Goal: Task Accomplishment & Management: Complete application form

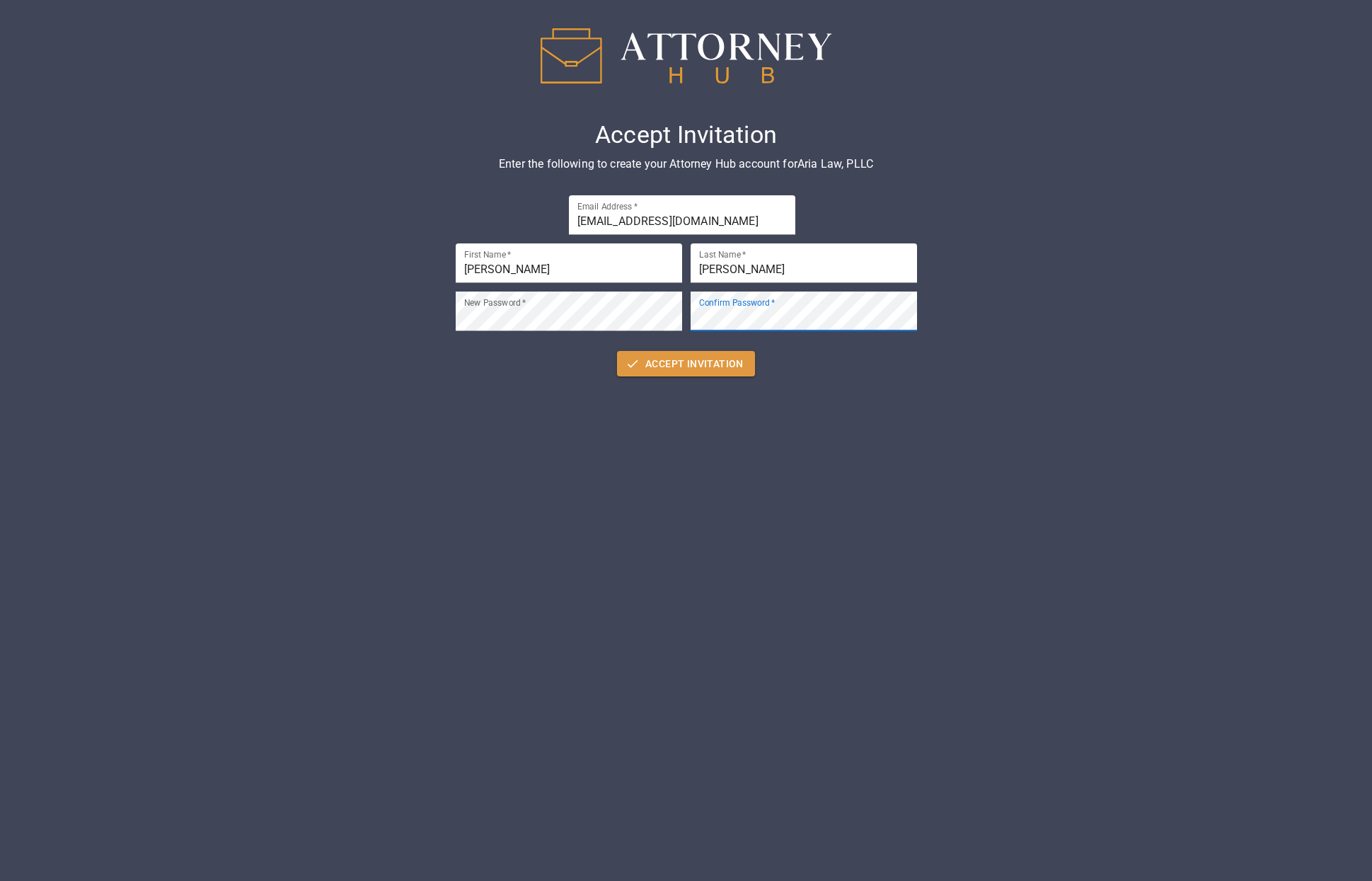
drag, startPoint x: 1196, startPoint y: 533, endPoint x: 1195, endPoint y: 513, distance: 20.0
click at [1196, 528] on div "Accept Invitation Enter the following to create your Attorney Hub account for […" at bounding box center [686, 440] width 1372 height 881
click at [685, 356] on button "Accept Invitation" at bounding box center [685, 364] width 138 height 26
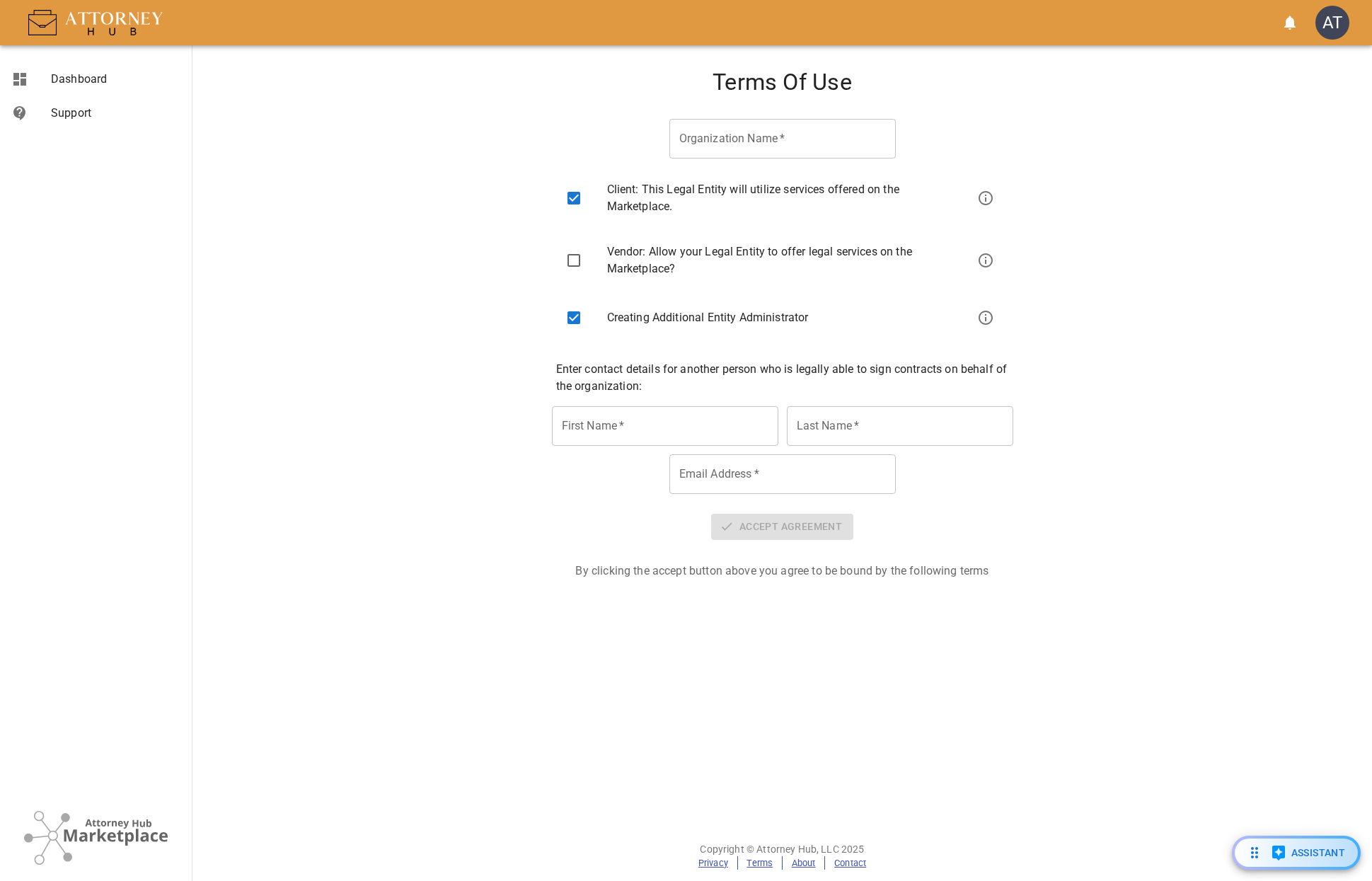
type input "Aria Law, PLLC"
click at [694, 429] on input "First Name   *" at bounding box center [665, 426] width 226 height 40
click at [630, 423] on input "First Name   *" at bounding box center [665, 426] width 226 height 40
click at [549, 423] on div "First Name   * First Name   * Last Name   * Last Name   *" at bounding box center [782, 429] width 1157 height 48
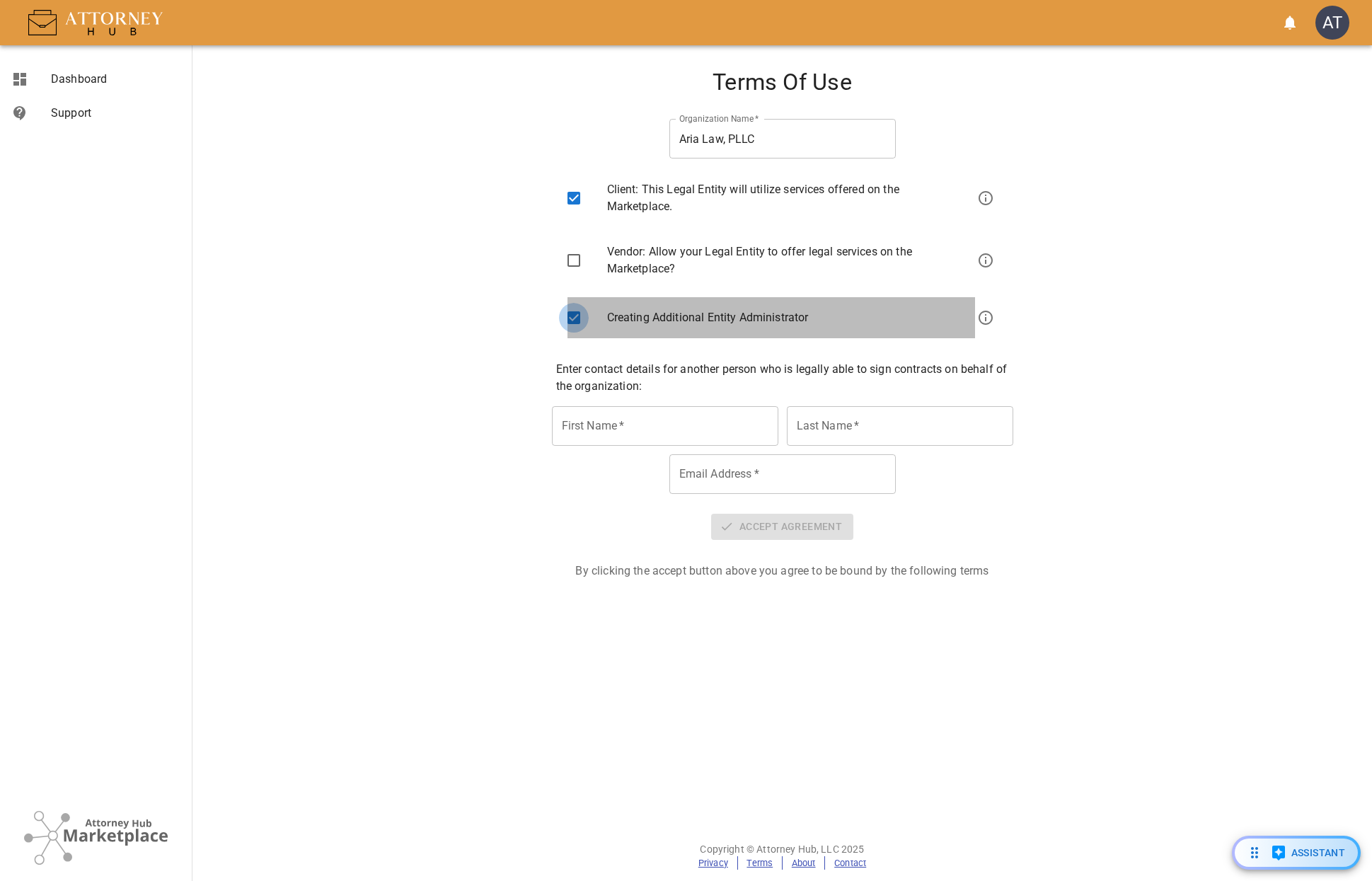
click at [570, 317] on input "checkbox" at bounding box center [573, 318] width 30 height 30
checkbox input "false"
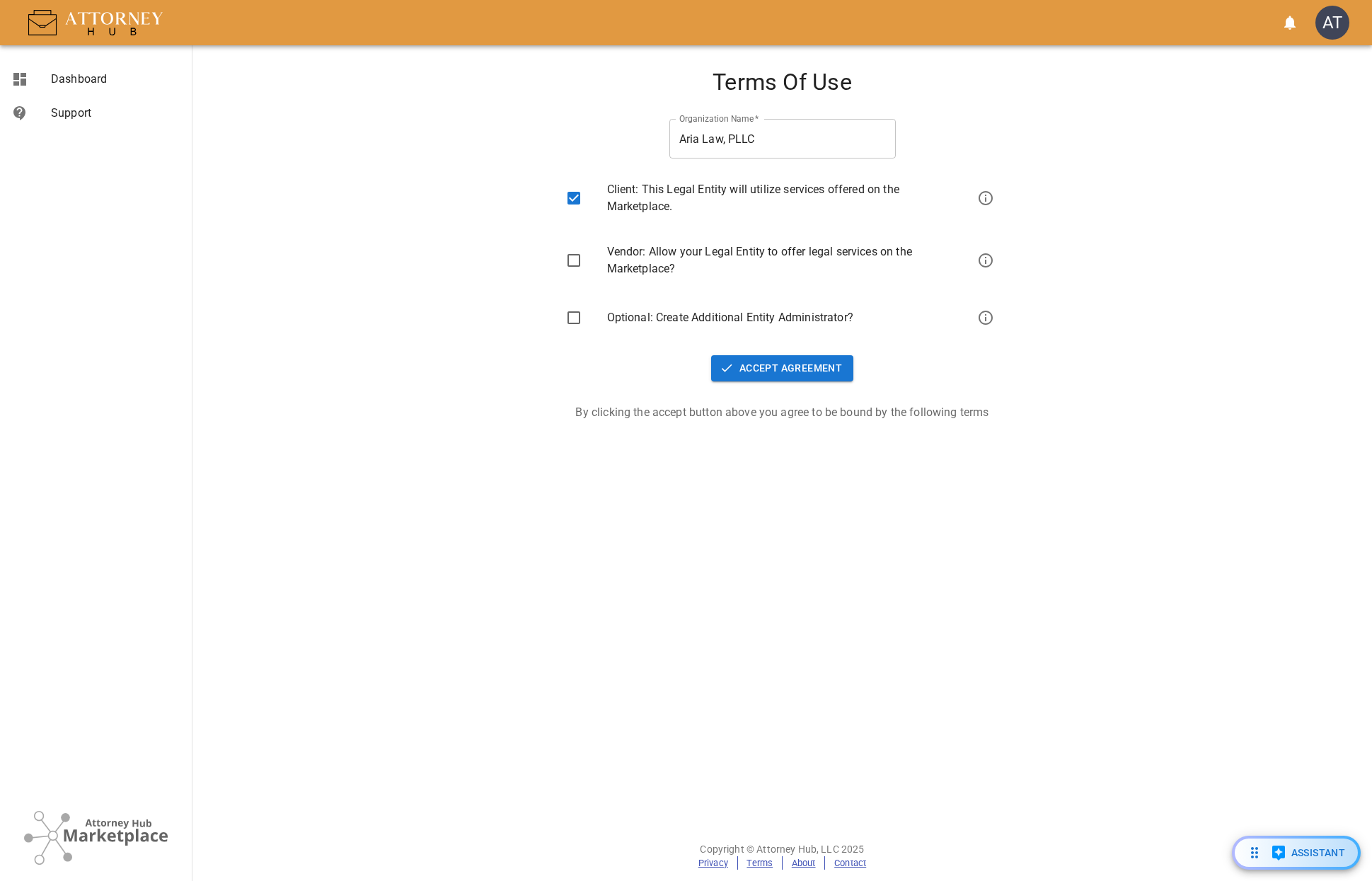
click at [577, 268] on input "checkbox" at bounding box center [573, 260] width 30 height 30
checkbox input "true"
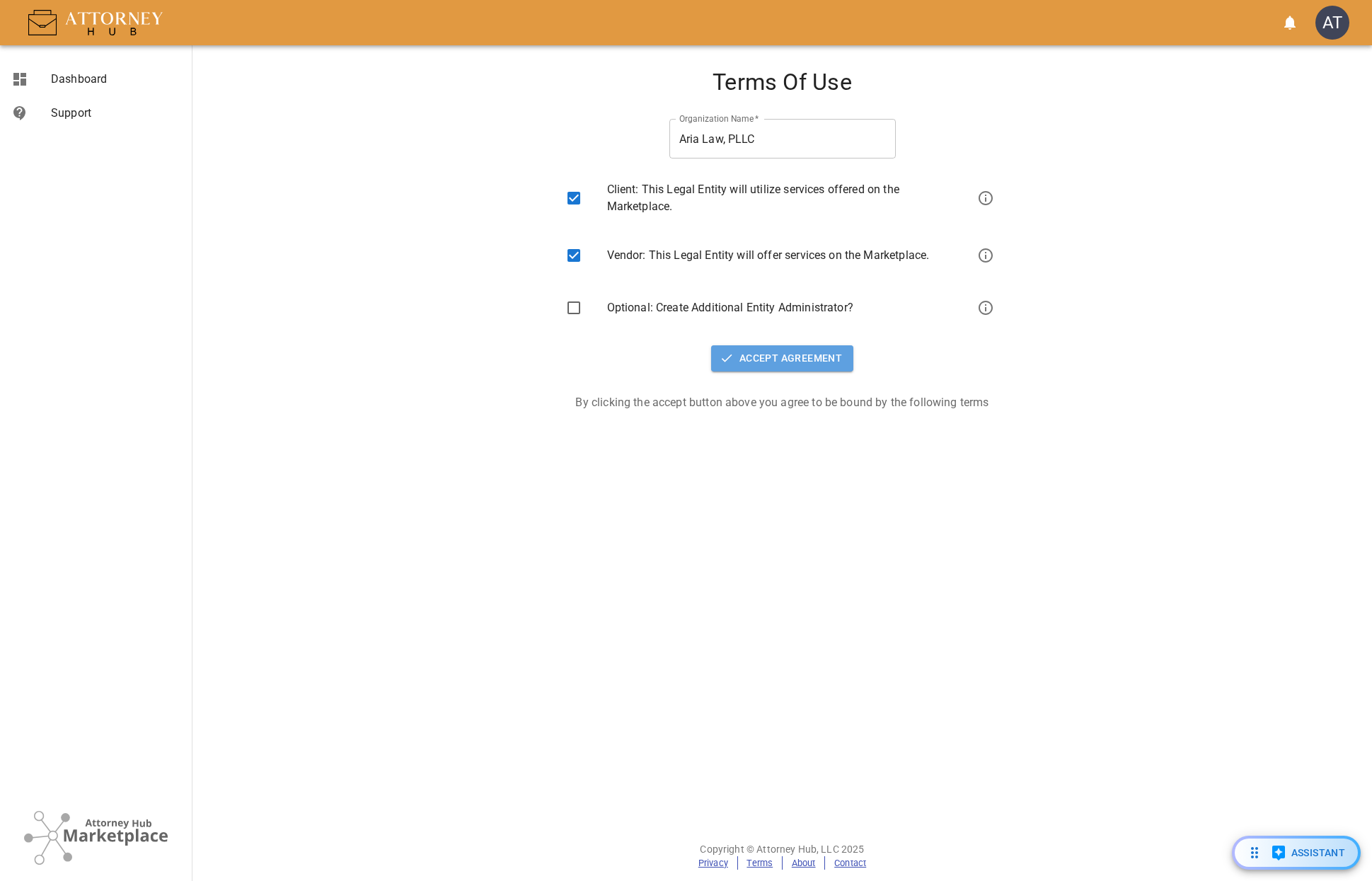
click at [797, 351] on button "Accept Agreement" at bounding box center [782, 359] width 142 height 26
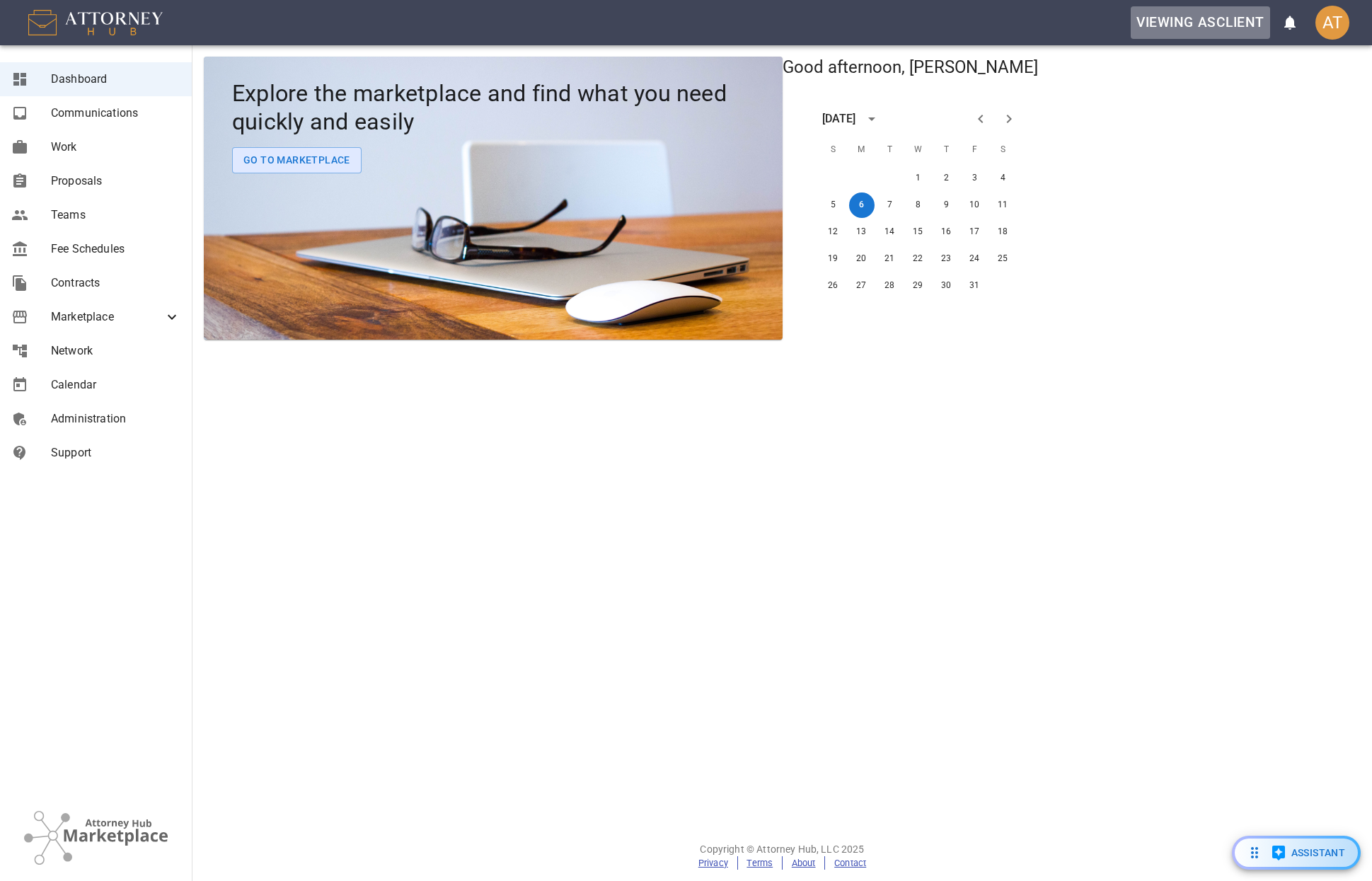
click at [1217, 32] on button "Viewing as client" at bounding box center [1200, 22] width 139 height 33
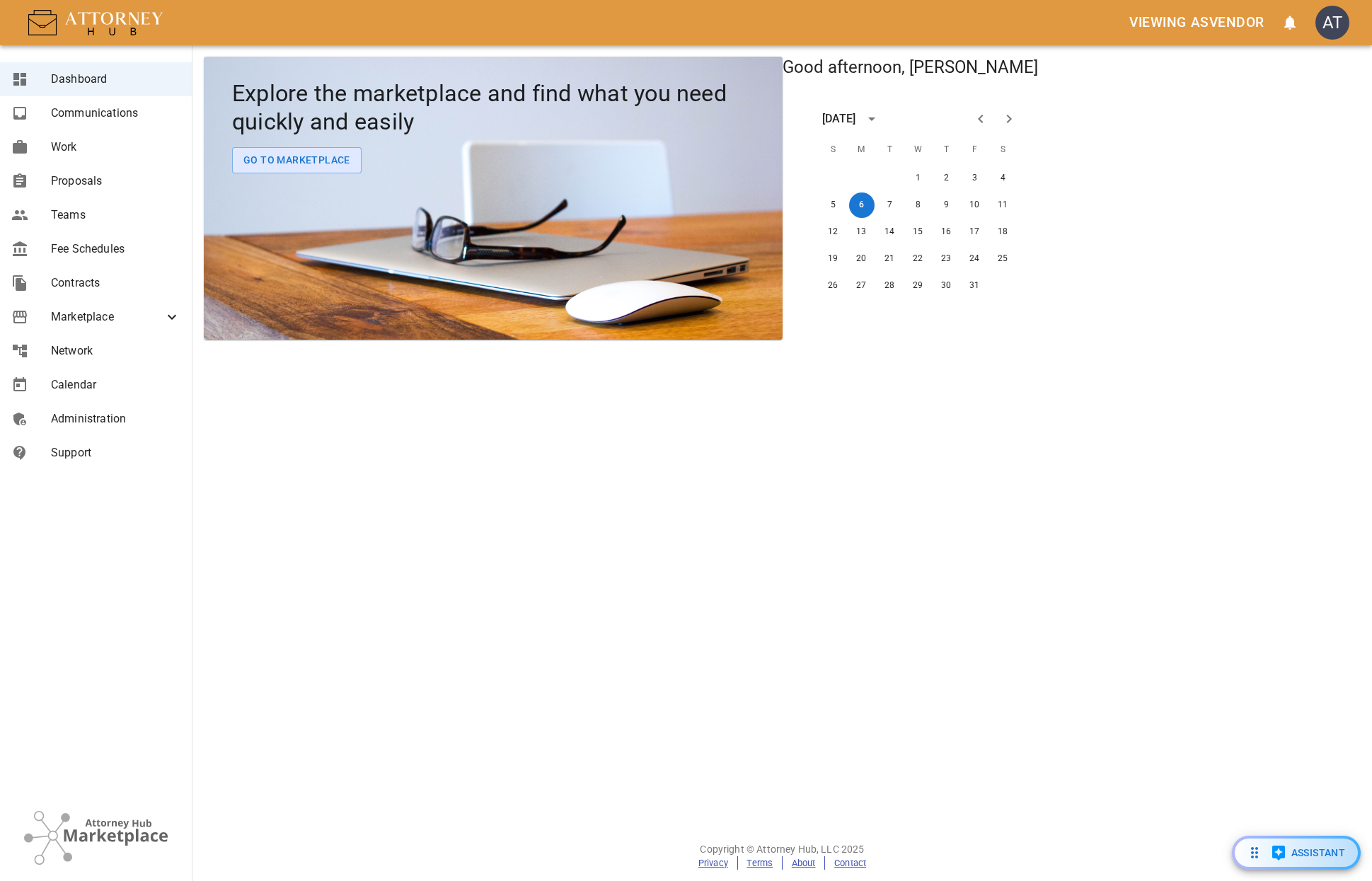
click at [85, 406] on link "Administration" at bounding box center [96, 419] width 192 height 34
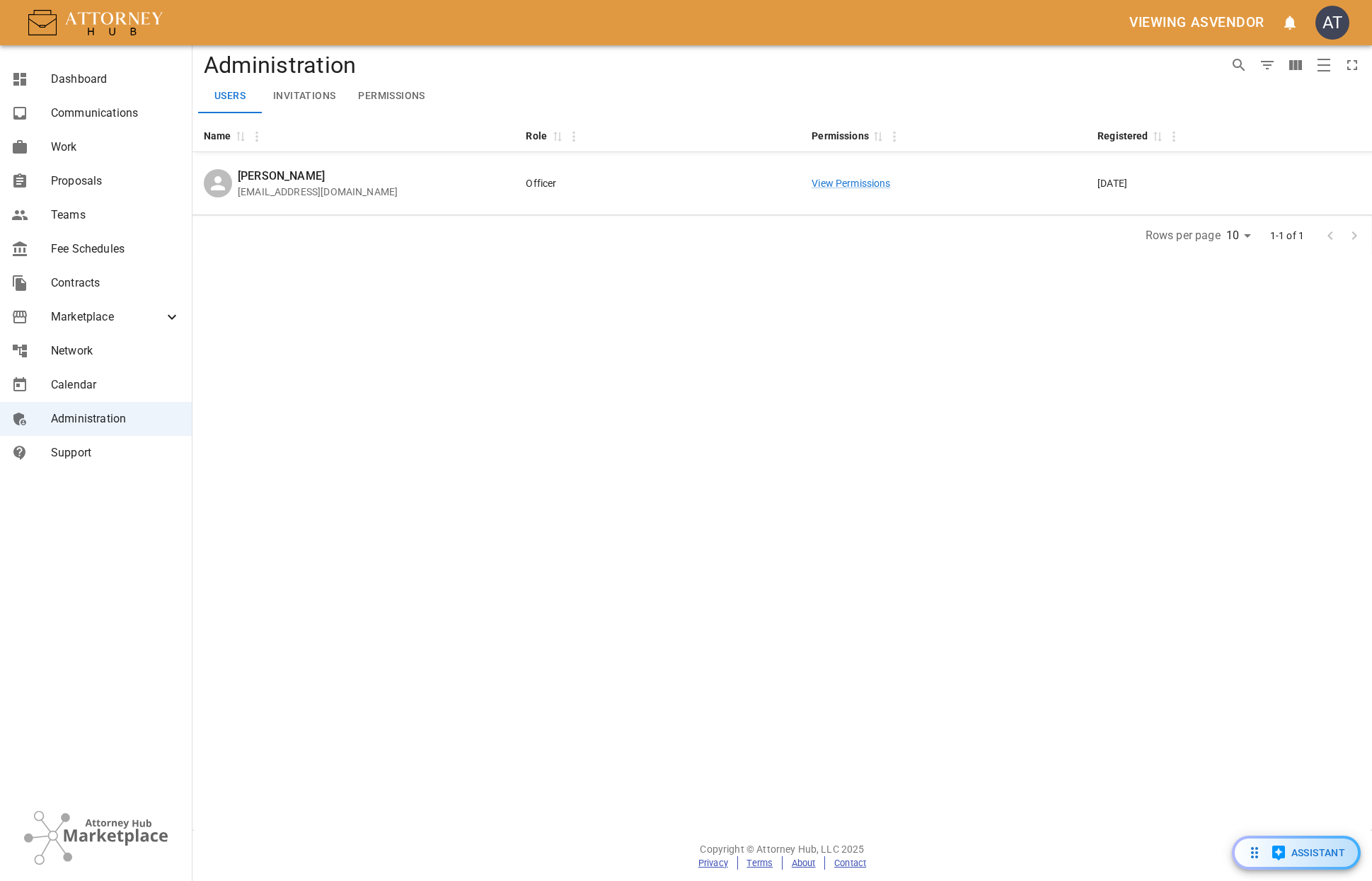
click at [116, 320] on span "Marketplace" at bounding box center [107, 317] width 113 height 17
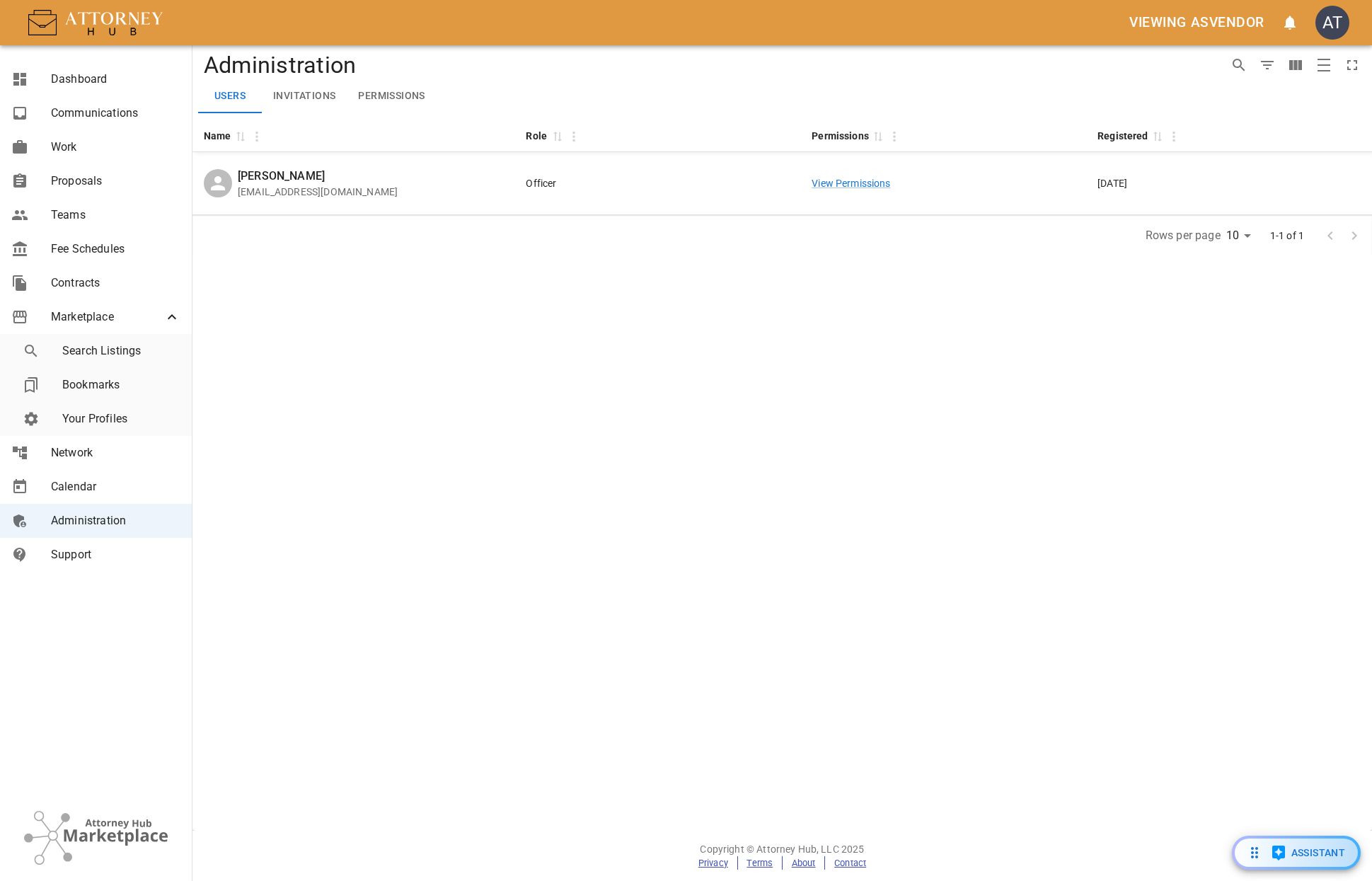
click at [121, 420] on span "Your Profiles" at bounding box center [121, 419] width 118 height 17
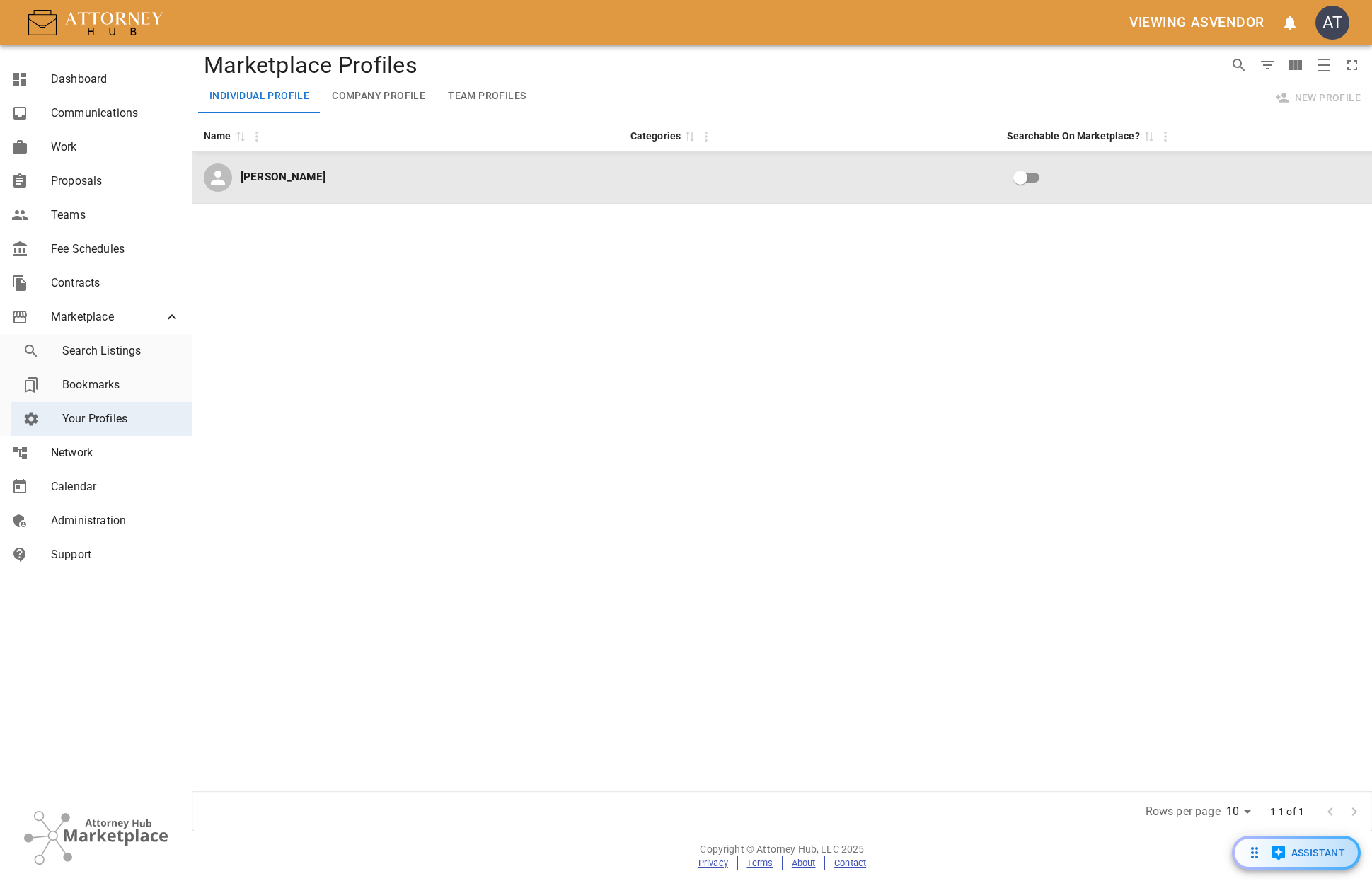
click at [625, 177] on td at bounding box center [807, 178] width 376 height 52
select select "US"
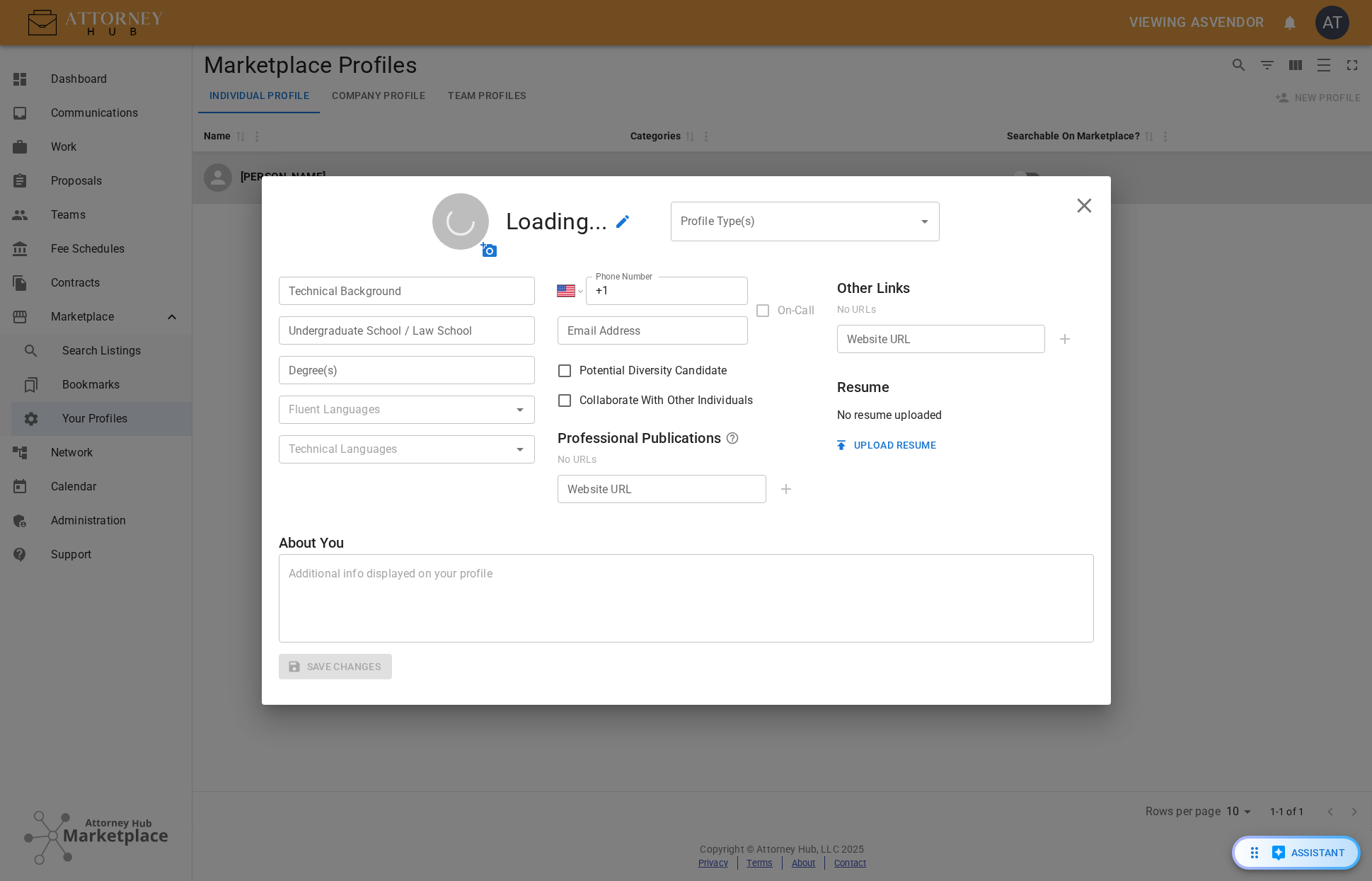
type input "atowler@attorneyhub.com"
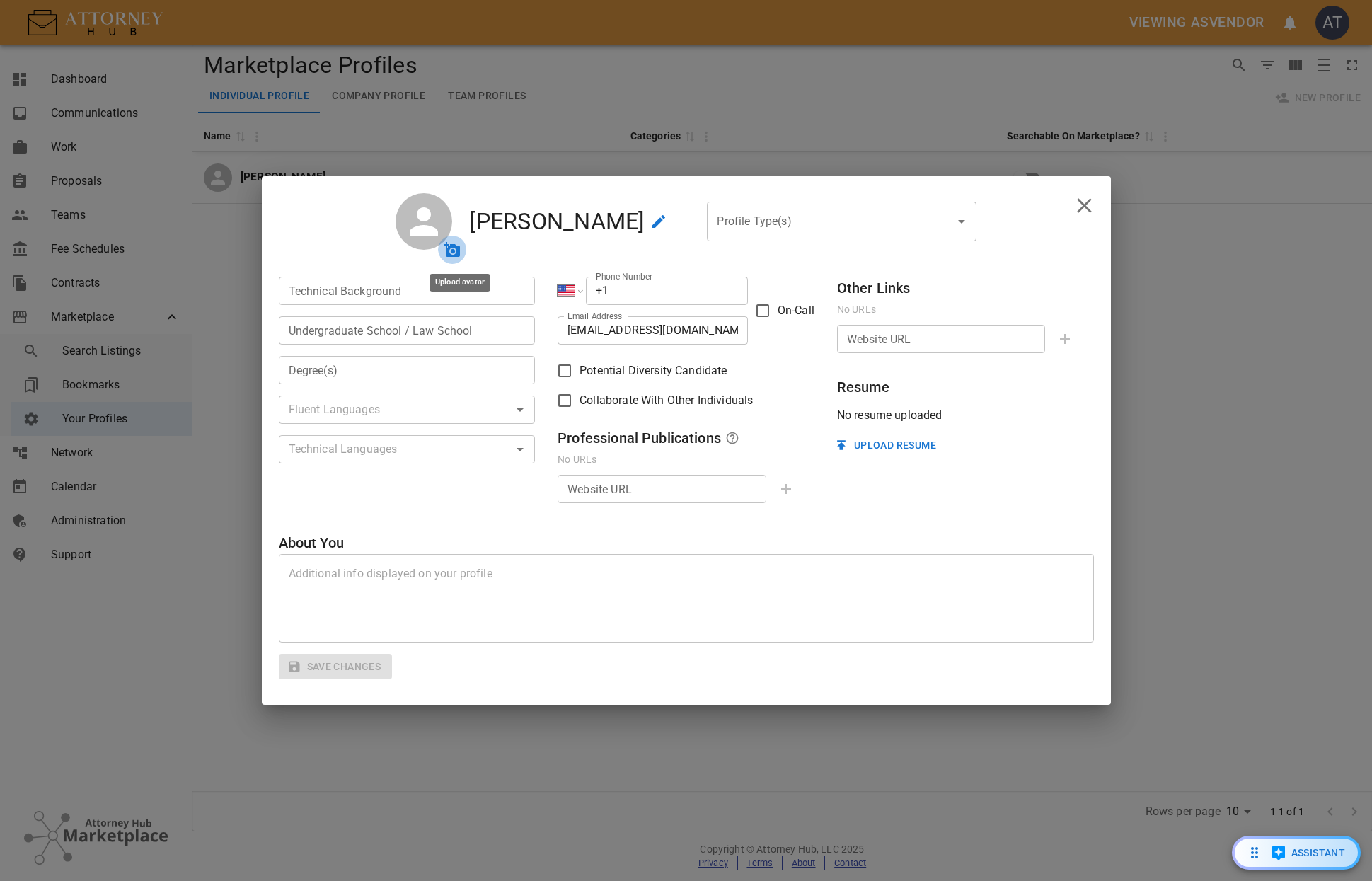
click at [461, 252] on icon "upload avatar" at bounding box center [452, 250] width 17 height 17
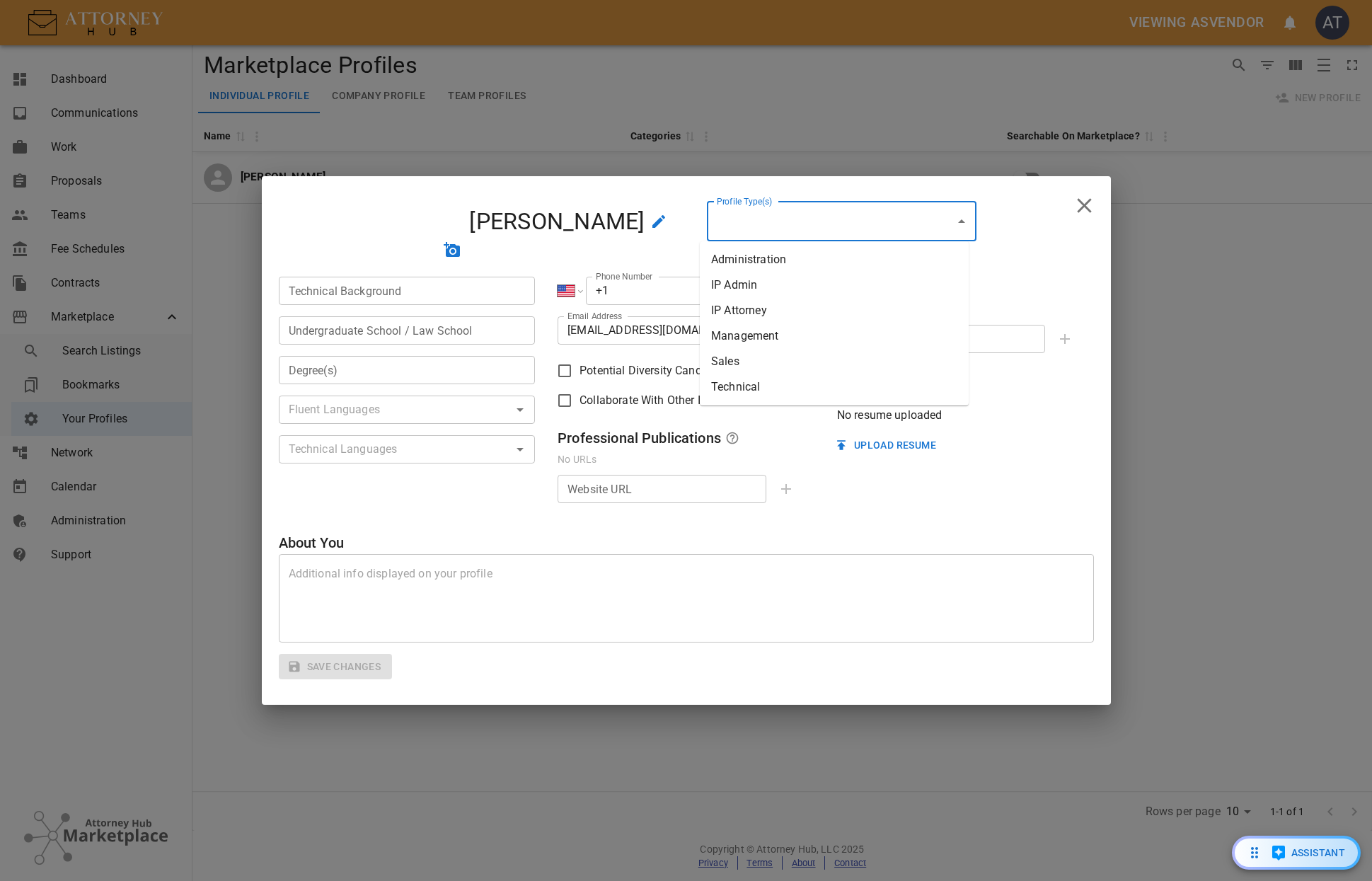
click at [806, 216] on input "Profile Type(s)" at bounding box center [831, 221] width 235 height 27
click at [751, 313] on li "IP Attorney" at bounding box center [834, 310] width 269 height 25
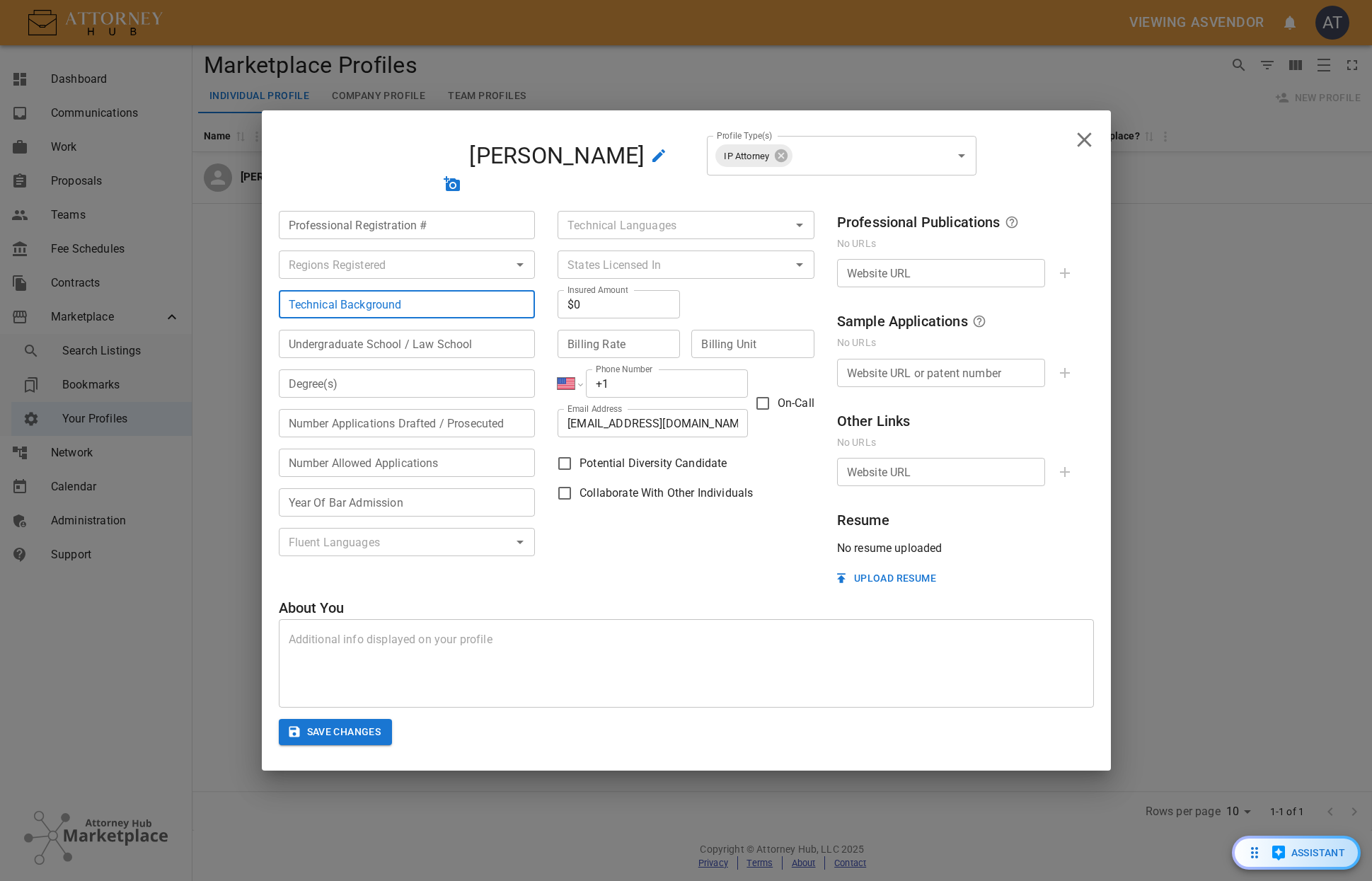
click at [422, 314] on input "Technical Background" at bounding box center [407, 304] width 257 height 28
click at [652, 588] on div "Professional Registration # Professional Registration # ​ Technical Background …" at bounding box center [686, 398] width 815 height 385
click at [413, 265] on input "text" at bounding box center [396, 265] width 225 height 20
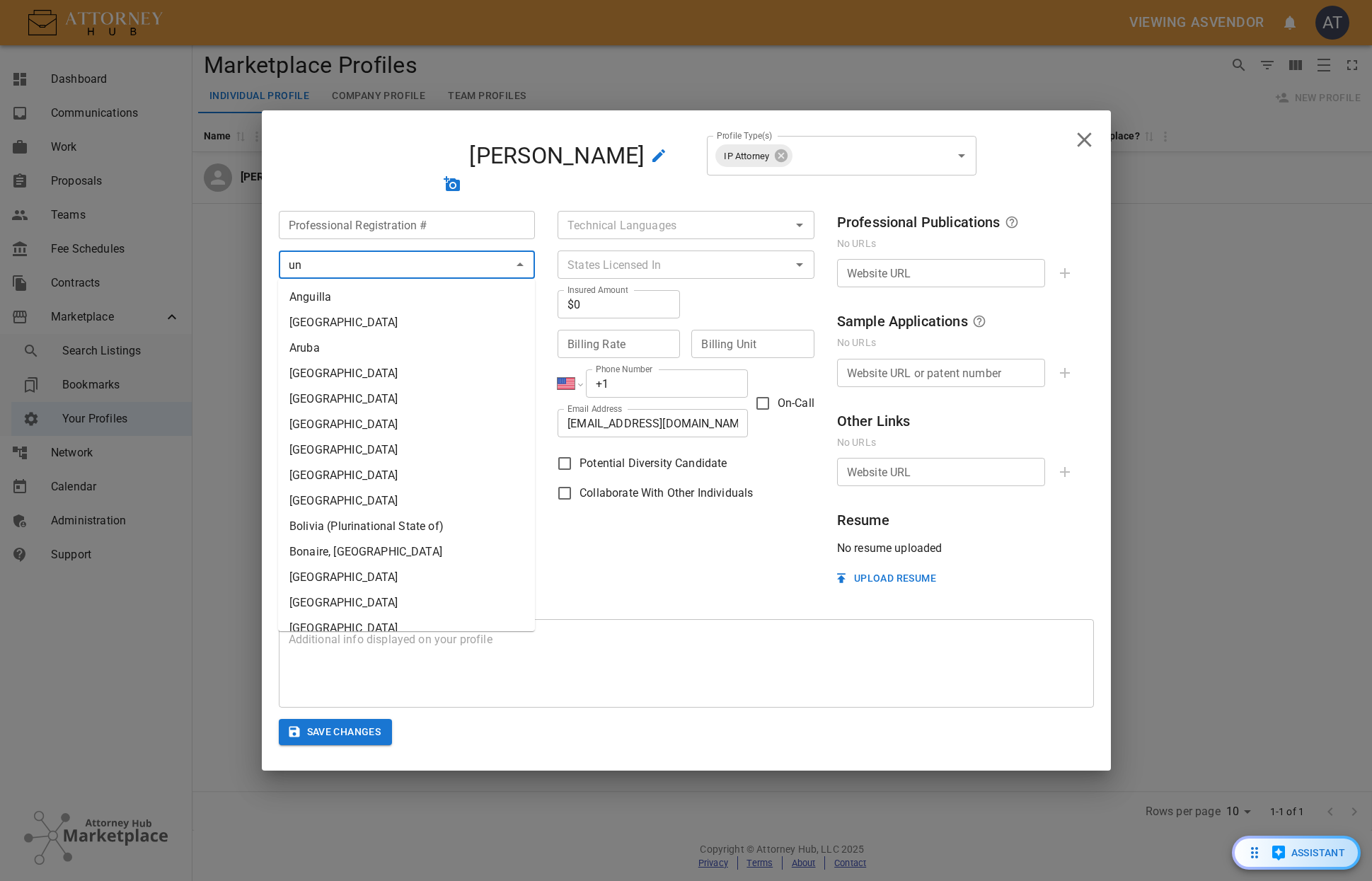
type input "uni"
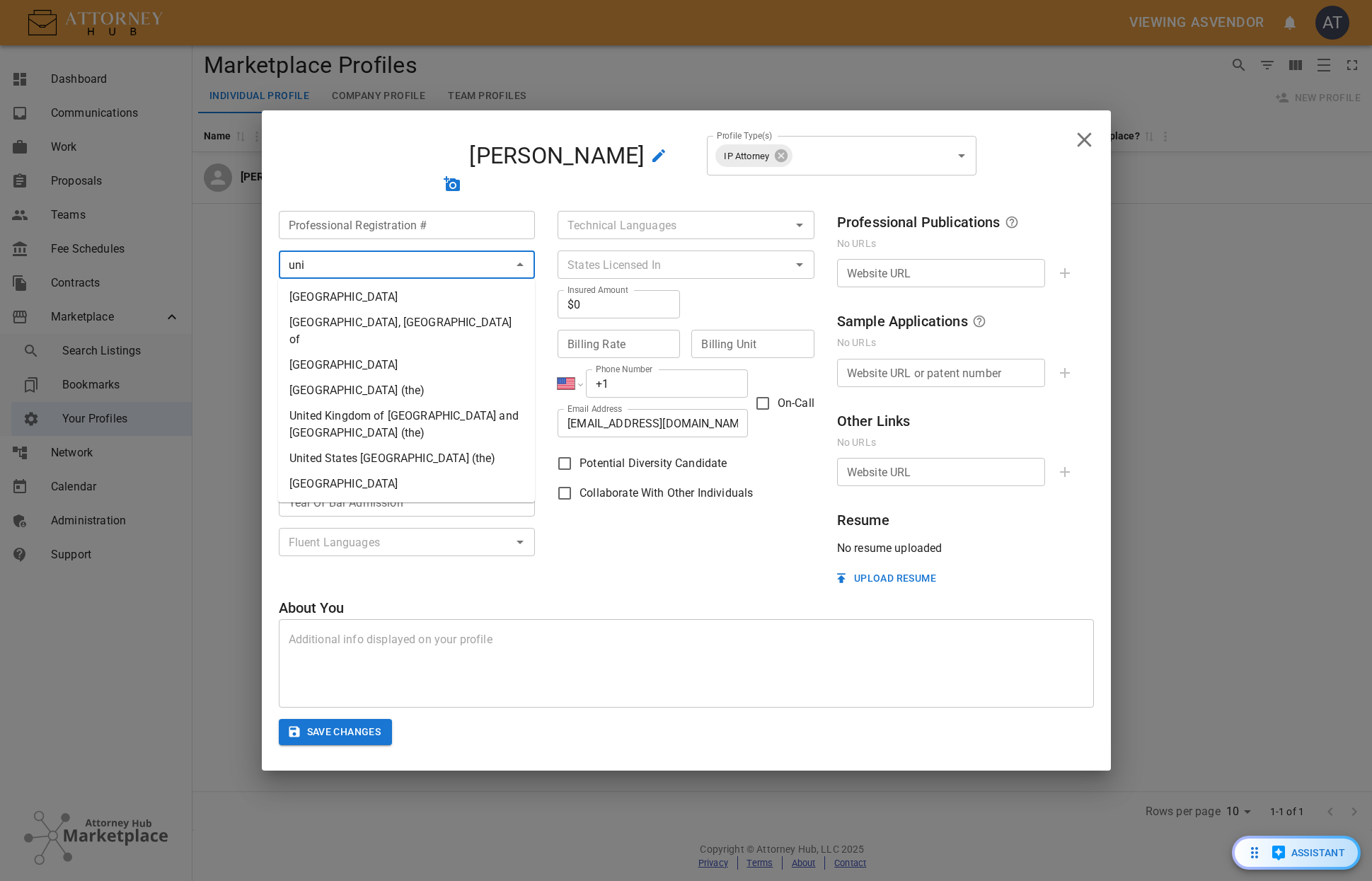
click at [352, 471] on li "United States" at bounding box center [406, 484] width 257 height 25
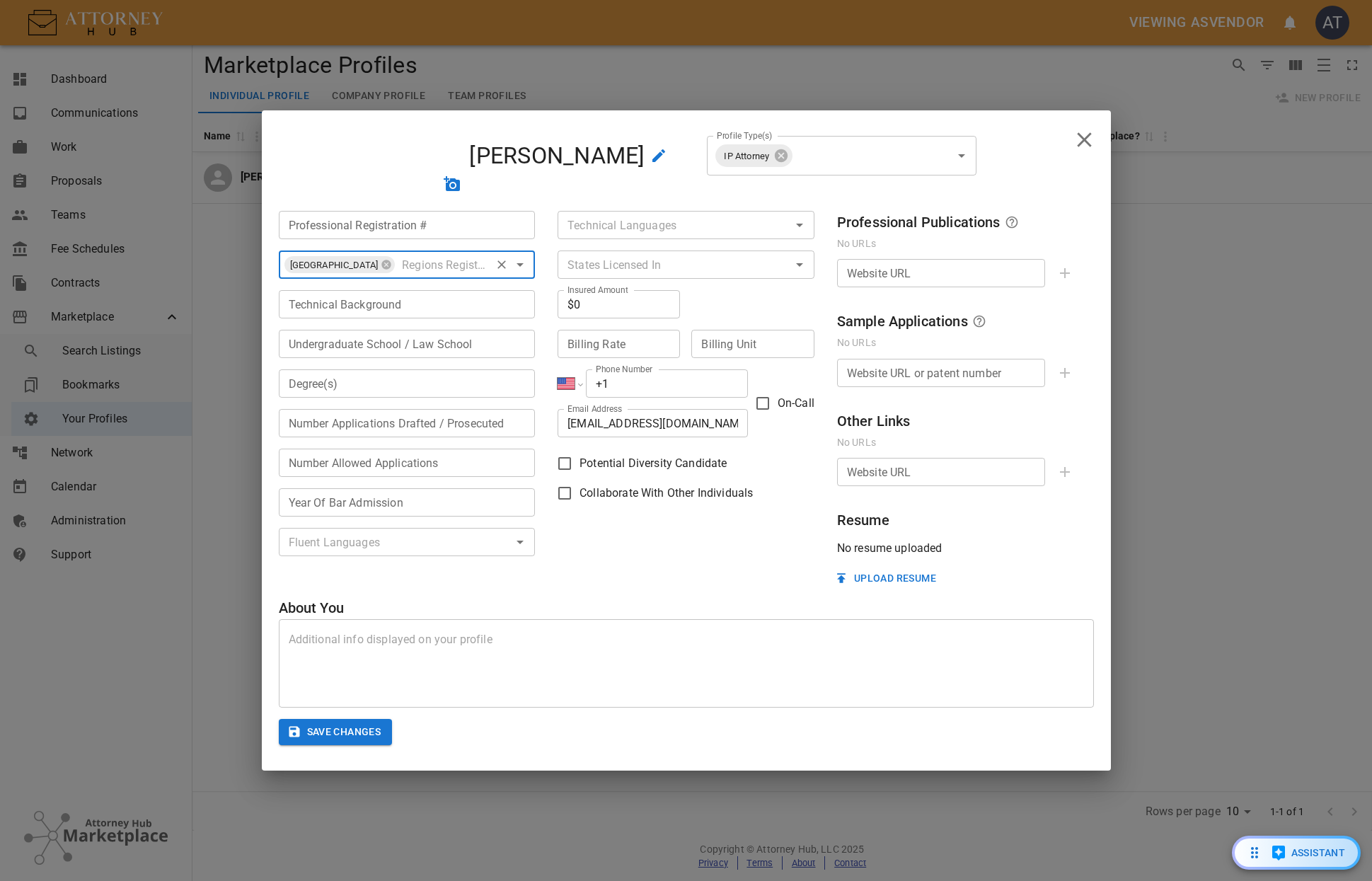
click at [464, 301] on input "Technical Background" at bounding box center [407, 304] width 257 height 28
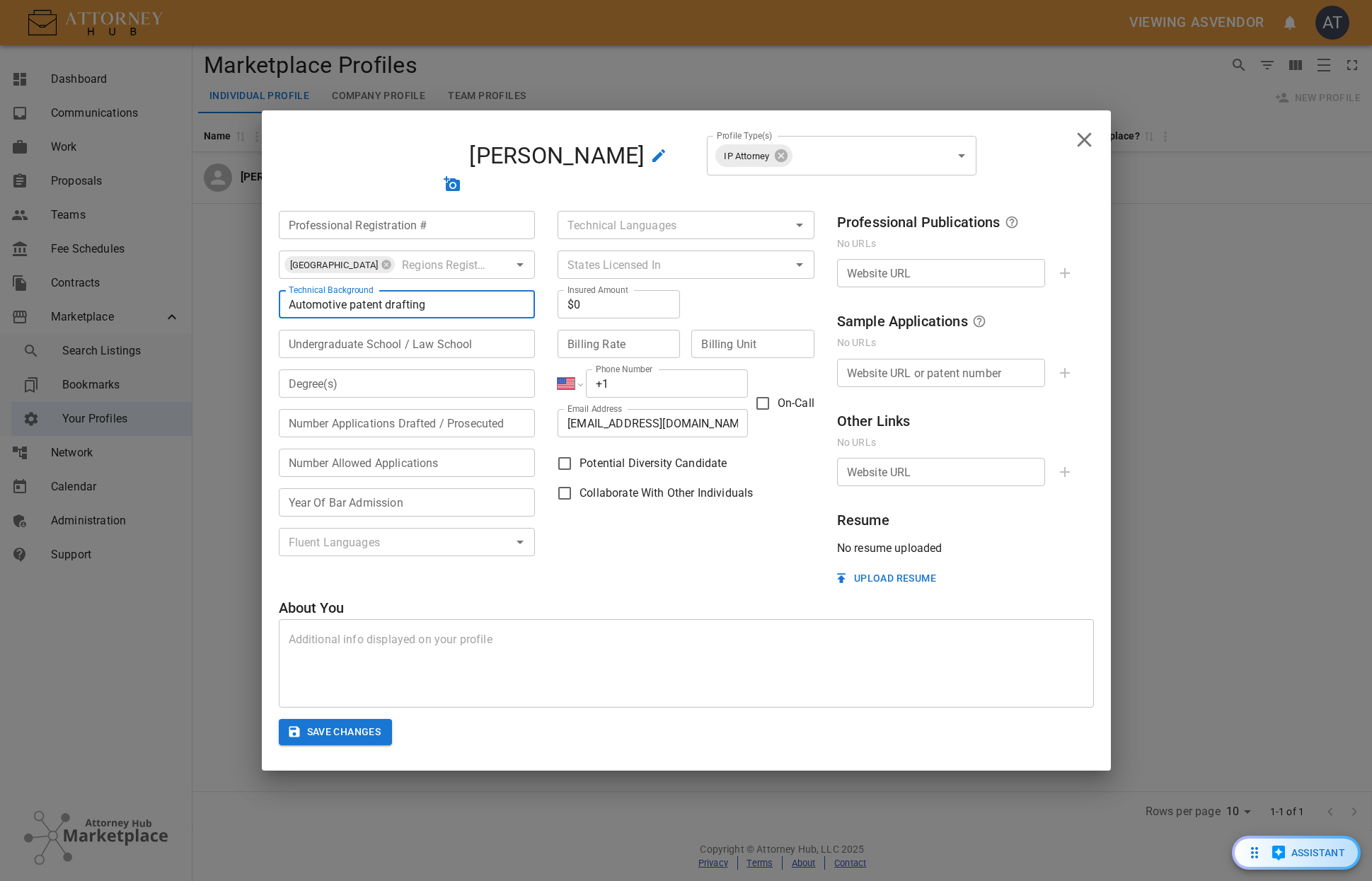
type input "Automotive patent drafting"
click at [413, 384] on input "Degree(s)" at bounding box center [407, 383] width 257 height 28
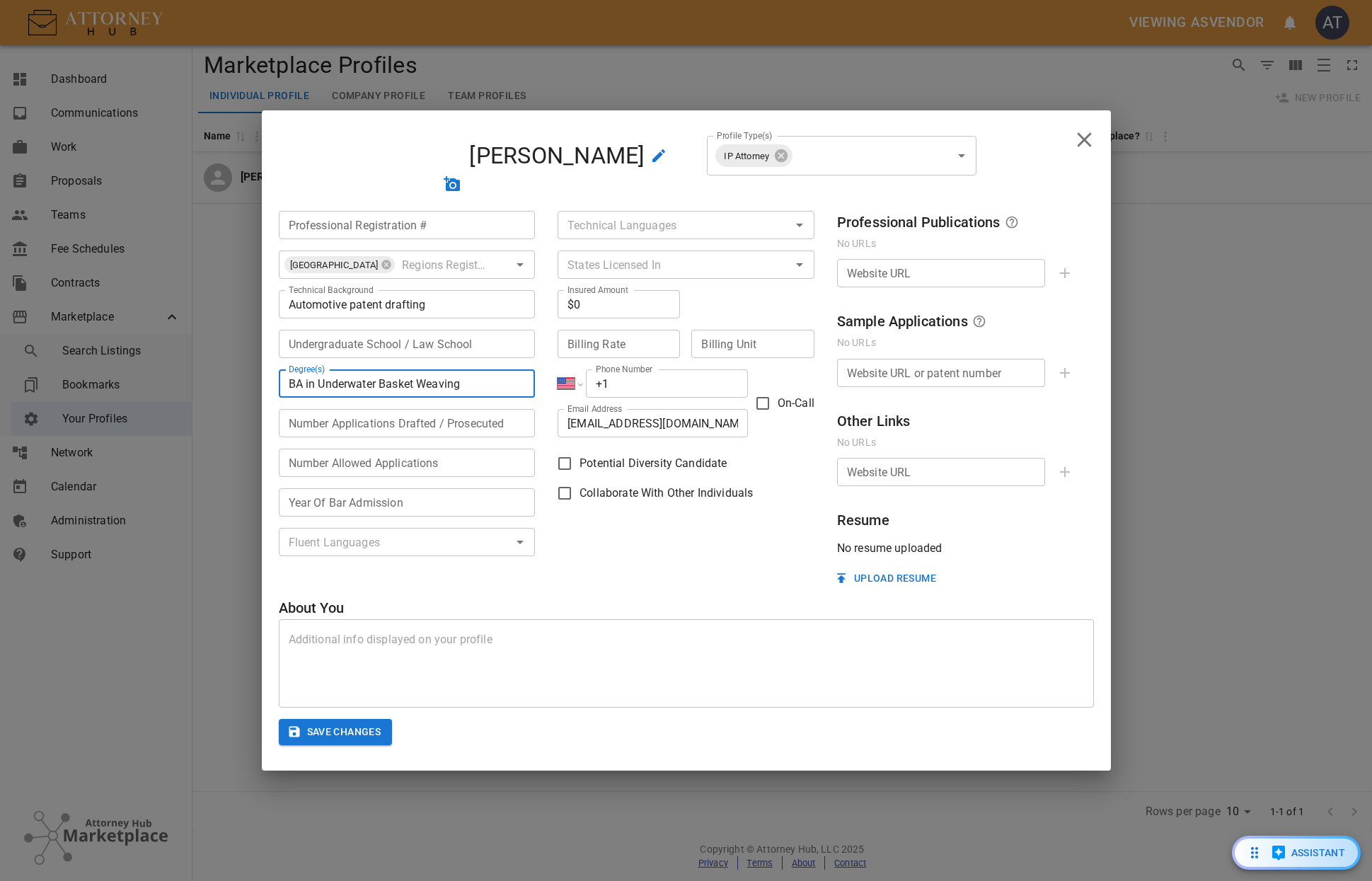
type input "BA in Underwater Basket Weaving"
click at [420, 422] on input "Number Applications Drafted / Prosecuted" at bounding box center [407, 423] width 257 height 28
type input "0"
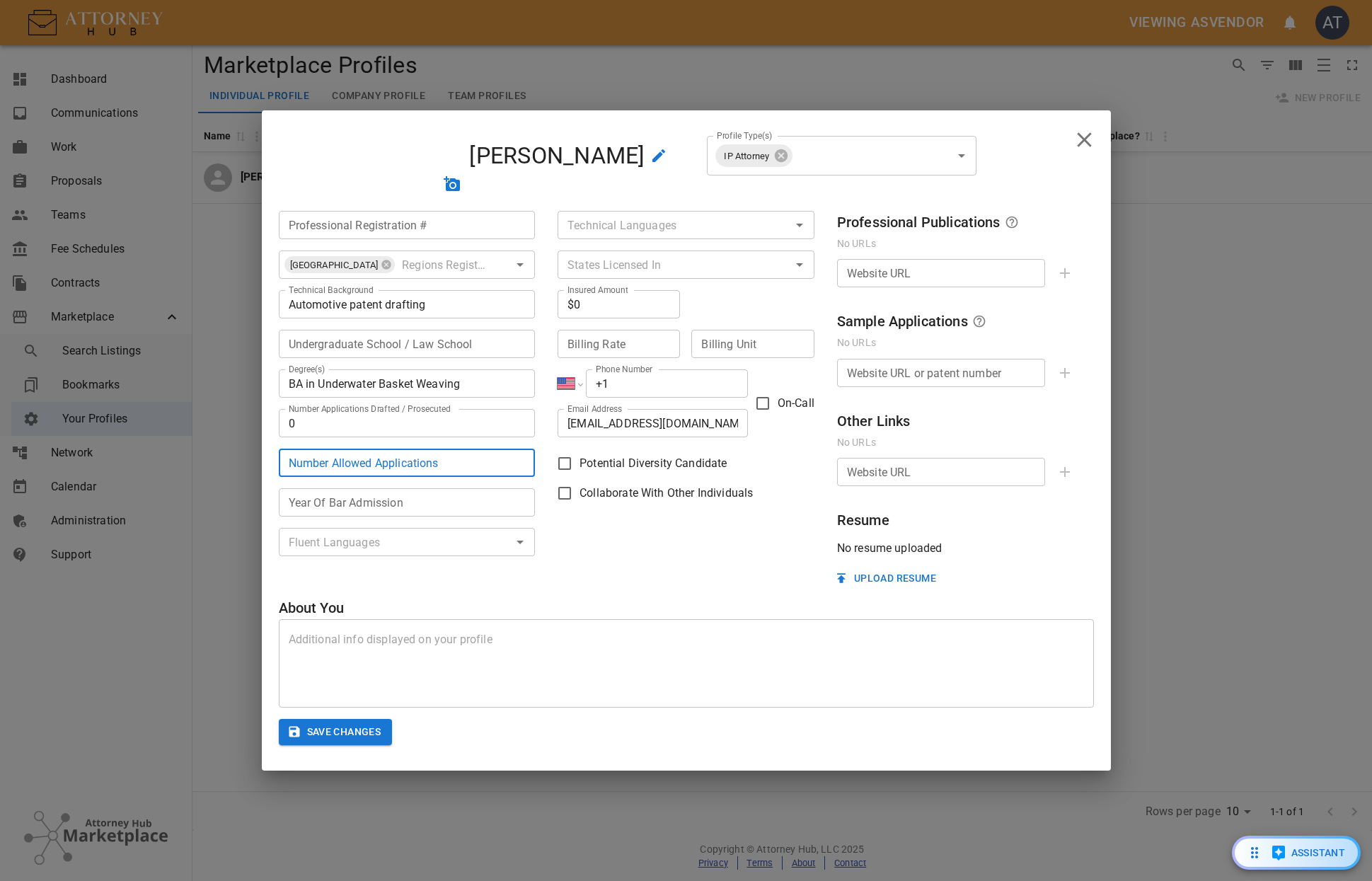
click at [456, 468] on input "Number Allowed Applications" at bounding box center [407, 462] width 257 height 28
type input "0"
click at [468, 506] on input "Year Of Bar Admission" at bounding box center [407, 502] width 257 height 28
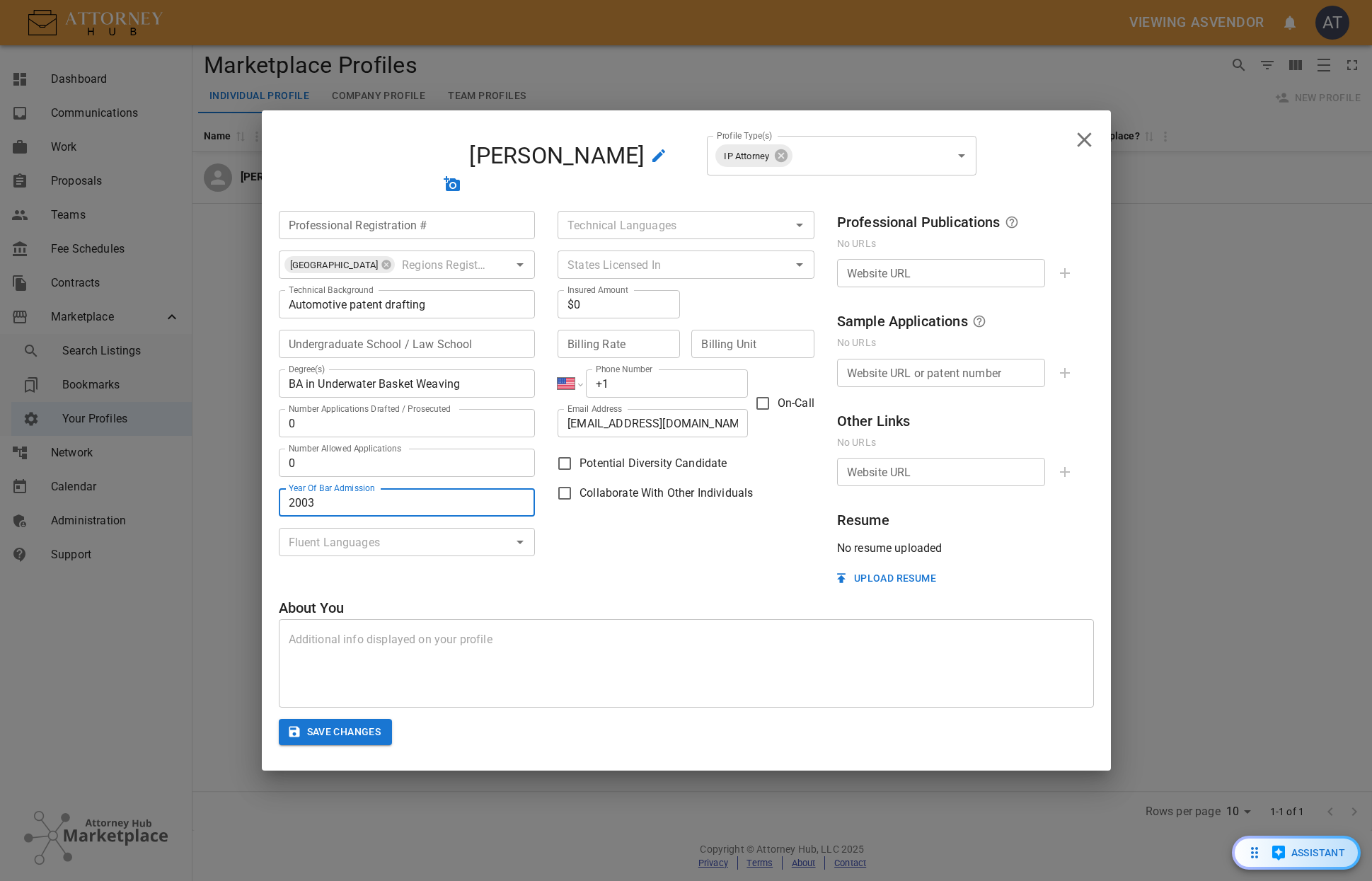
type input "2003"
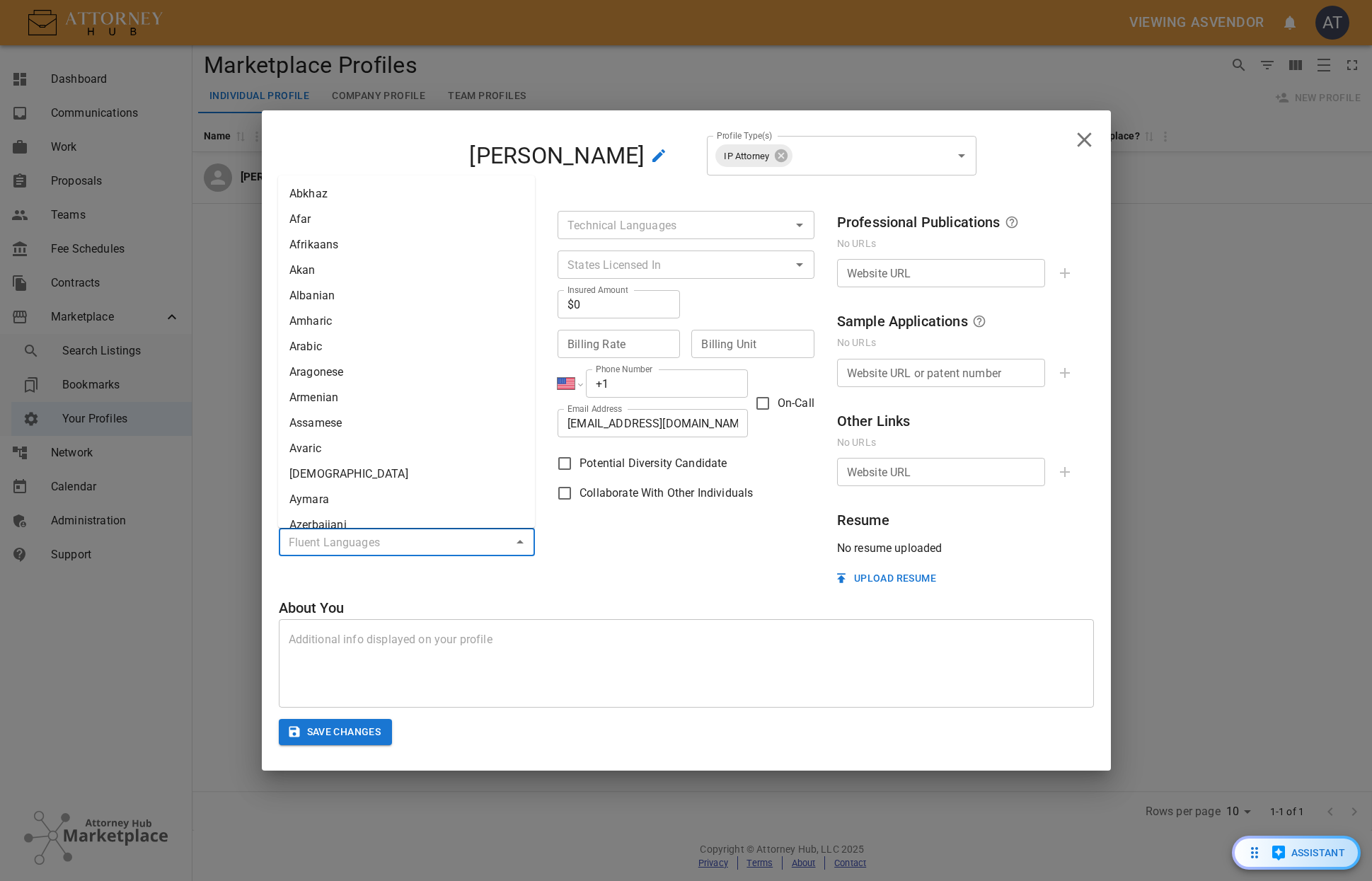
click at [459, 547] on input "text" at bounding box center [396, 542] width 225 height 20
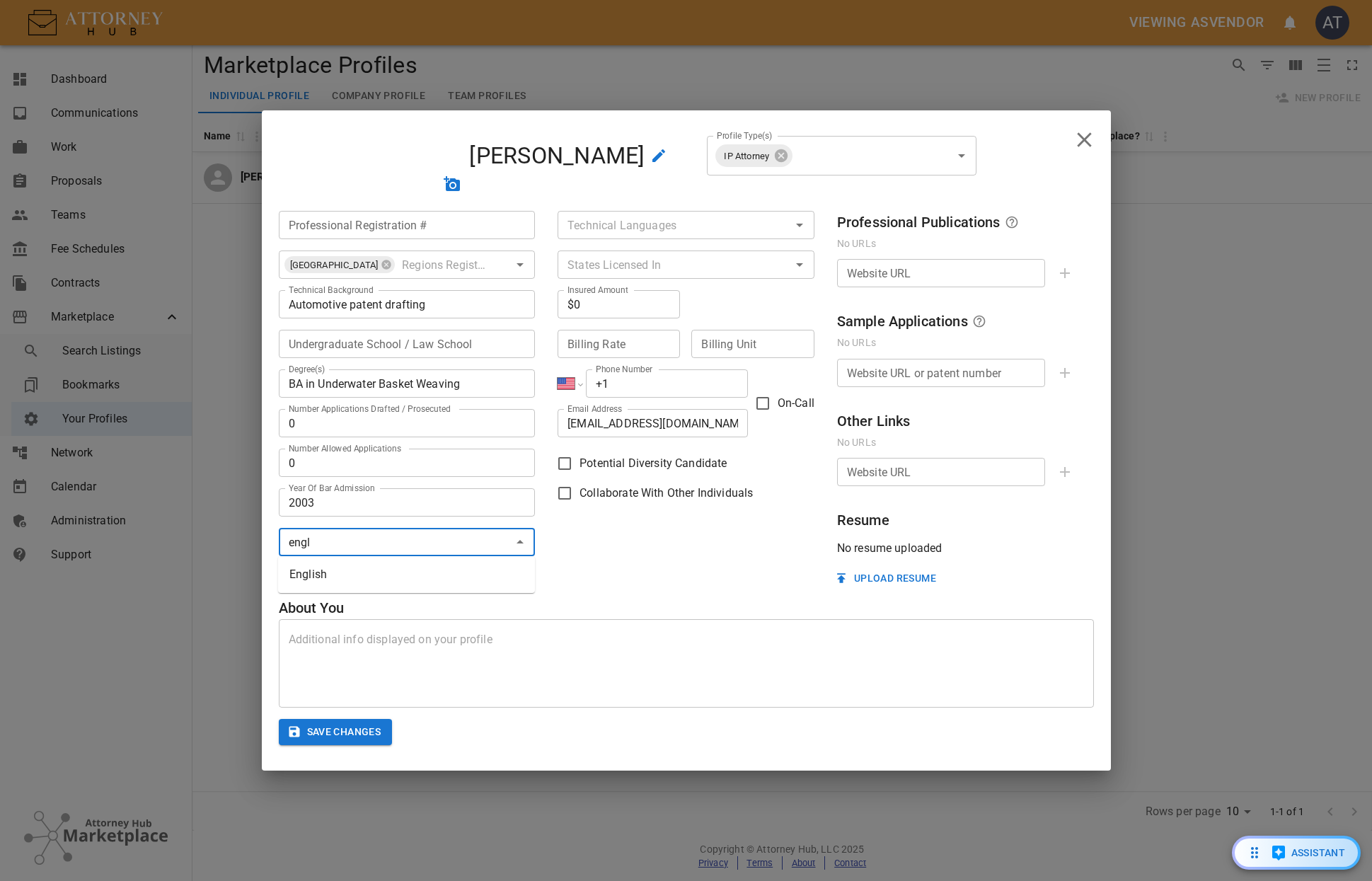
type input "engli"
click at [346, 570] on li "English" at bounding box center [406, 574] width 257 height 25
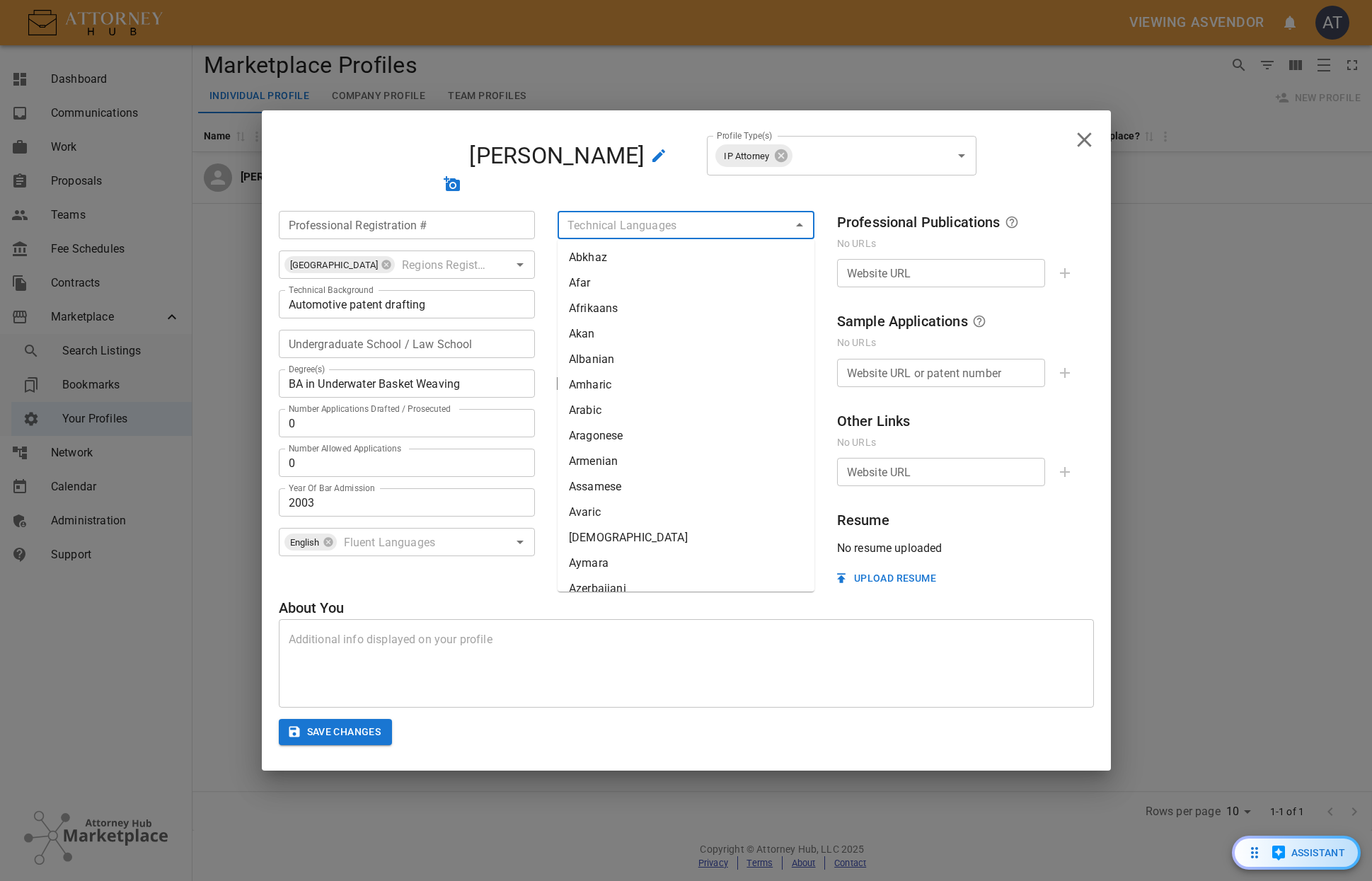
click at [730, 220] on input "text" at bounding box center [675, 225] width 225 height 20
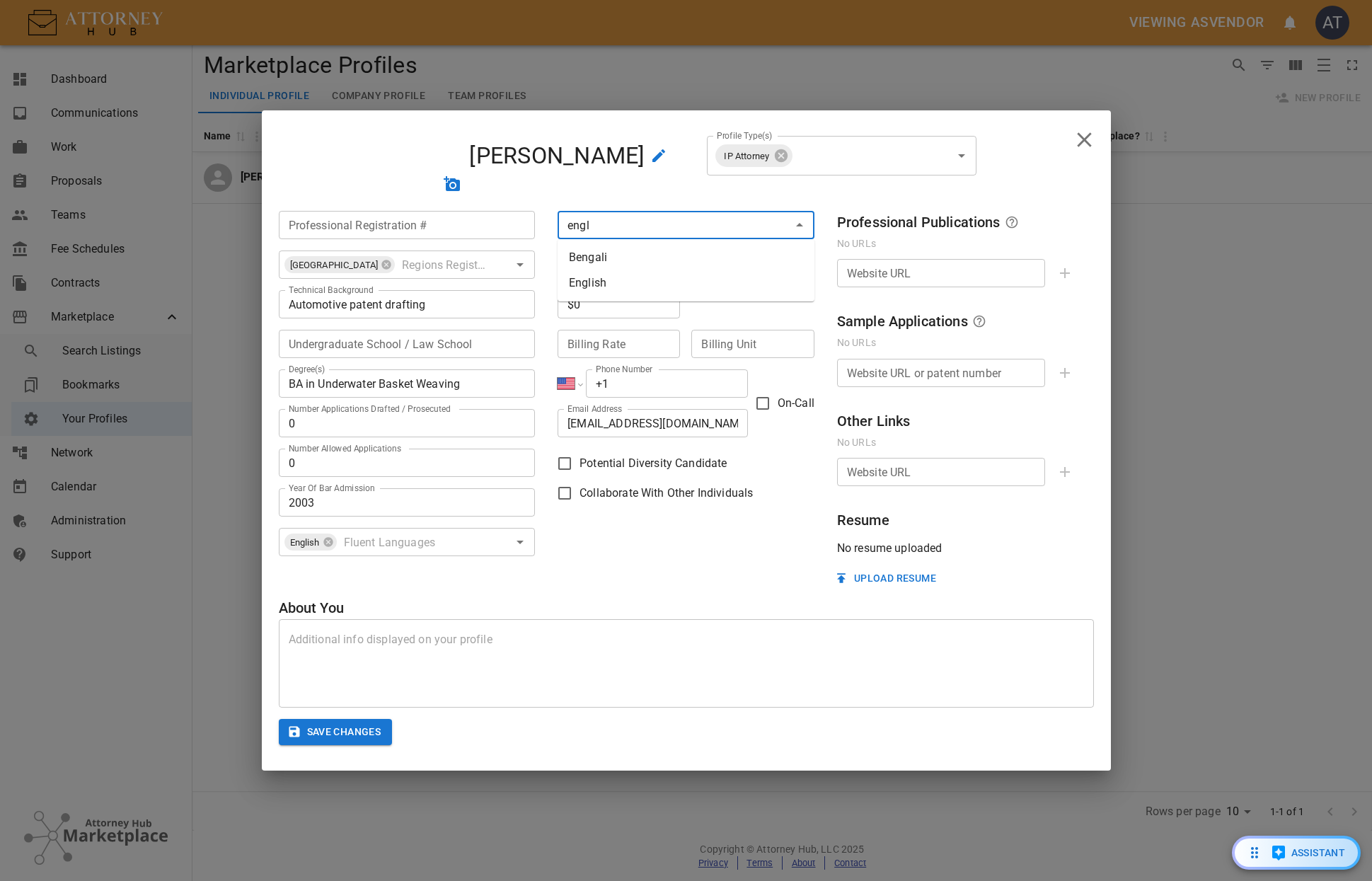
type input "engli"
click at [716, 255] on li "English" at bounding box center [685, 257] width 257 height 25
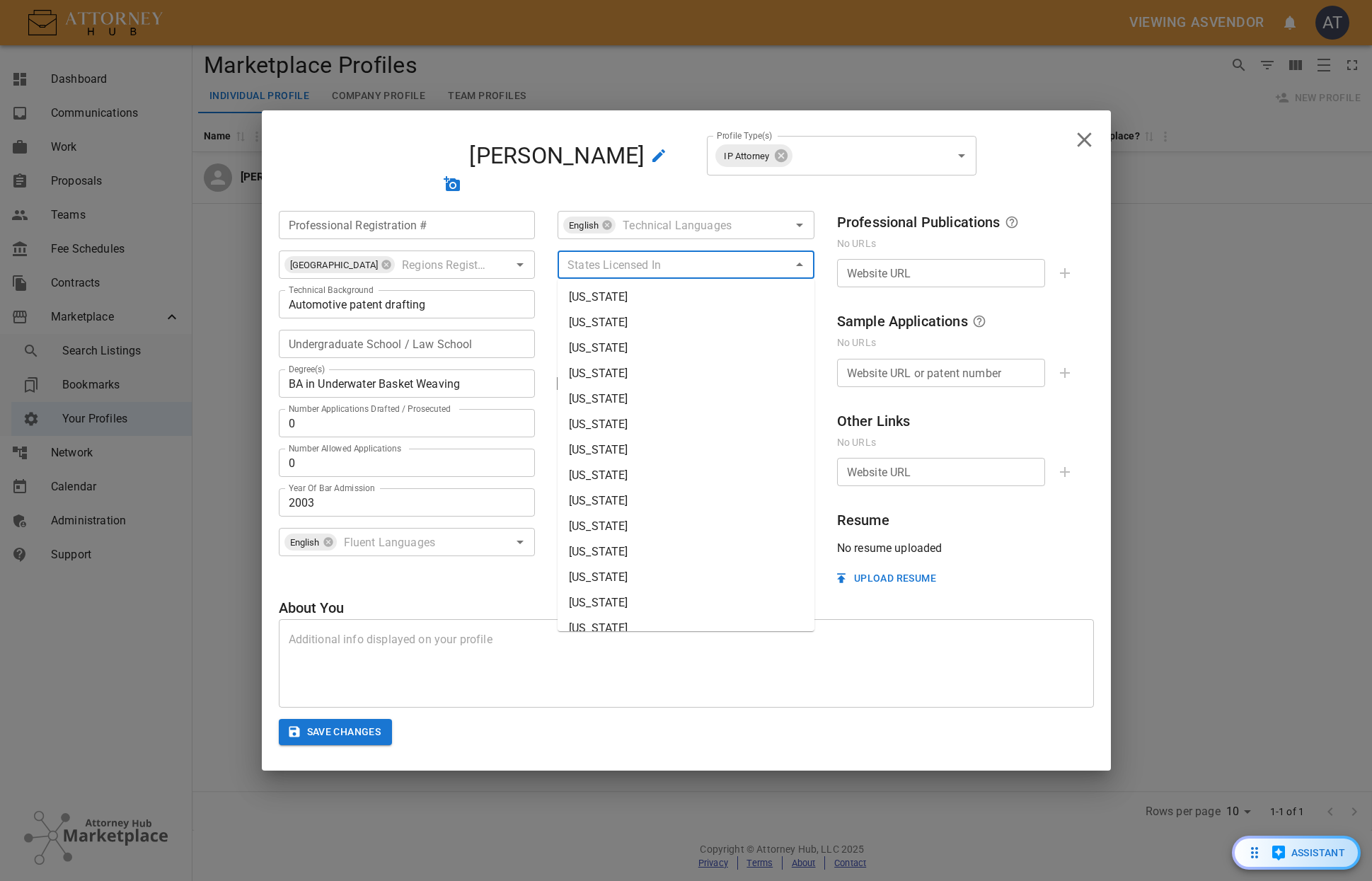
click at [613, 259] on input "text" at bounding box center [675, 265] width 225 height 20
type input "mi"
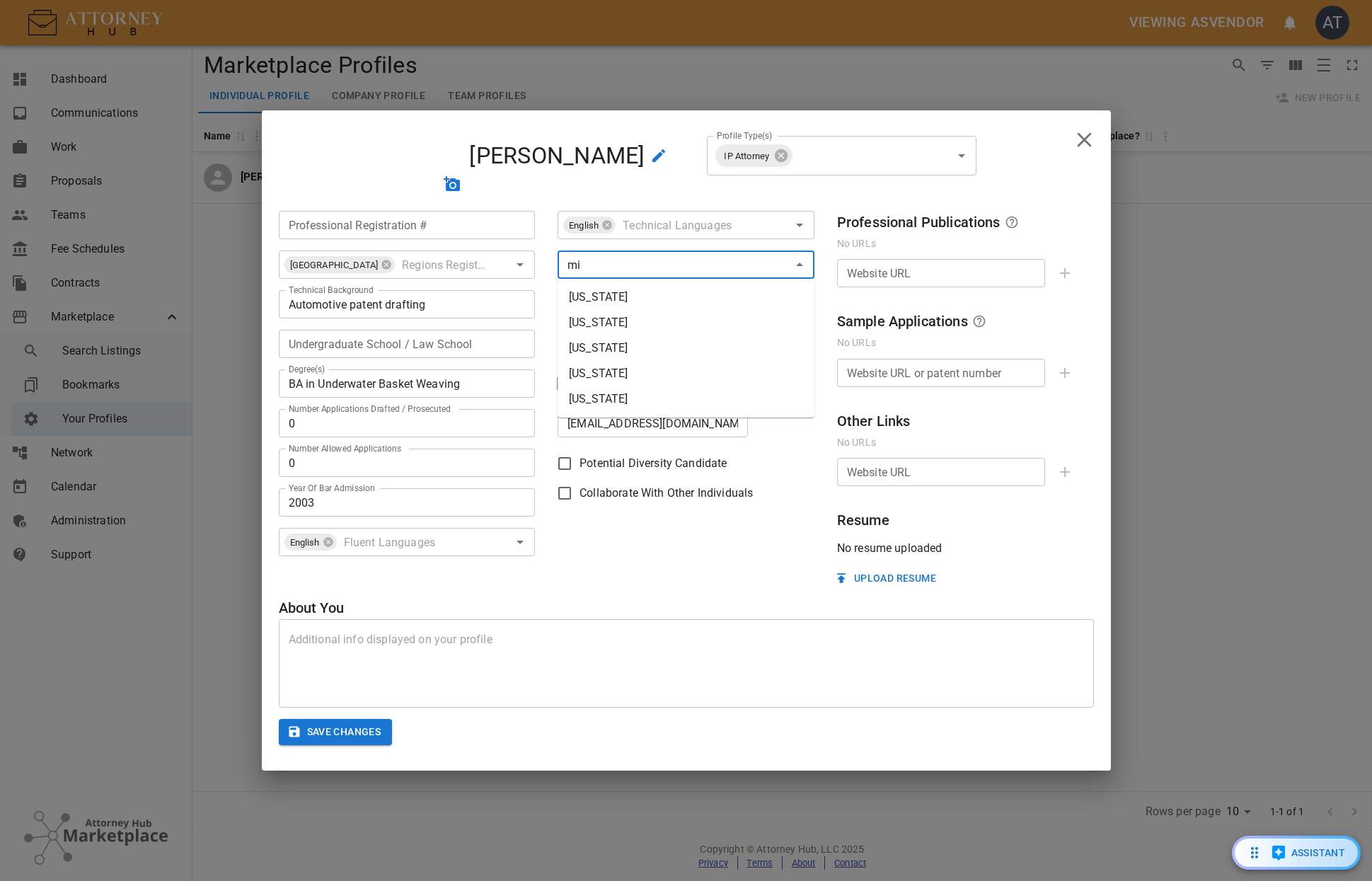
click at [590, 295] on li "Michigan" at bounding box center [685, 297] width 257 height 25
click at [673, 581] on div "Professional Registration # Professional Registration # United States ​ Technic…" at bounding box center [686, 398] width 815 height 385
click at [614, 348] on input "Billing Rate" at bounding box center [618, 343] width 123 height 28
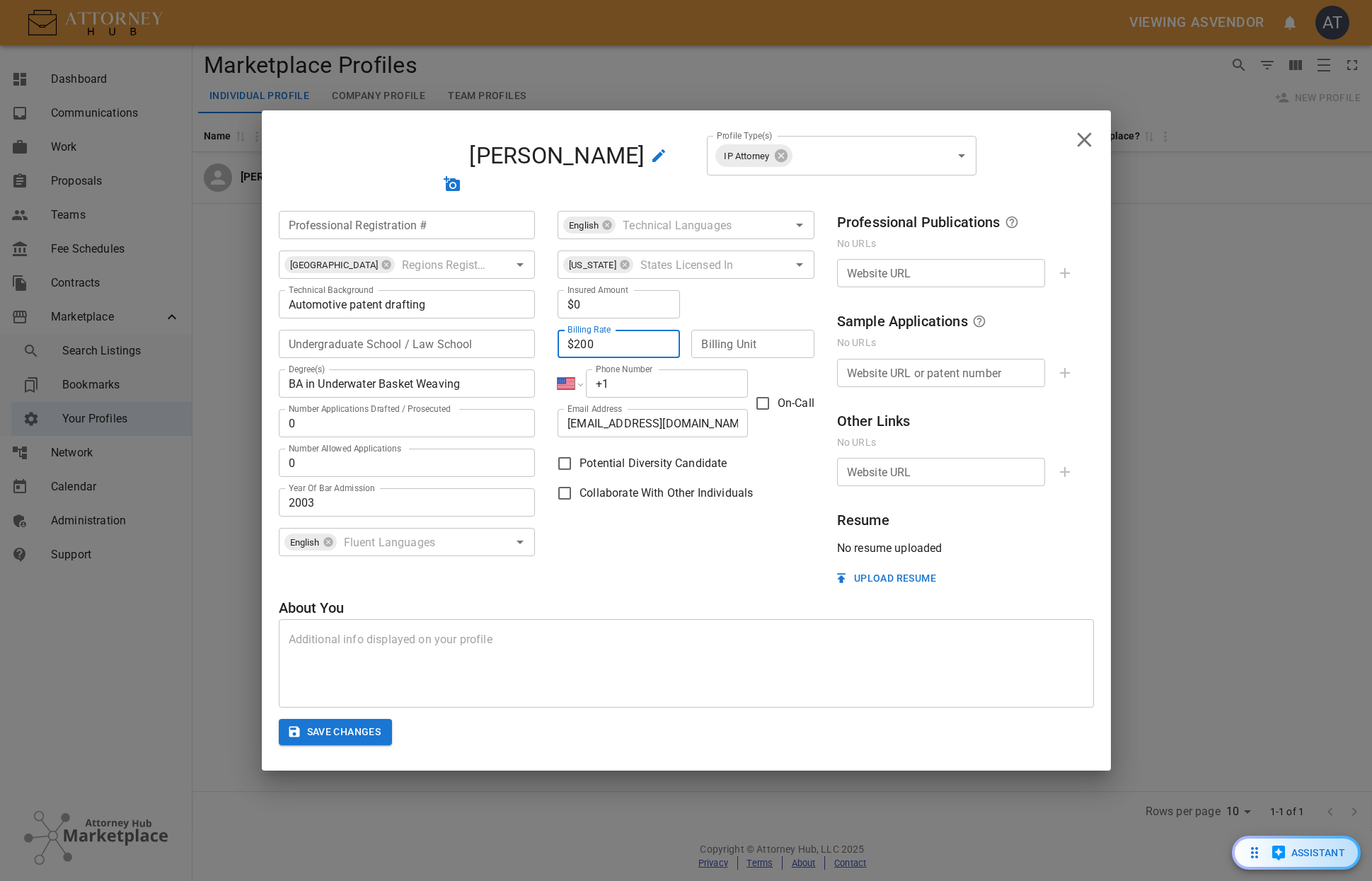
type input "$200"
type input "hour"
click at [647, 388] on input "+1" at bounding box center [666, 383] width 162 height 28
click at [649, 381] on input "+1" at bounding box center [666, 383] width 162 height 28
type input "+1 800"
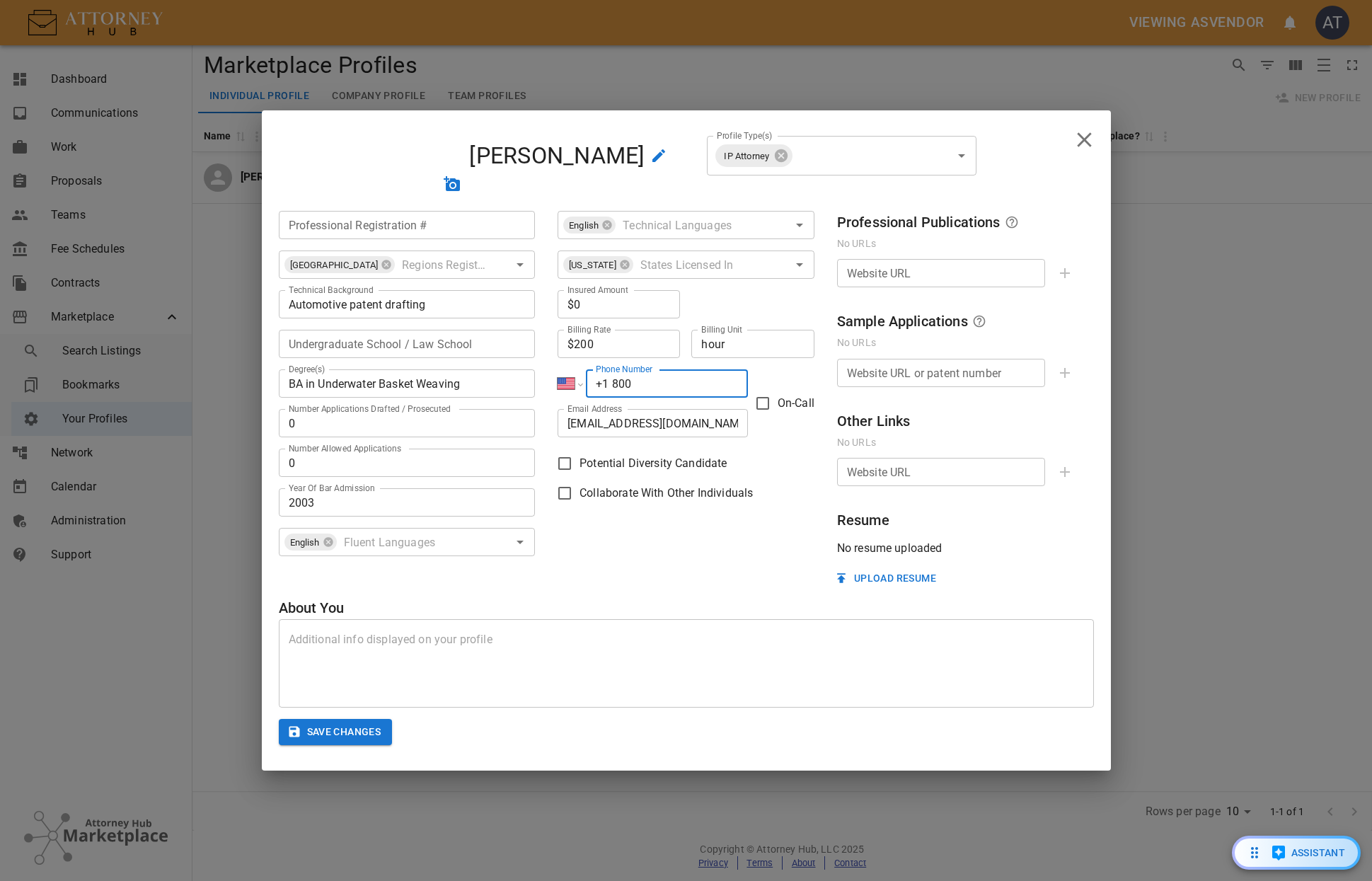
select select "DO"
click at [652, 383] on input "+1 800 124 3365" at bounding box center [666, 383] width 162 height 28
type input "+1 800 133 65"
select select "US"
type input "+1 888 336 5131"
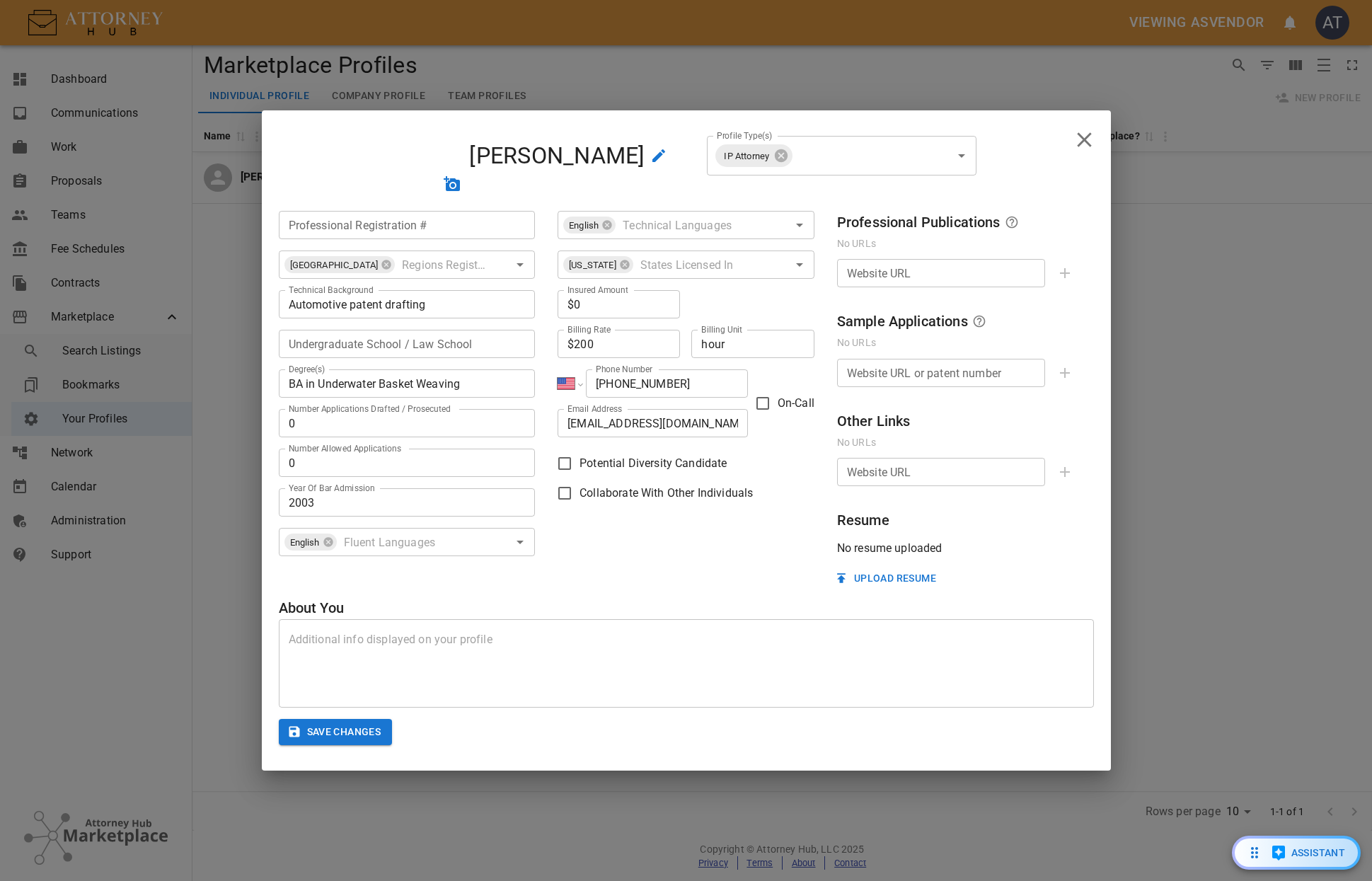
click at [694, 480] on label "Collaborate With Other Individuals" at bounding box center [651, 493] width 203 height 30
click at [579, 480] on input "Collaborate With Other Individuals" at bounding box center [564, 493] width 30 height 30
checkbox input "true"
click at [570, 691] on textarea at bounding box center [686, 663] width 796 height 65
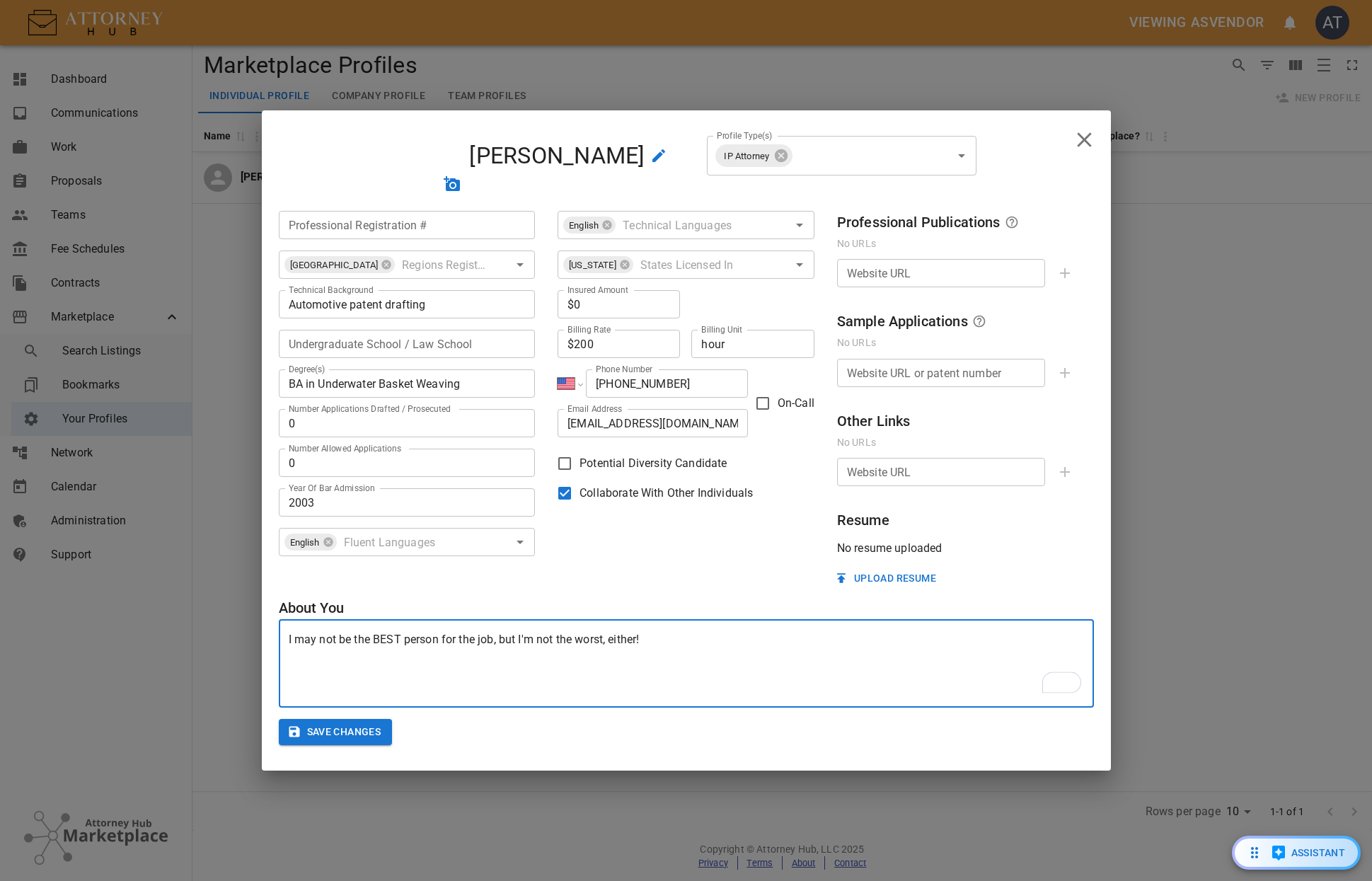
type textarea "I may not be the BEST person for the job, but I'm not the worst, either!"
click at [346, 729] on button "Save Changes" at bounding box center [336, 732] width 114 height 26
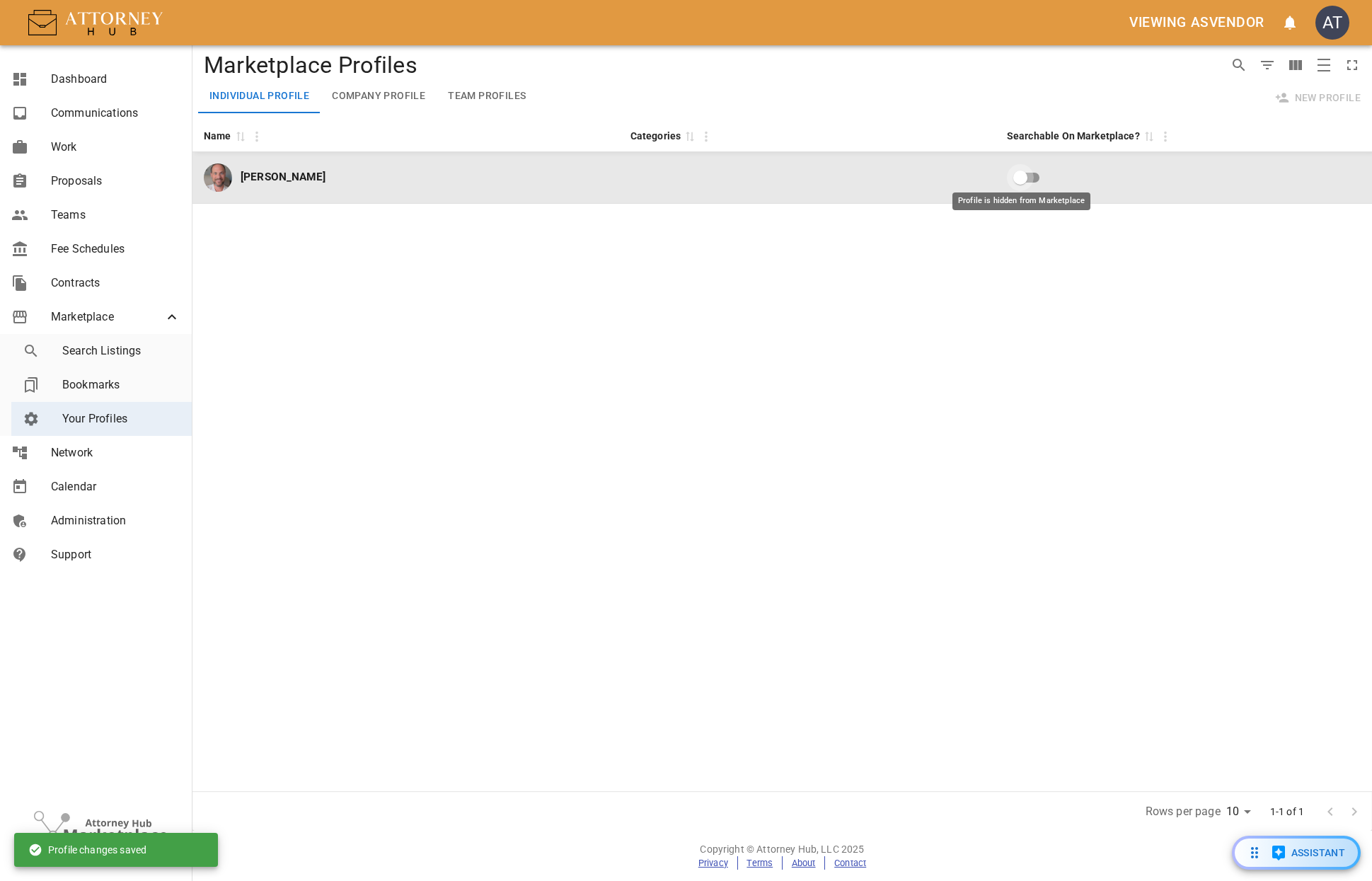
click at [1018, 170] on input "Profile is hidden from Marketplace" at bounding box center [1020, 177] width 81 height 27
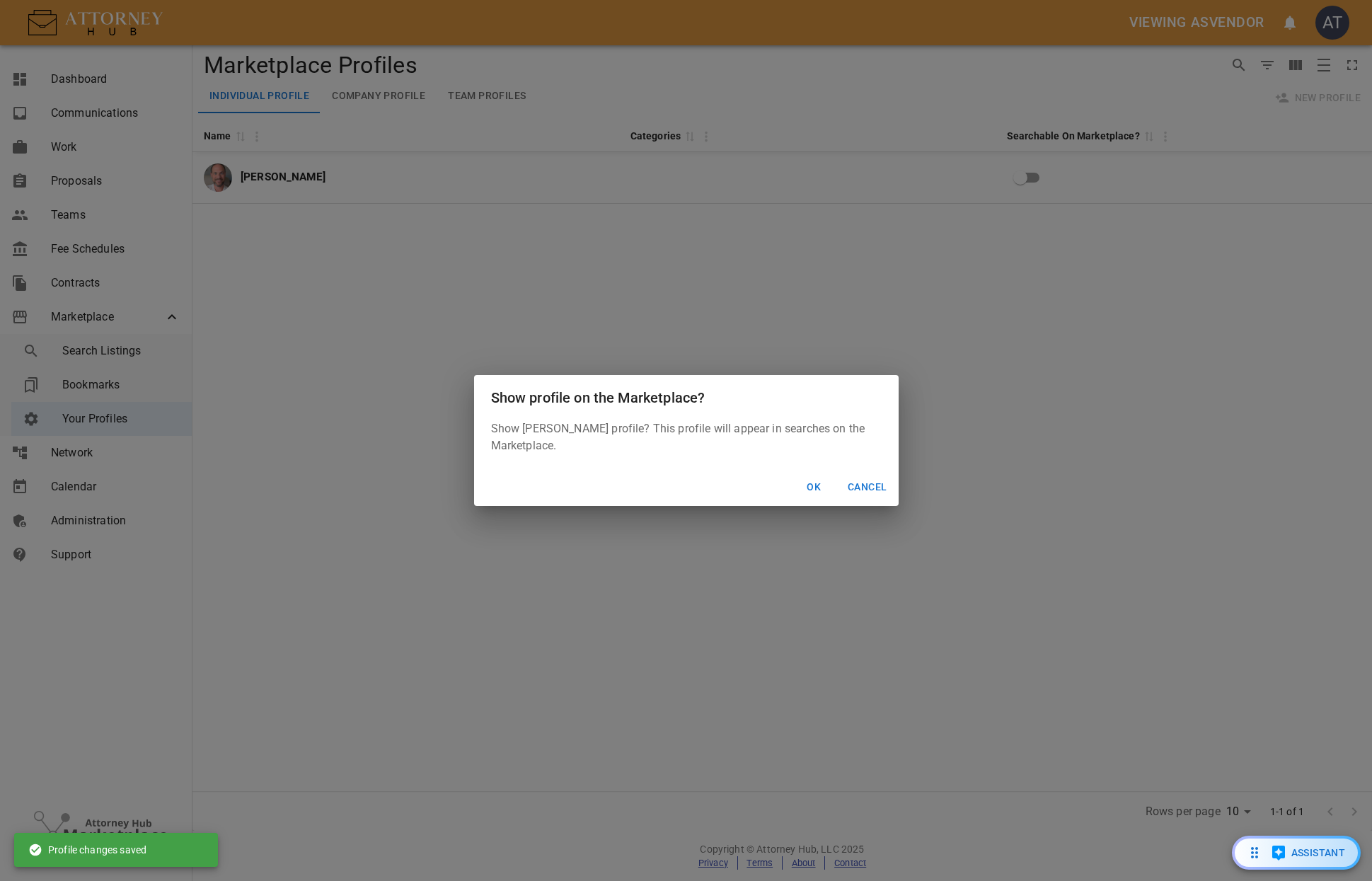
click at [816, 484] on button "Ok" at bounding box center [813, 487] width 45 height 26
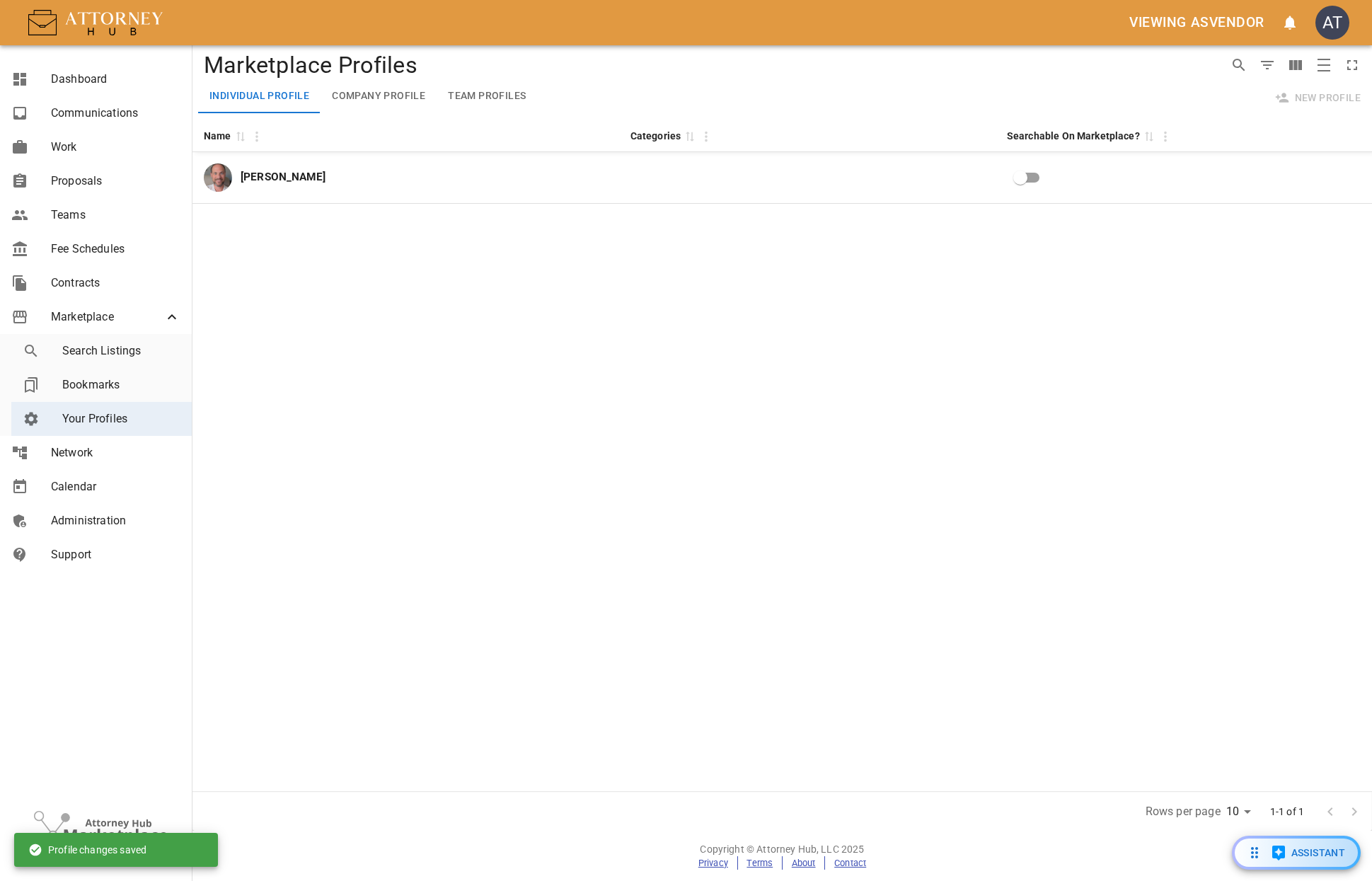
checkbox input "true"
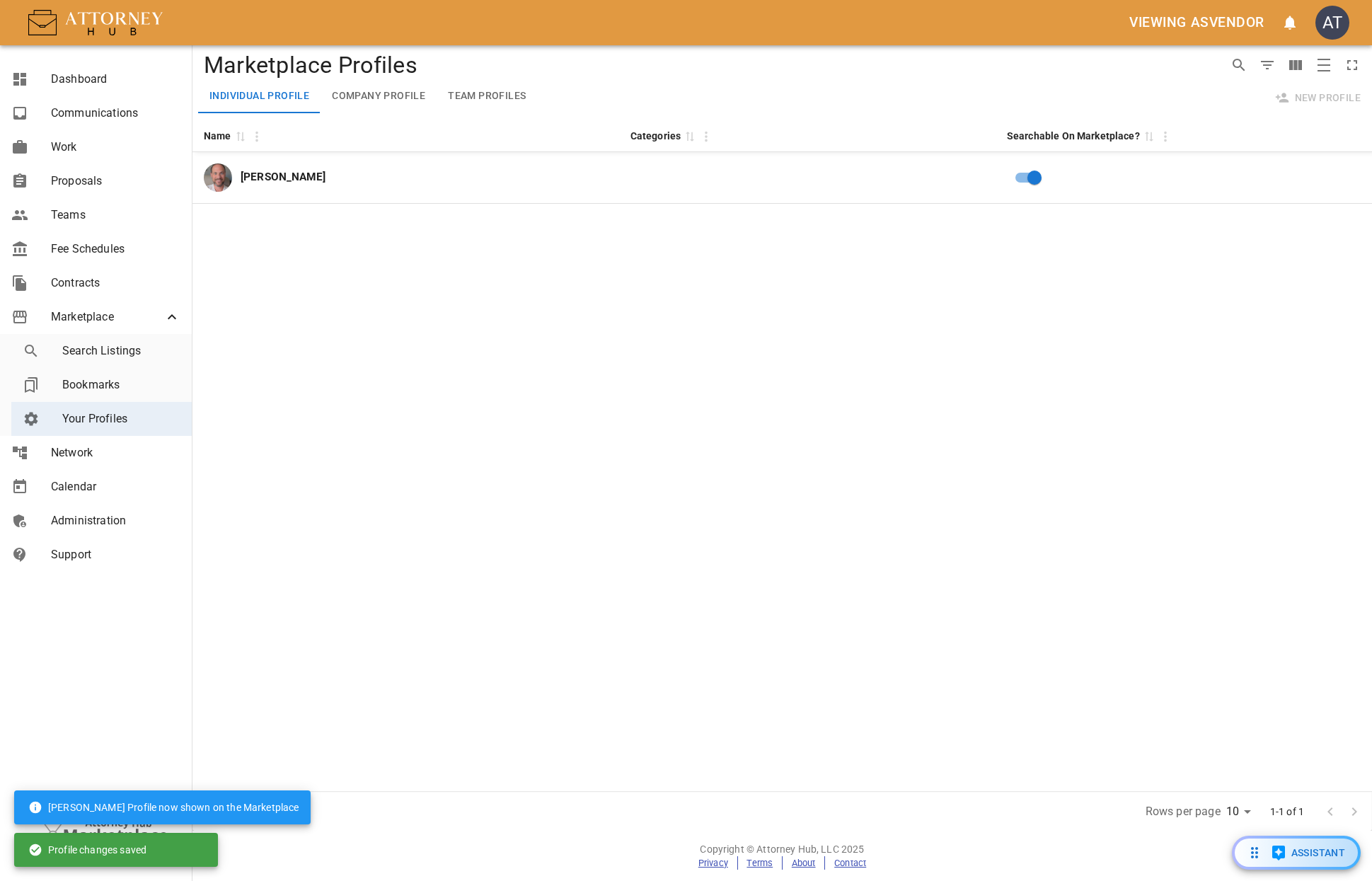
drag, startPoint x: 244, startPoint y: 479, endPoint x: 255, endPoint y: 457, distance: 24.6
click at [244, 479] on div "Name 0 Categories 0 Searchable On Marketplace? 0 Anthony Towler" at bounding box center [782, 455] width 1179 height 672
click at [385, 102] on button "Company Profile" at bounding box center [378, 96] width 116 height 34
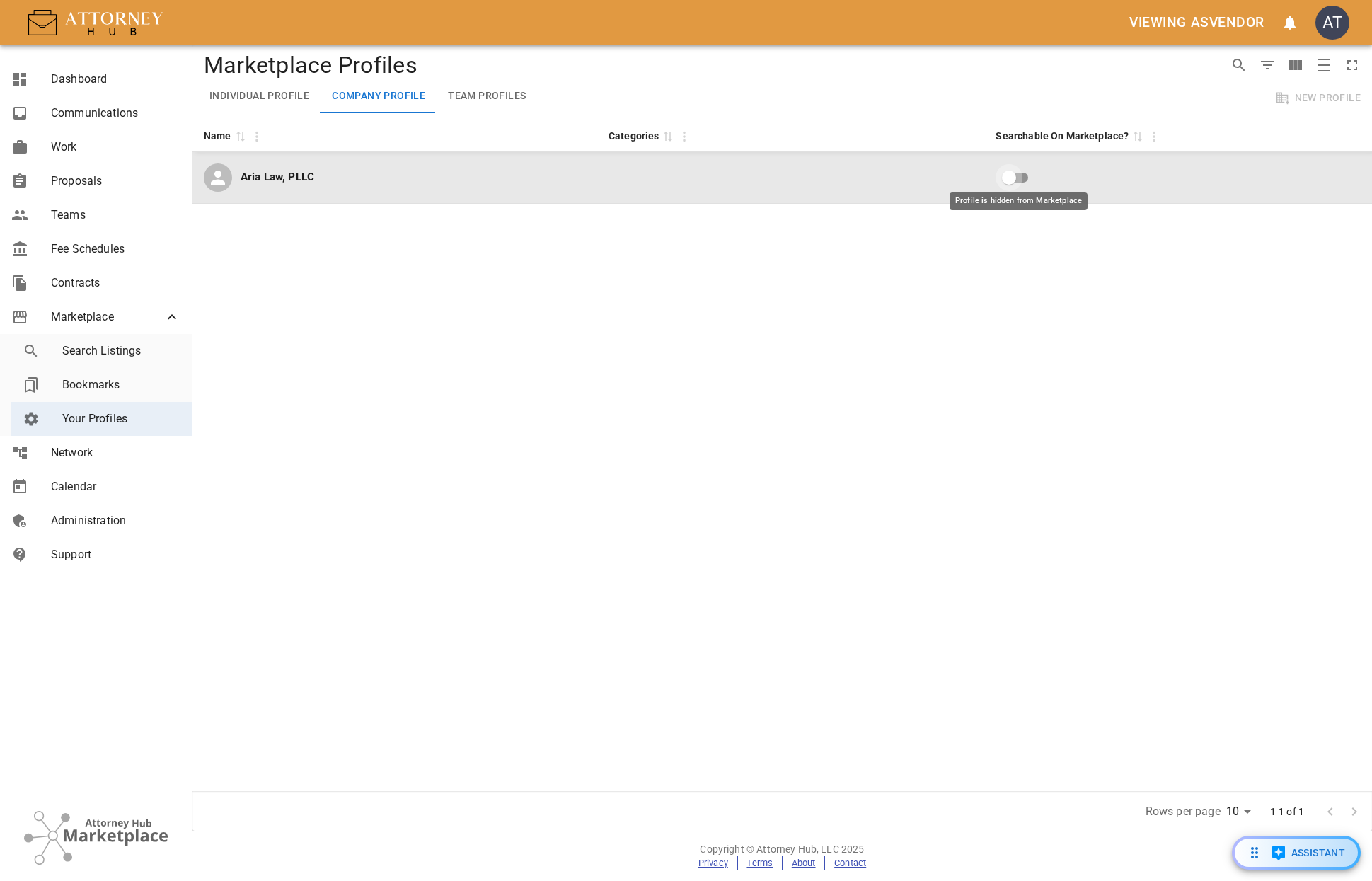
click at [1007, 174] on input "Profile is hidden from Marketplace" at bounding box center [1009, 177] width 81 height 27
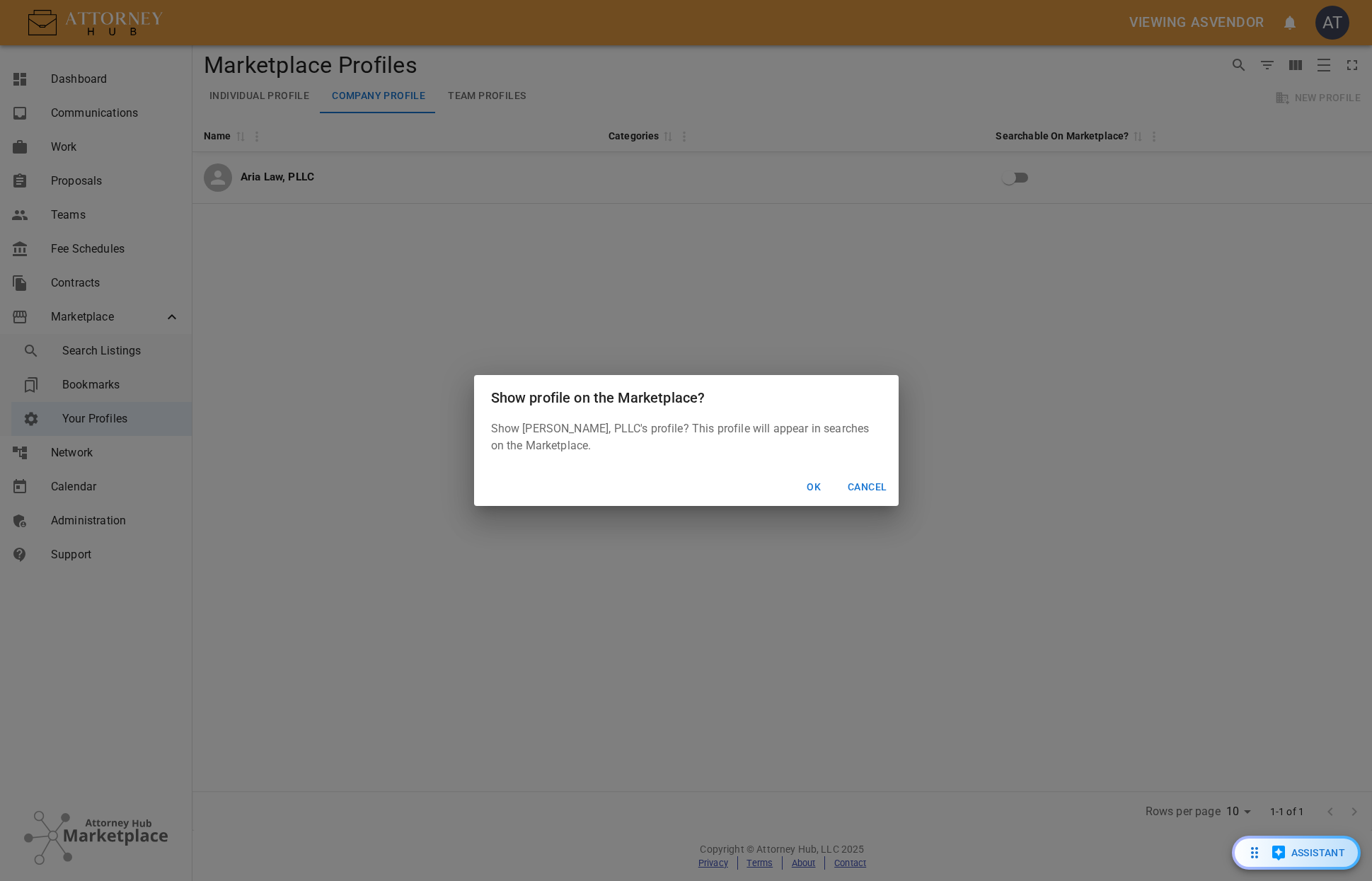
click at [816, 486] on button "Ok" at bounding box center [813, 487] width 45 height 26
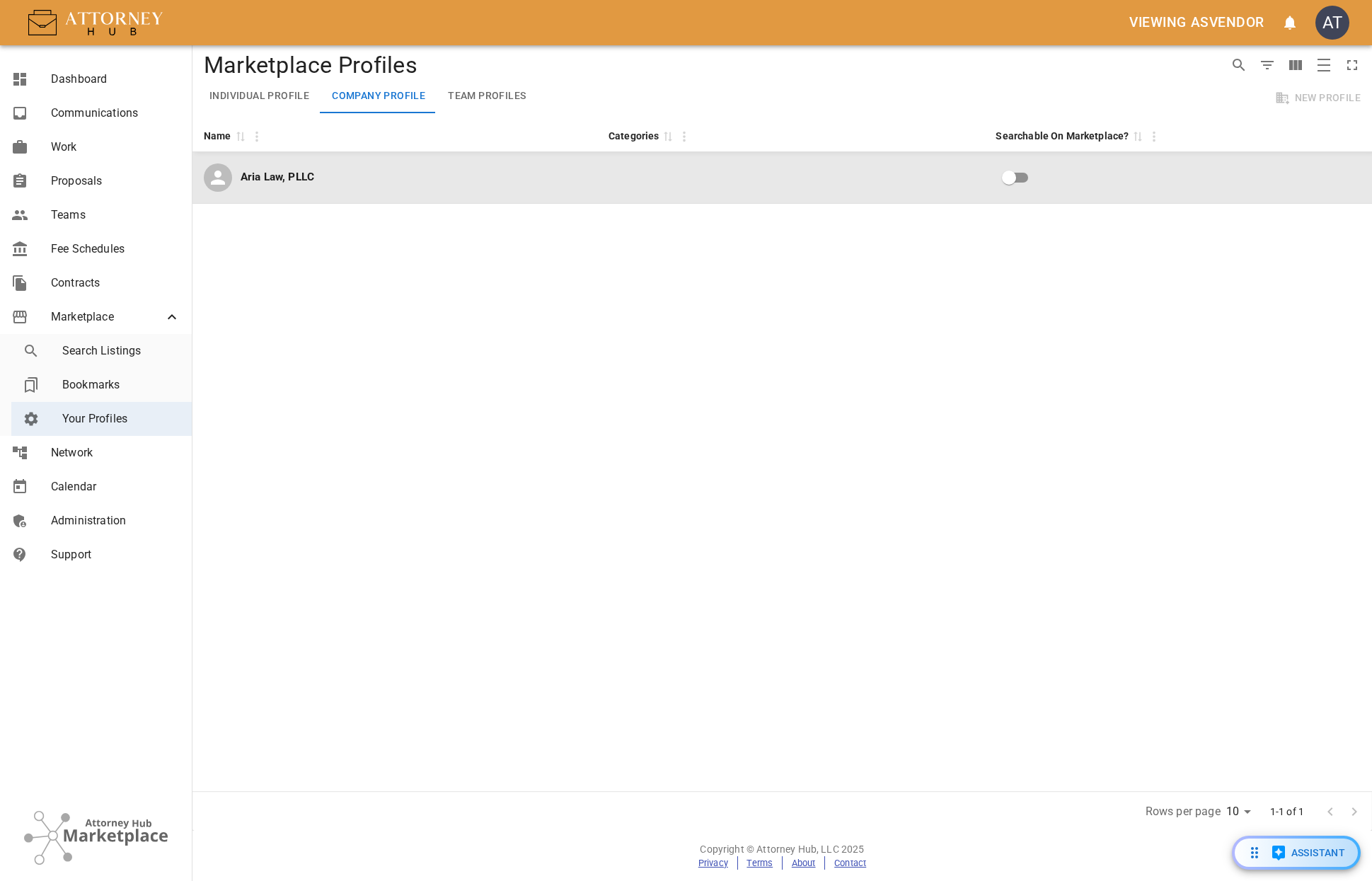
checkbox input "true"
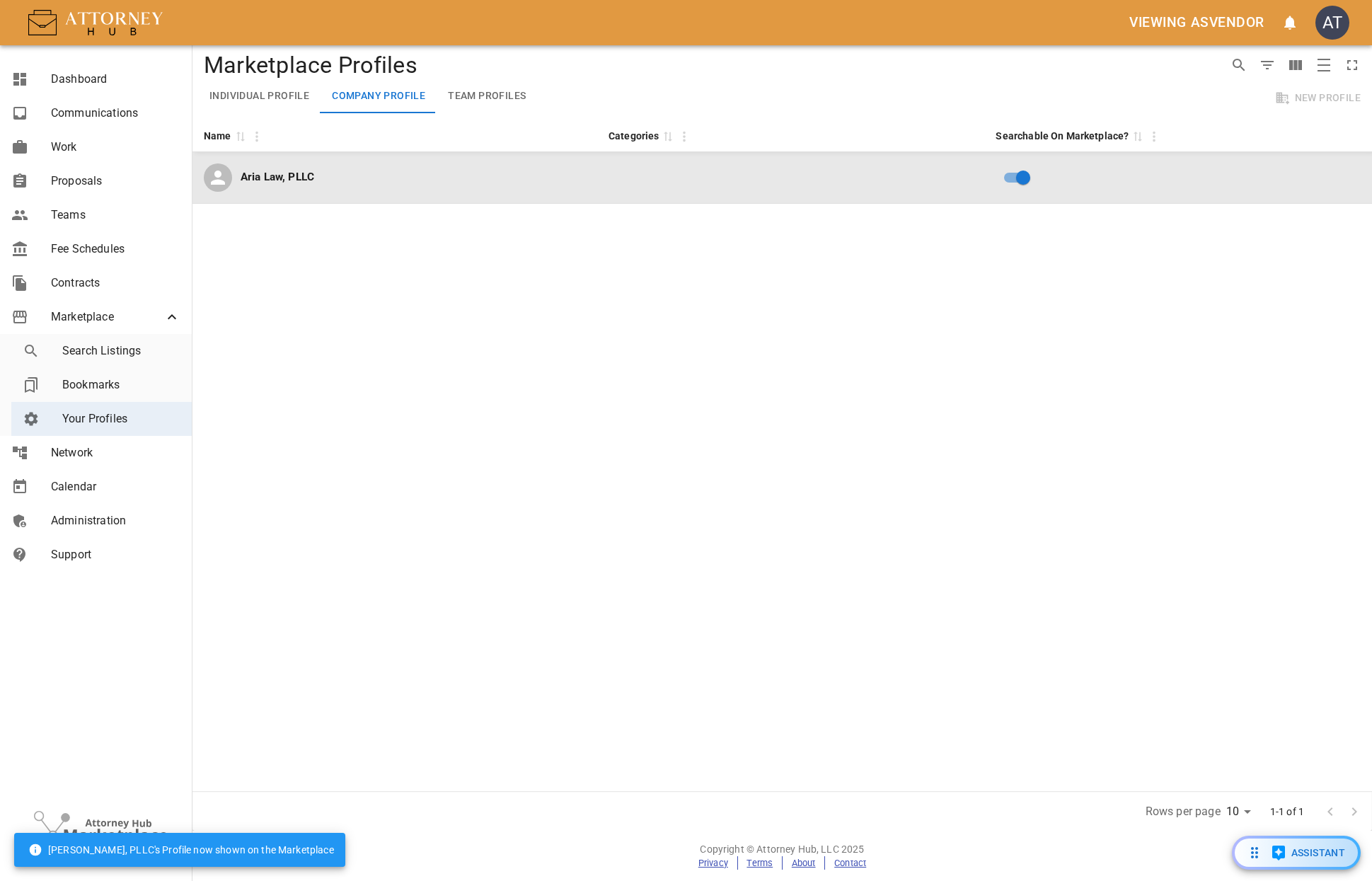
click at [371, 190] on div "Aria Law, PLLC" at bounding box center [395, 177] width 382 height 28
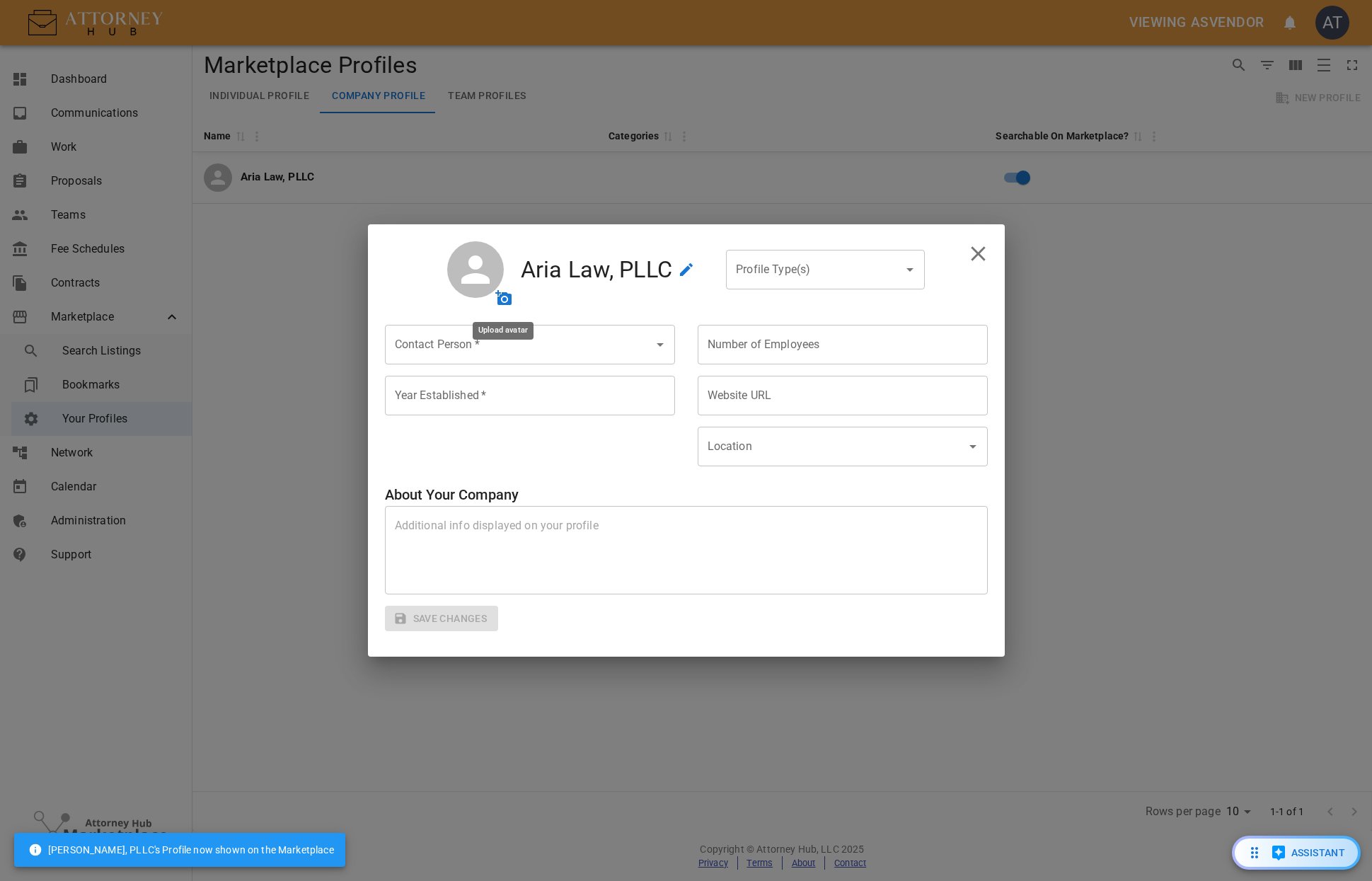
click at [505, 300] on icon "upload avatar" at bounding box center [503, 298] width 16 height 15
click at [896, 272] on input "Profile Type(s)" at bounding box center [815, 269] width 165 height 27
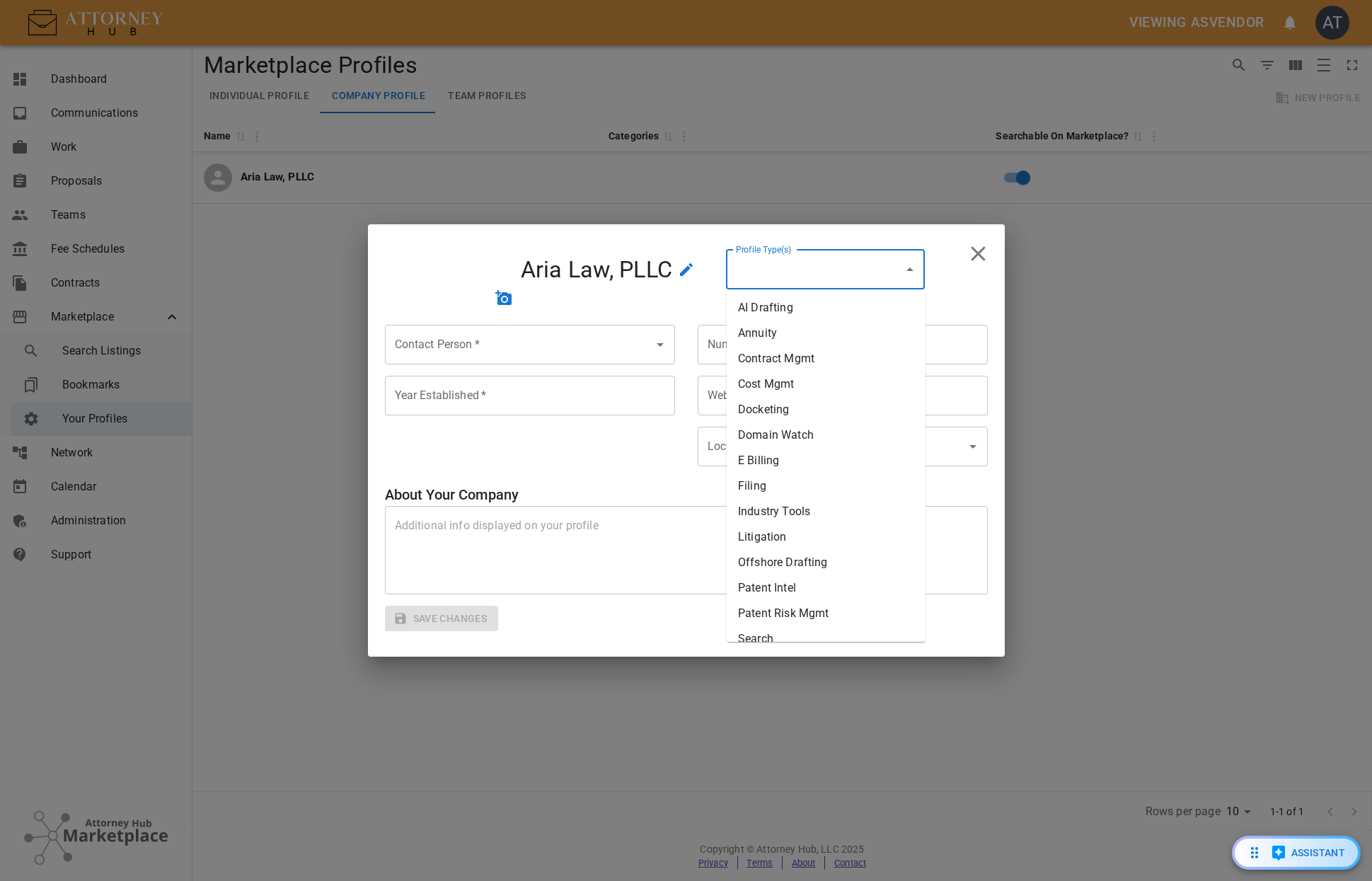
click at [811, 487] on li "Filing" at bounding box center [825, 486] width 199 height 25
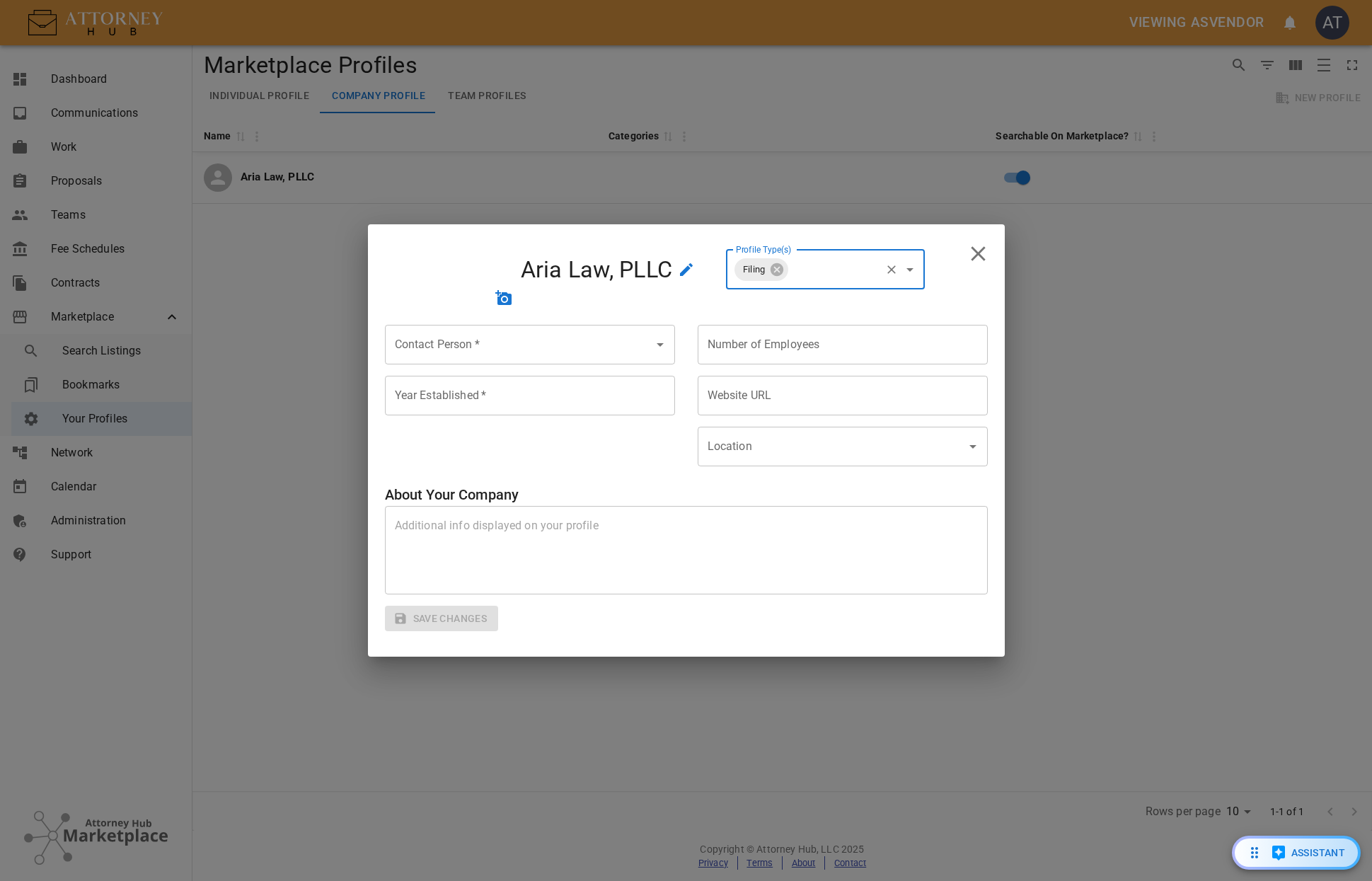
click at [537, 358] on div "Contact Person   *" at bounding box center [530, 345] width 290 height 40
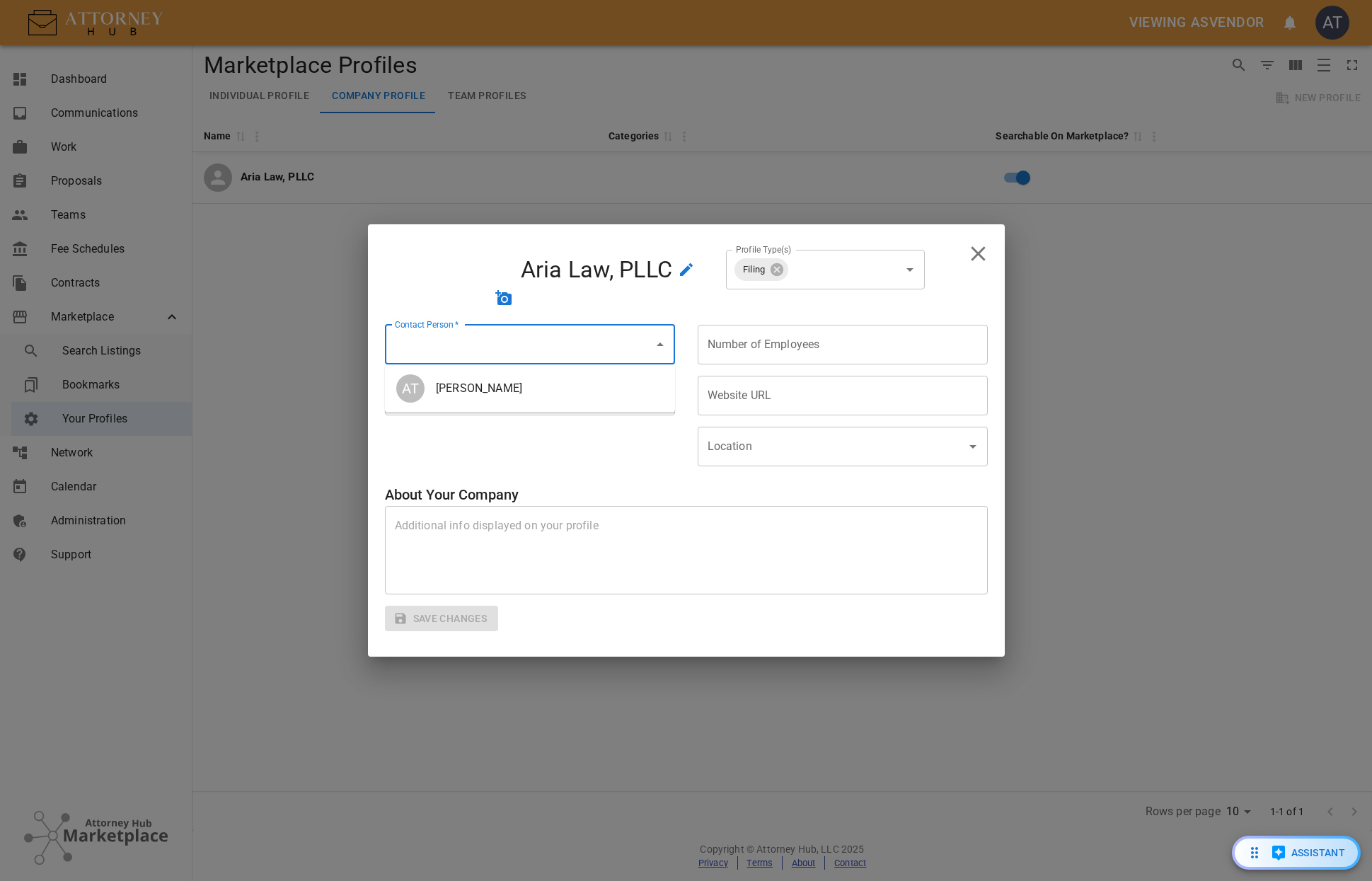
click at [531, 396] on span "[PERSON_NAME]" at bounding box center [549, 388] width 228 height 17
type input "[PERSON_NAME]"
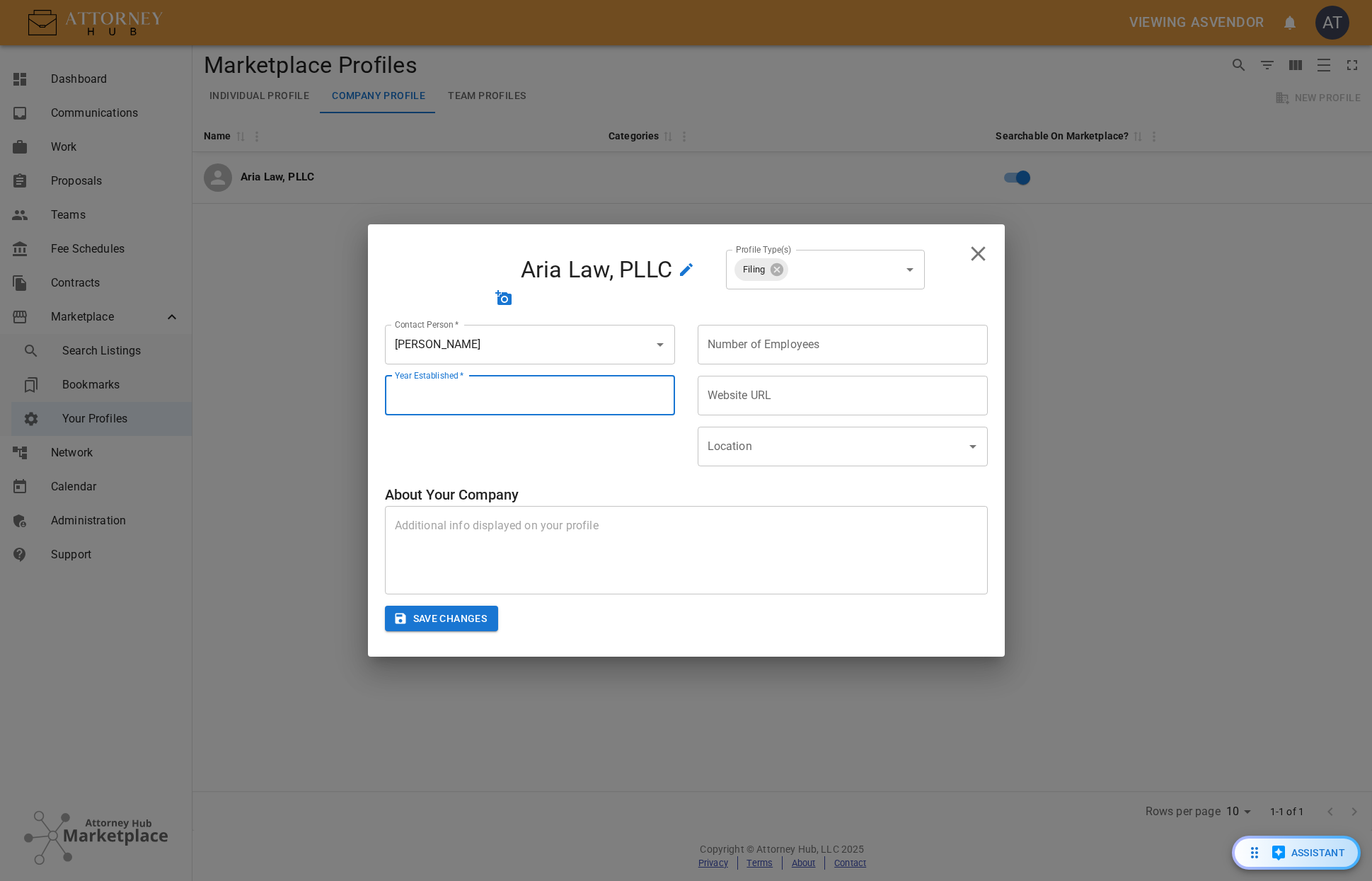
click at [531, 396] on input "Year Established   *" at bounding box center [530, 395] width 290 height 40
type input "2007"
click at [816, 342] on input "Number of Employees" at bounding box center [842, 345] width 290 height 40
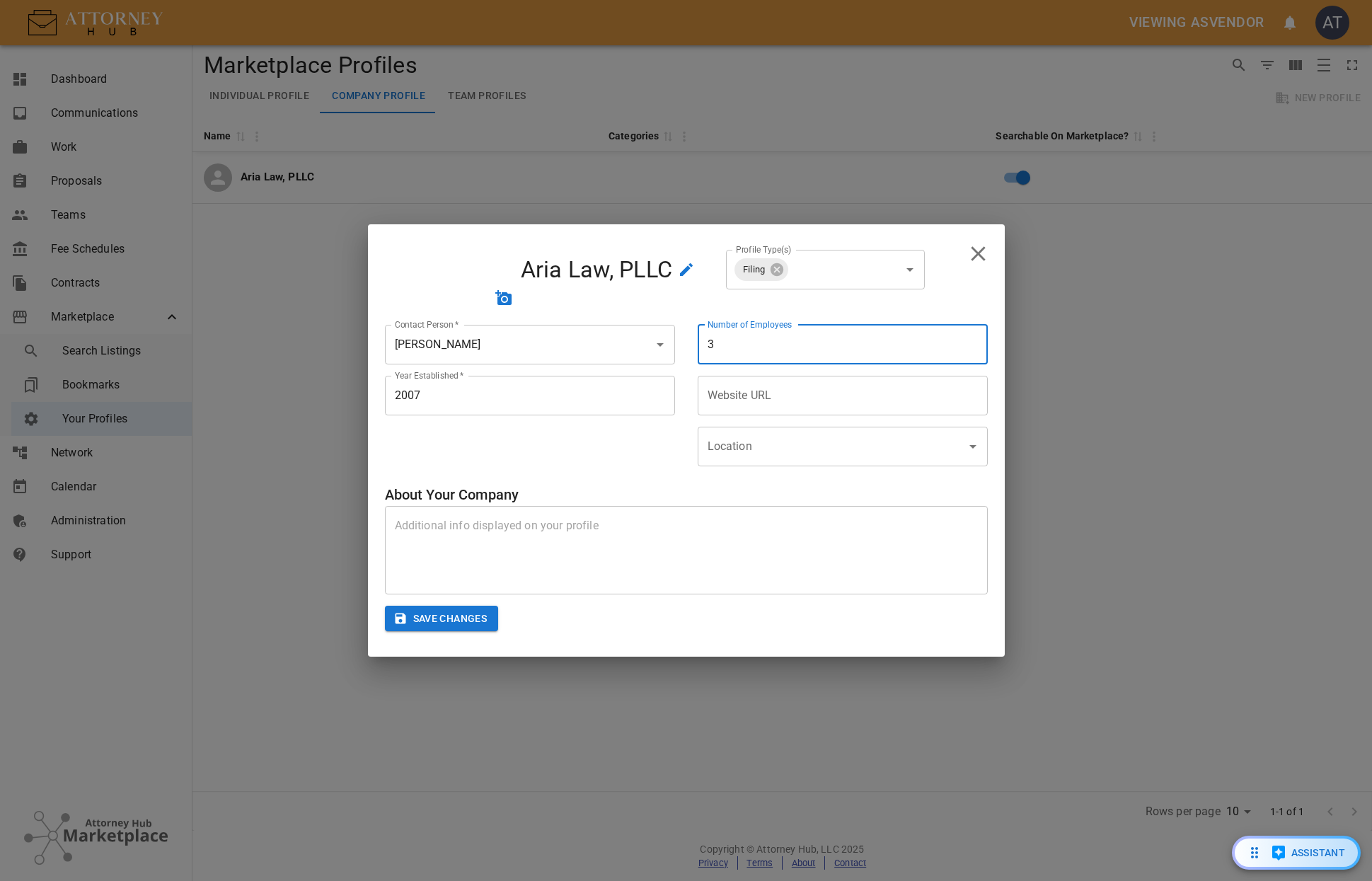
type input "3"
click at [866, 407] on input "Website URL" at bounding box center [842, 395] width 290 height 40
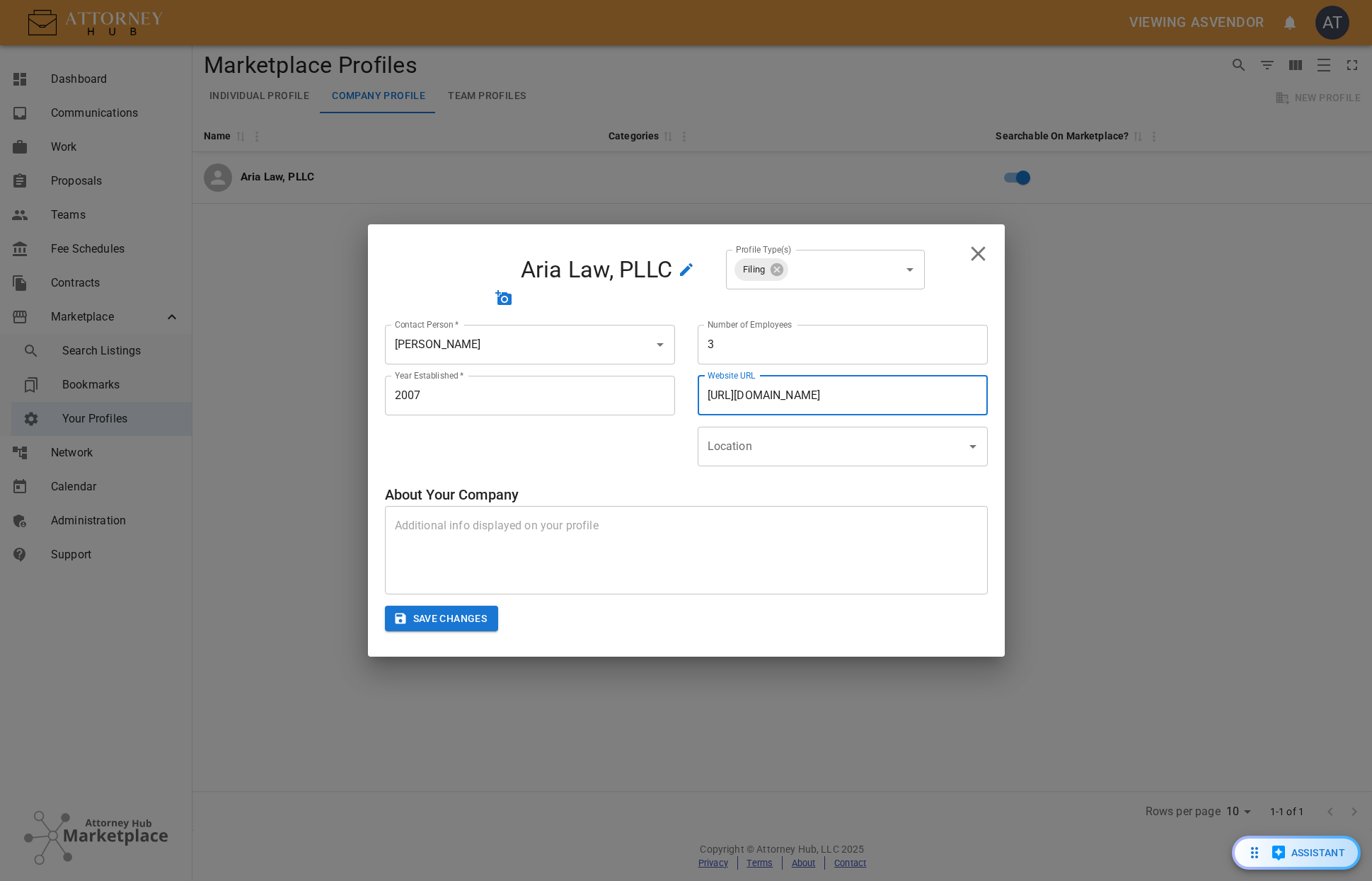
type input "https://www.arialawpllc.tv"
click at [851, 441] on input "Location" at bounding box center [832, 446] width 256 height 27
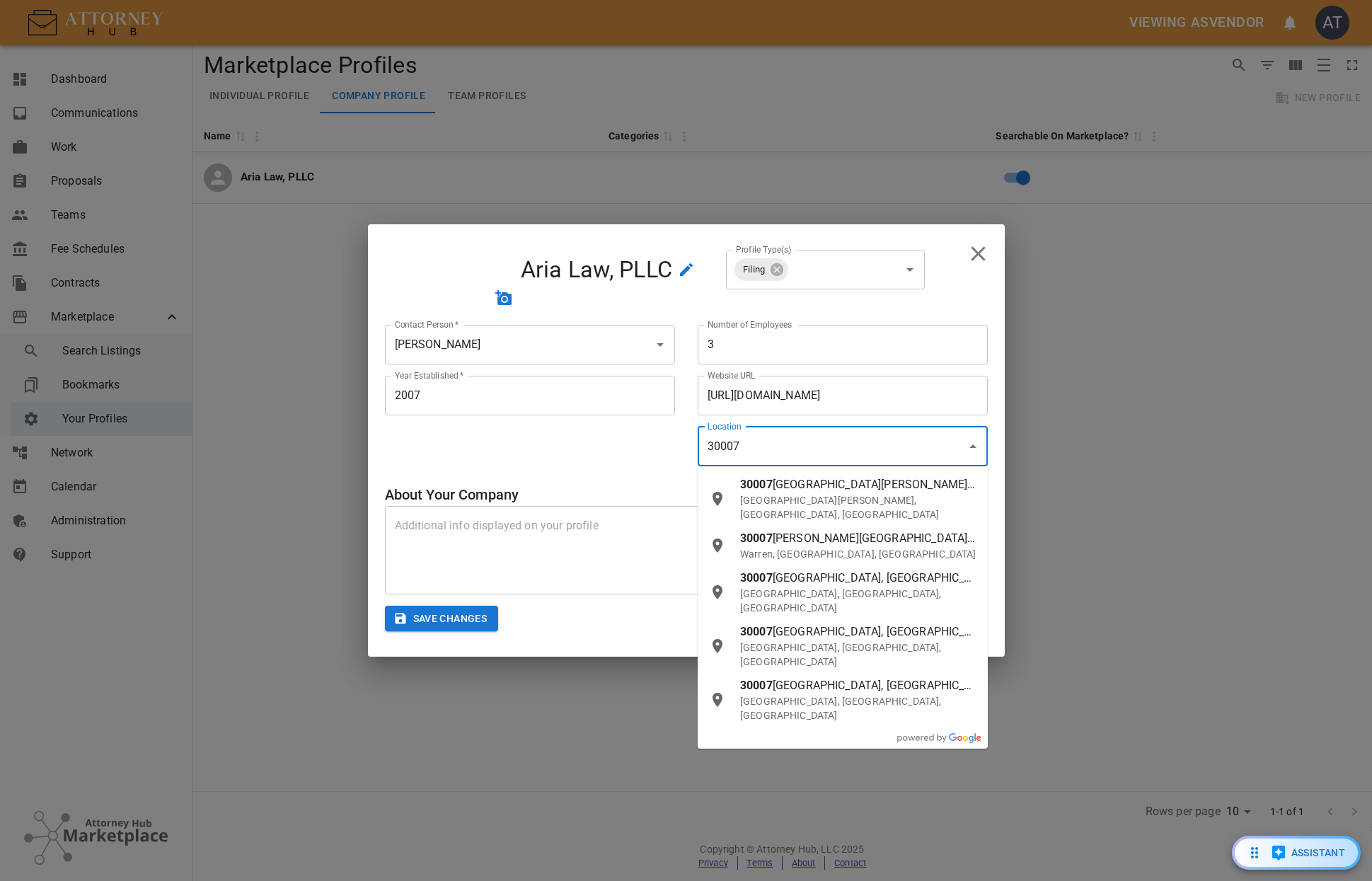
click at [865, 498] on p "New Hudson, MI, USA" at bounding box center [858, 507] width 236 height 28
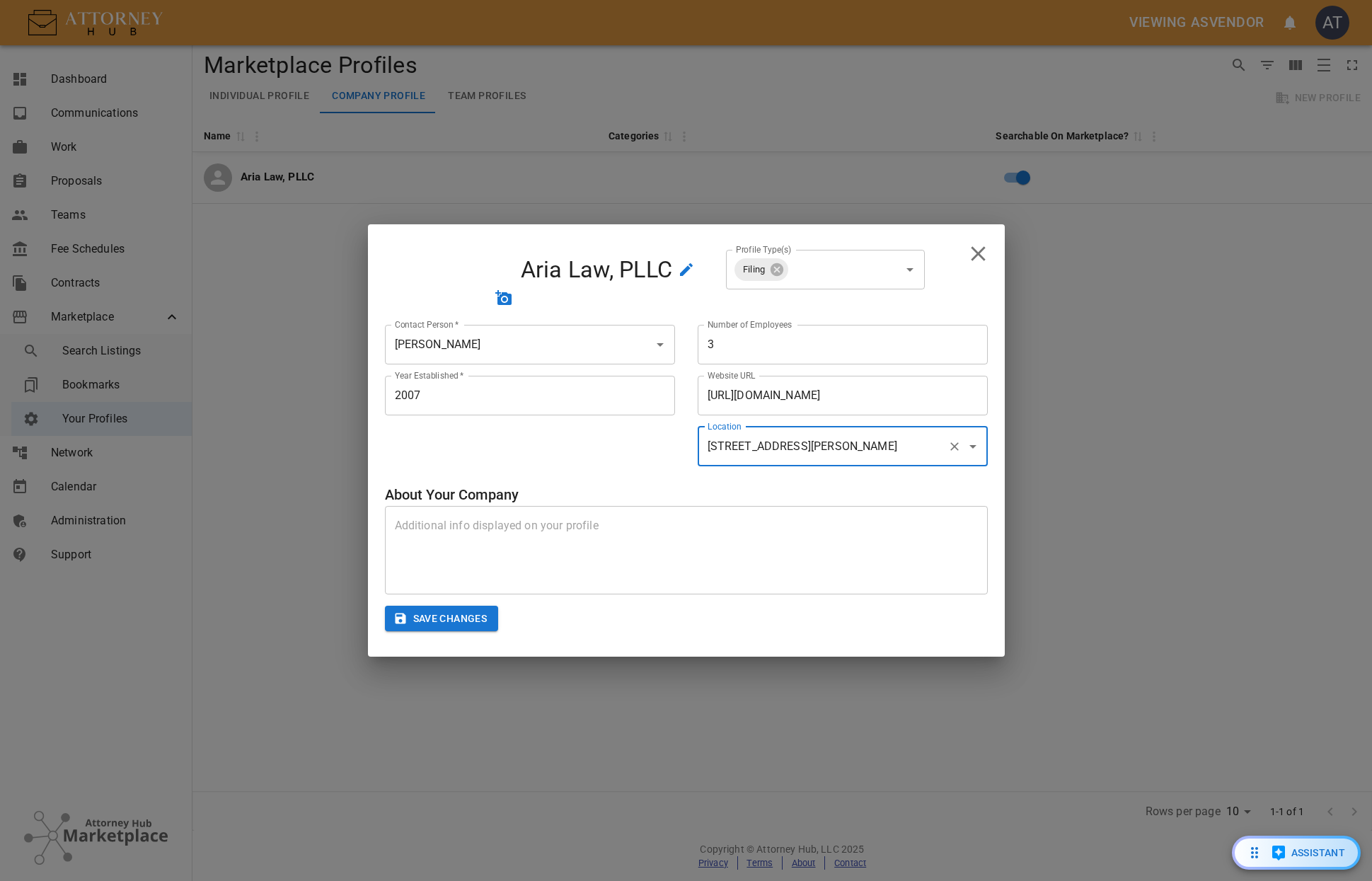
type input "30007 Bradford Dr, New Hudson, MI, 48165, US"
click at [611, 544] on textarea at bounding box center [687, 549] width 583 height 65
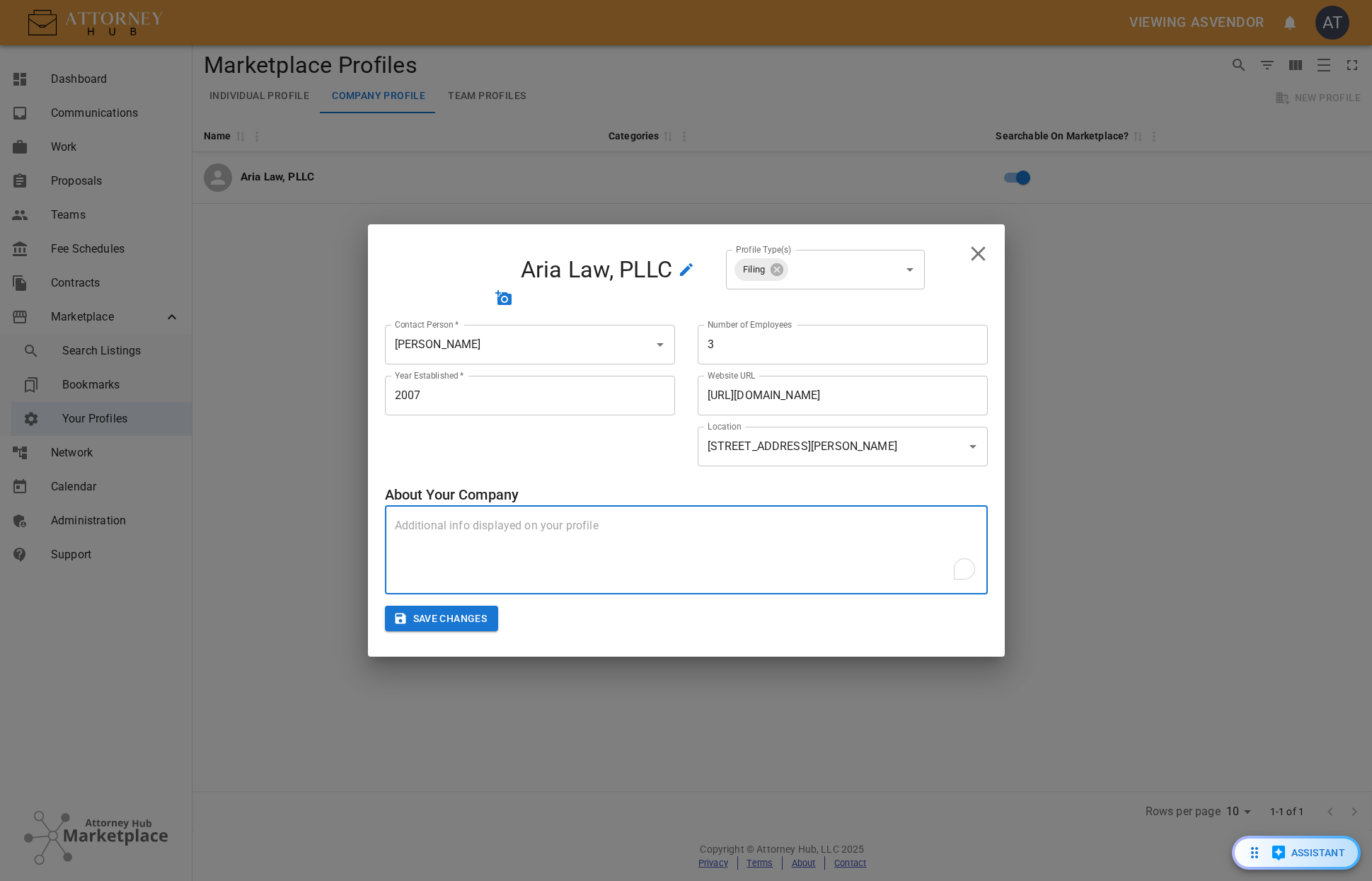
click at [609, 556] on textarea "To enrich screen reader interactions, please activate Accessibility in Grammarl…" at bounding box center [687, 549] width 583 height 65
type textarea "We've been in business for nearly 20 years, and"
click at [573, 389] on input "2007" at bounding box center [530, 395] width 290 height 40
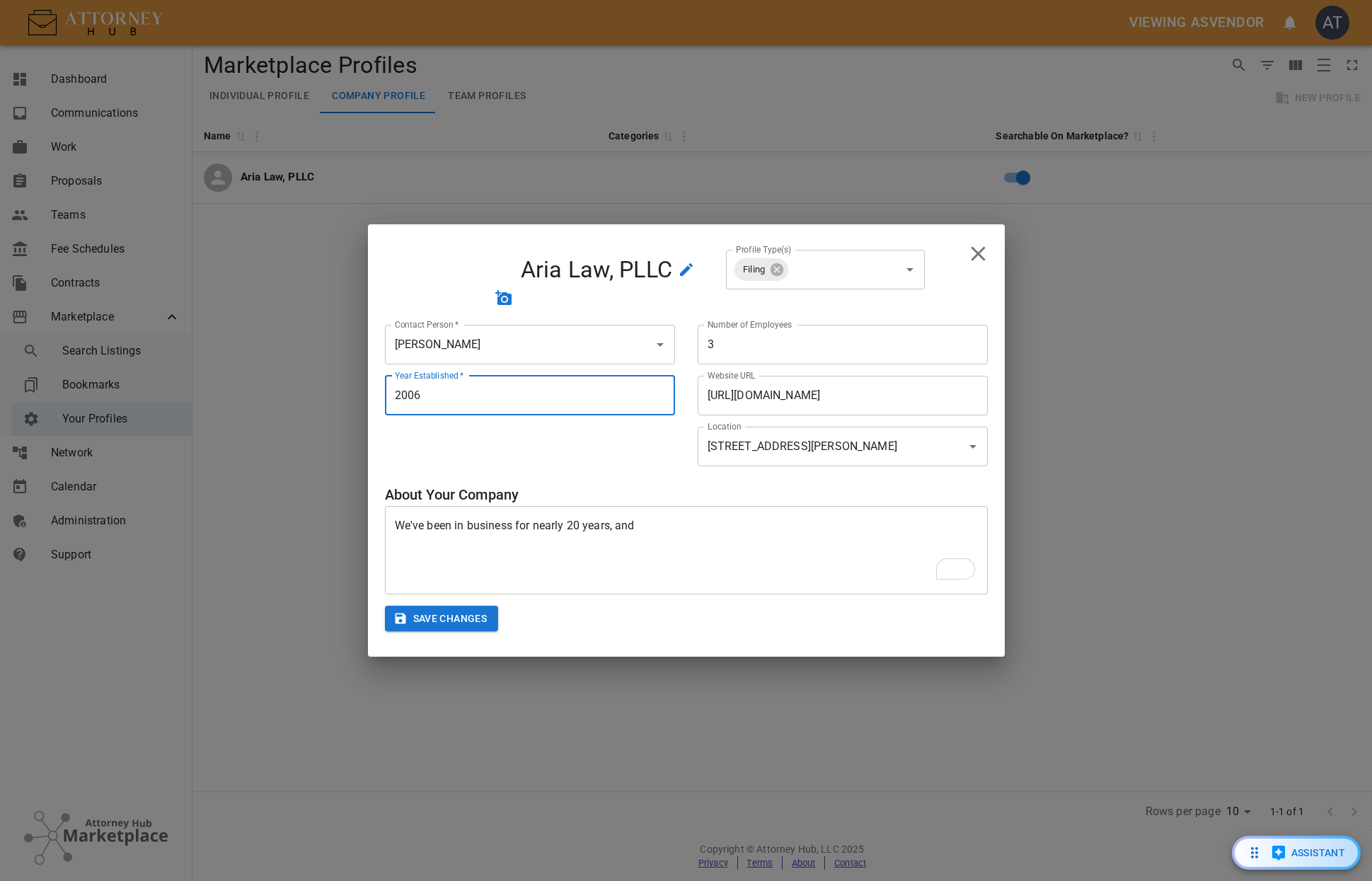
type input "2006"
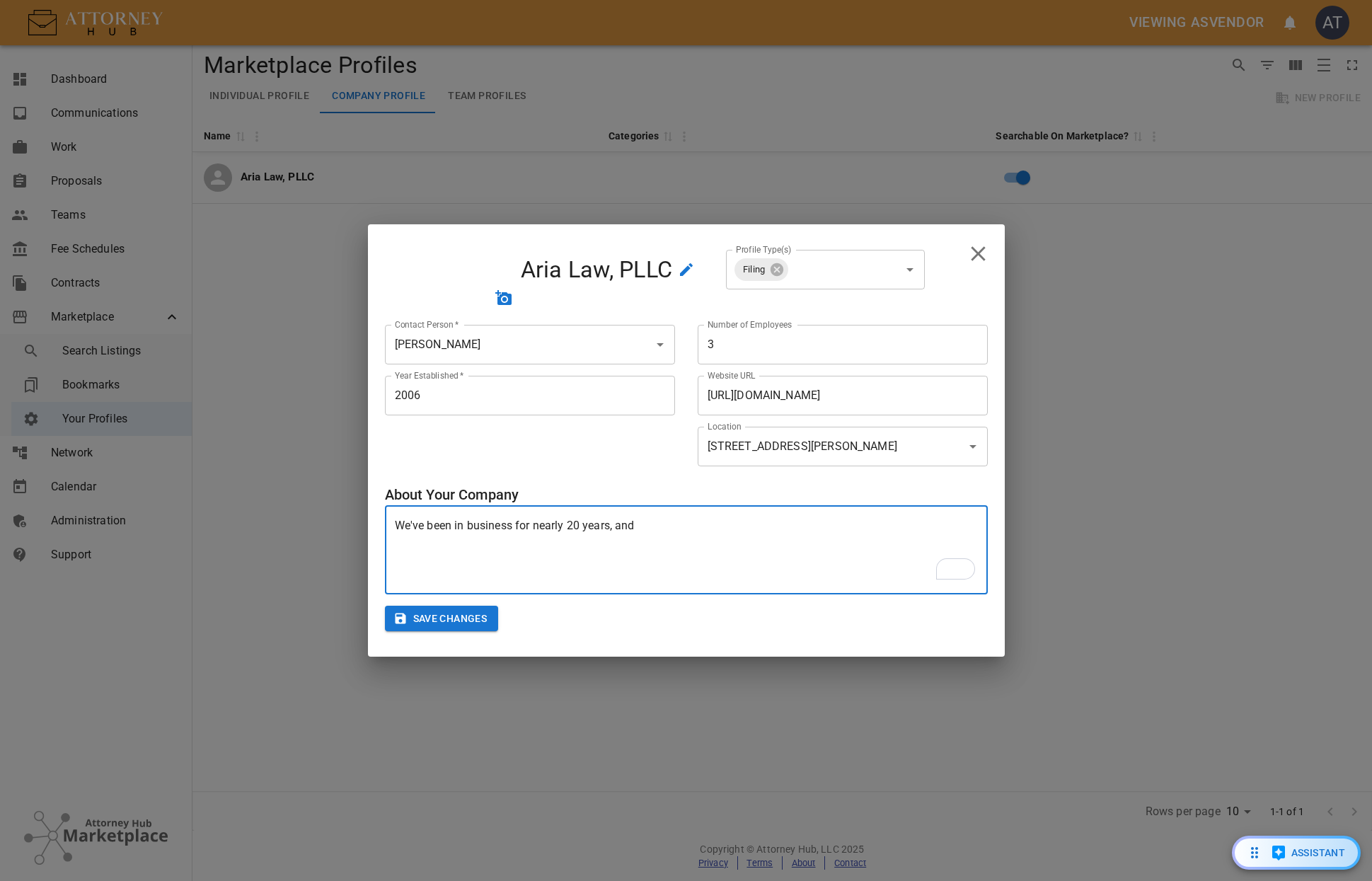
drag, startPoint x: 725, startPoint y: 535, endPoint x: 741, endPoint y: 525, distance: 18.9
click at [741, 525] on textarea "We've been in business for nearly 20 years, and" at bounding box center [687, 549] width 583 height 65
type textarea "We've been in business for nearly 20 years, and licensed to operate for nearly …"
click at [463, 595] on div "Save Changes" at bounding box center [687, 619] width 603 height 49
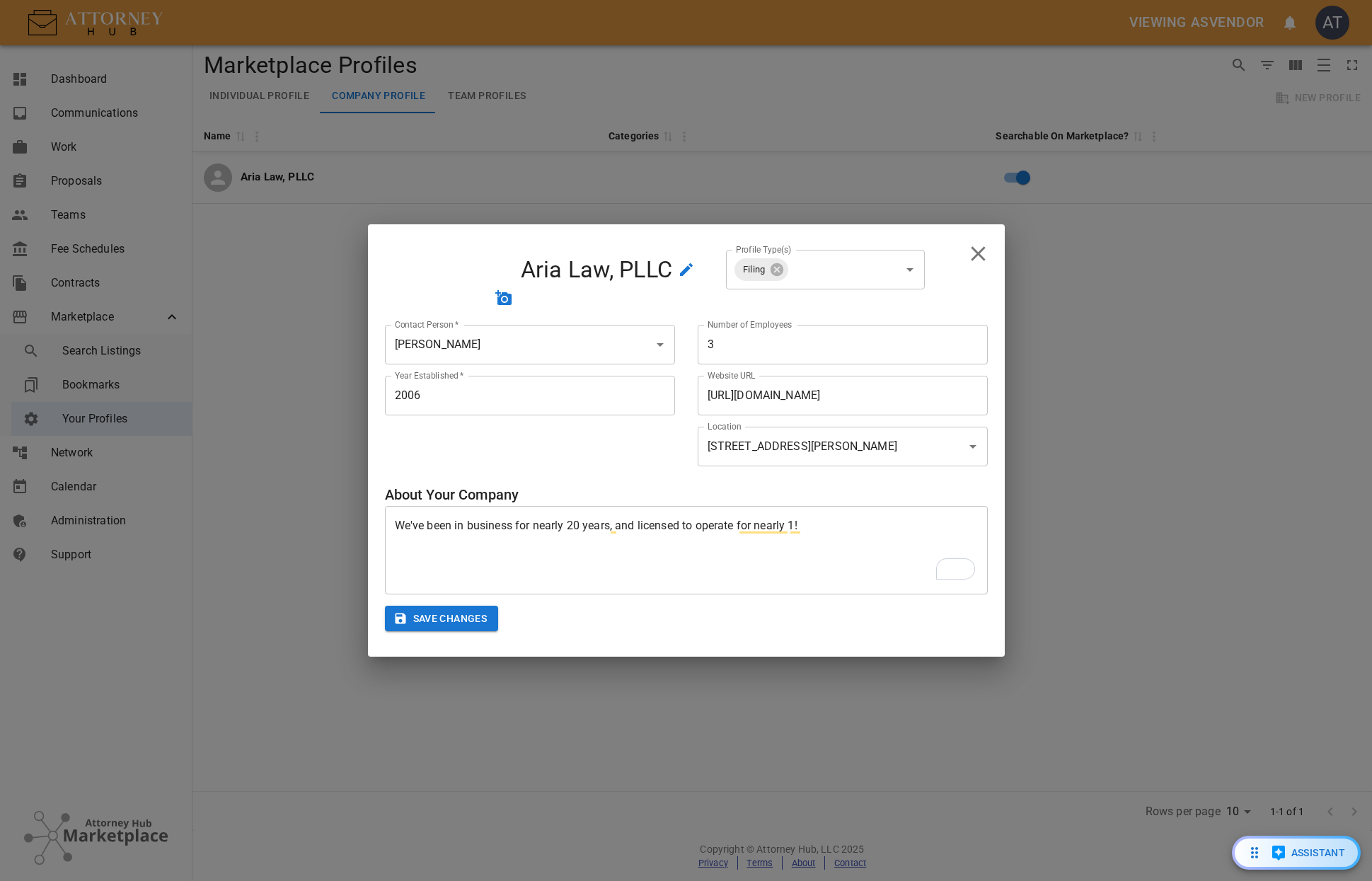
click at [461, 607] on button "Save Changes" at bounding box center [442, 618] width 114 height 26
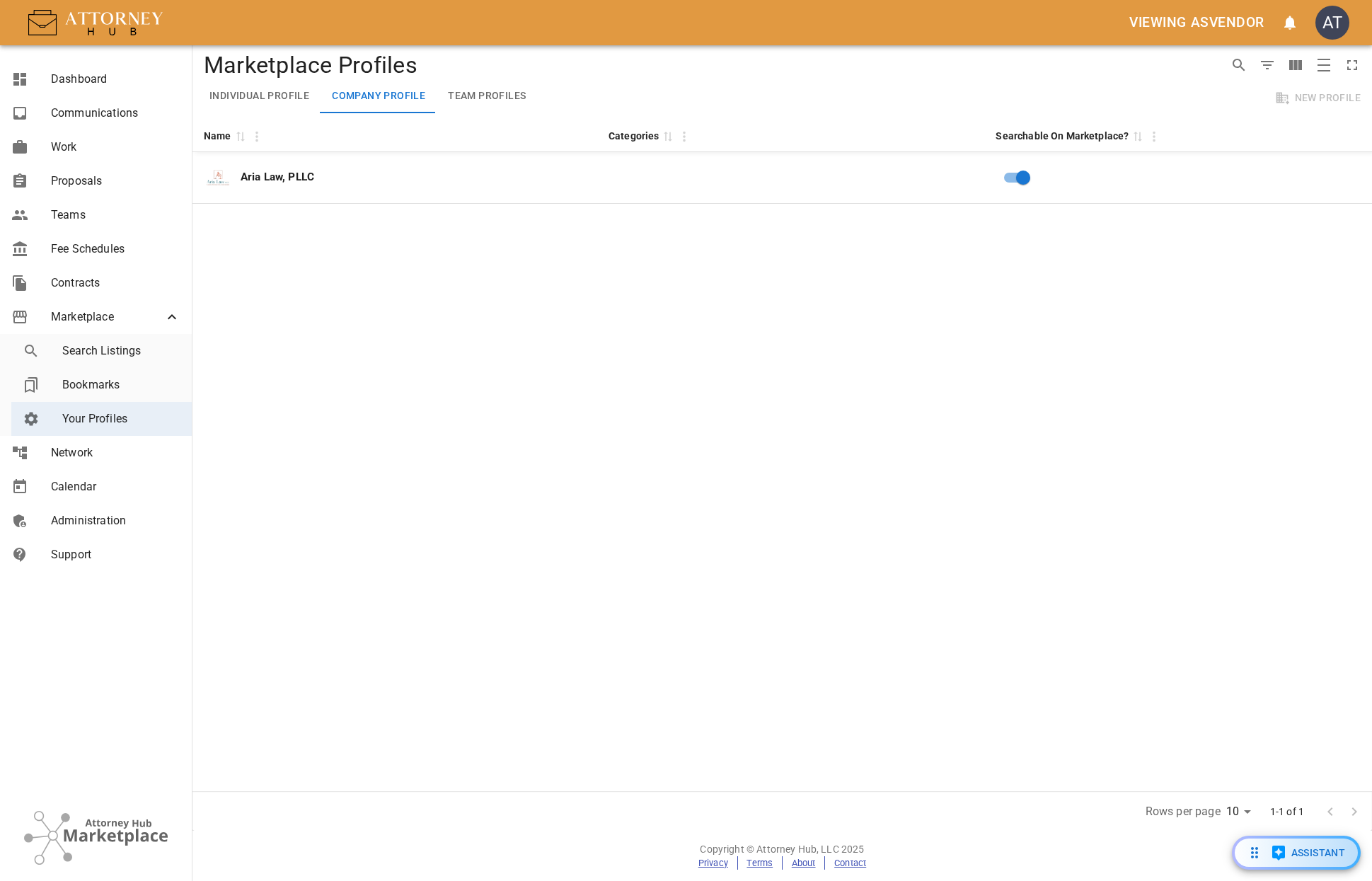
click at [1297, 21] on icon "open notifications menu" at bounding box center [1290, 23] width 17 height 17
click at [1297, 21] on div at bounding box center [686, 440] width 1372 height 881
click at [1287, 18] on icon "open notifications menu" at bounding box center [1290, 23] width 11 height 14
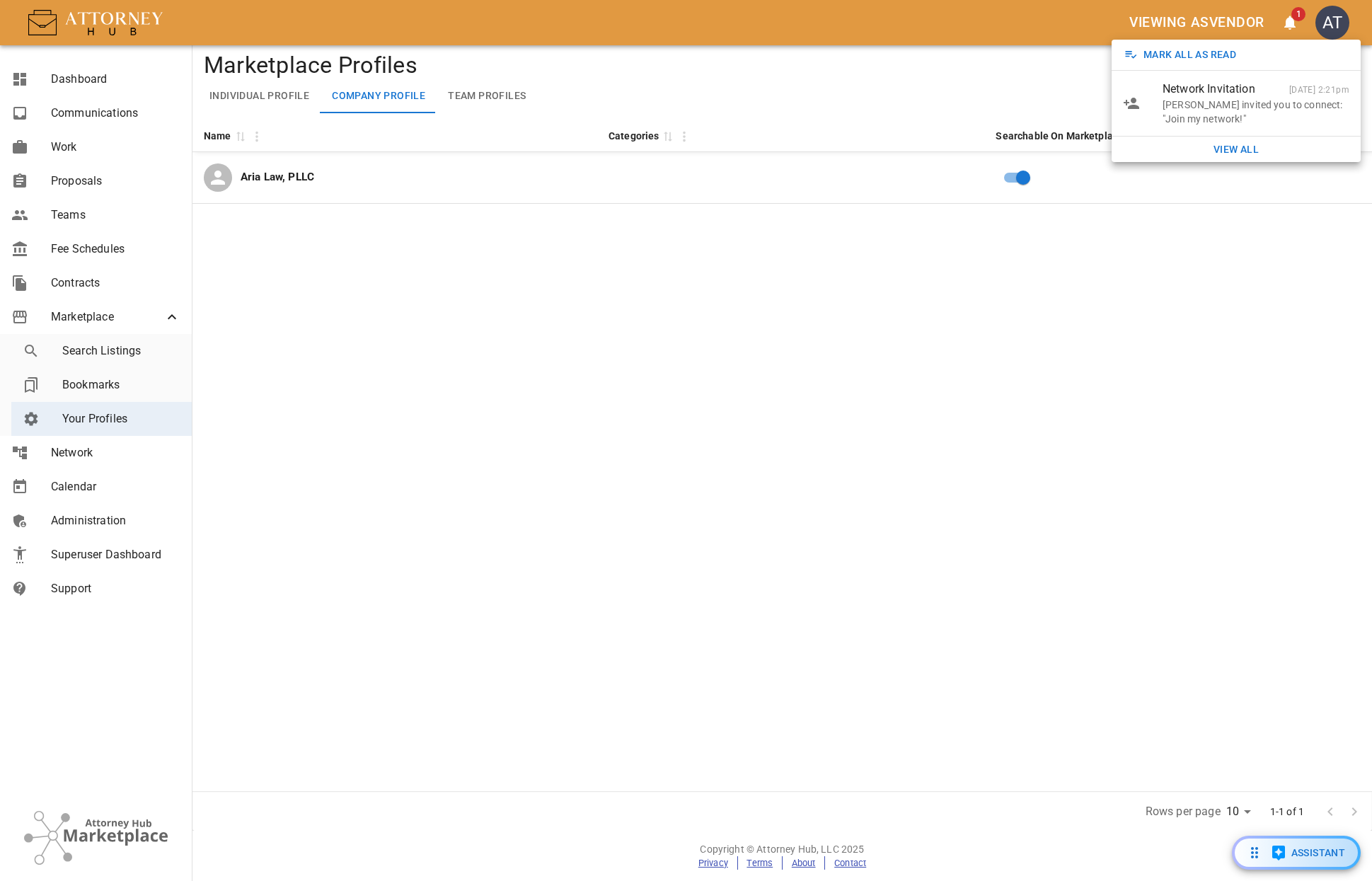
click at [1282, 106] on p "Bradford Wade invited you to connect: "Join my network!"" at bounding box center [1256, 111] width 187 height 28
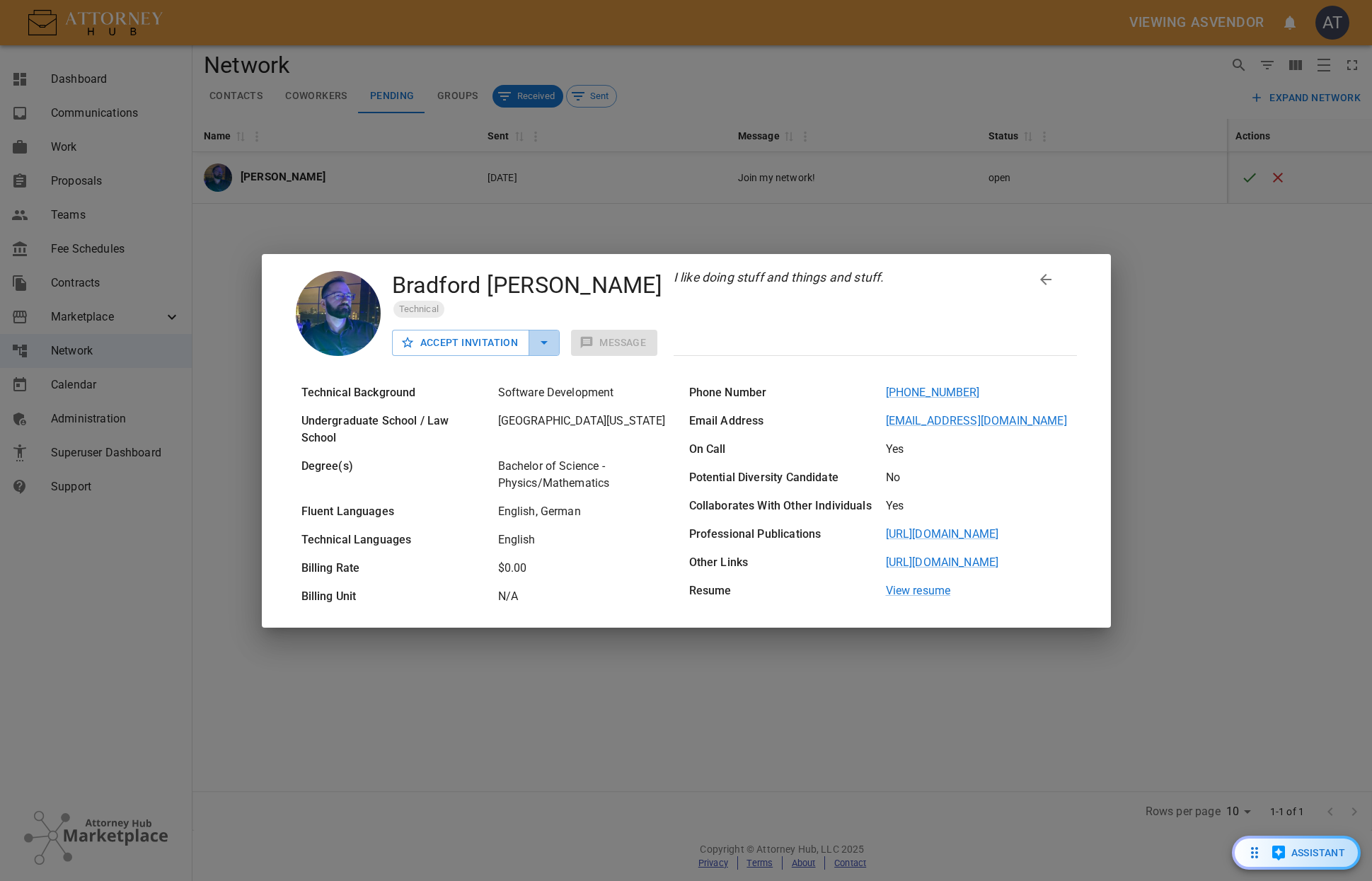
click at [549, 343] on icon "button" at bounding box center [544, 343] width 17 height 17
click at [496, 349] on button "Accept Invitation" at bounding box center [461, 343] width 138 height 26
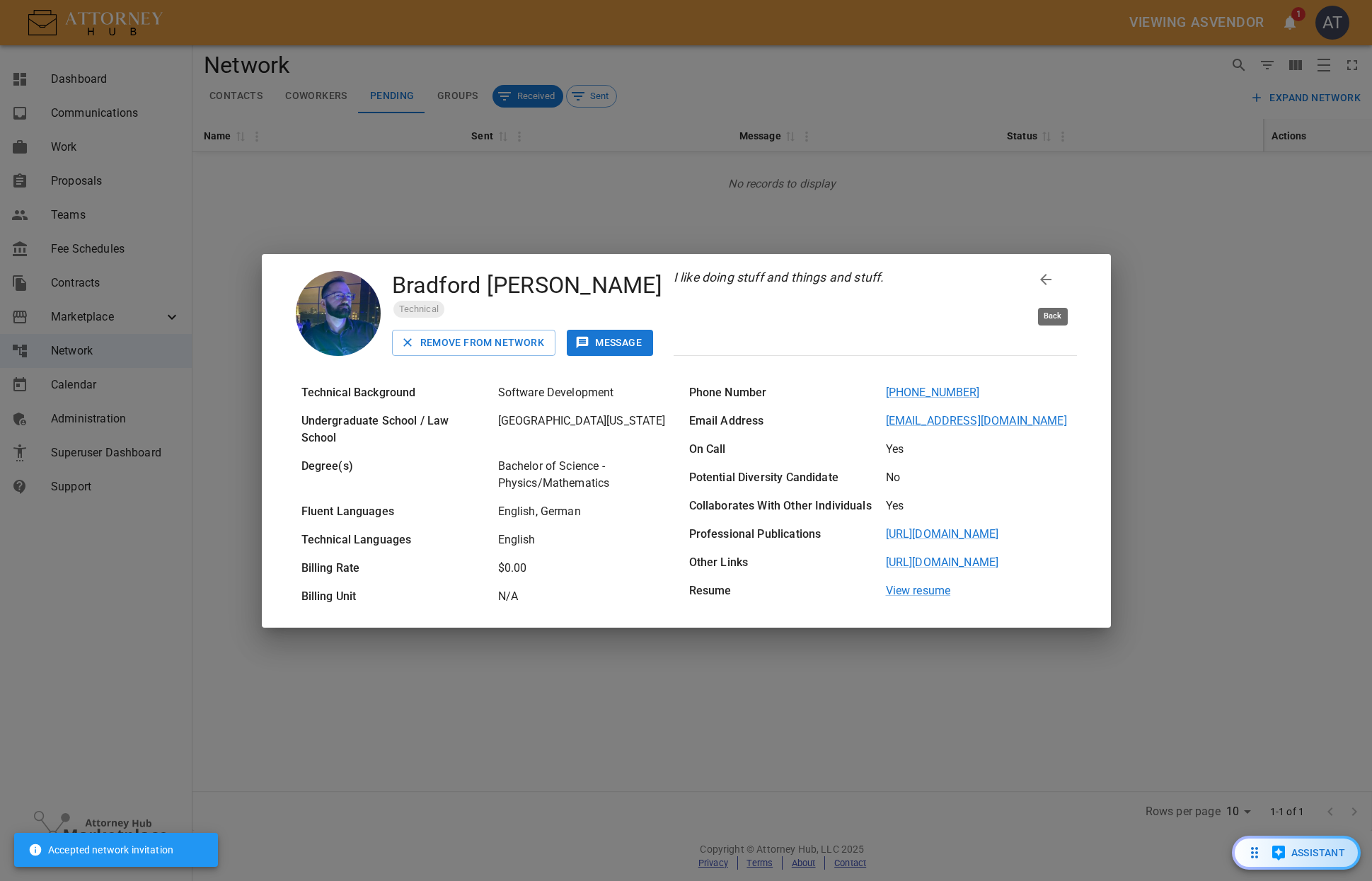
click at [1051, 283] on icon "back" at bounding box center [1045, 279] width 11 height 11
click at [1095, 287] on icon "close" at bounding box center [1084, 283] width 25 height 25
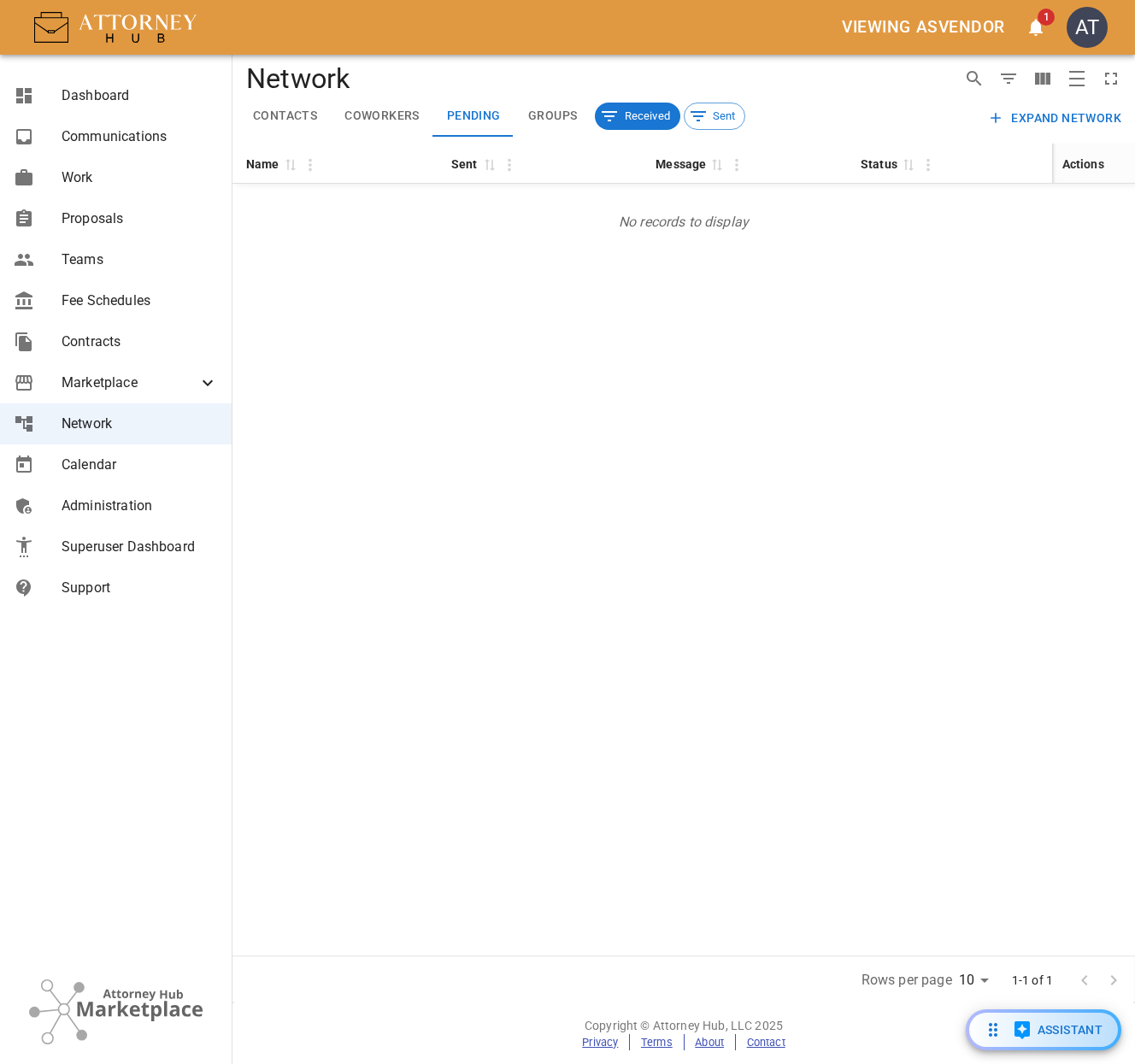
click at [1043, 25] on span "1" at bounding box center [1046, 17] width 17 height 17
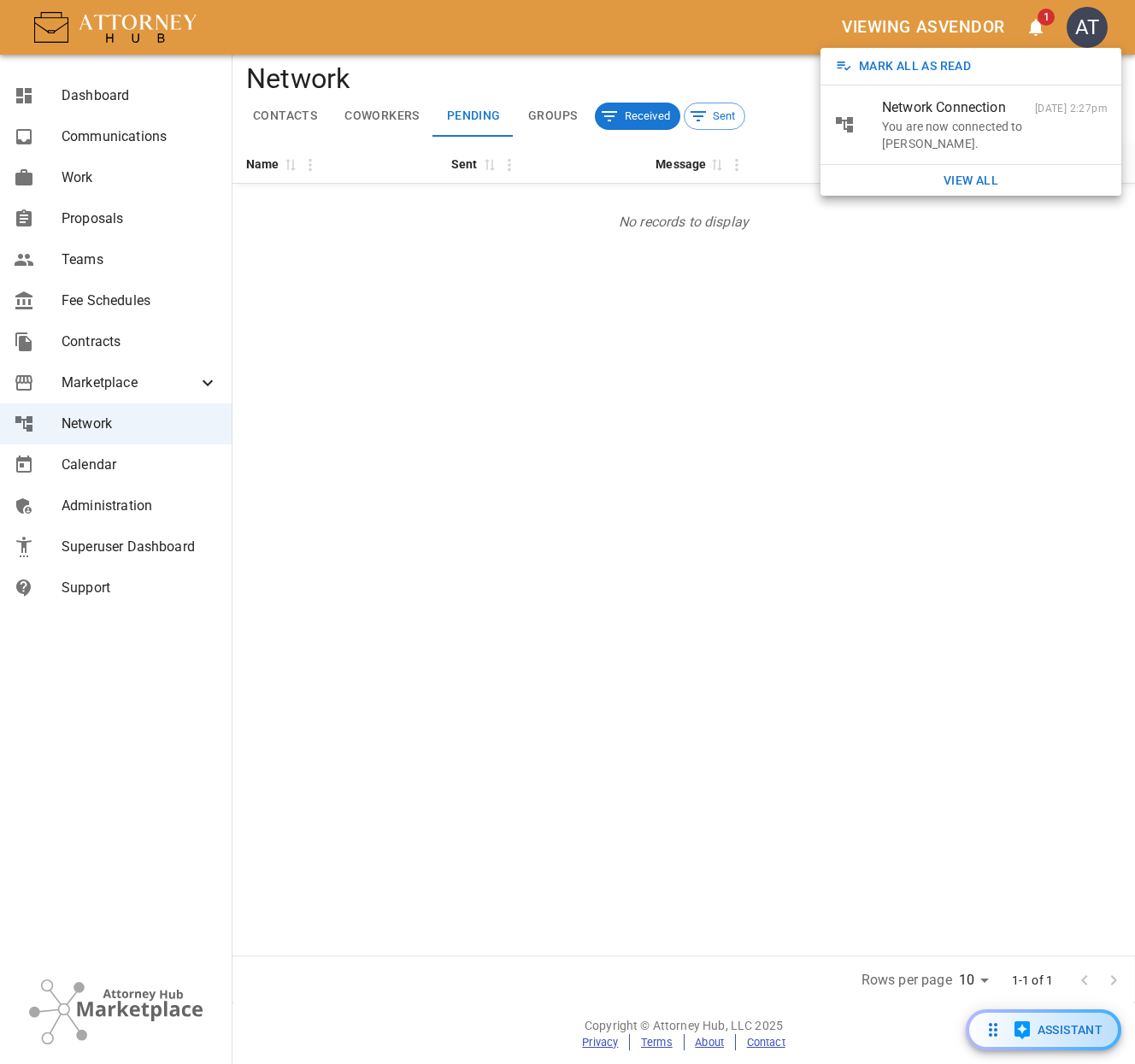
click at [1043, 25] on div at bounding box center [568, 532] width 1135 height 1064
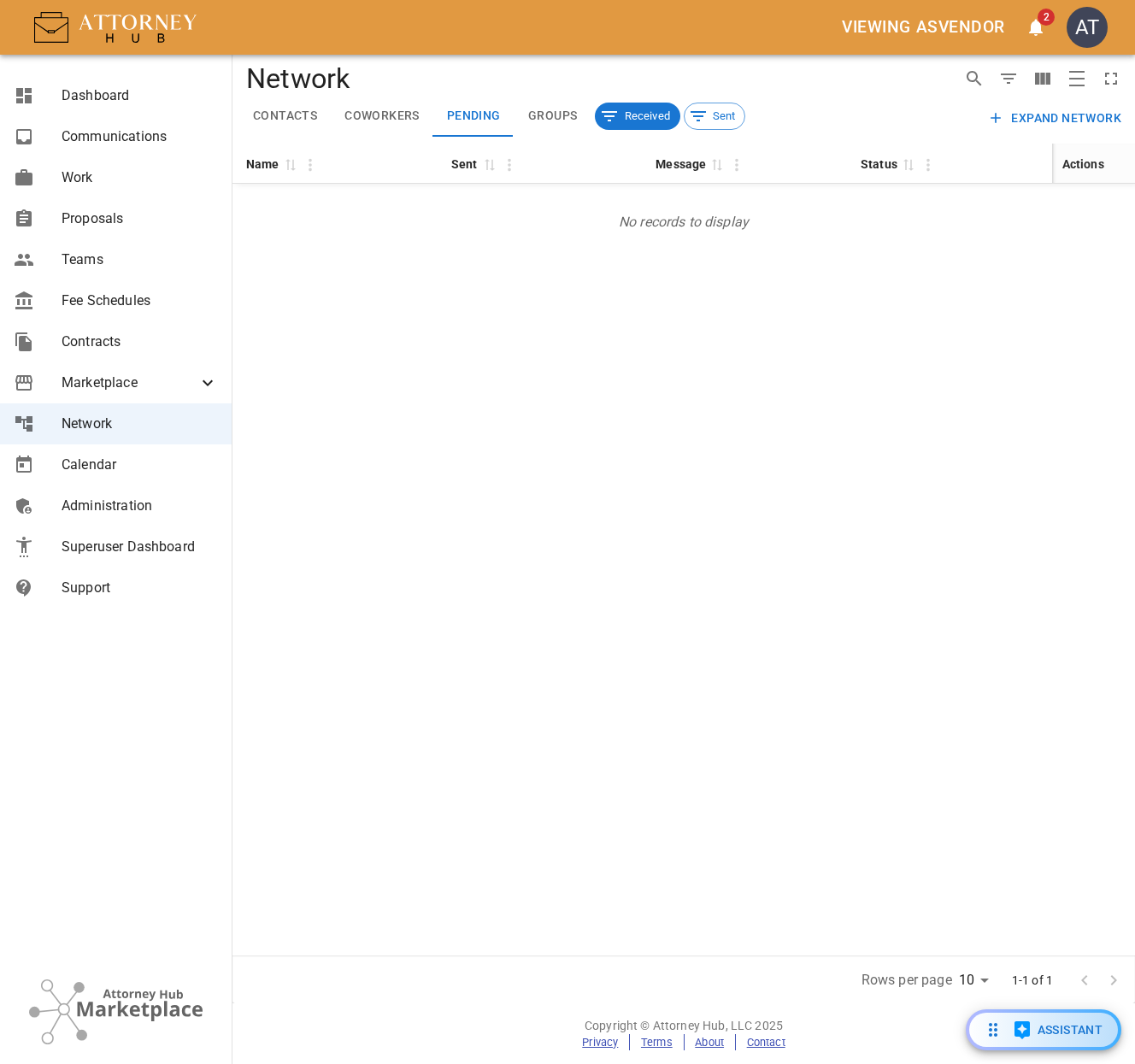
click at [1043, 25] on span "2" at bounding box center [1046, 17] width 17 height 17
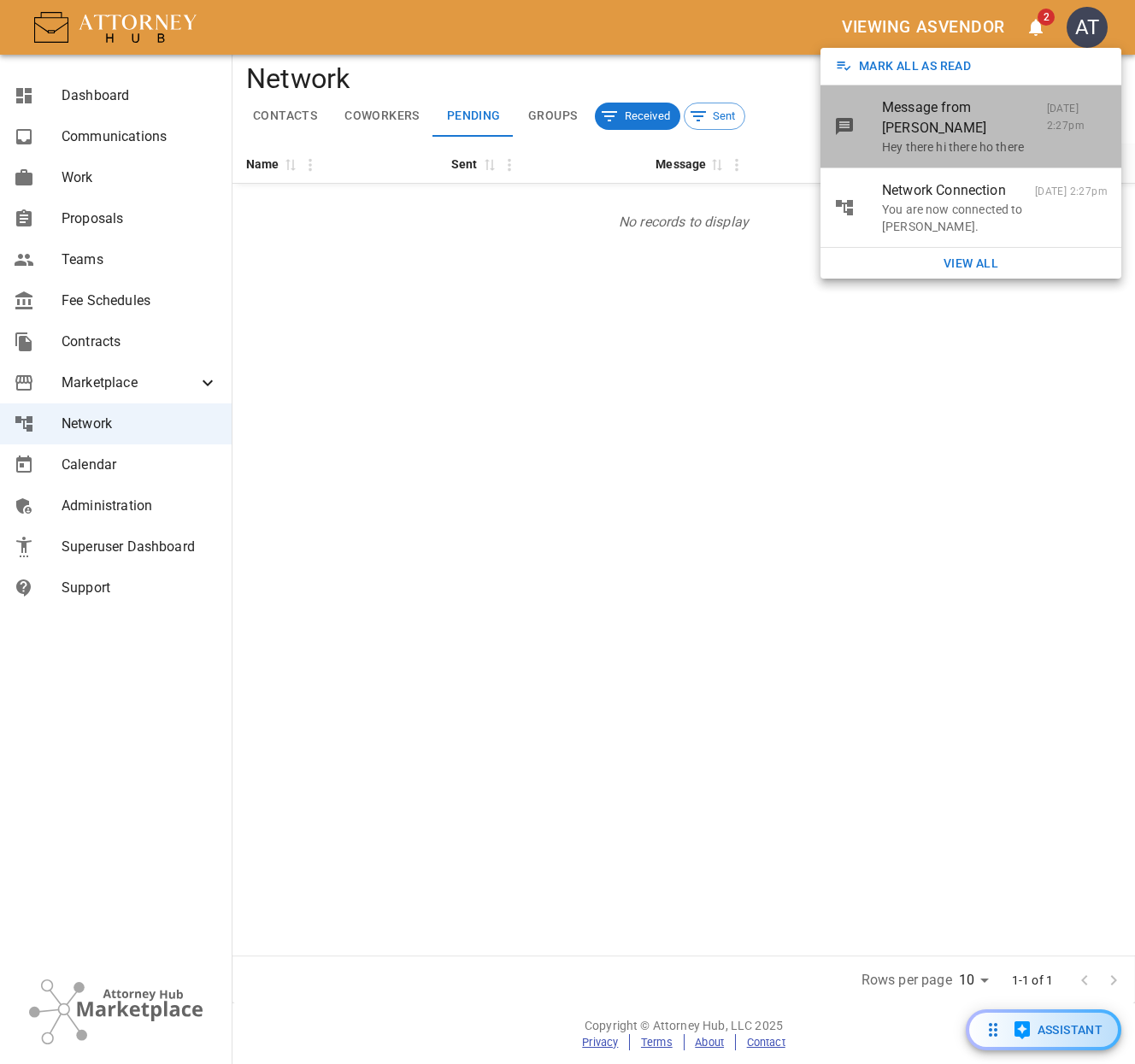
click at [944, 154] on p "Hey there hi there ho there" at bounding box center [994, 147] width 225 height 17
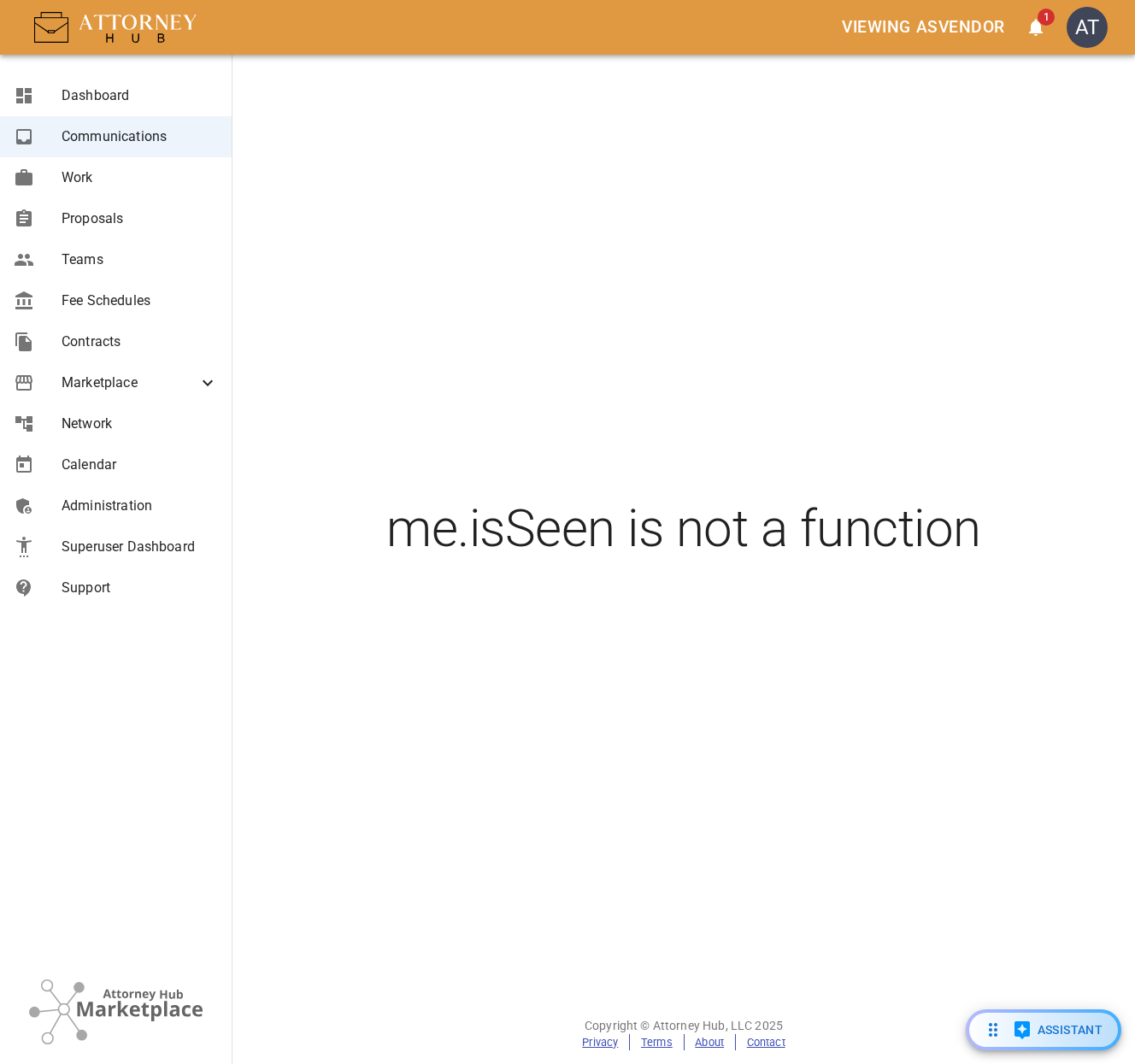
click at [1039, 26] on icon "open notifications menu" at bounding box center [1036, 28] width 14 height 17
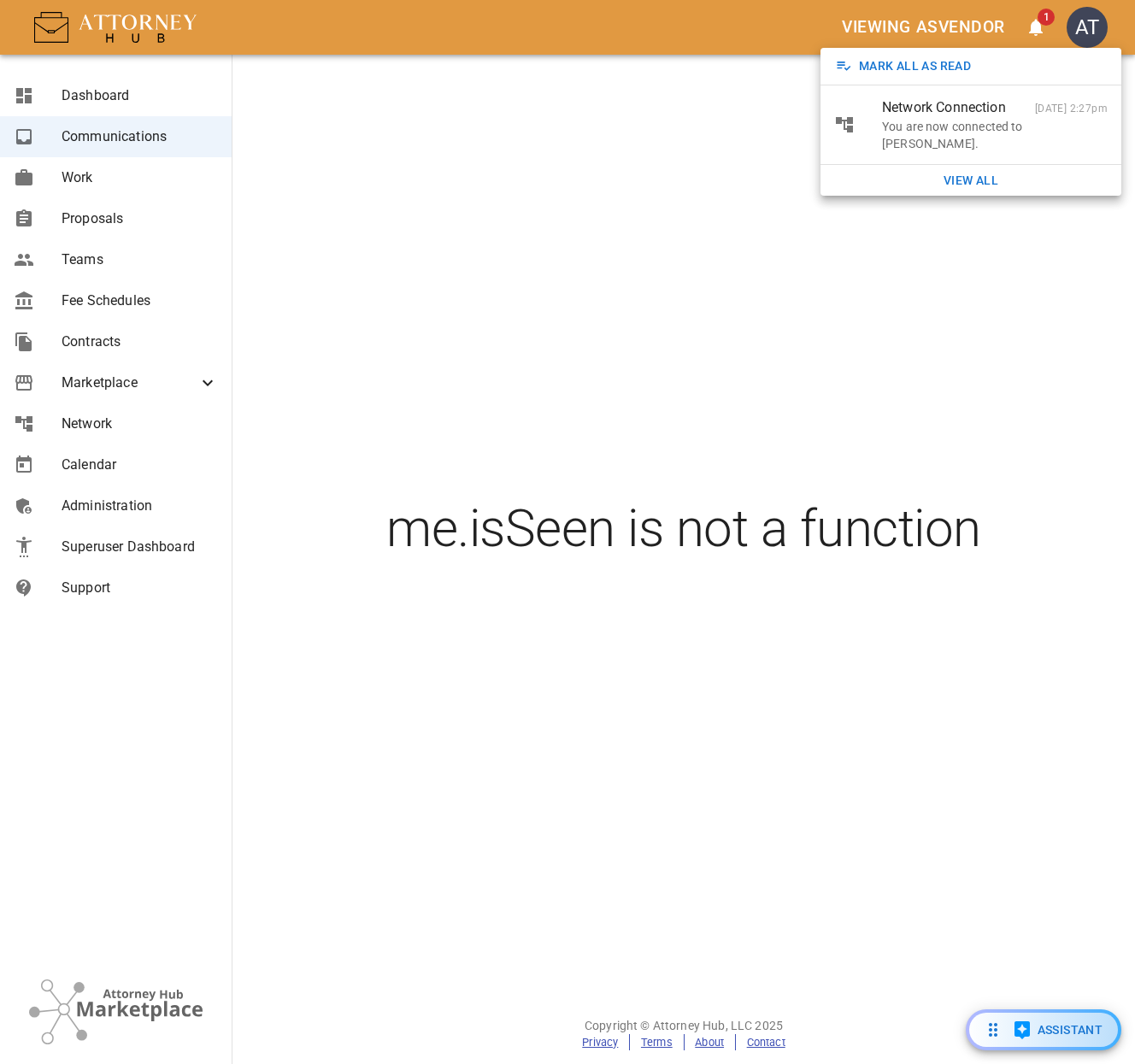
click at [399, 283] on div at bounding box center [568, 532] width 1135 height 1064
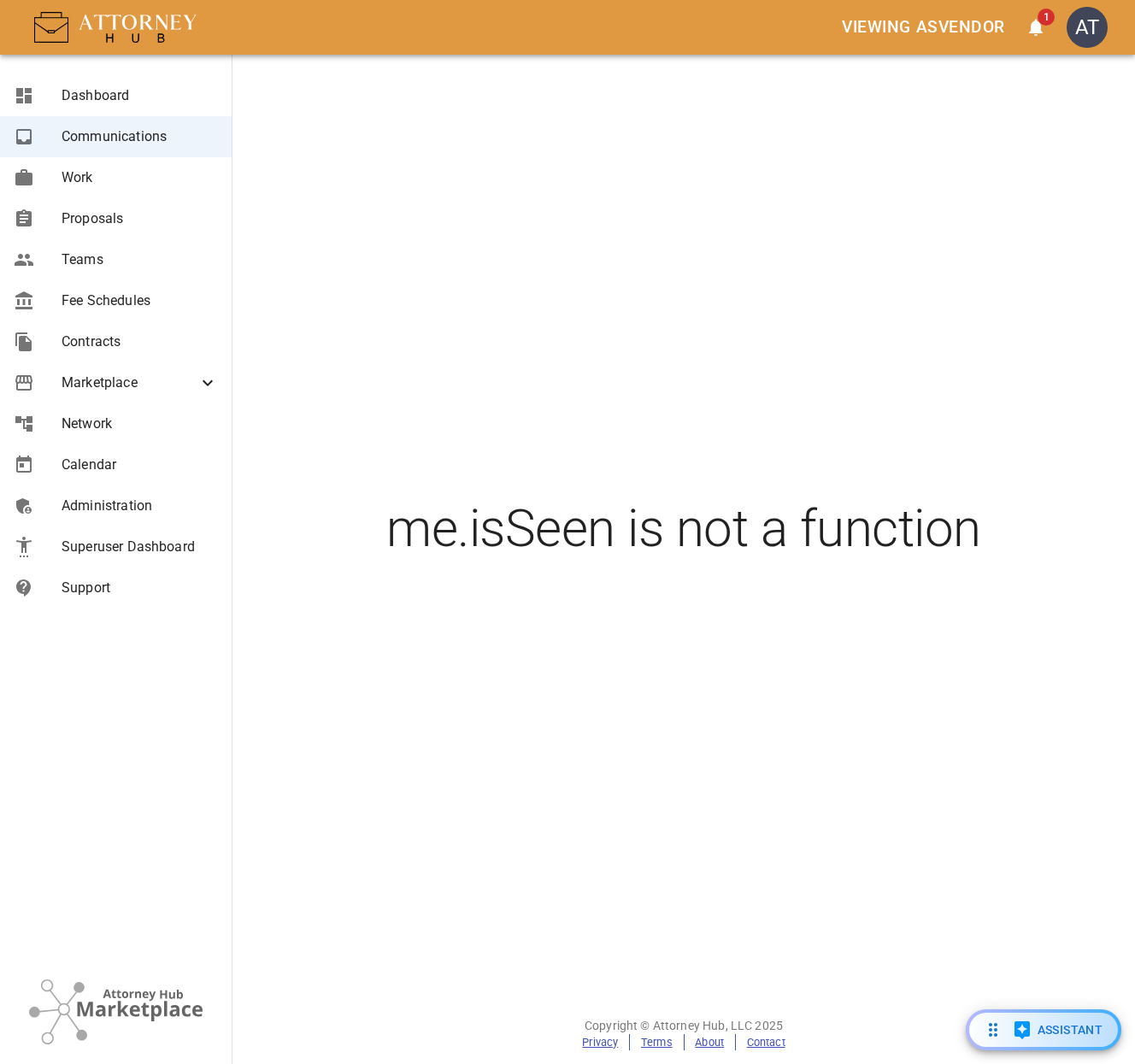
drag, startPoint x: 419, startPoint y: 223, endPoint x: 357, endPoint y: 227, distance: 62.1
click at [419, 223] on div "me.isSeen is not a function" at bounding box center [683, 529] width 902 height 949
click at [124, 430] on span "Network" at bounding box center [140, 424] width 156 height 20
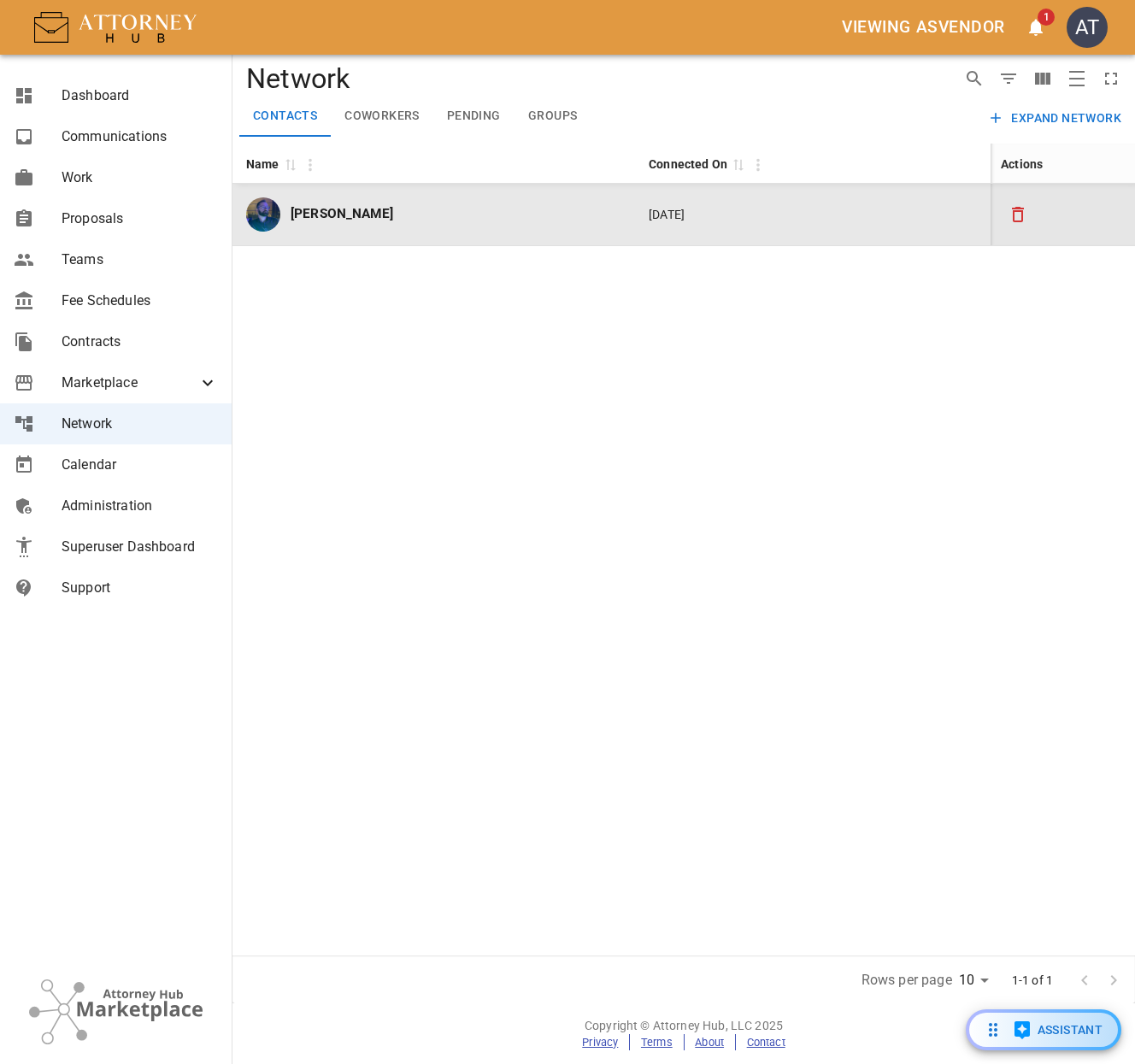
click at [390, 216] on div "[PERSON_NAME]" at bounding box center [434, 214] width 375 height 34
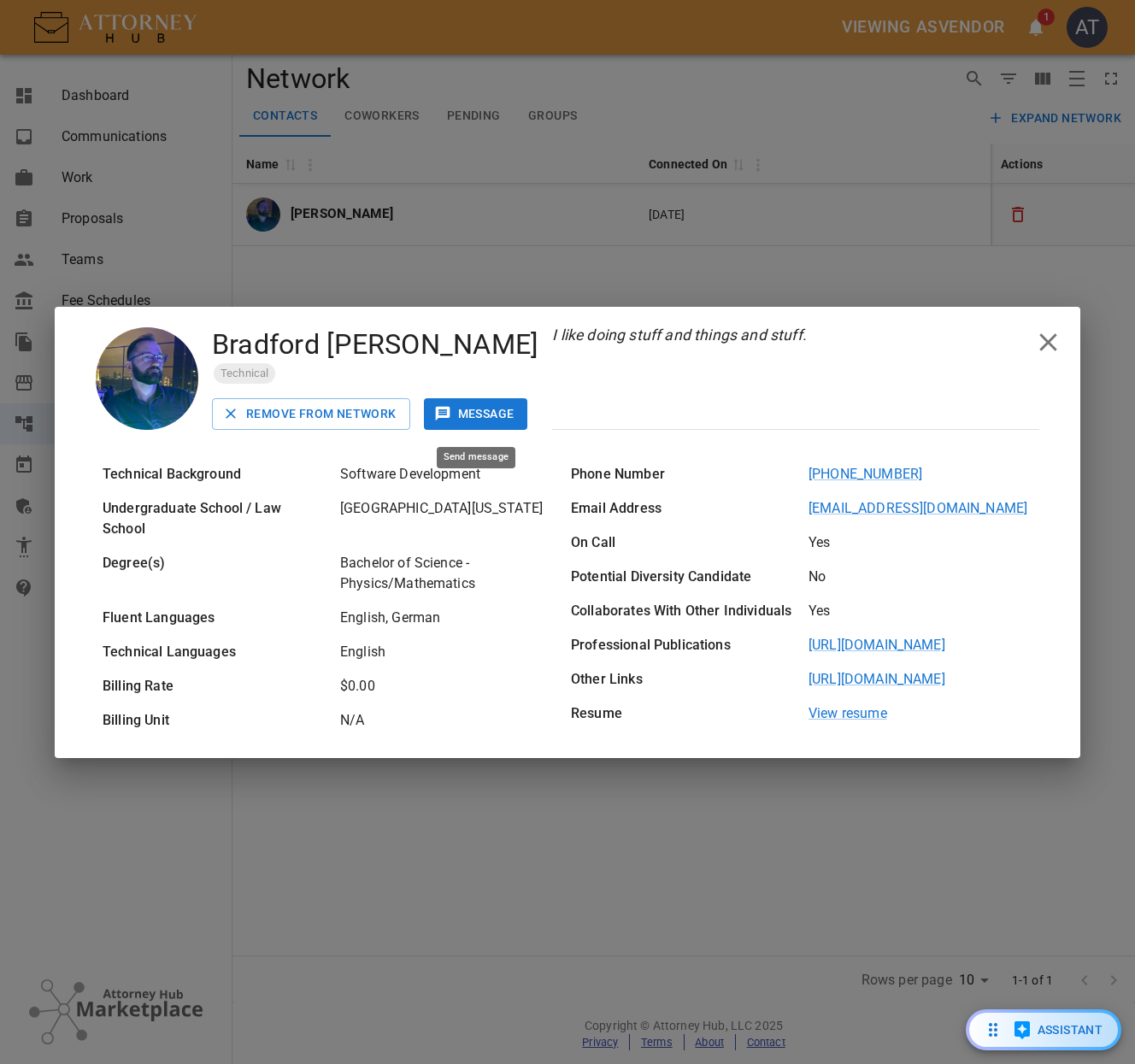
click at [448, 413] on icon "Send message" at bounding box center [442, 414] width 15 height 15
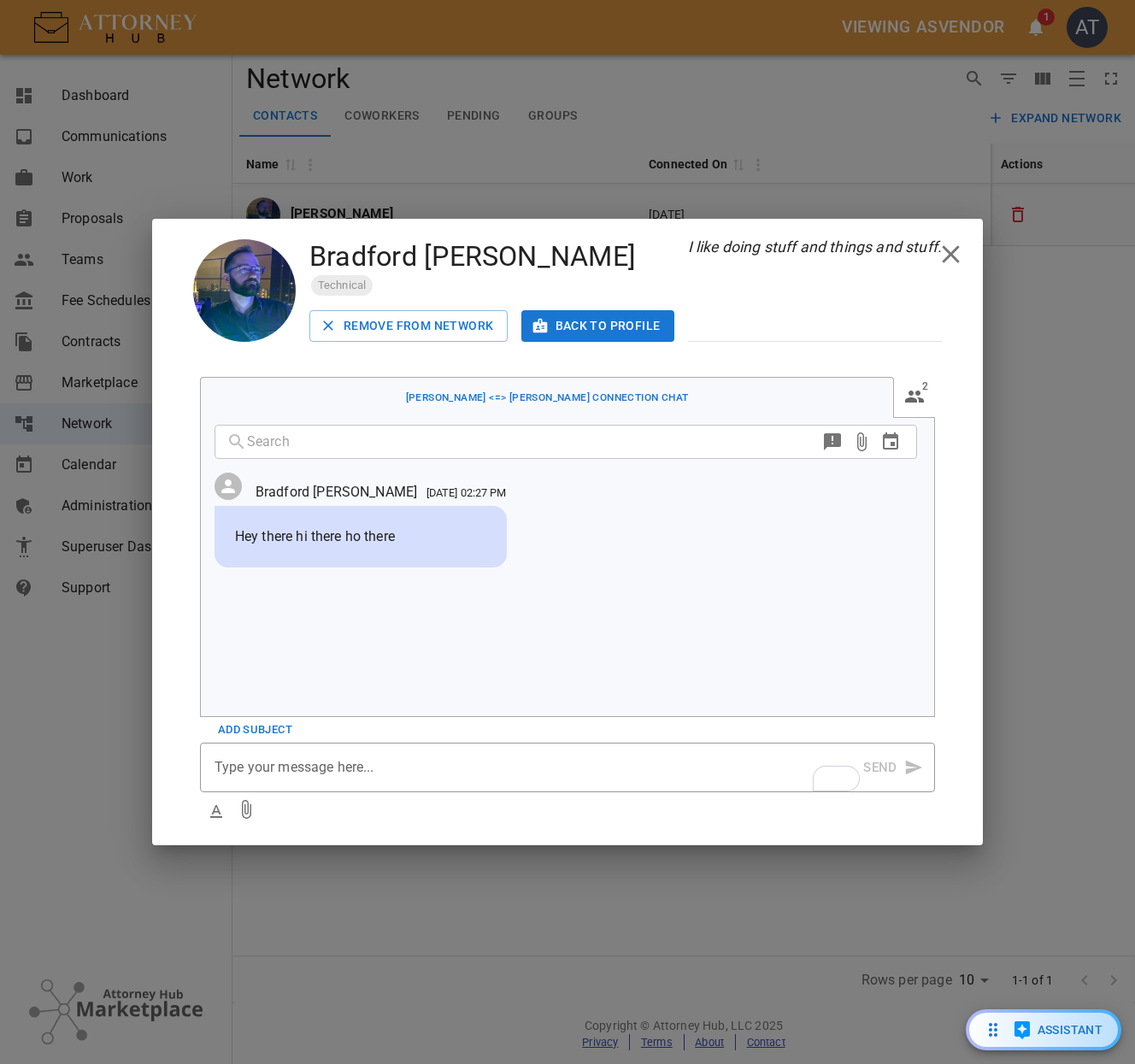
click at [478, 772] on p "To enrich screen reader interactions, please activate Accessibility in Grammarl…" at bounding box center [538, 767] width 648 height 20
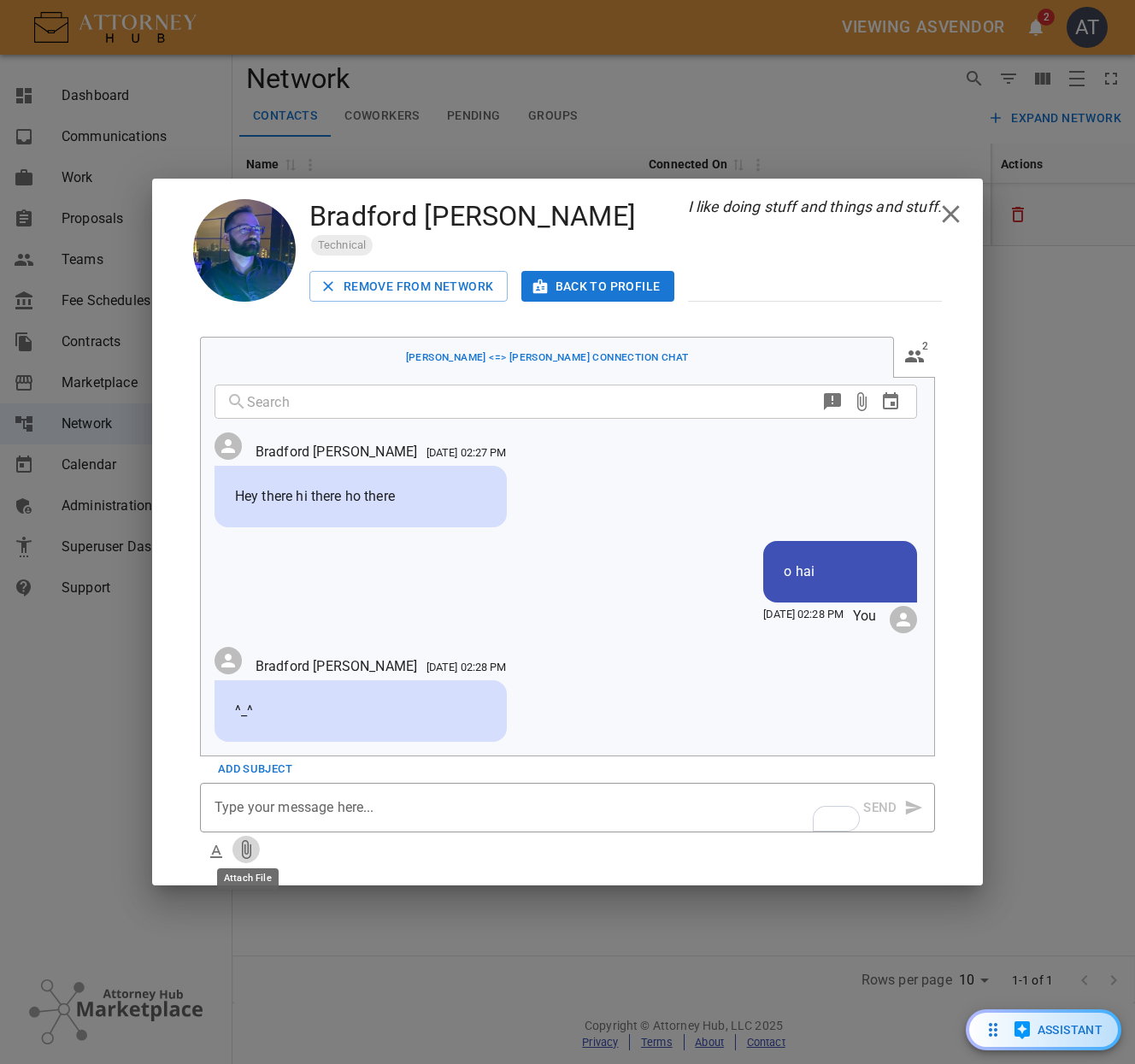
click at [240, 843] on icon "Attach File" at bounding box center [246, 850] width 20 height 20
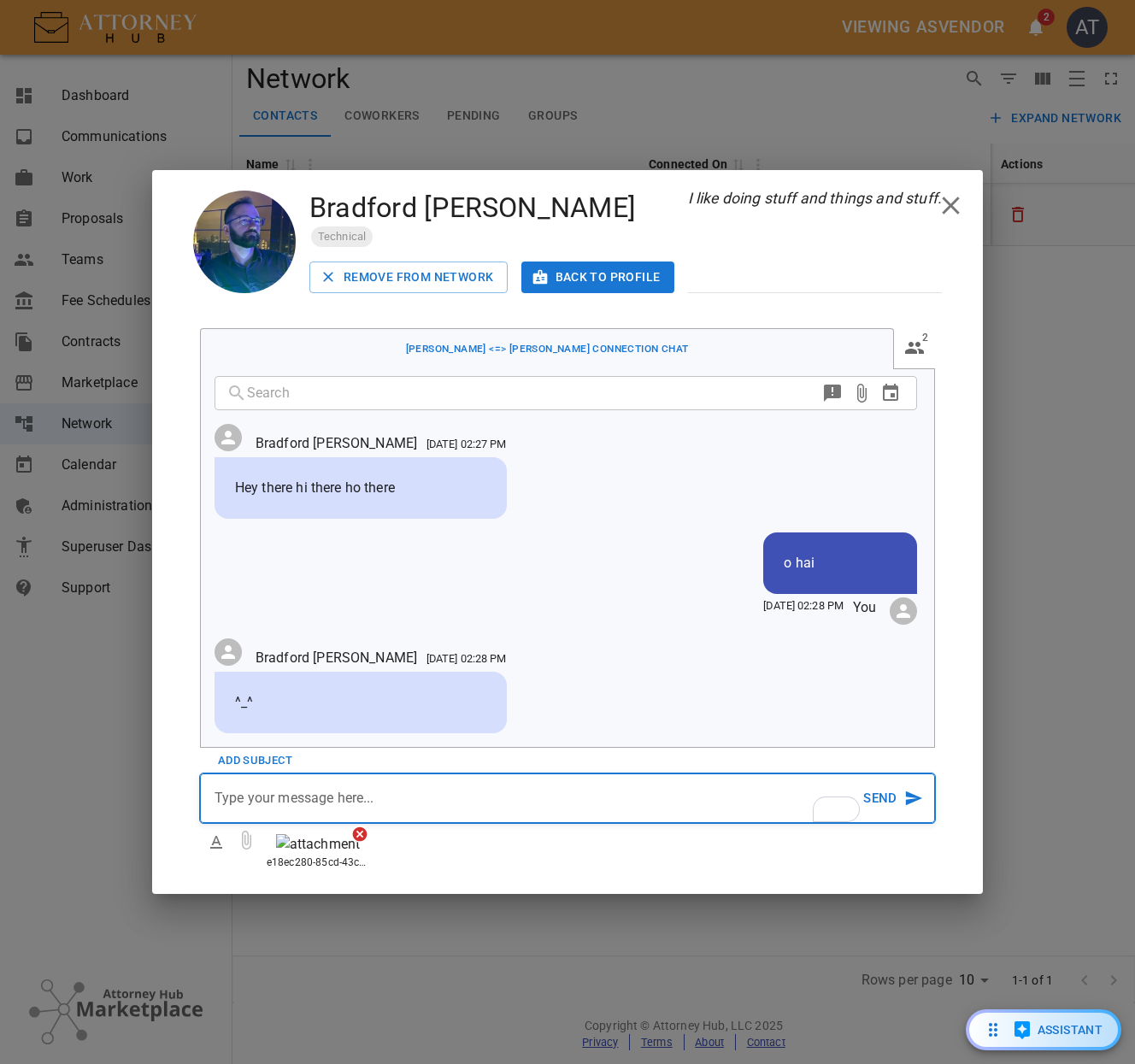
click at [901, 774] on button "Send" at bounding box center [891, 798] width 58 height 48
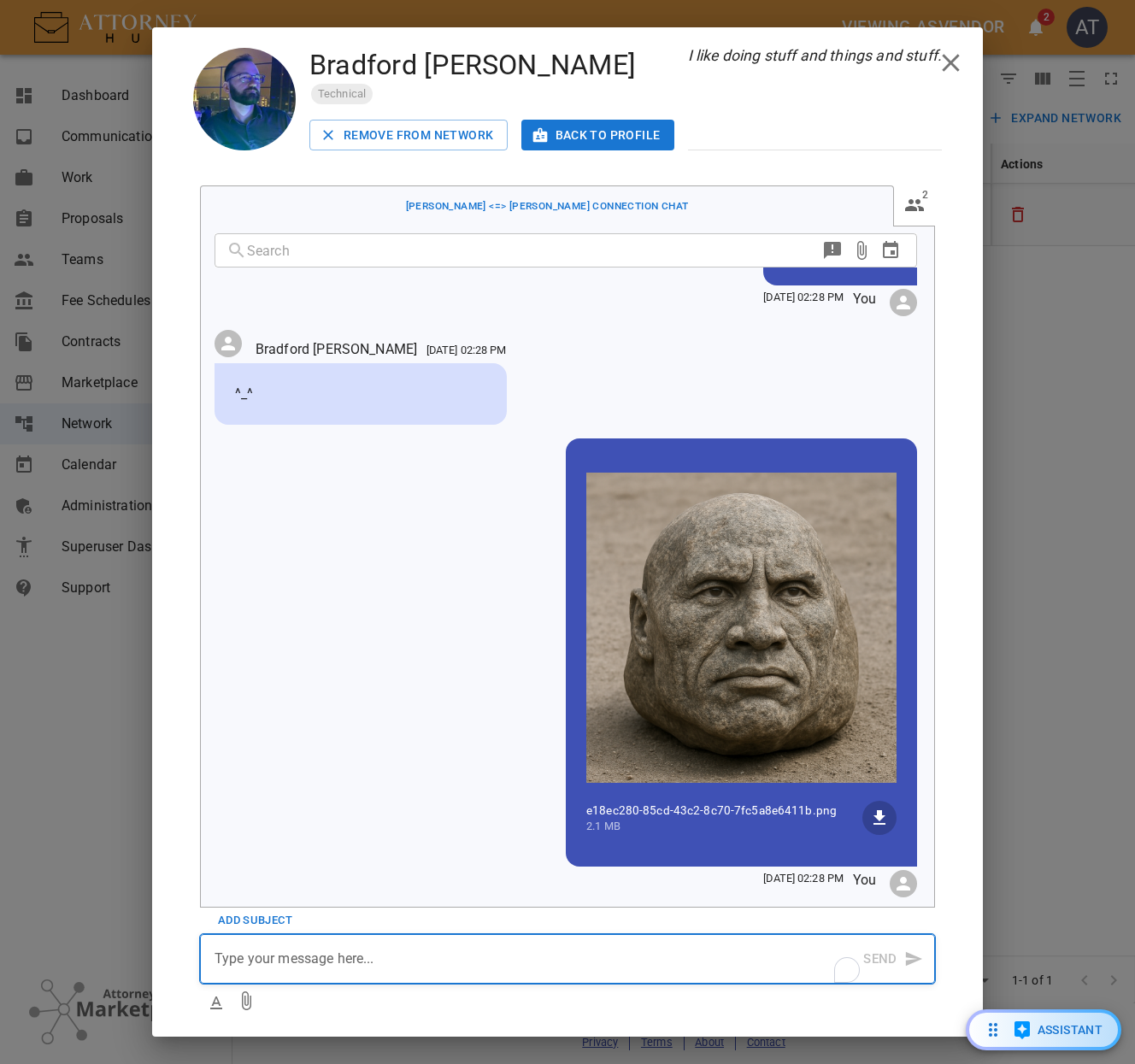
scroll to position [169, 0]
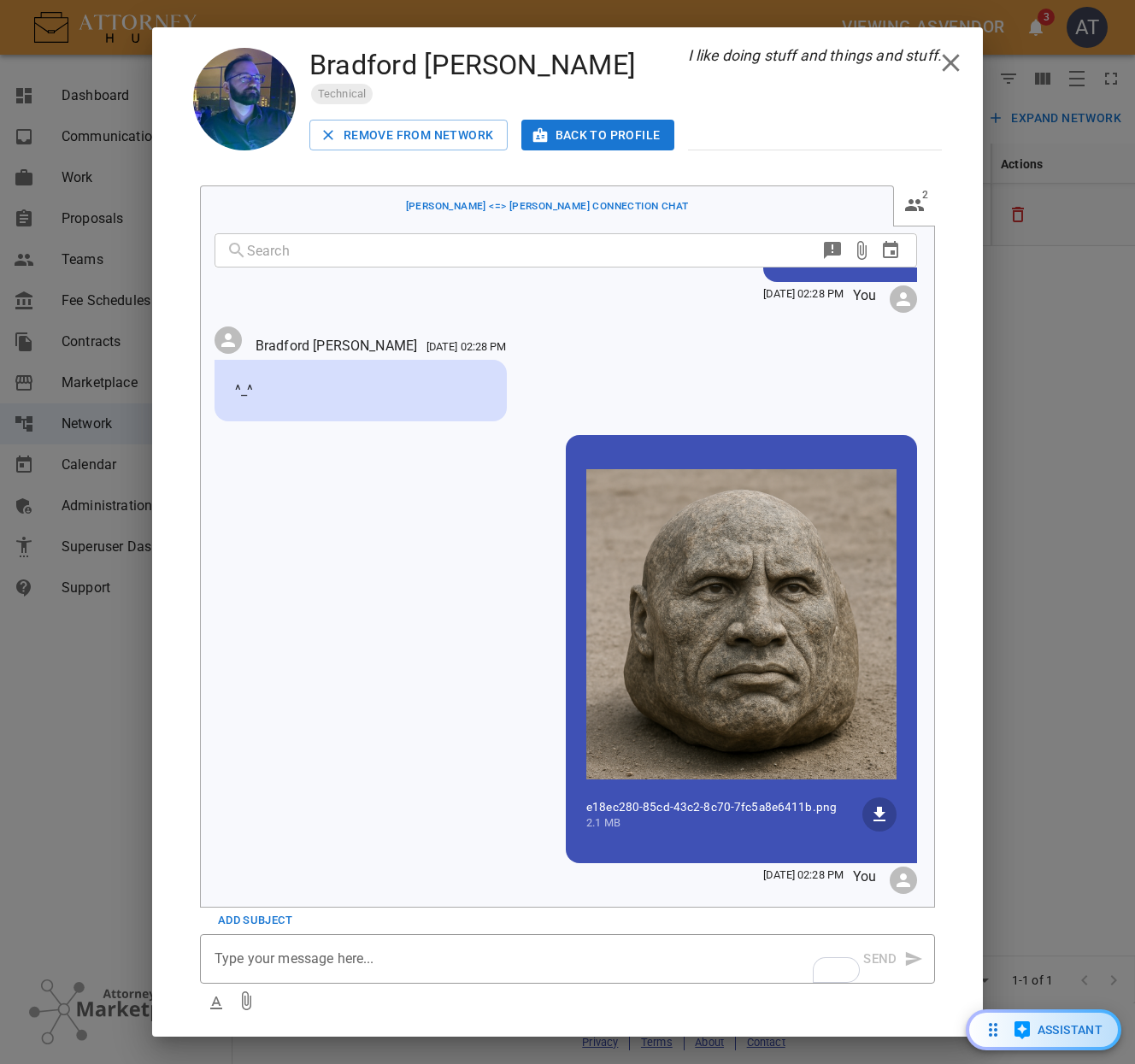
click at [375, 625] on div "​ [PERSON_NAME] [DATE] 02:27 PM Hey there hi there ho there o hai [DATE] 02:28 …" at bounding box center [574, 566] width 719 height 681
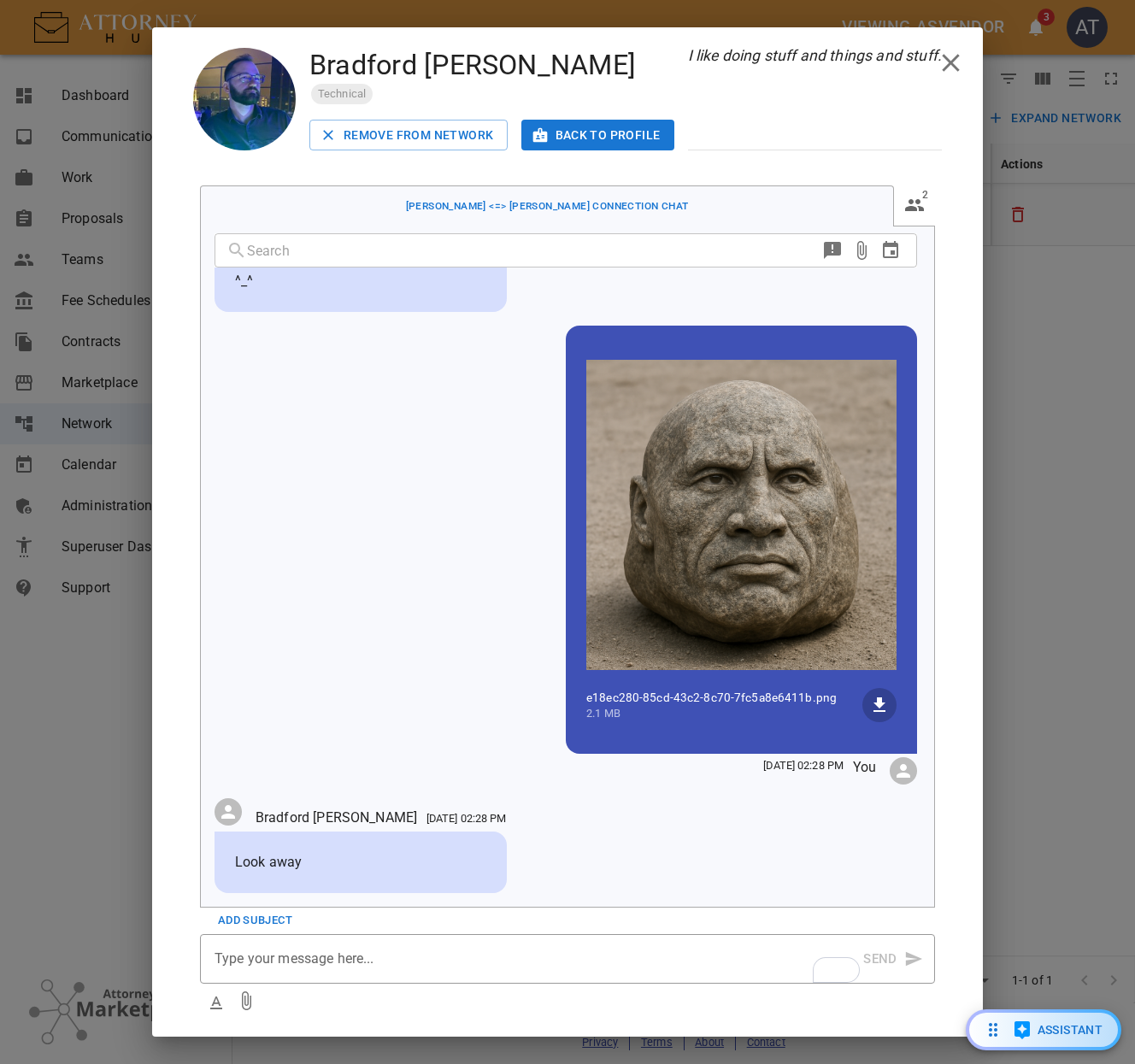
scroll to position [291, 0]
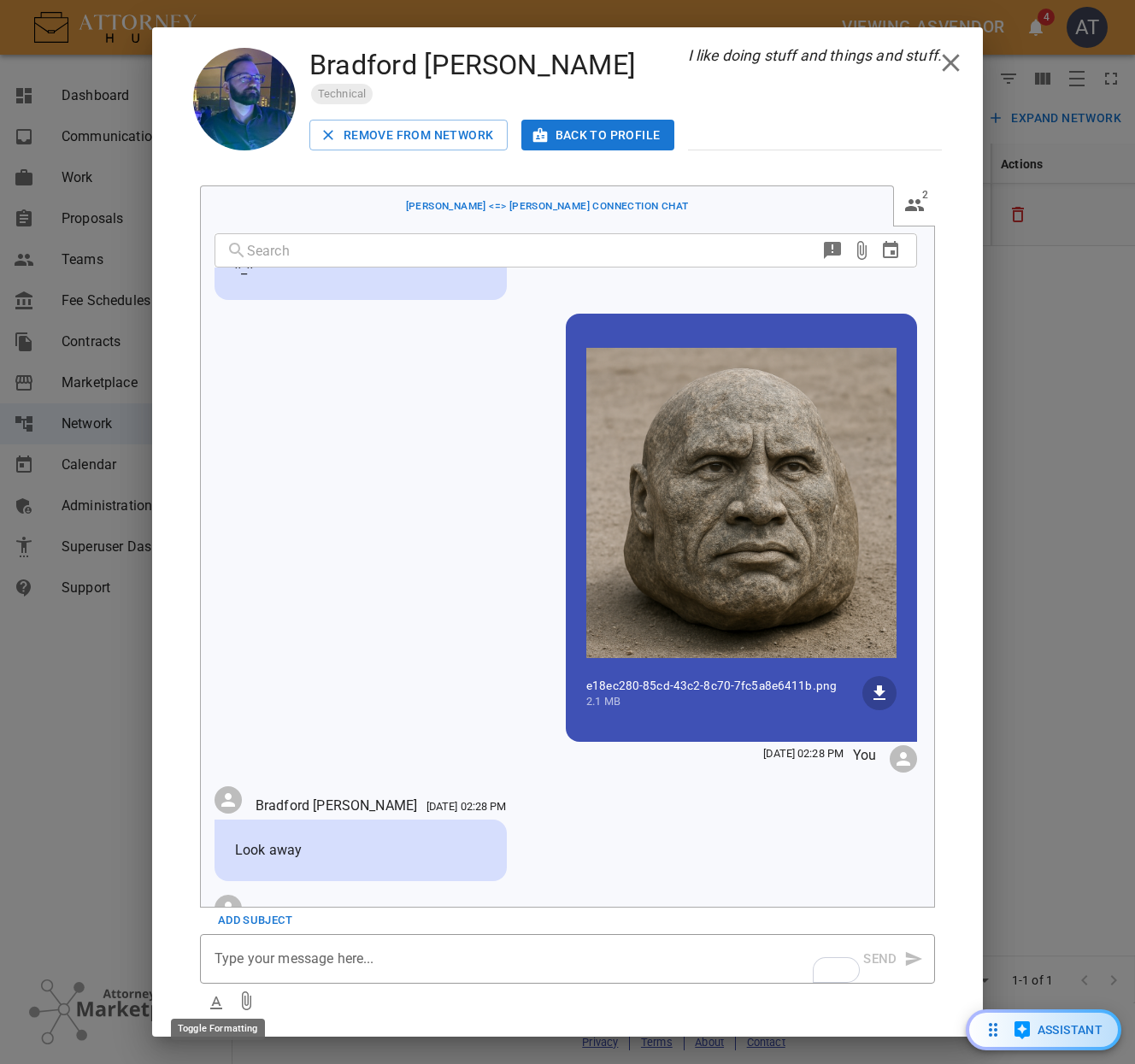
click at [225, 993] on icon "Toggle Formatting" at bounding box center [216, 1003] width 20 height 20
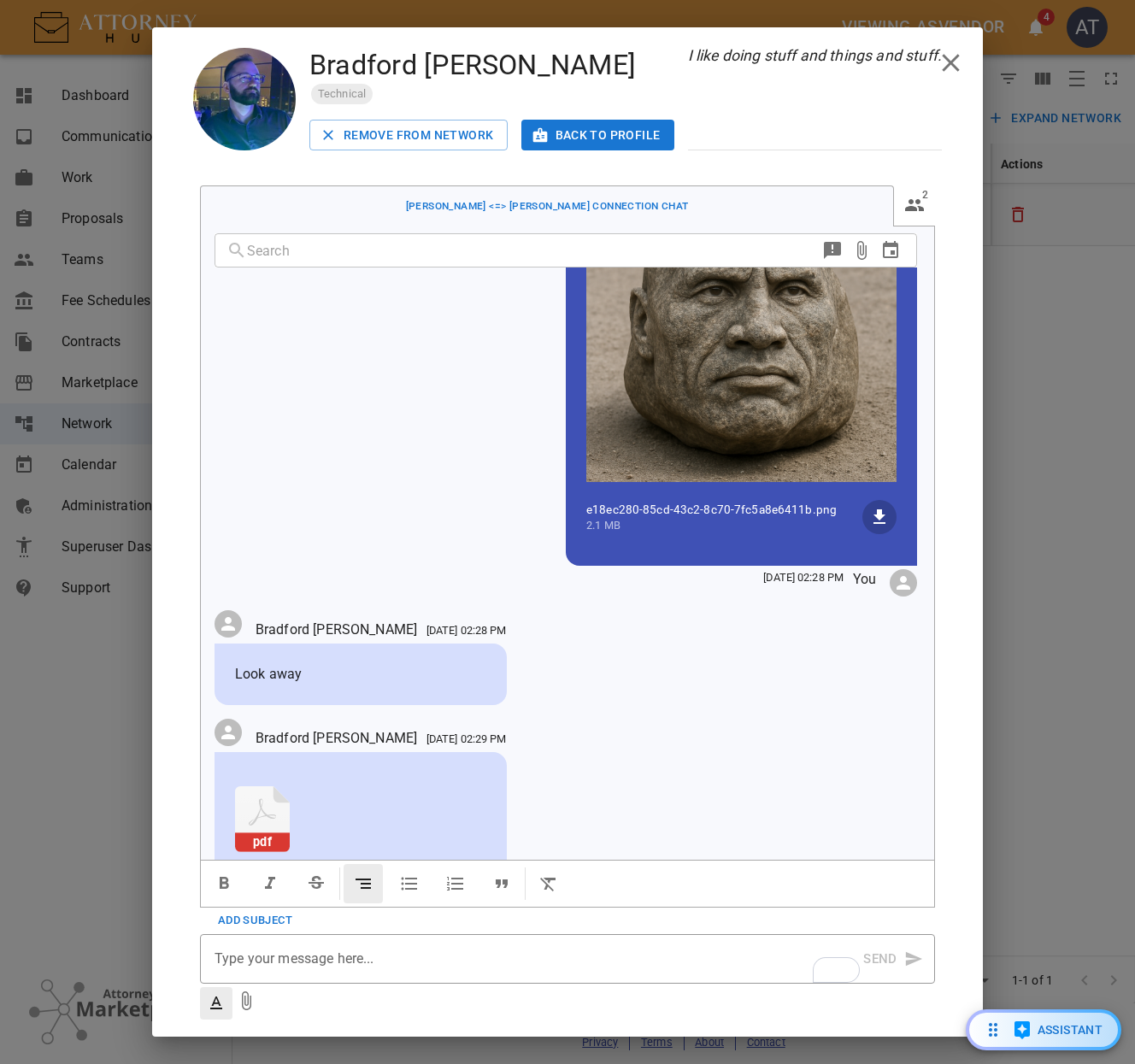
scroll to position [555, 0]
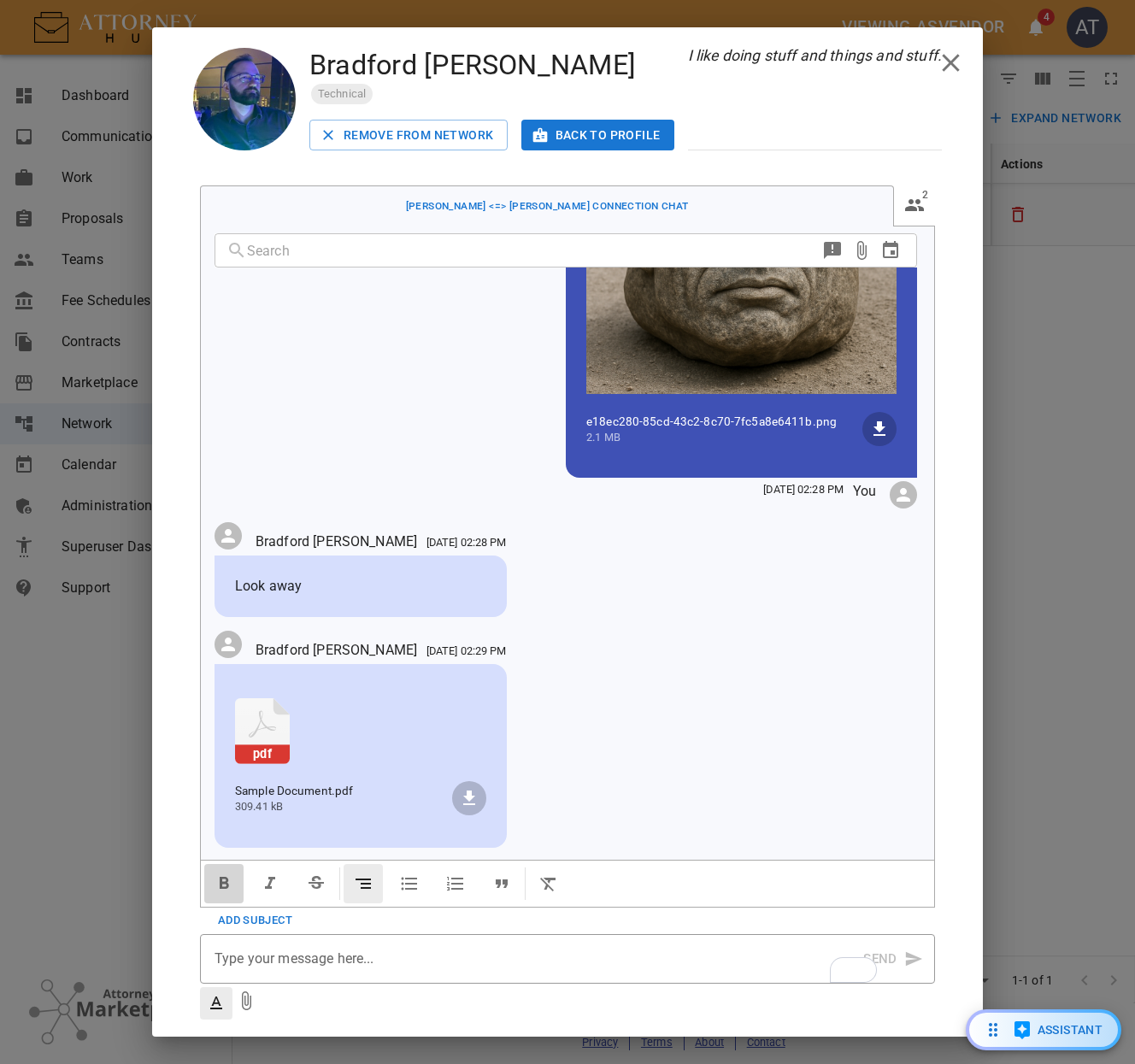
click at [214, 877] on icon "button" at bounding box center [224, 884] width 20 height 20
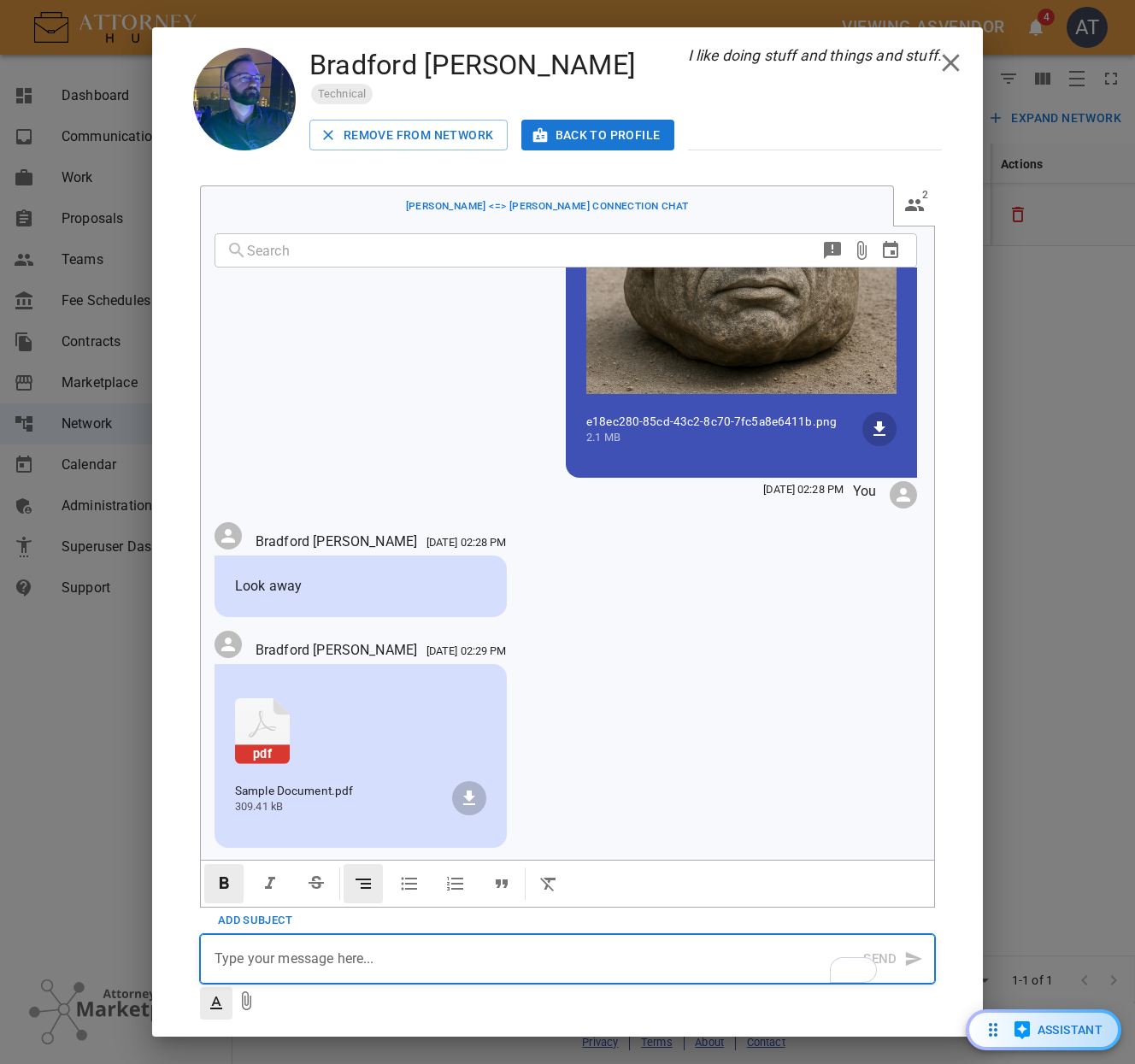
click at [305, 949] on p "To enrich screen reader interactions, please activate Accessibility in Grammarl…" at bounding box center [538, 959] width 648 height 20
click at [876, 949] on button "Send" at bounding box center [891, 959] width 58 height 48
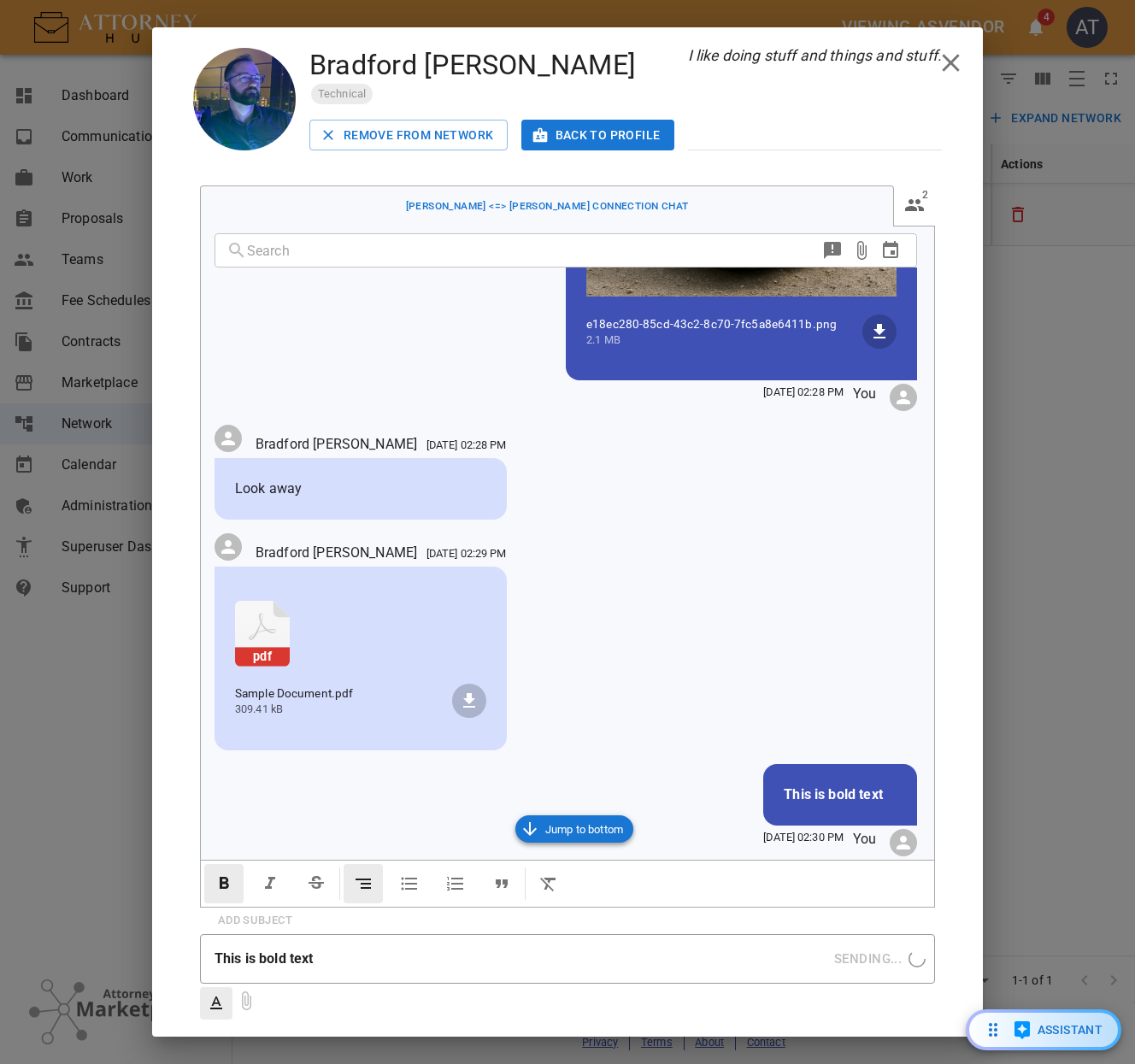
scroll to position [660, 0]
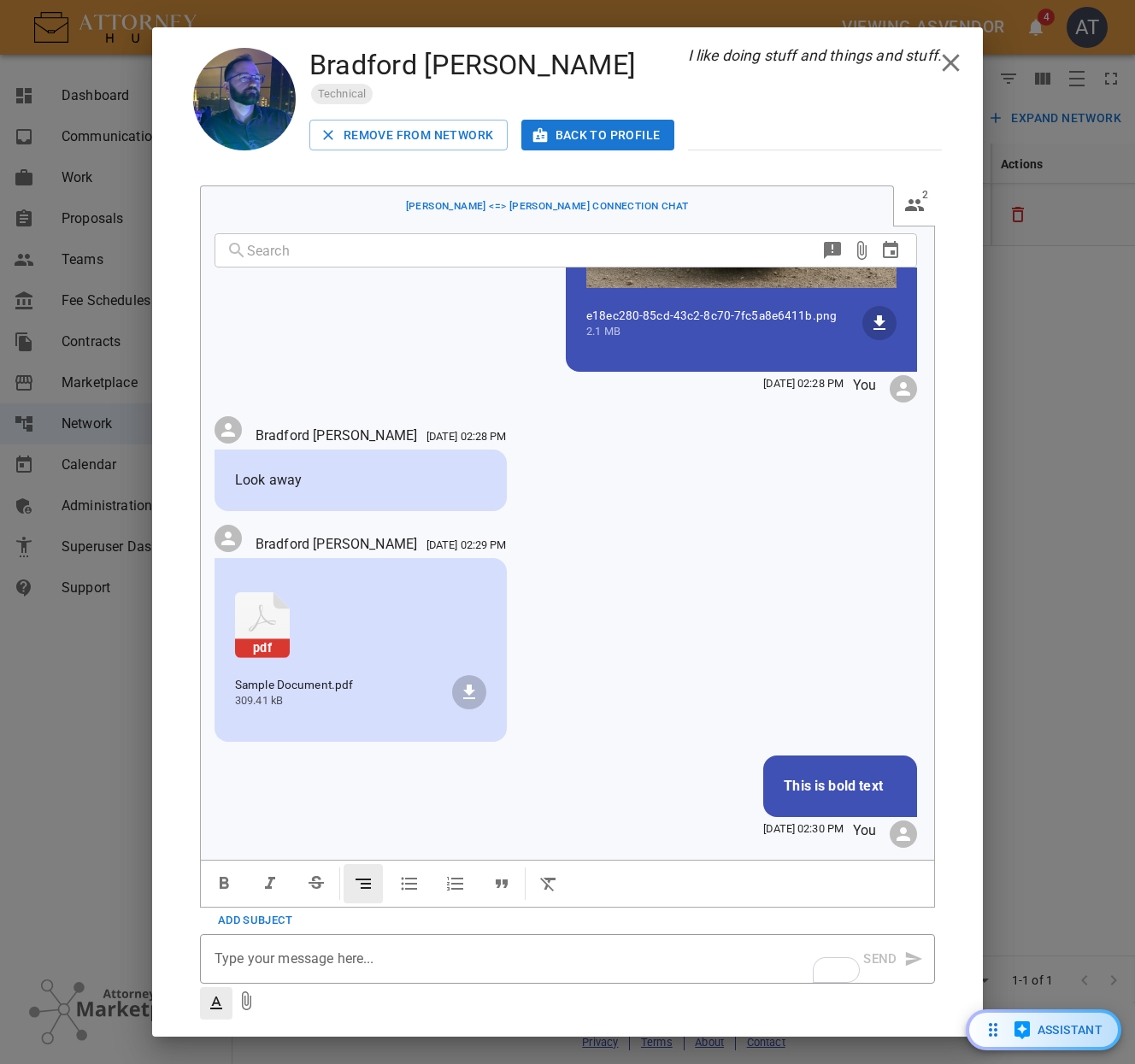
click at [232, 884] on icon "button" at bounding box center [224, 884] width 20 height 20
click at [407, 874] on icon "button" at bounding box center [409, 884] width 20 height 20
click at [408, 877] on icon "button" at bounding box center [409, 884] width 17 height 13
click at [471, 864] on button "button" at bounding box center [455, 884] width 40 height 40
click at [464, 876] on icon "button" at bounding box center [455, 883] width 17 height 14
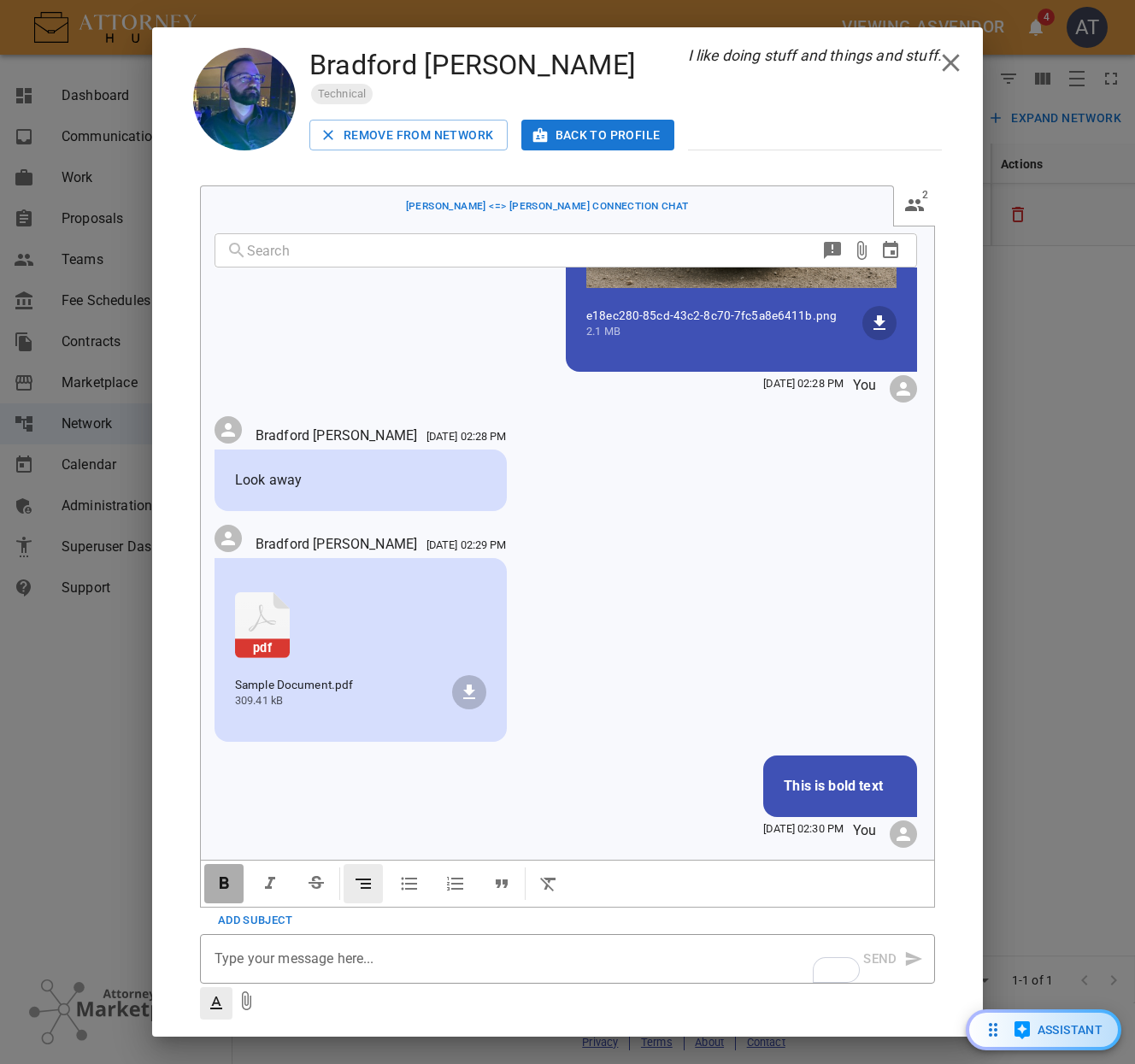
click at [224, 880] on icon "button" at bounding box center [224, 884] width 20 height 20
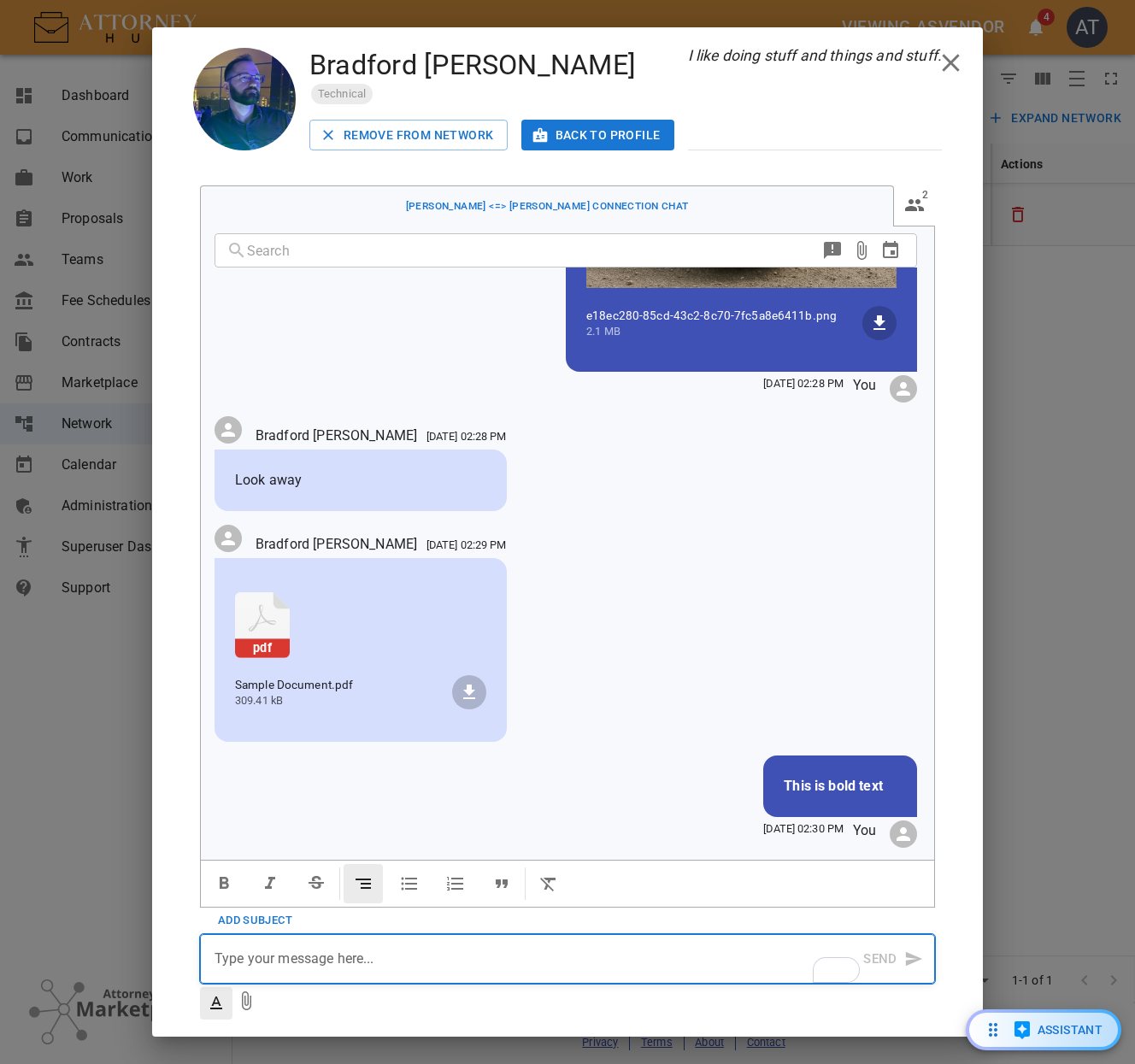
click at [327, 935] on div "To enrich screen reader interactions, please activate Accessibility in Grammarl…" at bounding box center [538, 959] width 648 height 48
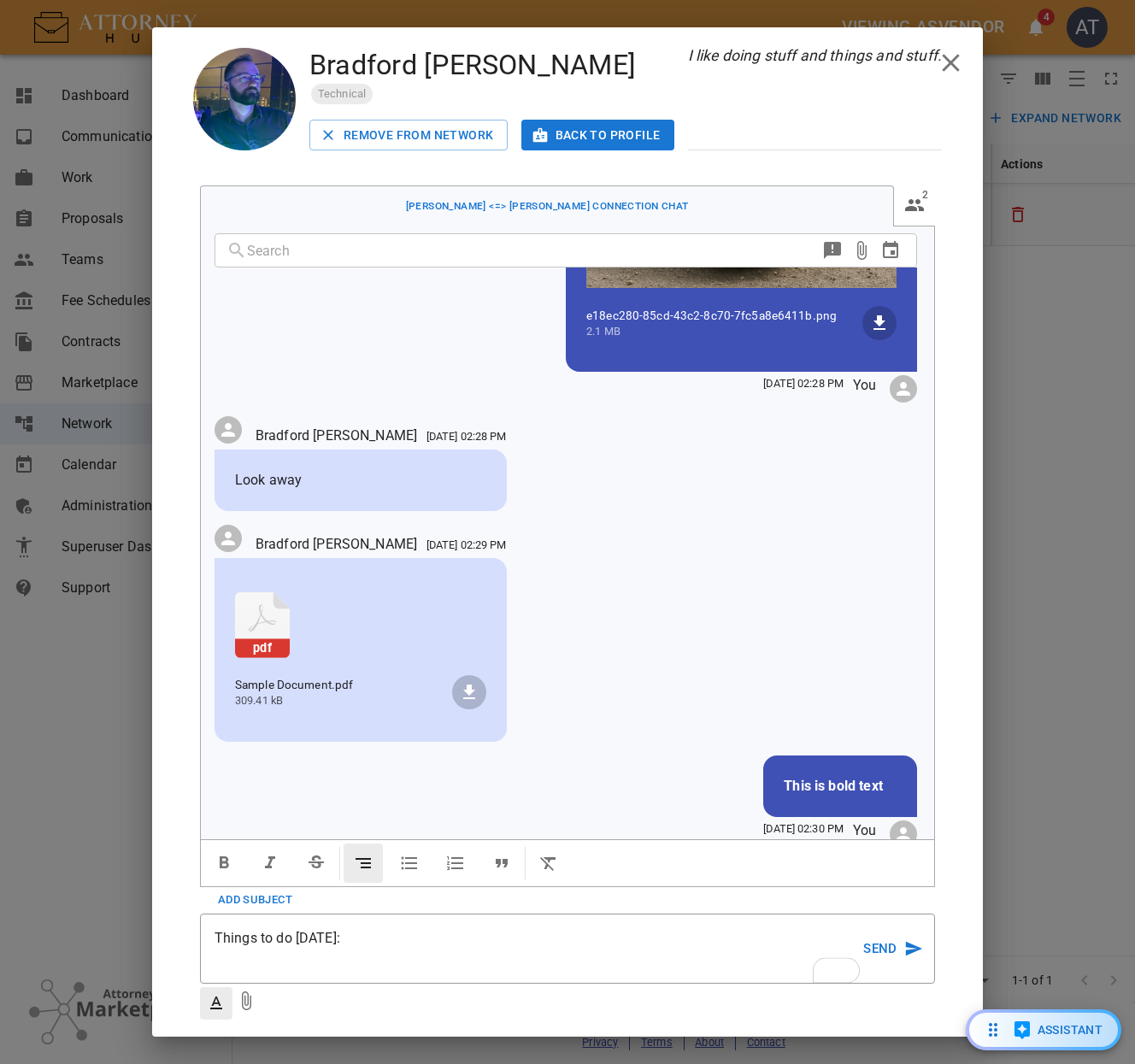
click at [461, 852] on icon "button" at bounding box center [455, 863] width 20 height 20
click at [457, 852] on icon "button" at bounding box center [455, 863] width 20 height 20
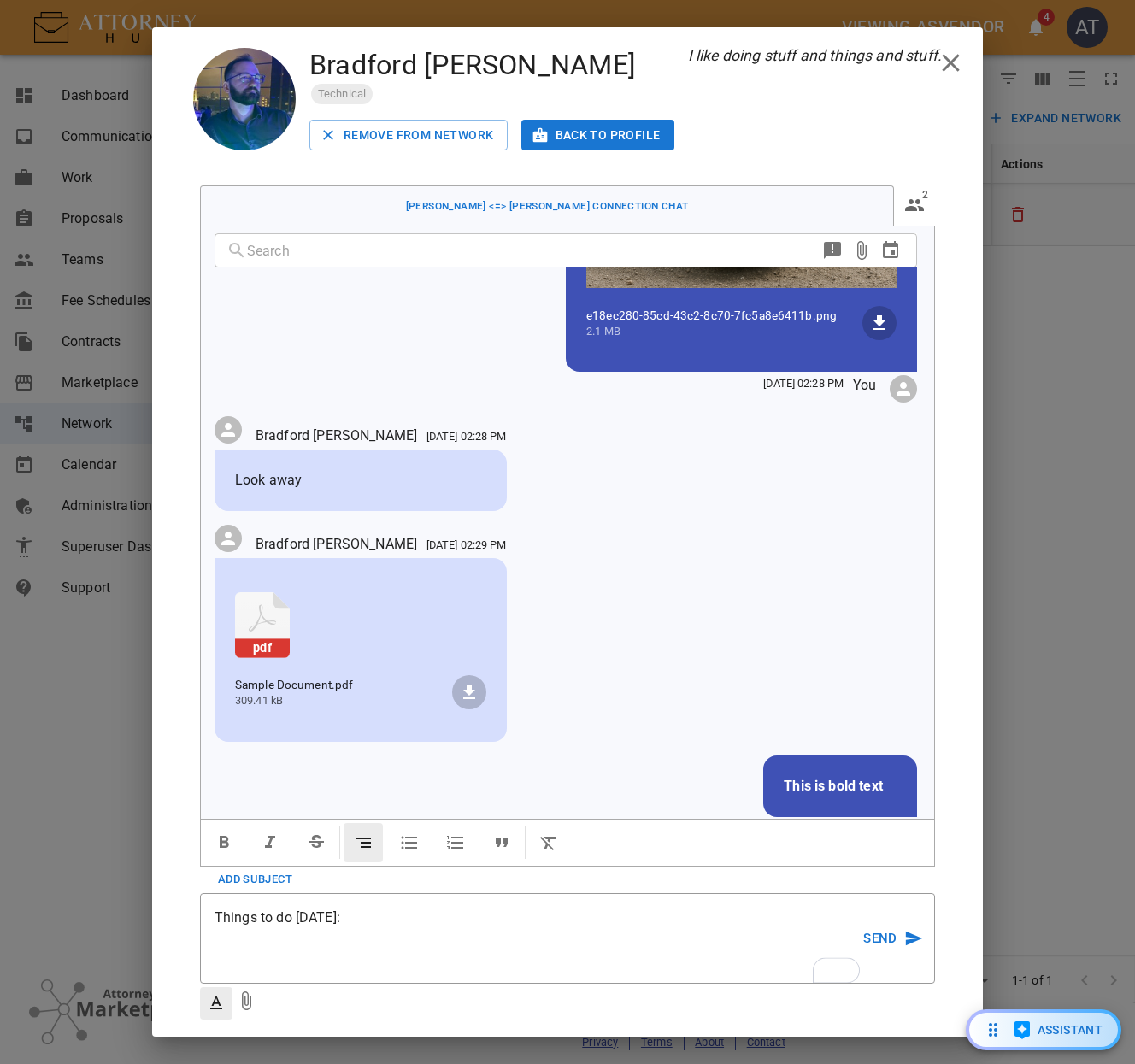
click at [460, 836] on icon "button" at bounding box center [455, 842] width 17 height 14
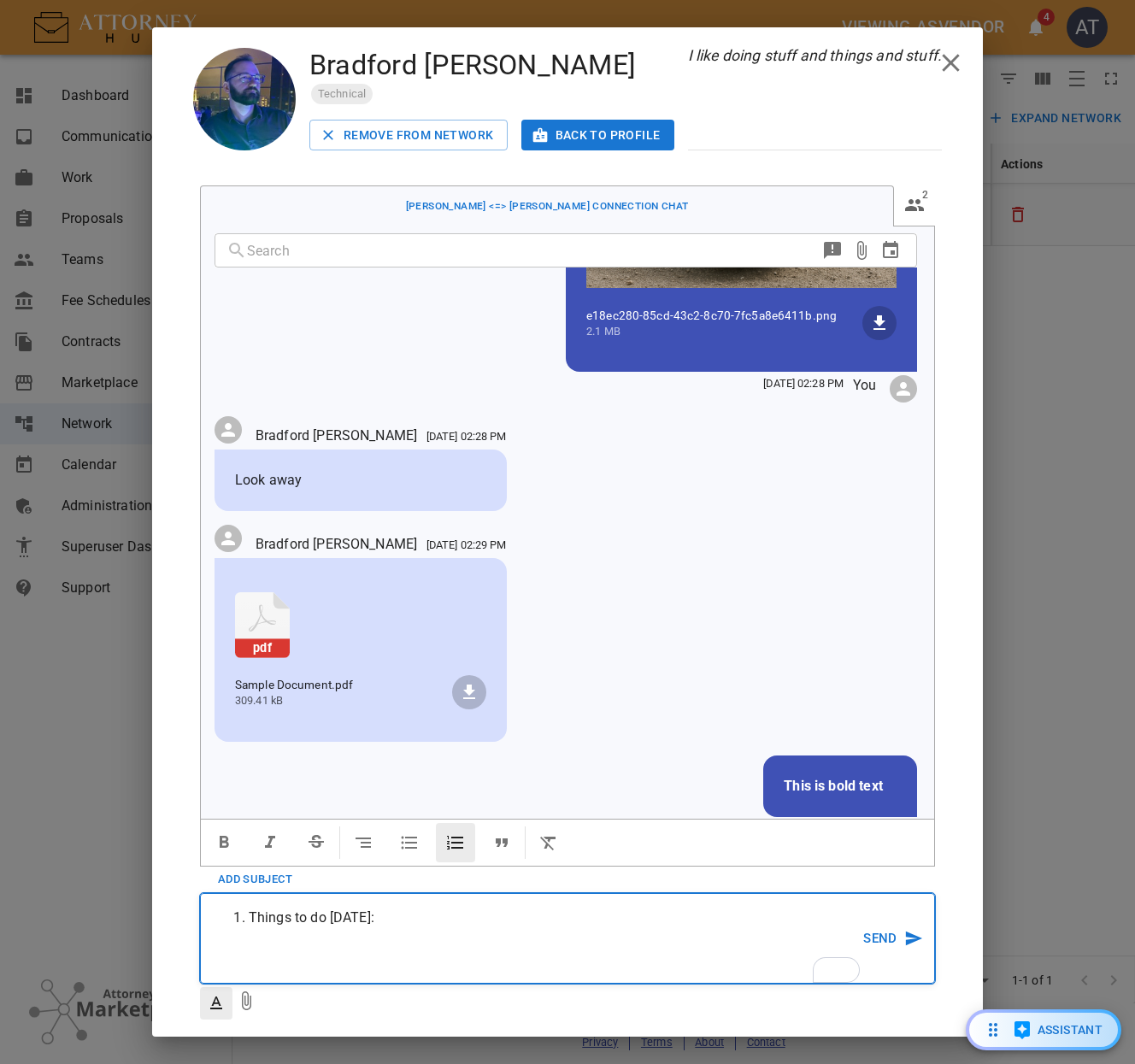
click at [408, 908] on li "Things to do [DATE]:" at bounding box center [555, 938] width 613 height 62
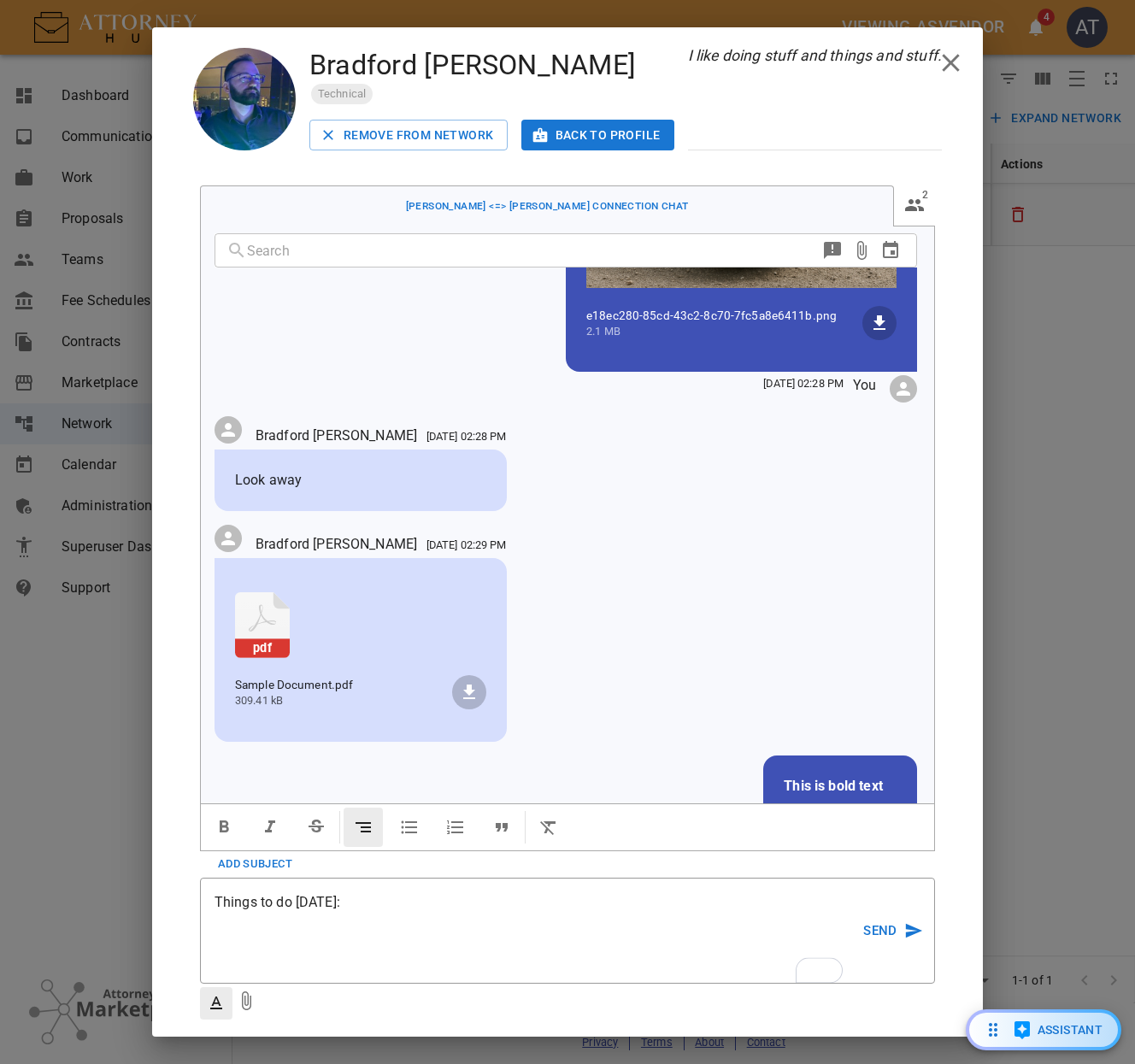
click at [456, 817] on icon "button" at bounding box center [455, 827] width 20 height 20
click at [460, 820] on icon "button" at bounding box center [455, 827] width 17 height 14
click at [370, 822] on icon "button" at bounding box center [363, 827] width 16 height 10
click at [372, 817] on icon "button" at bounding box center [363, 827] width 20 height 20
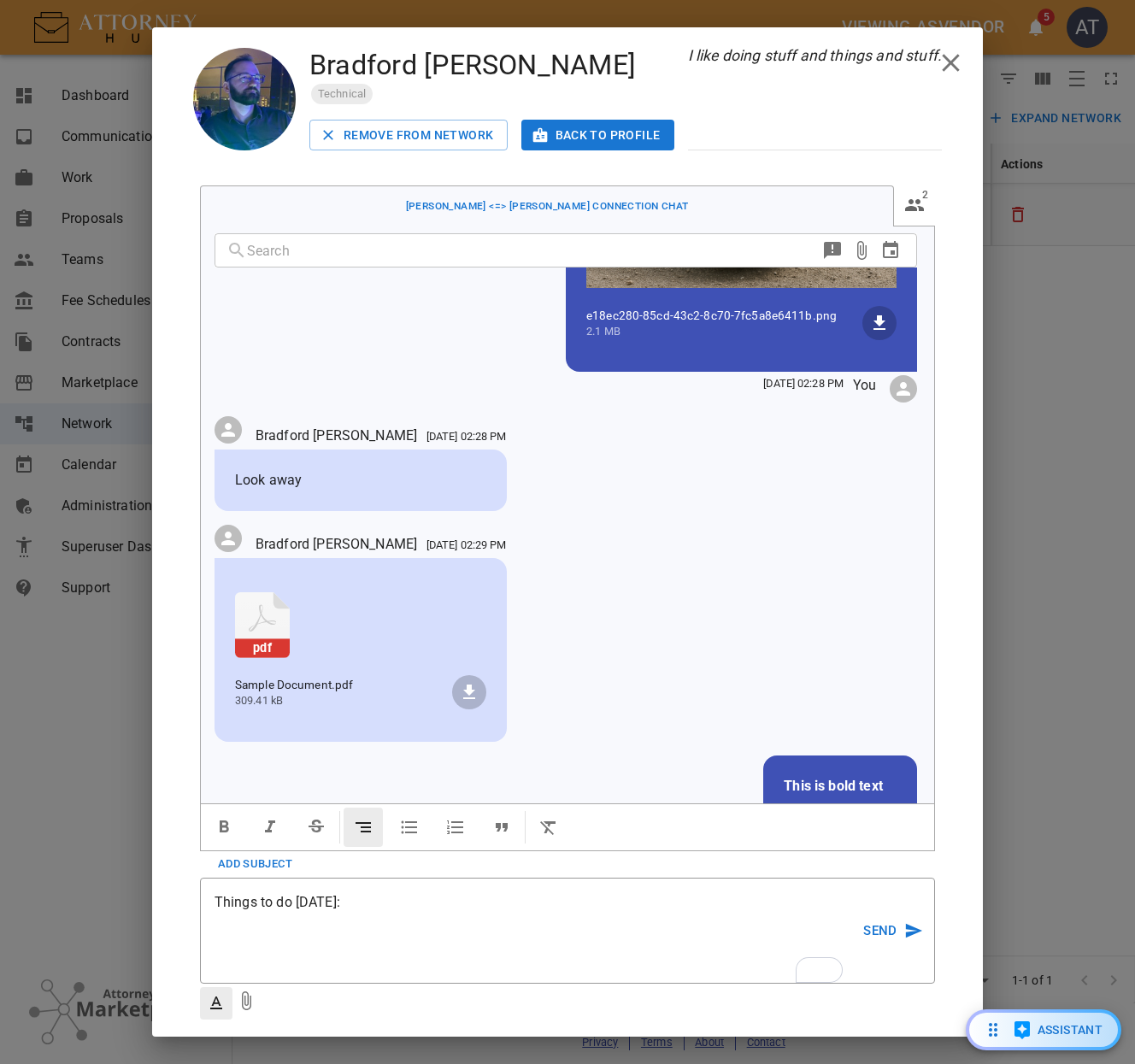
click at [427, 807] on button "button" at bounding box center [409, 827] width 40 height 40
click at [368, 820] on icon "button" at bounding box center [363, 827] width 20 height 20
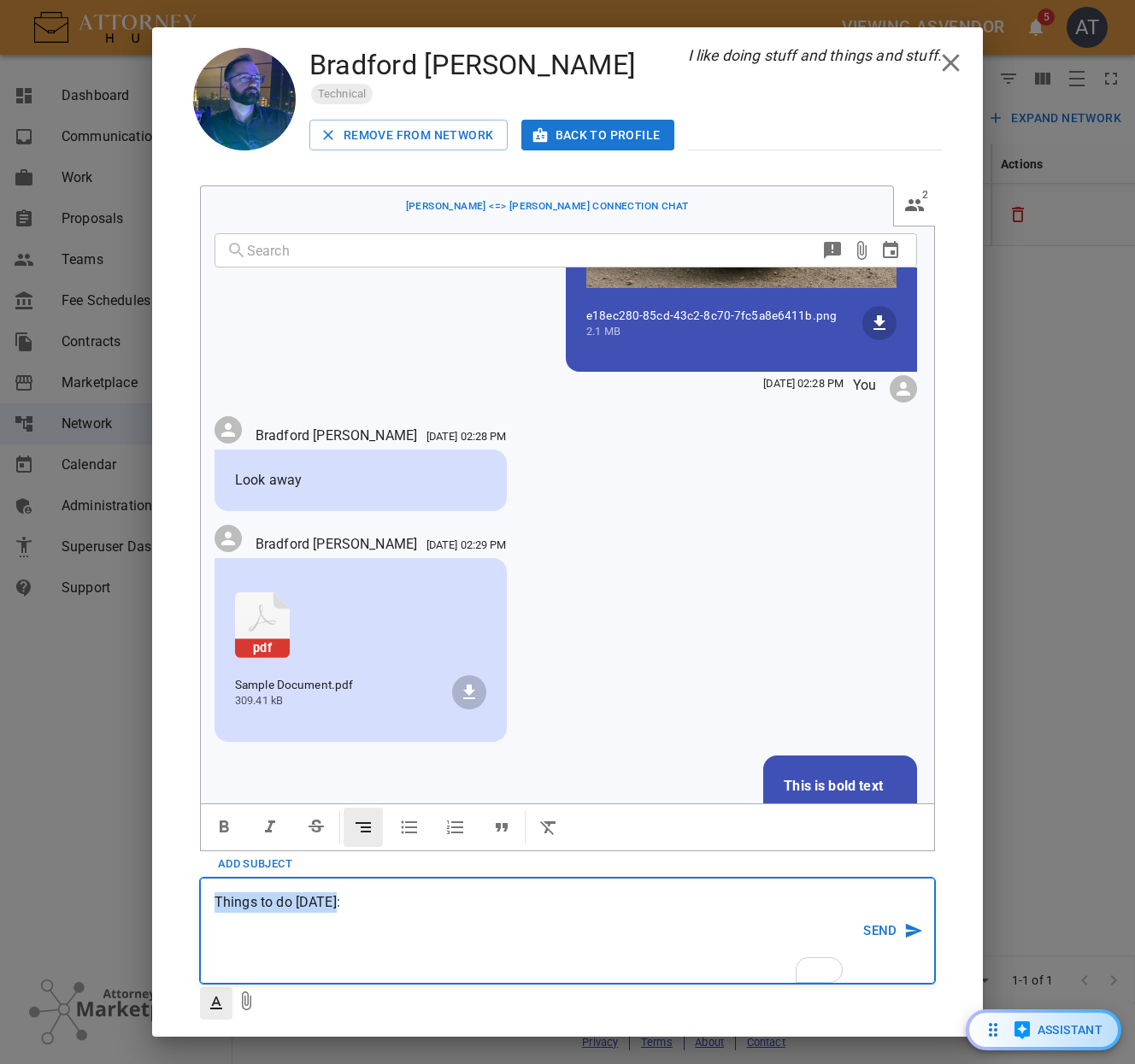
drag, startPoint x: 382, startPoint y: 892, endPoint x: 66, endPoint y: 878, distance: 316.3
click at [66, 878] on div "[PERSON_NAME] Technical Remove From Network Back to profile I like doing stuff …" at bounding box center [568, 532] width 1135 height 1064
drag, startPoint x: 484, startPoint y: 923, endPoint x: 12, endPoint y: 848, distance: 477.9
click at [12, 848] on div "[PERSON_NAME] Technical Remove From Network Back to profile I like doing stuff …" at bounding box center [568, 532] width 1135 height 1064
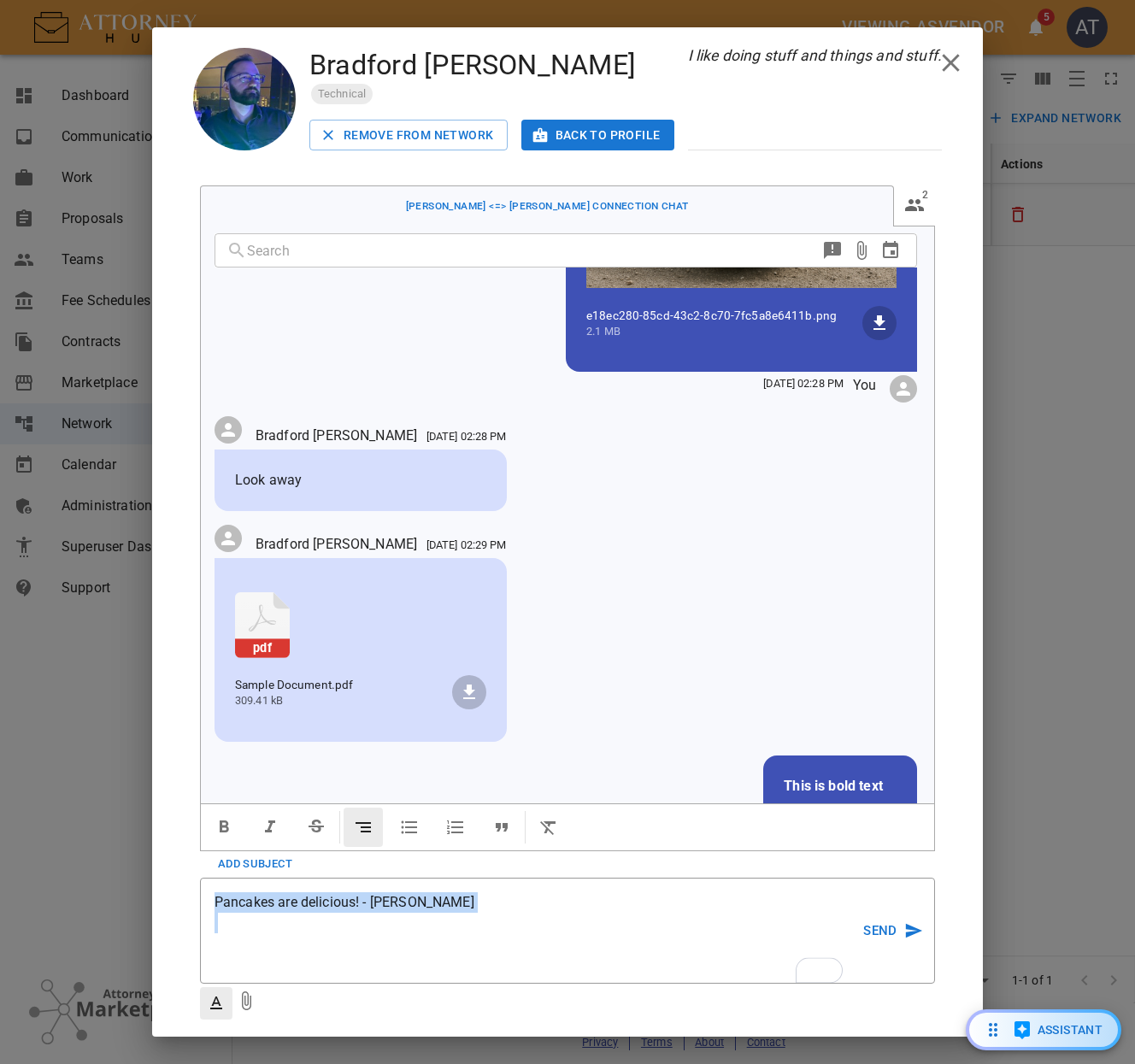
click at [501, 817] on icon "button" at bounding box center [501, 827] width 20 height 20
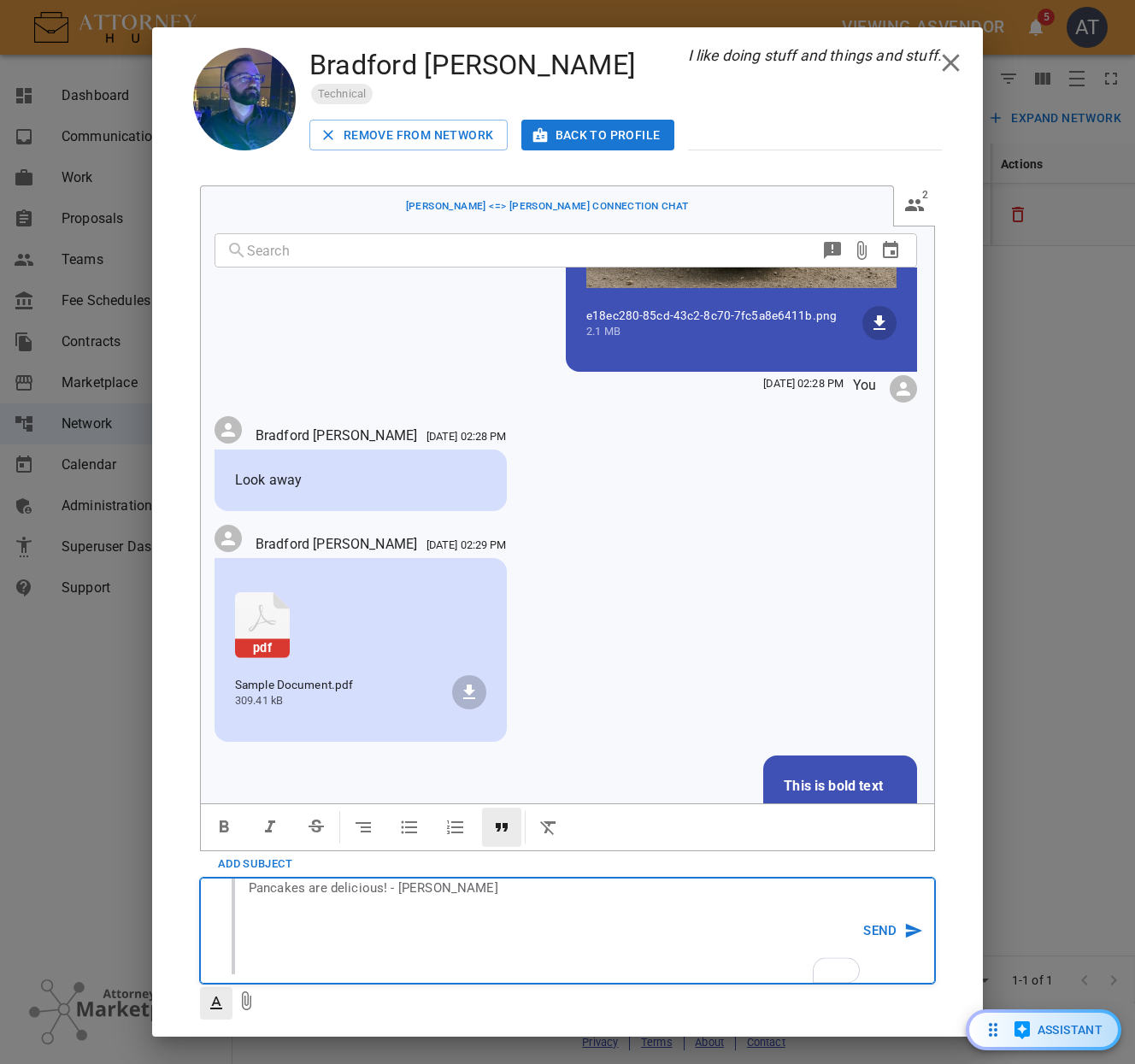
click at [502, 897] on blockquote "Pancakes are delicious! - [PERSON_NAME]" at bounding box center [547, 926] width 631 height 97
click at [375, 949] on blockquote "Pancakes are delicious! - [PERSON_NAME]" at bounding box center [547, 926] width 631 height 97
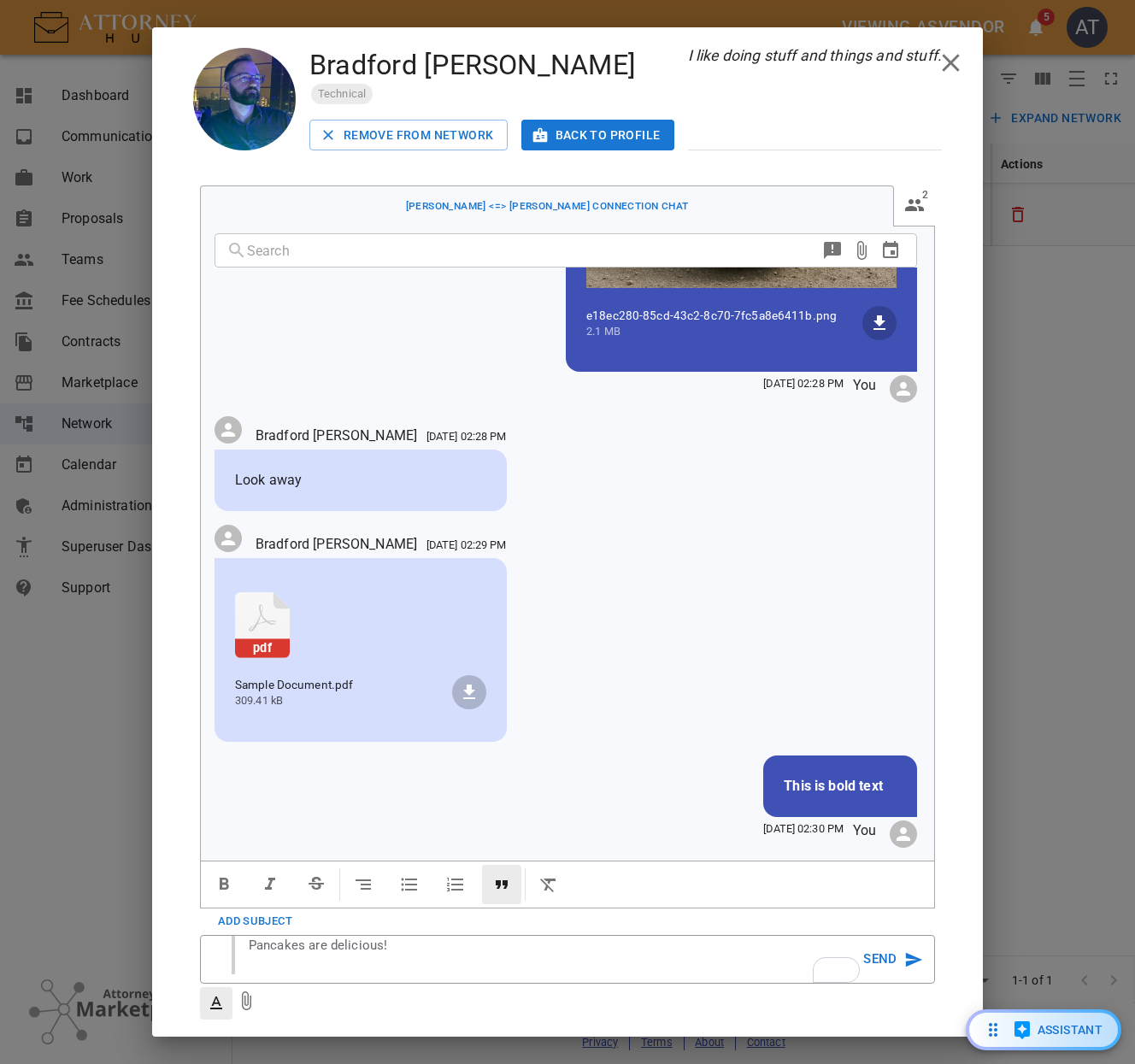
click at [504, 880] on icon "button" at bounding box center [501, 884] width 12 height 8
click at [494, 864] on button "button" at bounding box center [501, 884] width 40 height 40
click at [373, 876] on icon "button" at bounding box center [363, 885] width 20 height 20
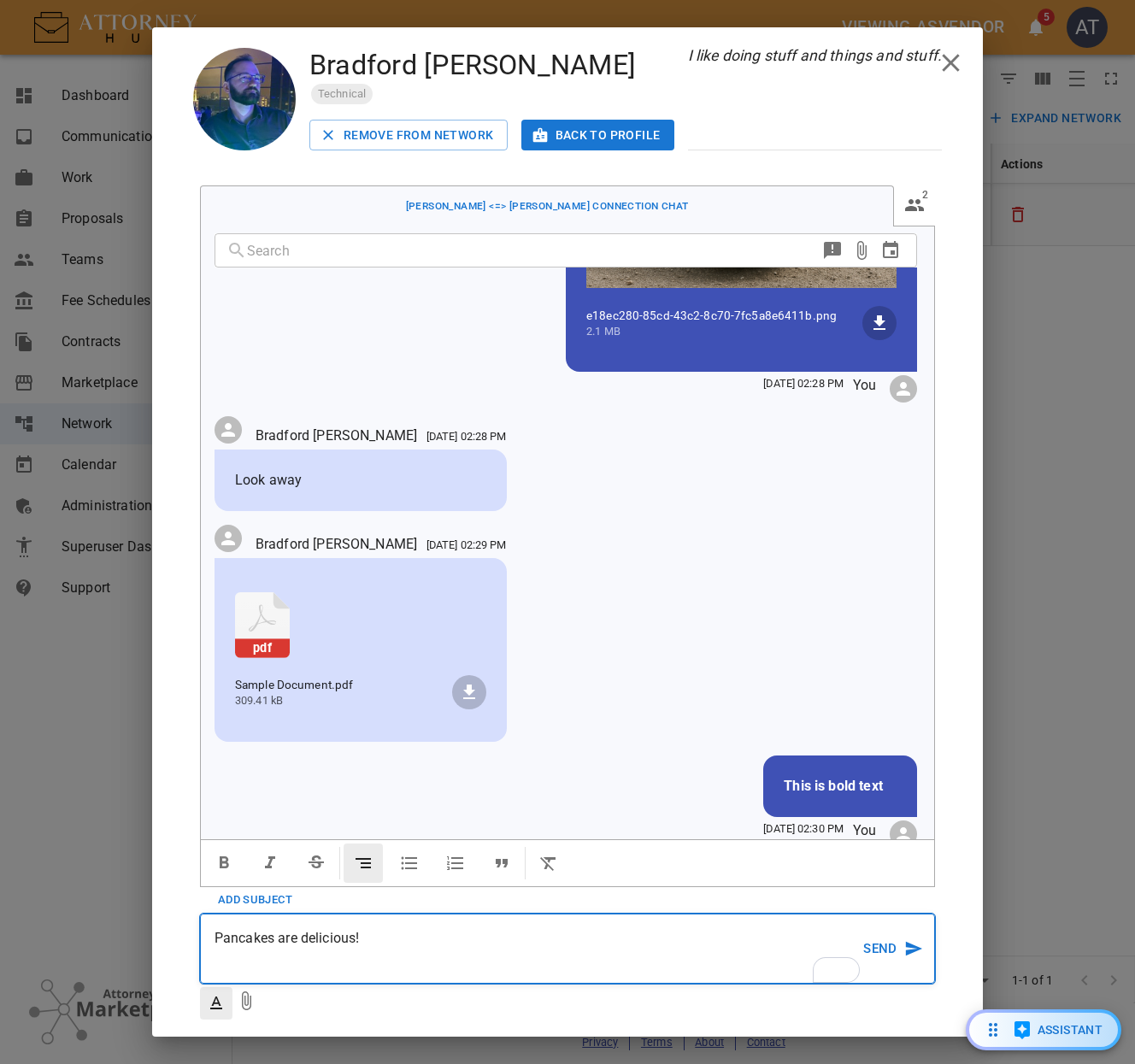
click at [423, 942] on p "Pancakes are delicious!" at bounding box center [538, 948] width 648 height 41
click at [423, 938] on p "Pancakes are delicious!" at bounding box center [538, 948] width 648 height 41
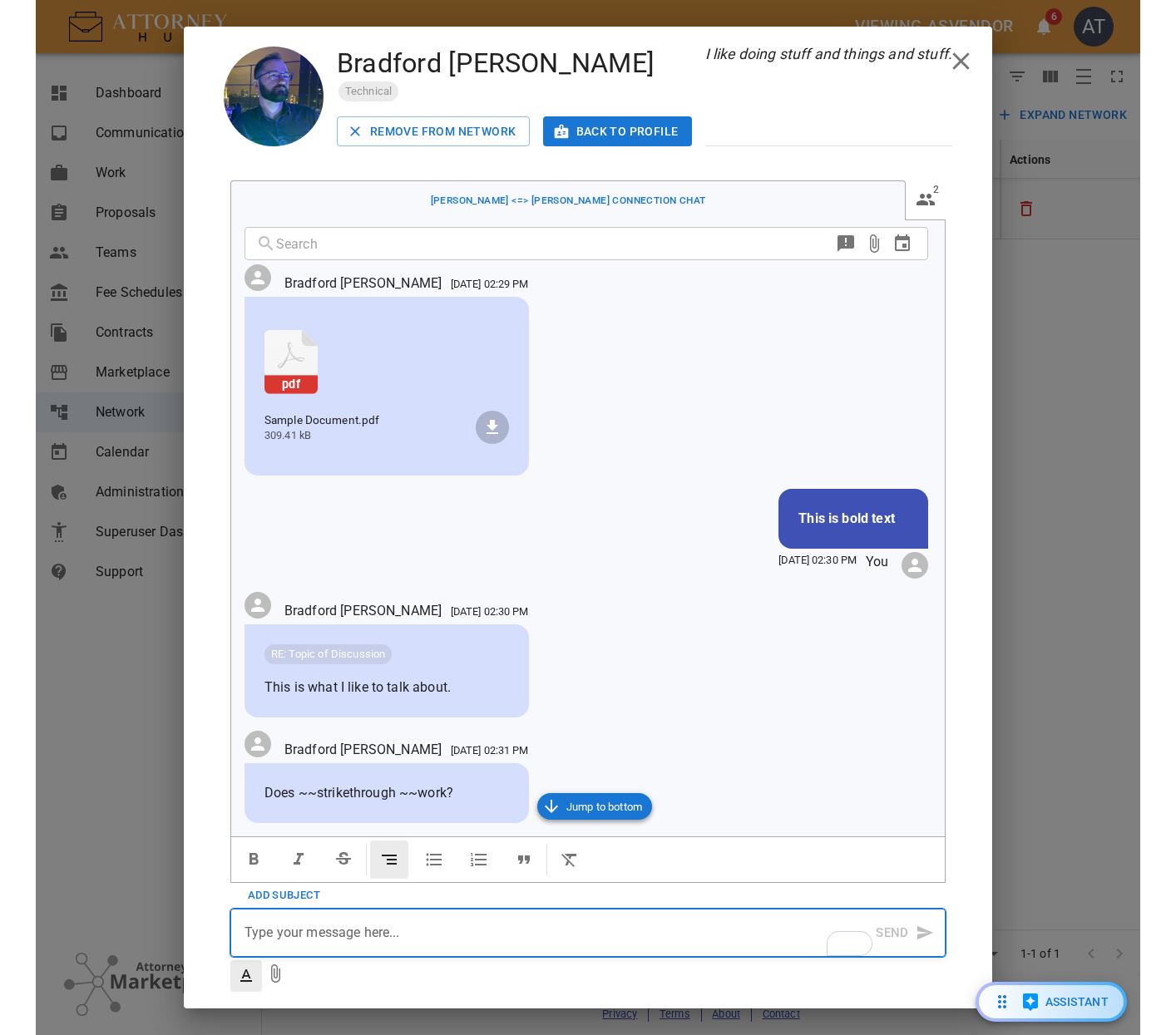
scroll to position [900, 0]
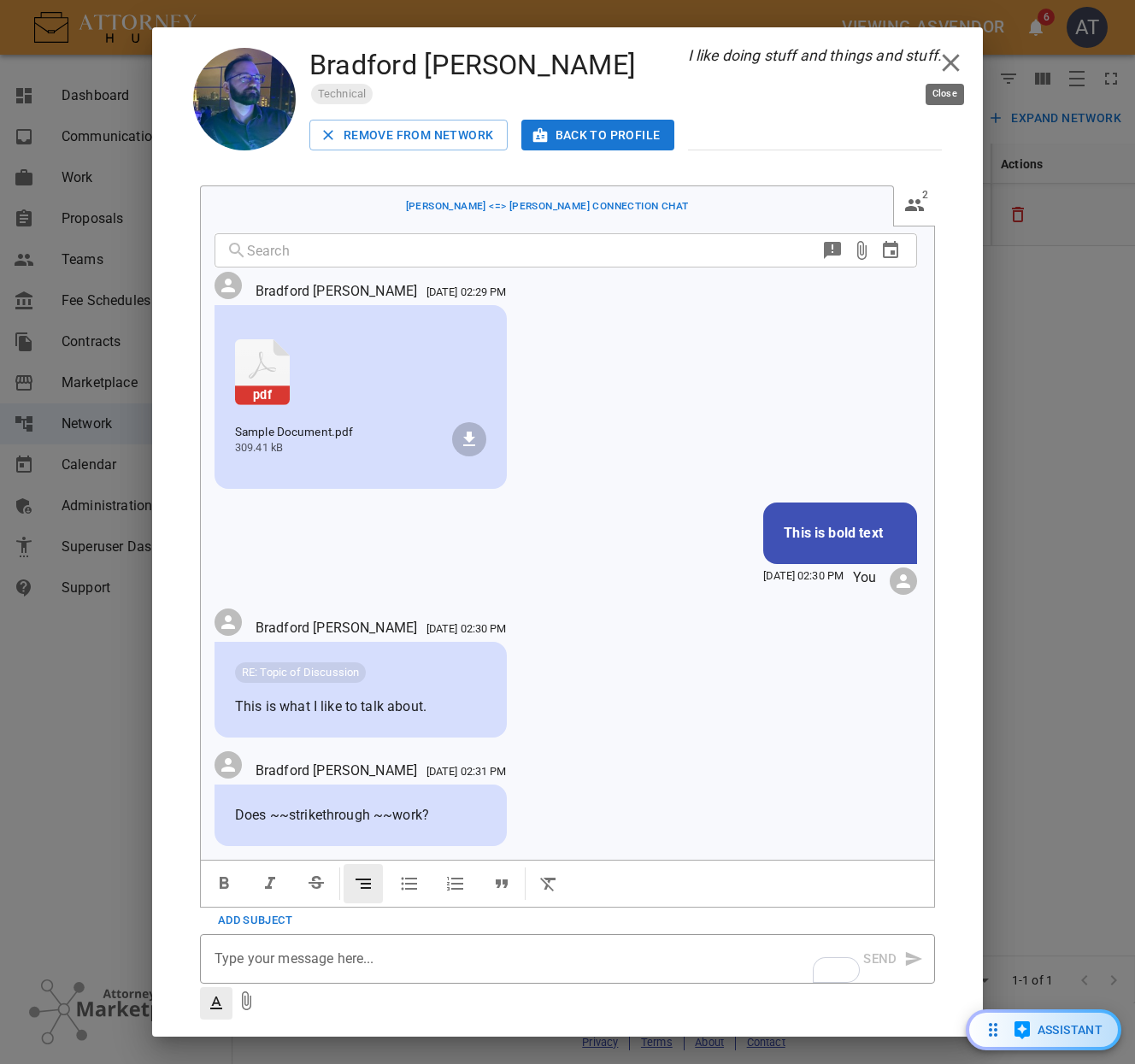
click at [946, 56] on icon "close" at bounding box center [951, 63] width 30 height 30
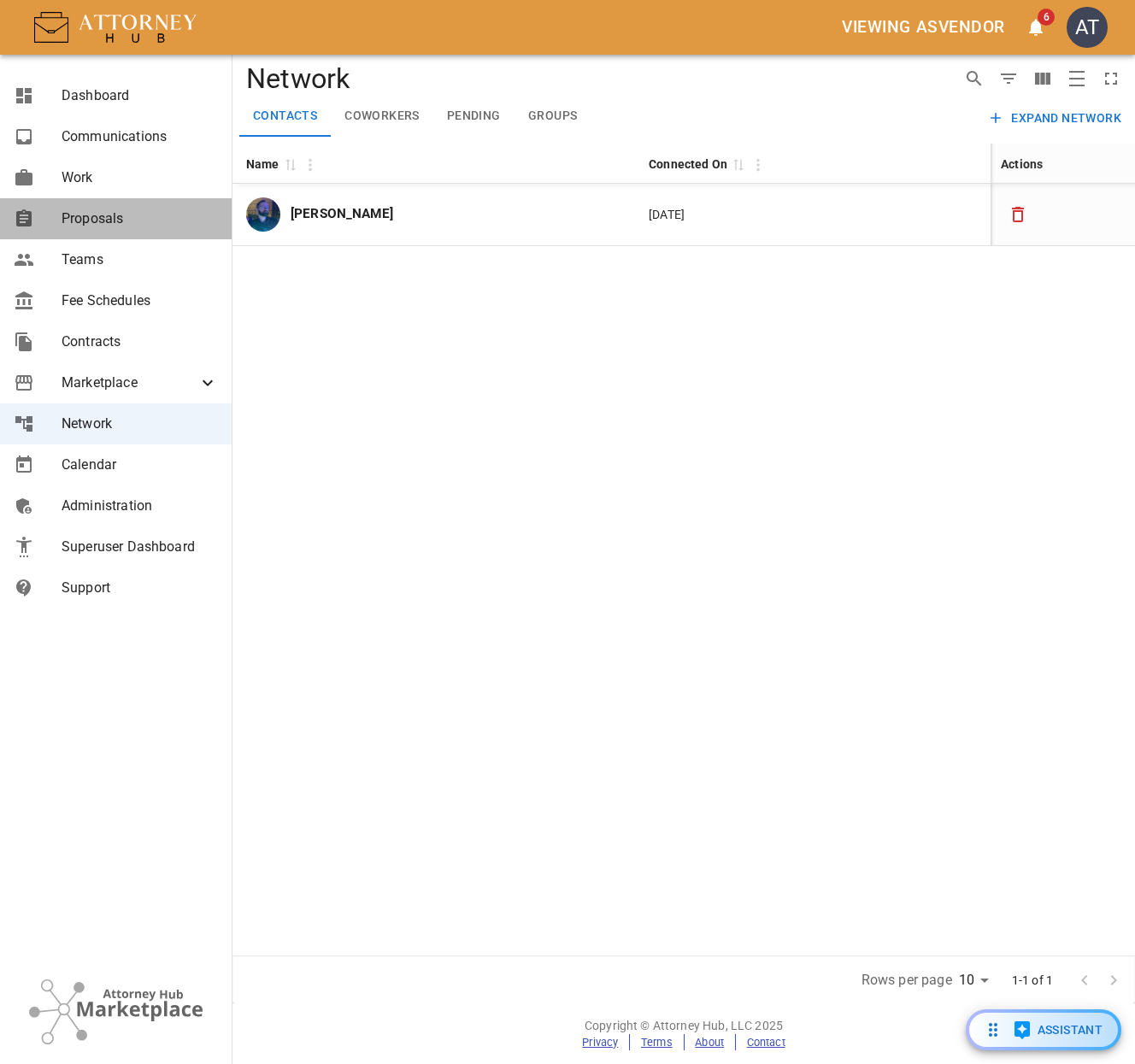
click at [131, 221] on span "Proposals" at bounding box center [140, 219] width 156 height 20
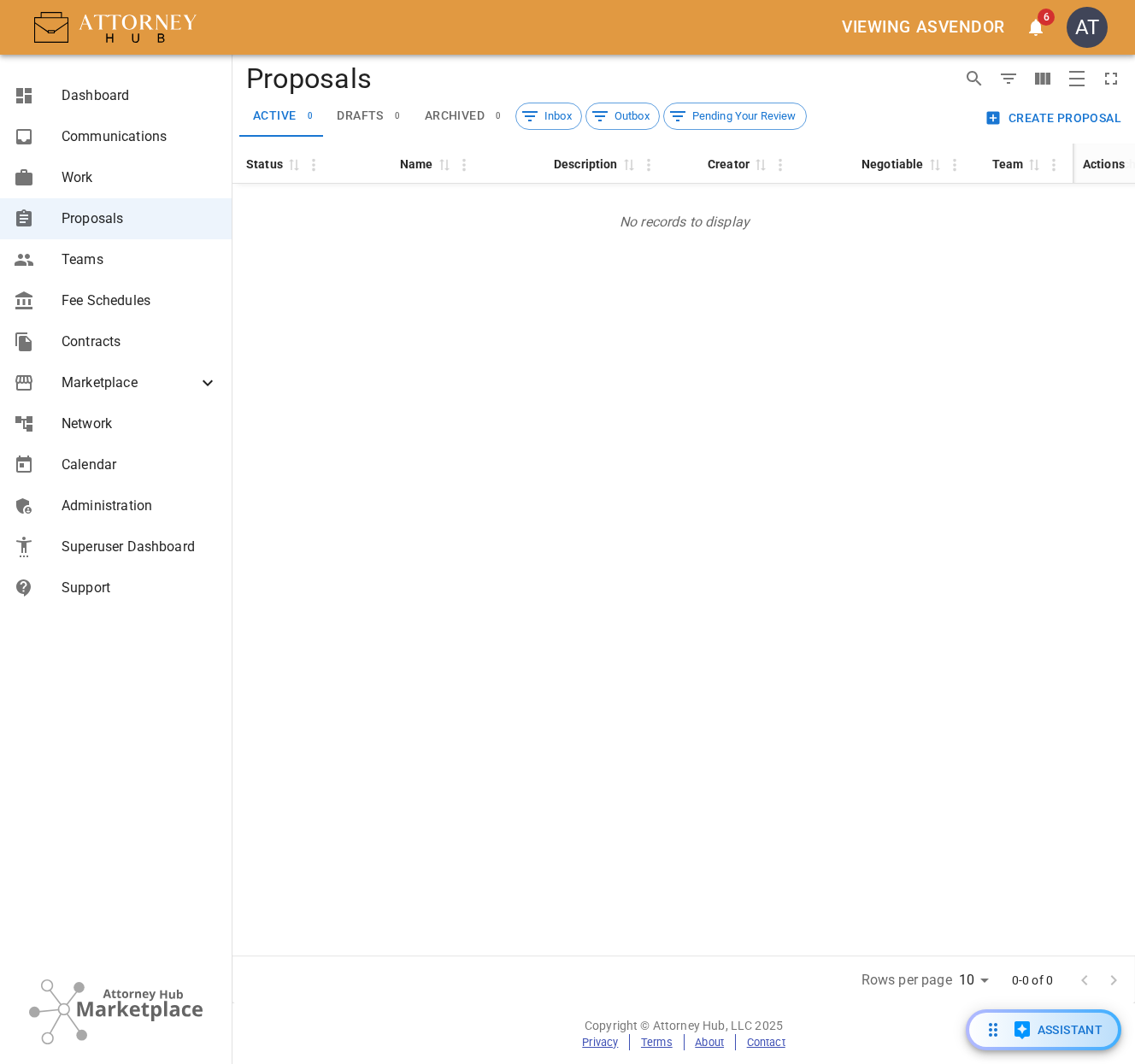
click at [1073, 120] on button "Create Proposal" at bounding box center [1055, 119] width 147 height 31
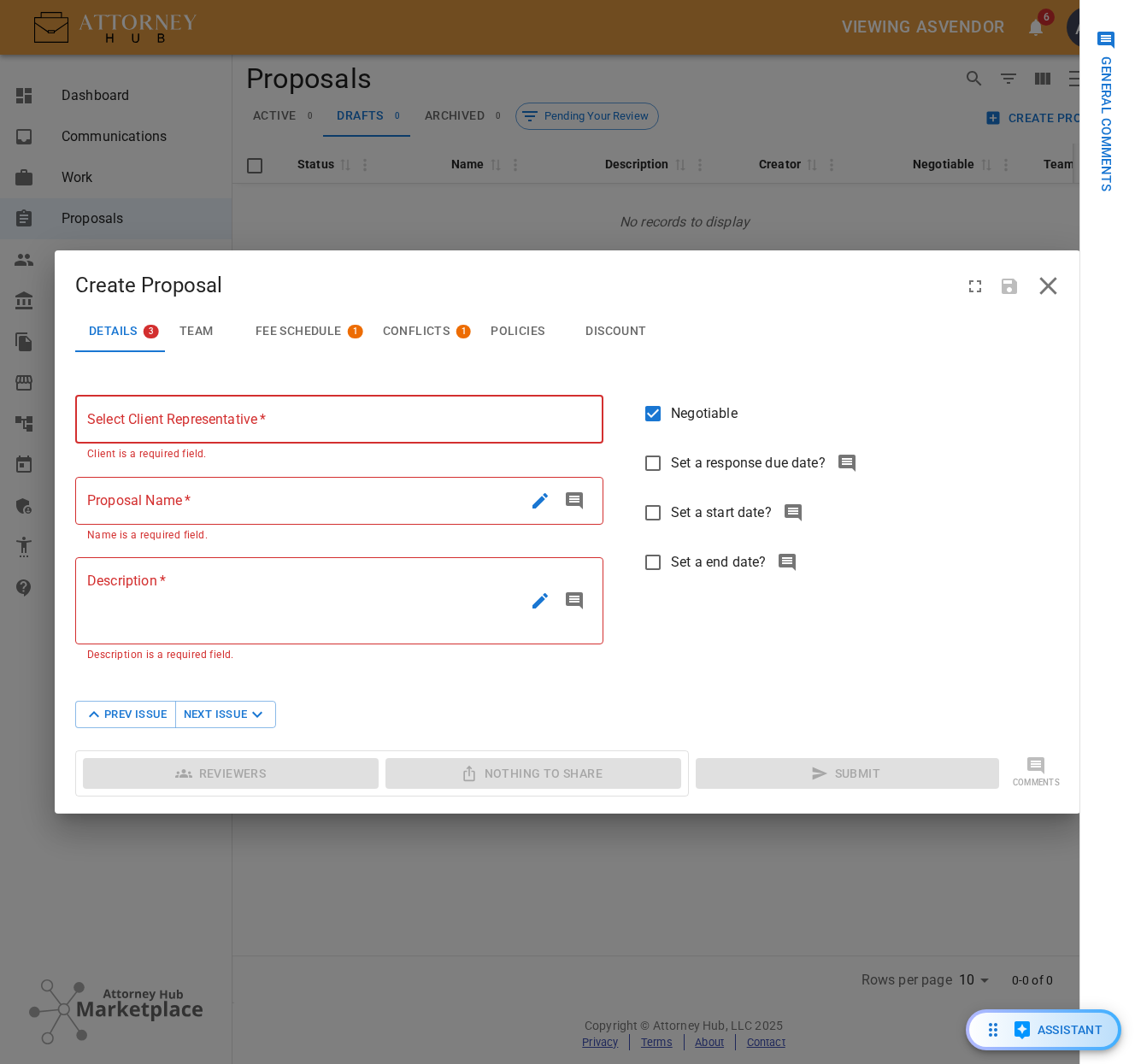
click at [318, 422] on input "Select Client Representative   *" at bounding box center [333, 419] width 516 height 48
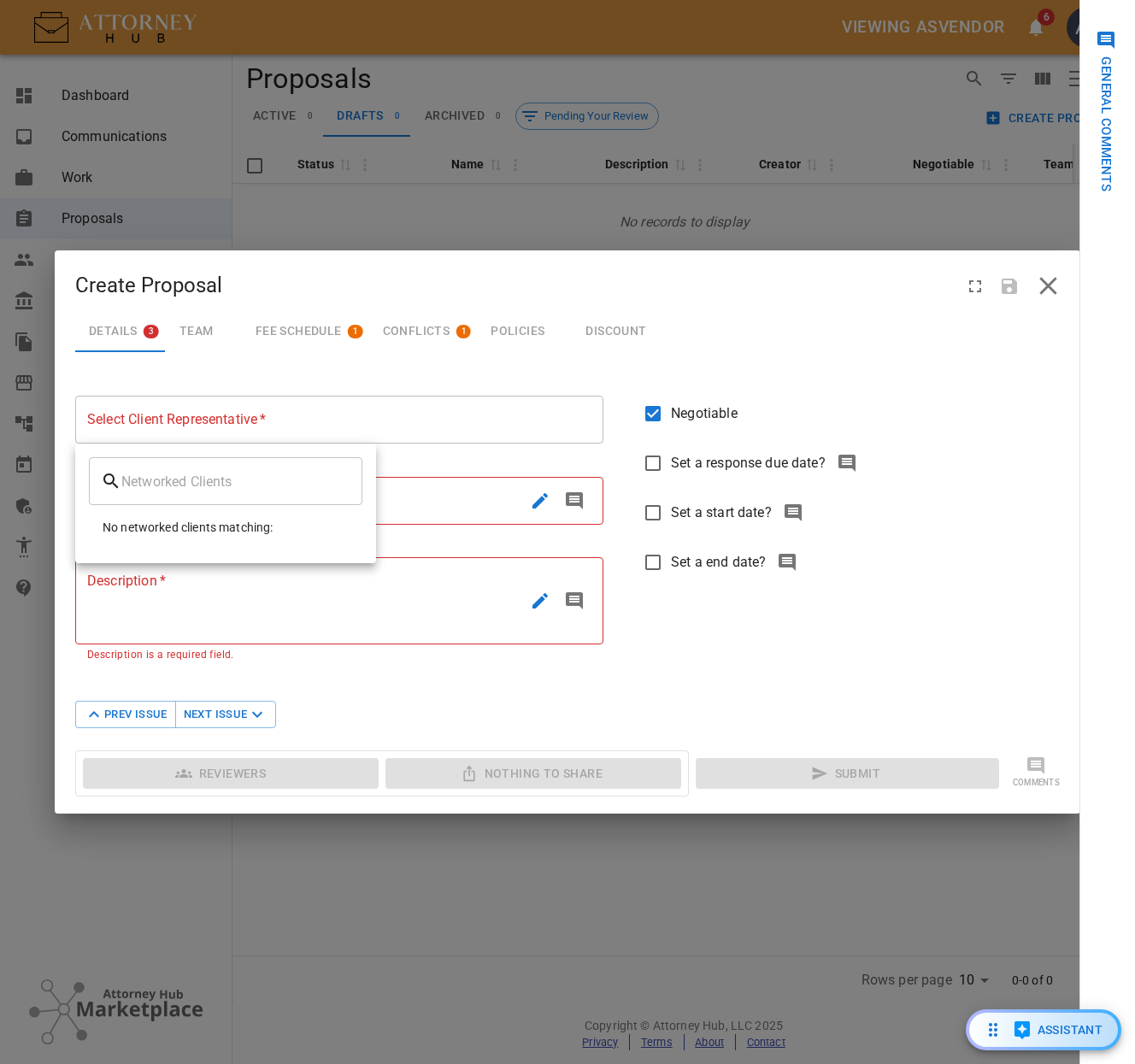
click at [820, 315] on div at bounding box center [568, 532] width 1135 height 1064
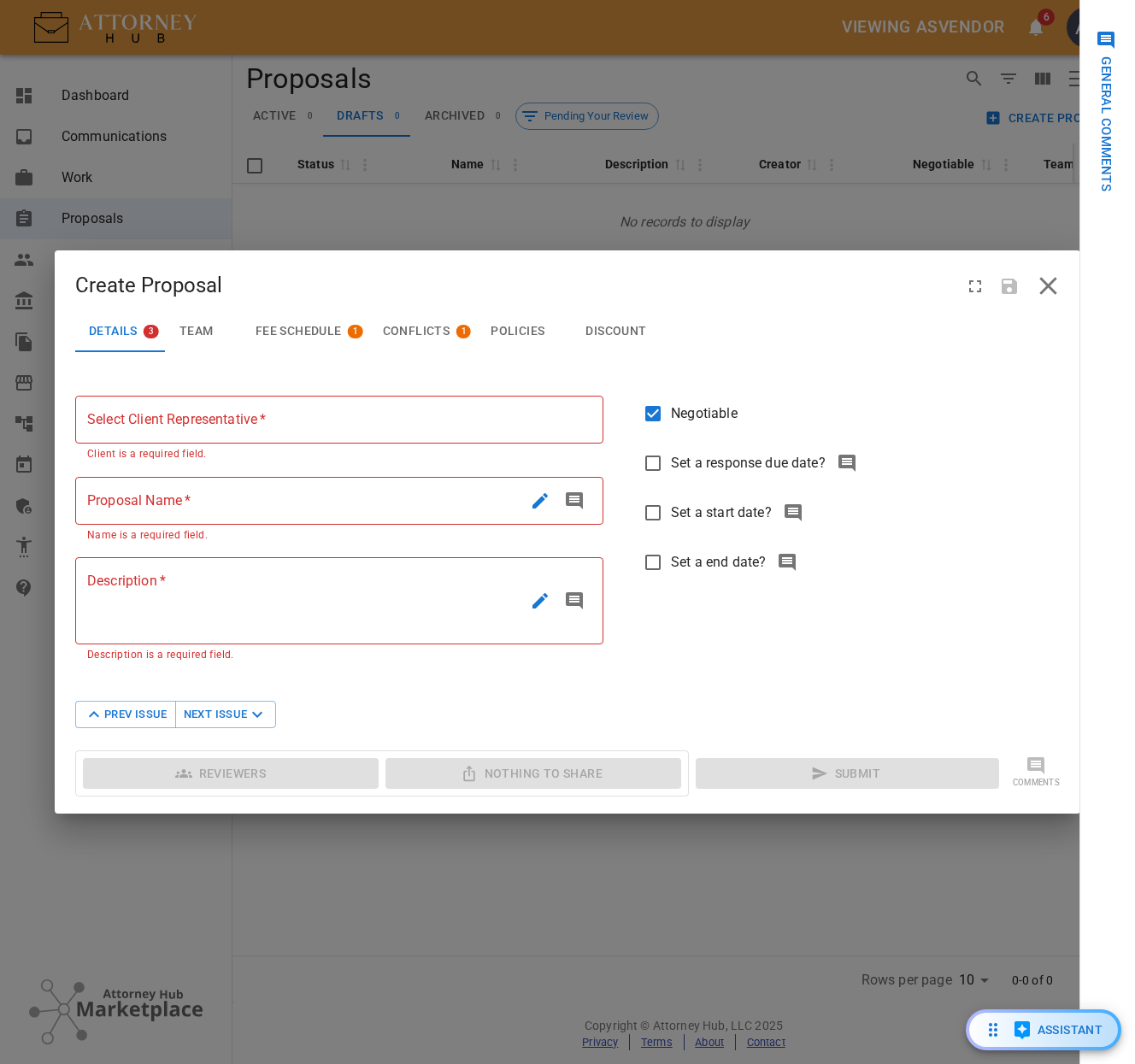
click at [1052, 283] on icon "close" at bounding box center [1048, 285] width 17 height 17
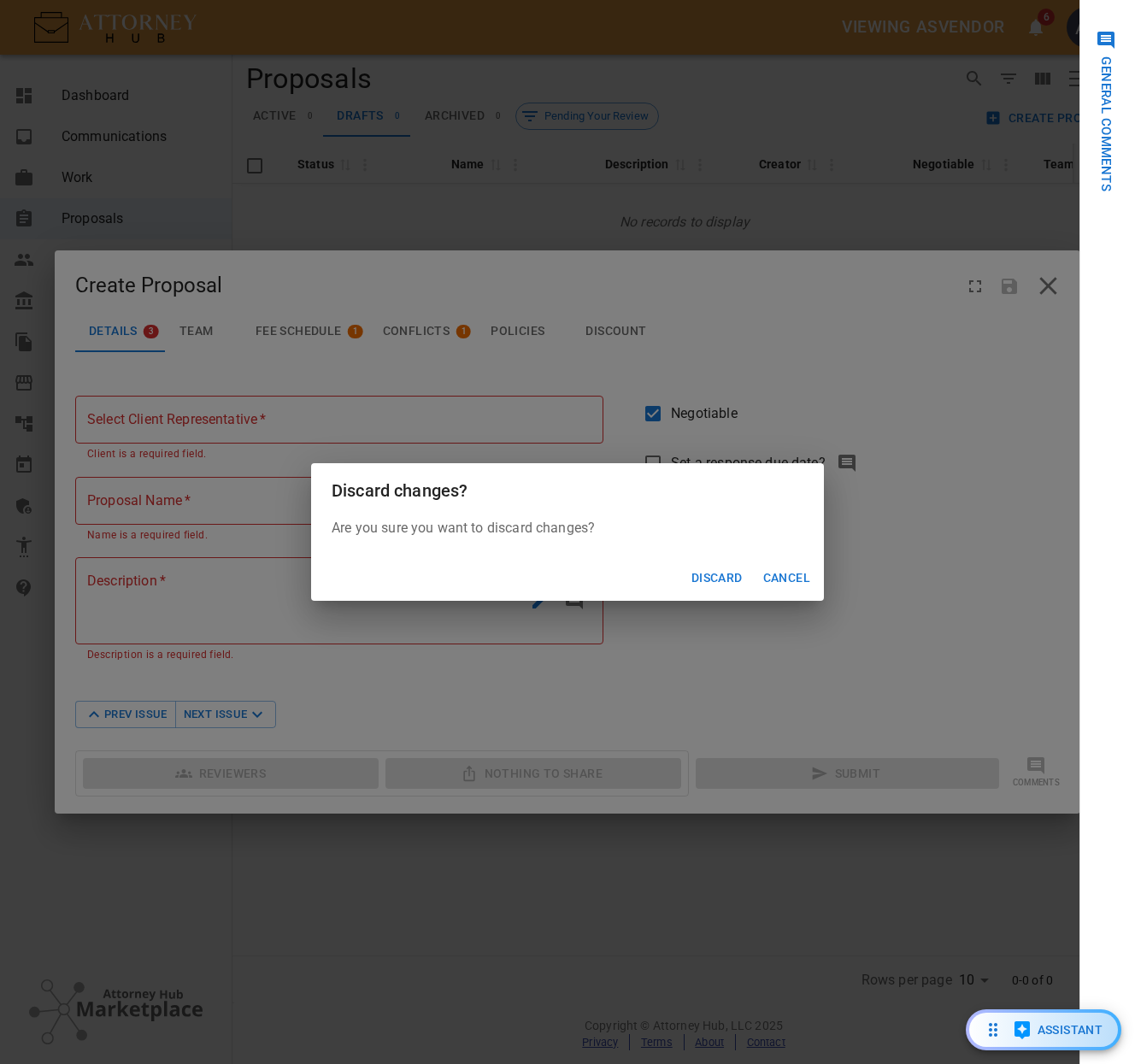
click at [728, 577] on button "Discard" at bounding box center [717, 578] width 65 height 31
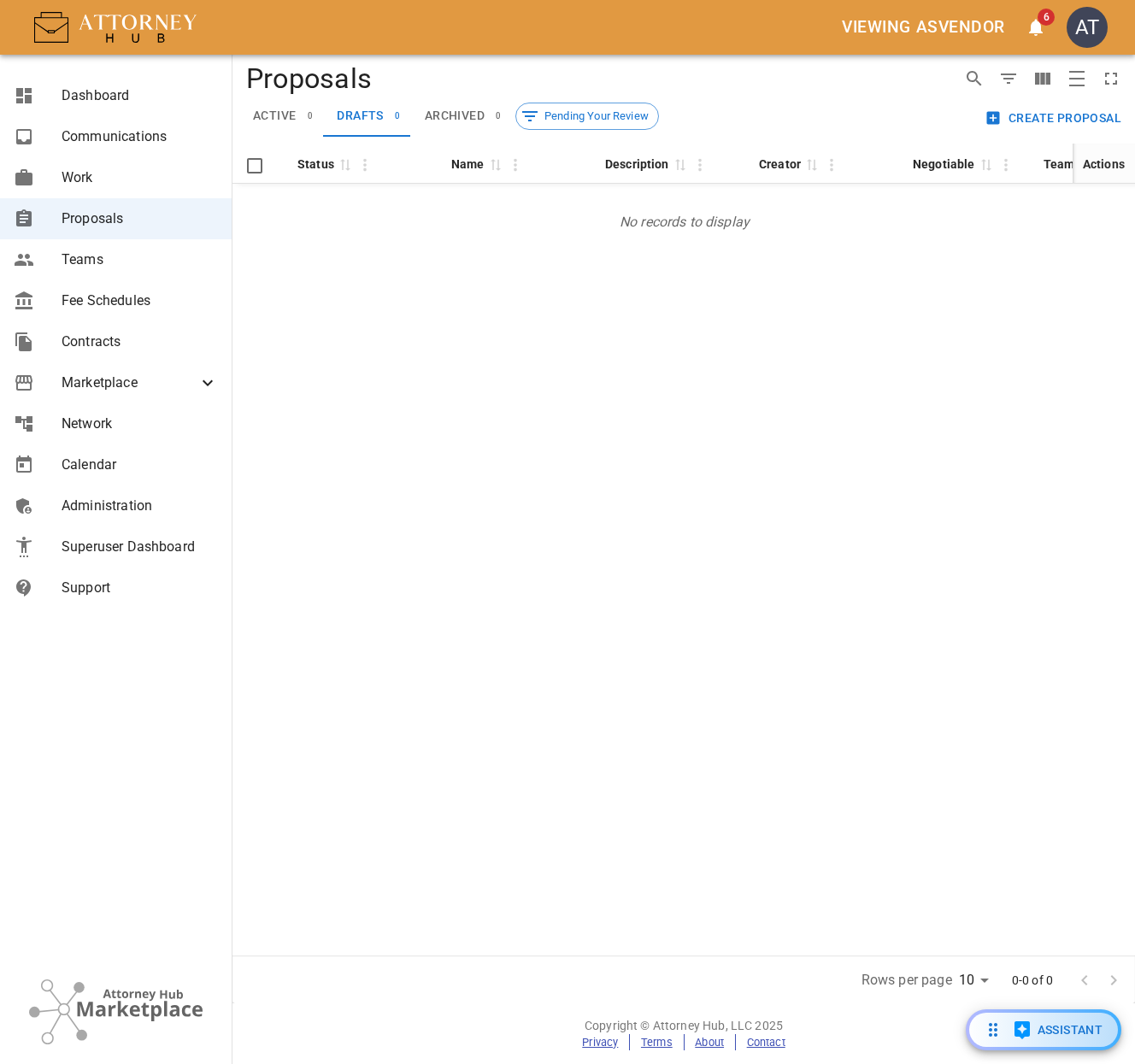
click at [962, 40] on button "Viewing as vendor" at bounding box center [923, 27] width 177 height 40
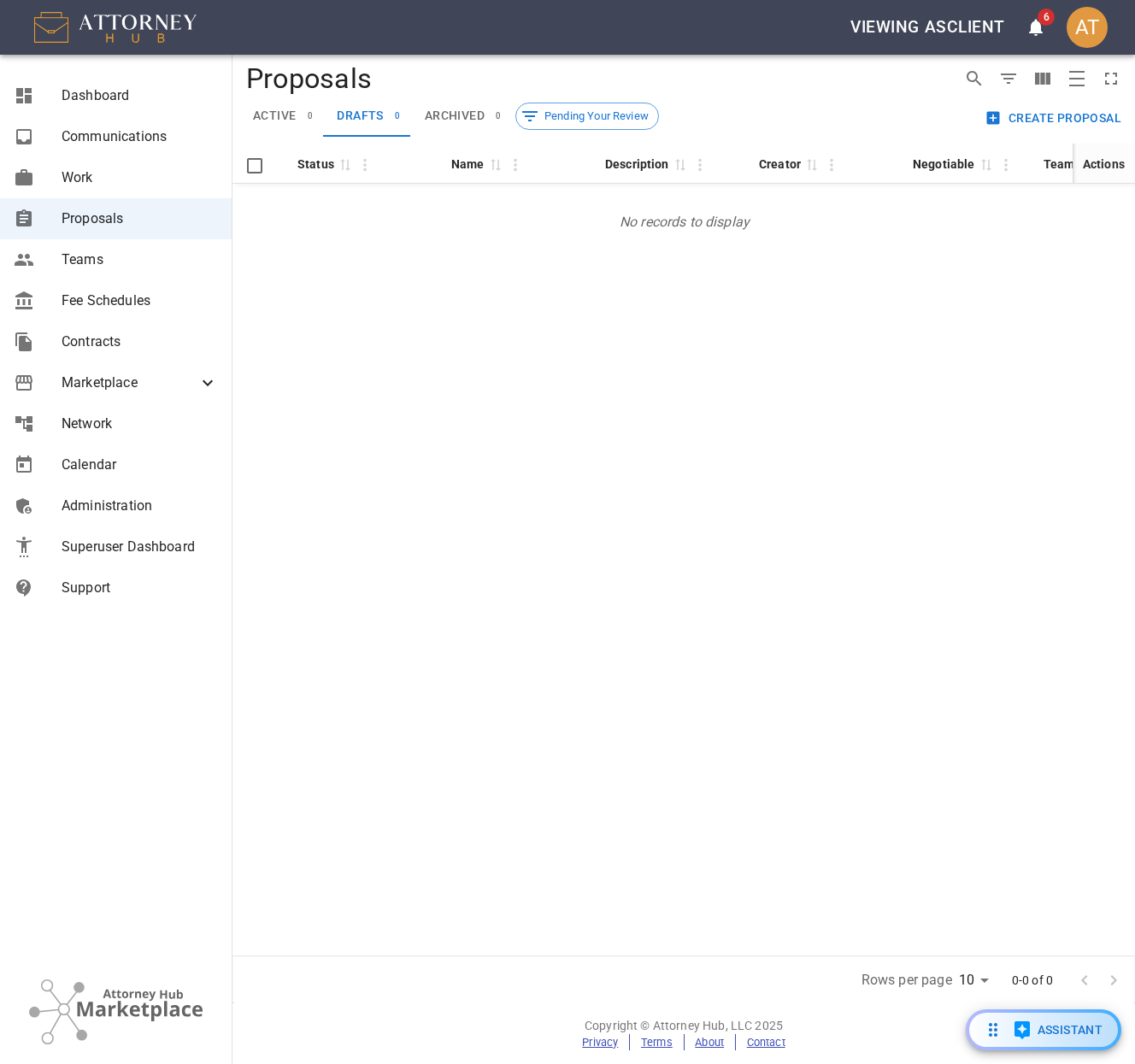
click at [1068, 121] on button "Create Proposal" at bounding box center [1055, 119] width 147 height 31
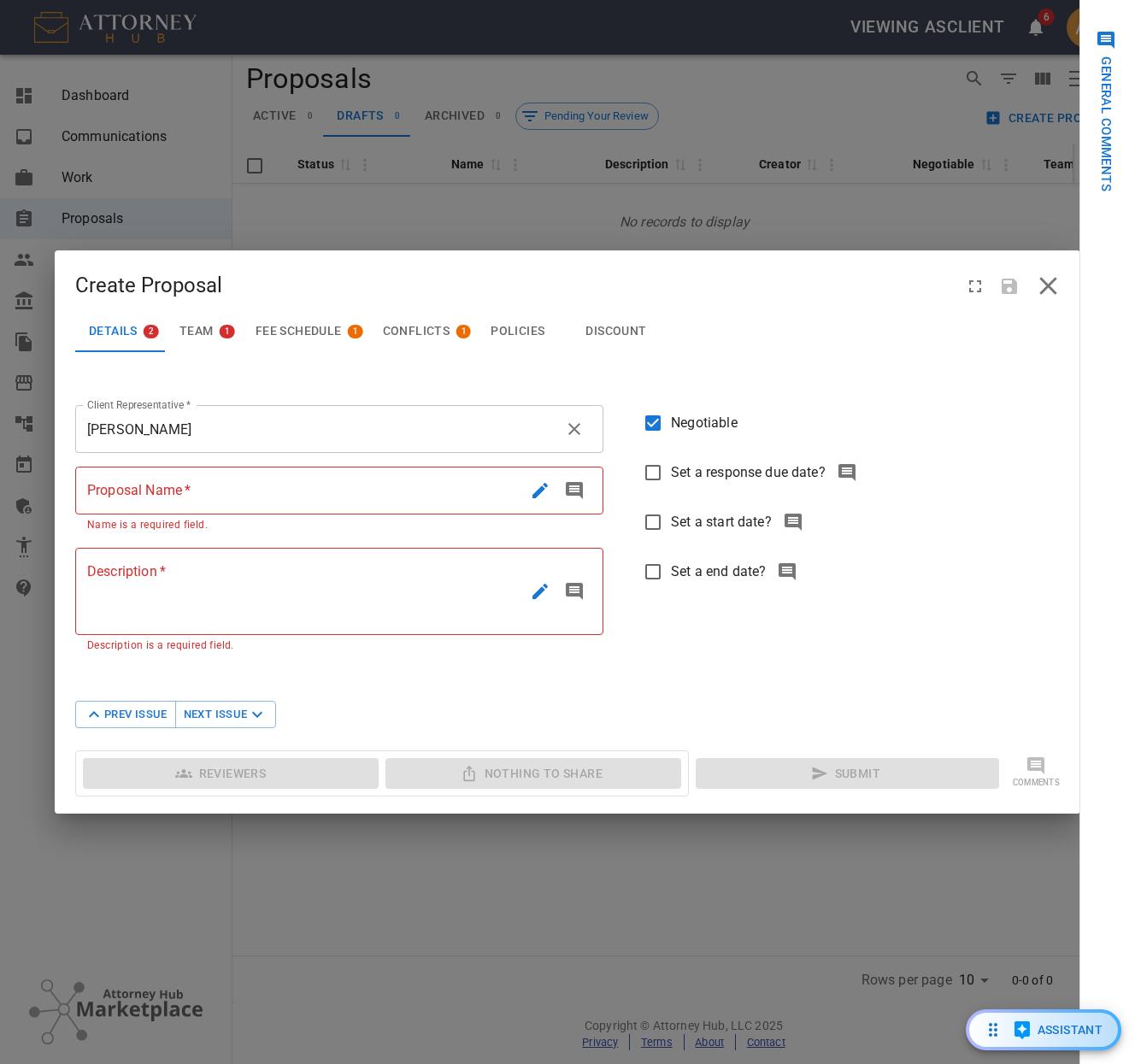
click at [229, 500] on input "Proposal Name   *" at bounding box center [299, 490] width 448 height 48
type input "Haopp"
type input "s"
type input "Automo"
type input "Autonomous Snowblower Patent"
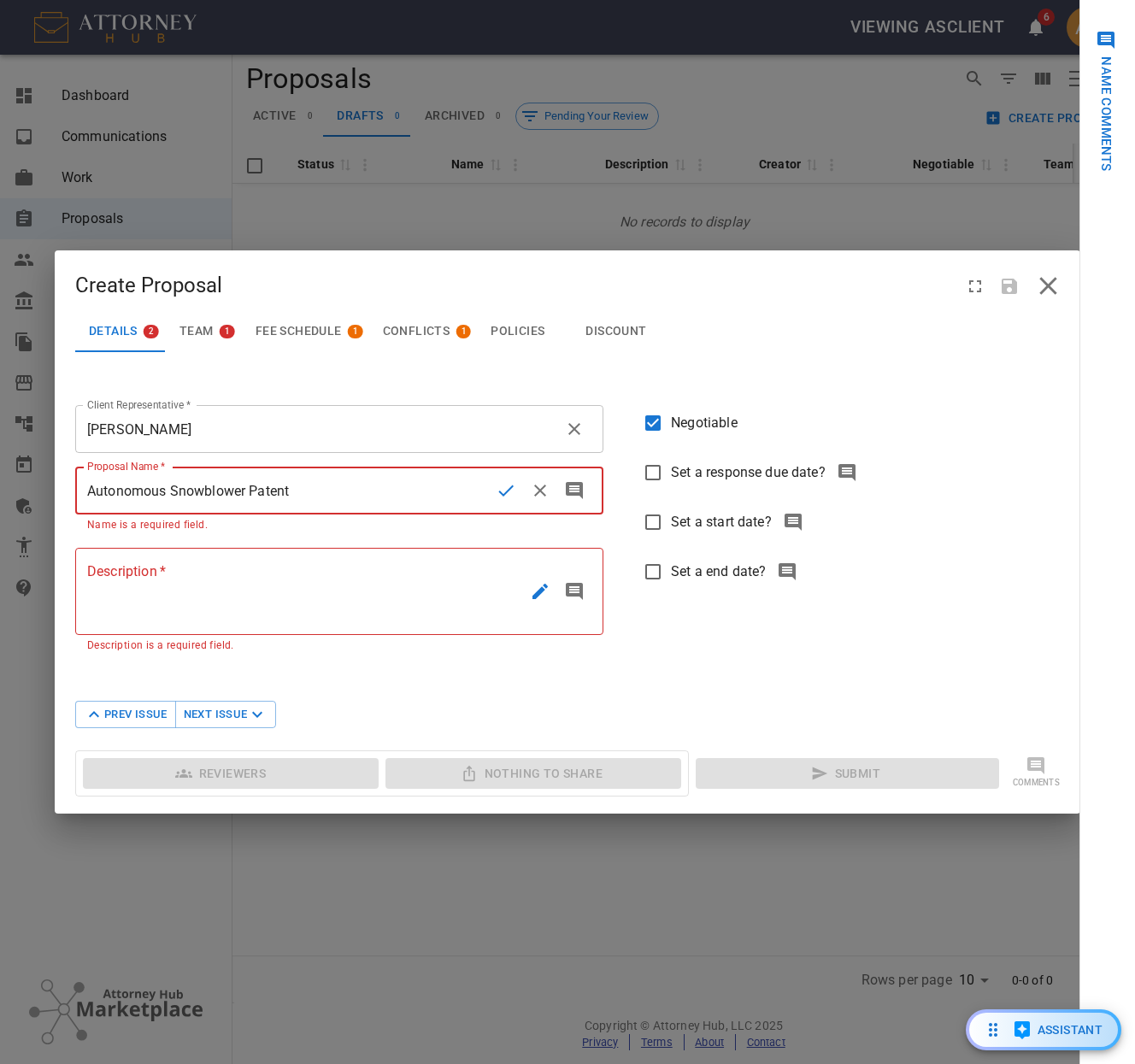
click at [260, 588] on textarea "Description   *" at bounding box center [305, 591] width 436 height 59
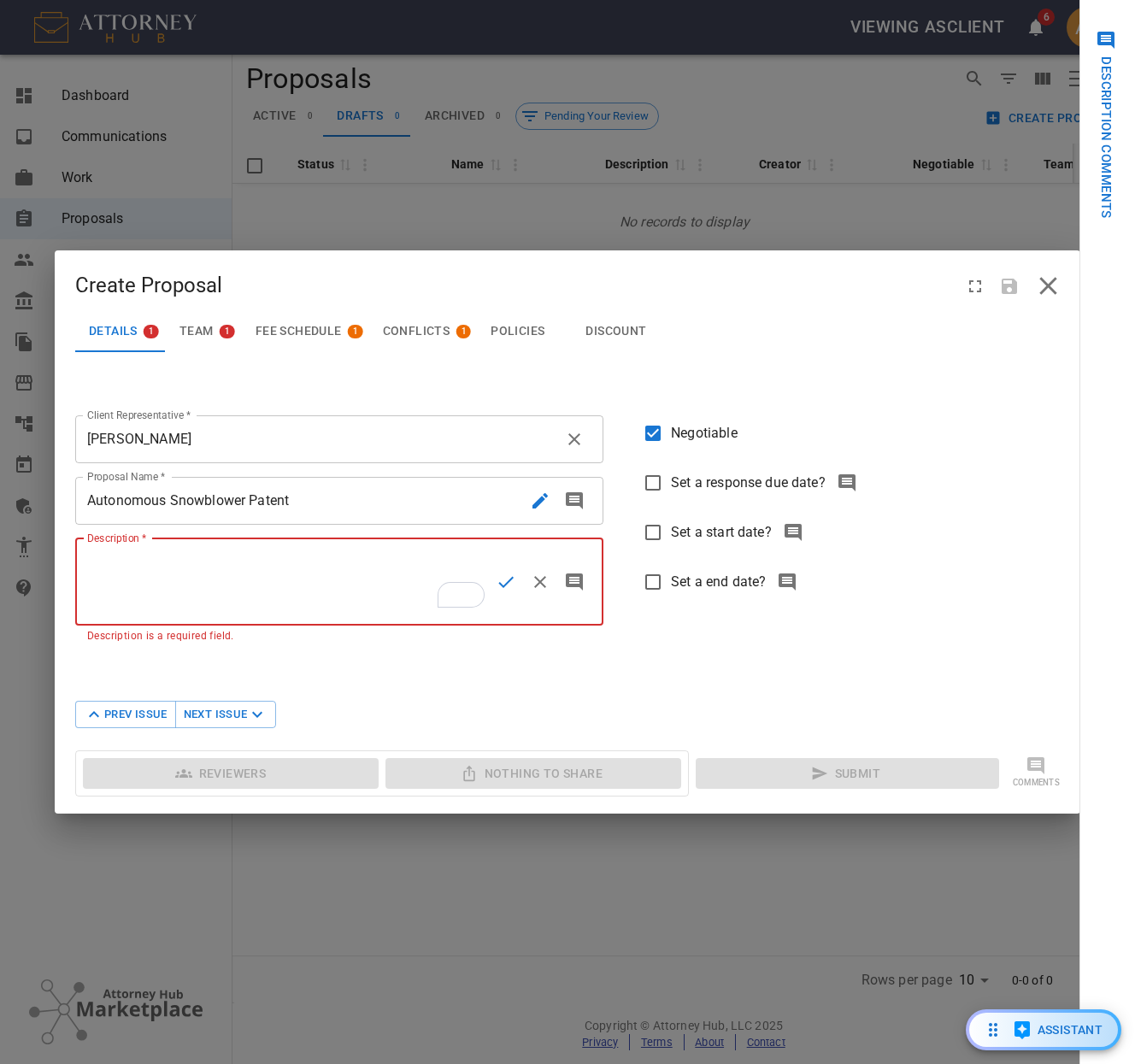
click at [751, 482] on span "Set a response due date?" at bounding box center [749, 483] width 155 height 20
click at [671, 482] on input "Set a response due date?" at bounding box center [652, 483] width 36 height 36
checkbox input "true"
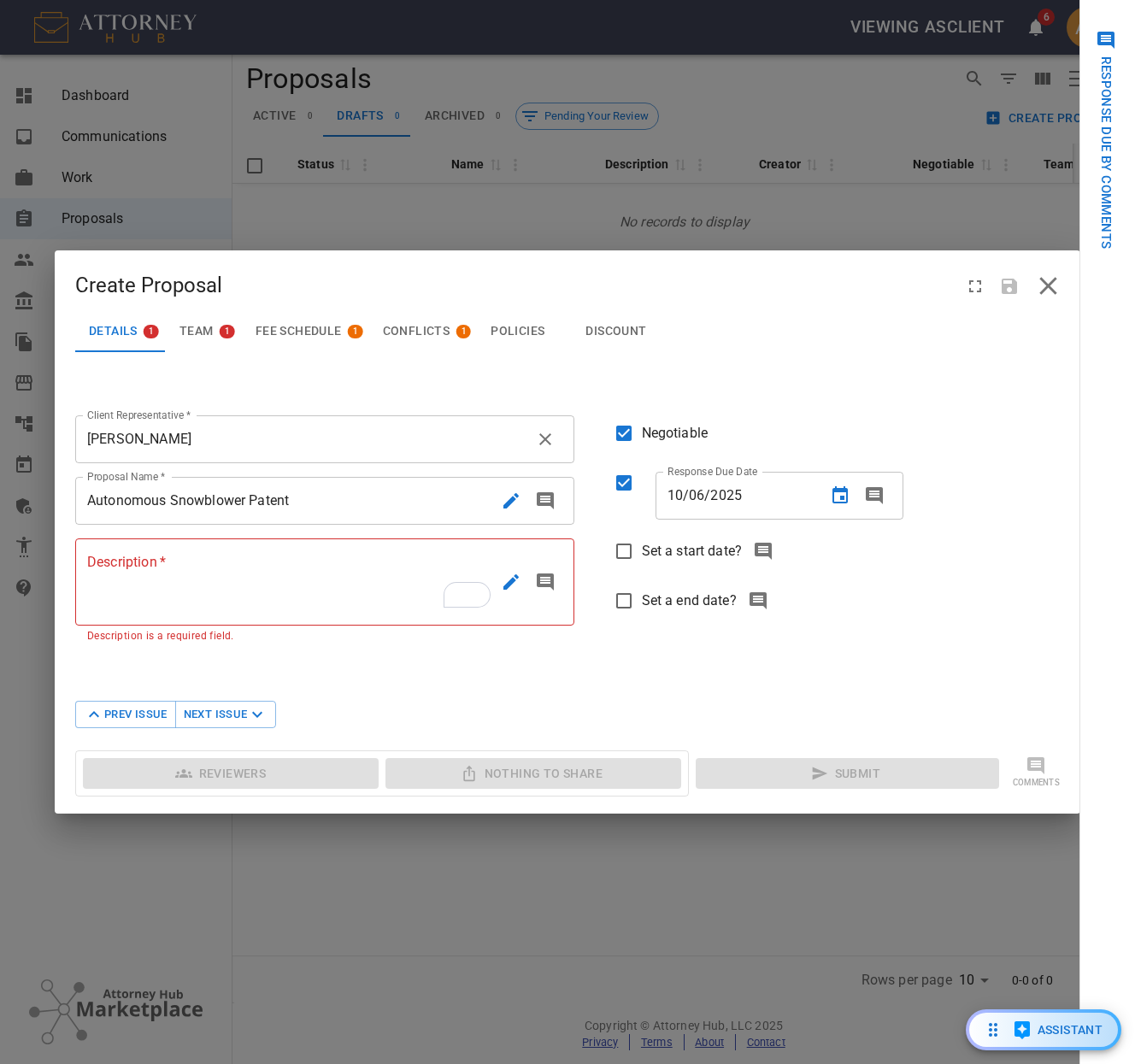
click at [851, 487] on button "Choose date, selected date is Oct 6, 2025" at bounding box center [840, 495] width 34 height 34
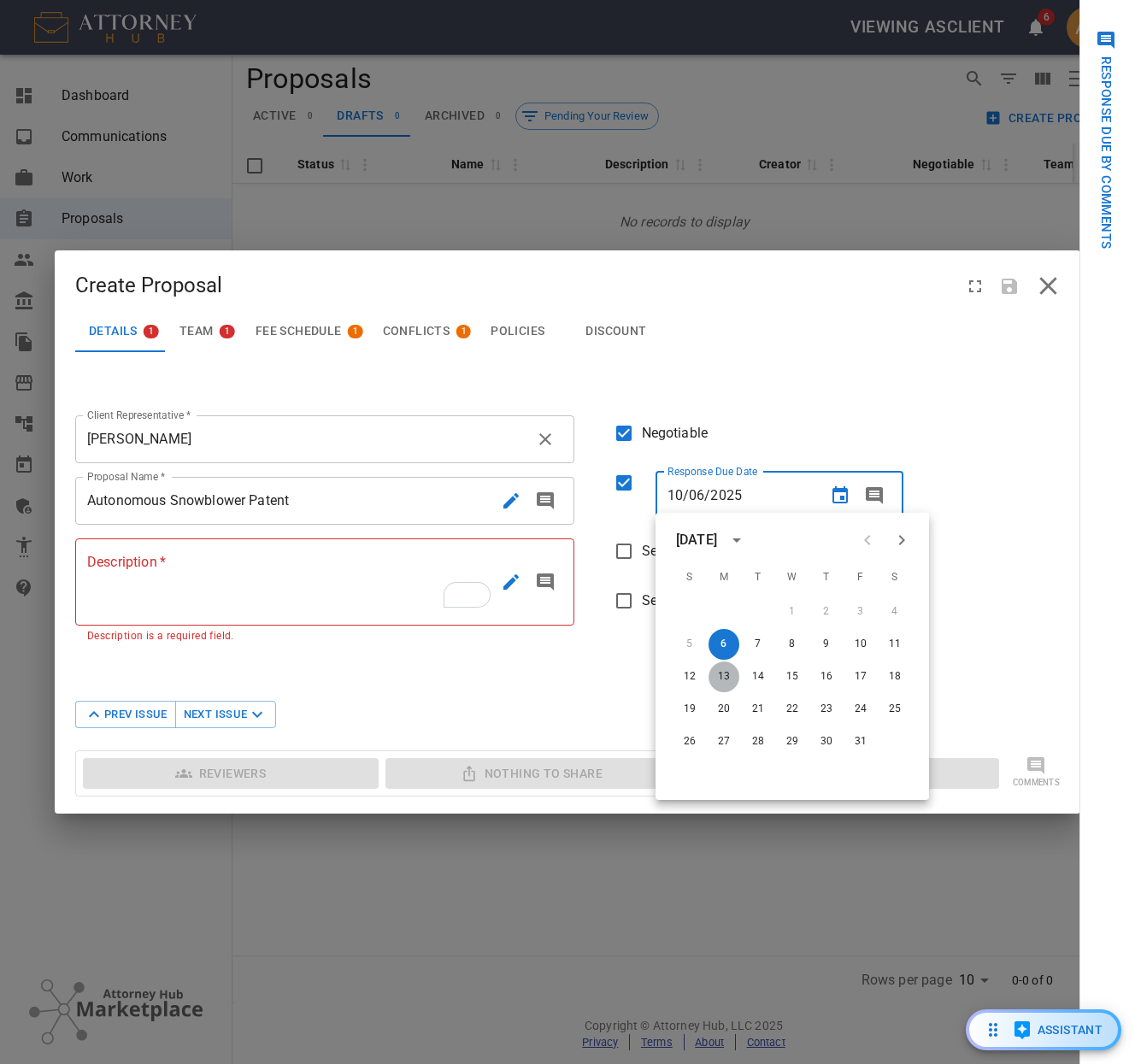
click at [731, 679] on button "13" at bounding box center [723, 676] width 30 height 30
type input "[DATE]"
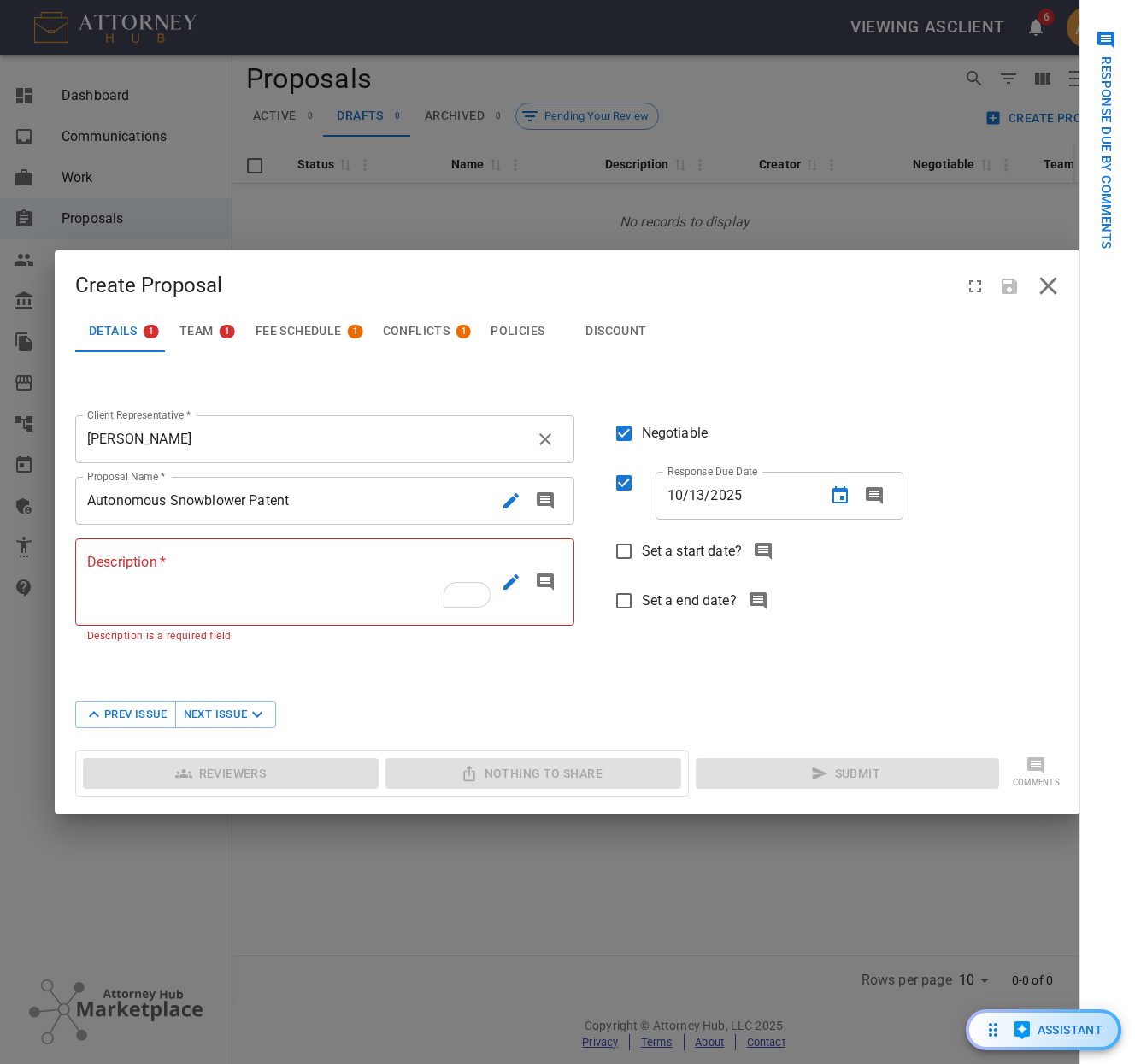
click at [699, 547] on span "Set a start date?" at bounding box center [693, 551] width 101 height 20
click at [642, 547] on input "Set a start date?" at bounding box center [624, 551] width 36 height 36
checkbox input "true"
click at [831, 559] on icon "Choose date, selected date is Oct 13, 2025" at bounding box center [840, 564] width 20 height 20
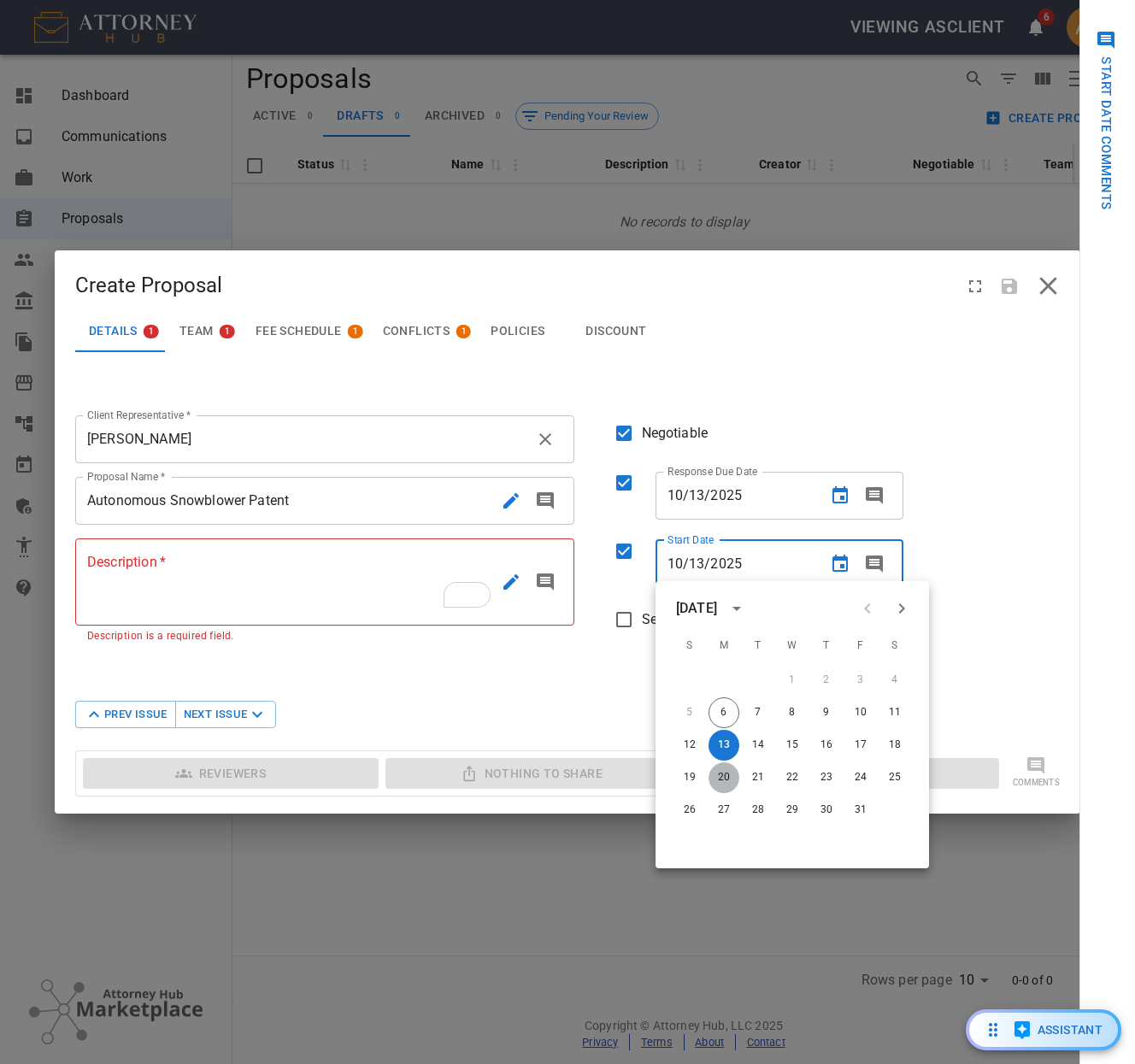
click at [729, 780] on button "20" at bounding box center [723, 777] width 30 height 30
type input "[DATE]"
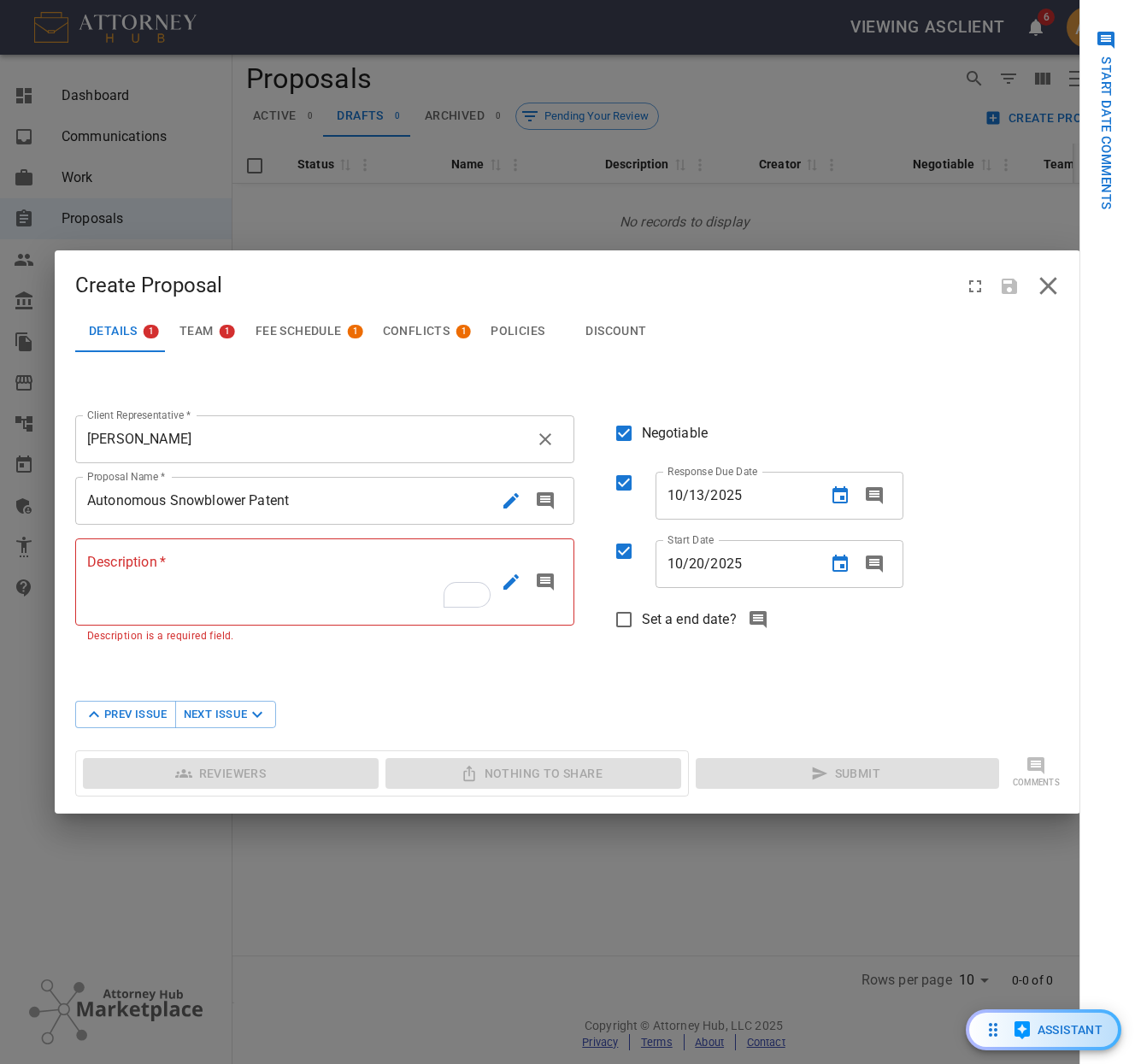
click at [237, 583] on textarea "Description   *" at bounding box center [291, 581] width 407 height 59
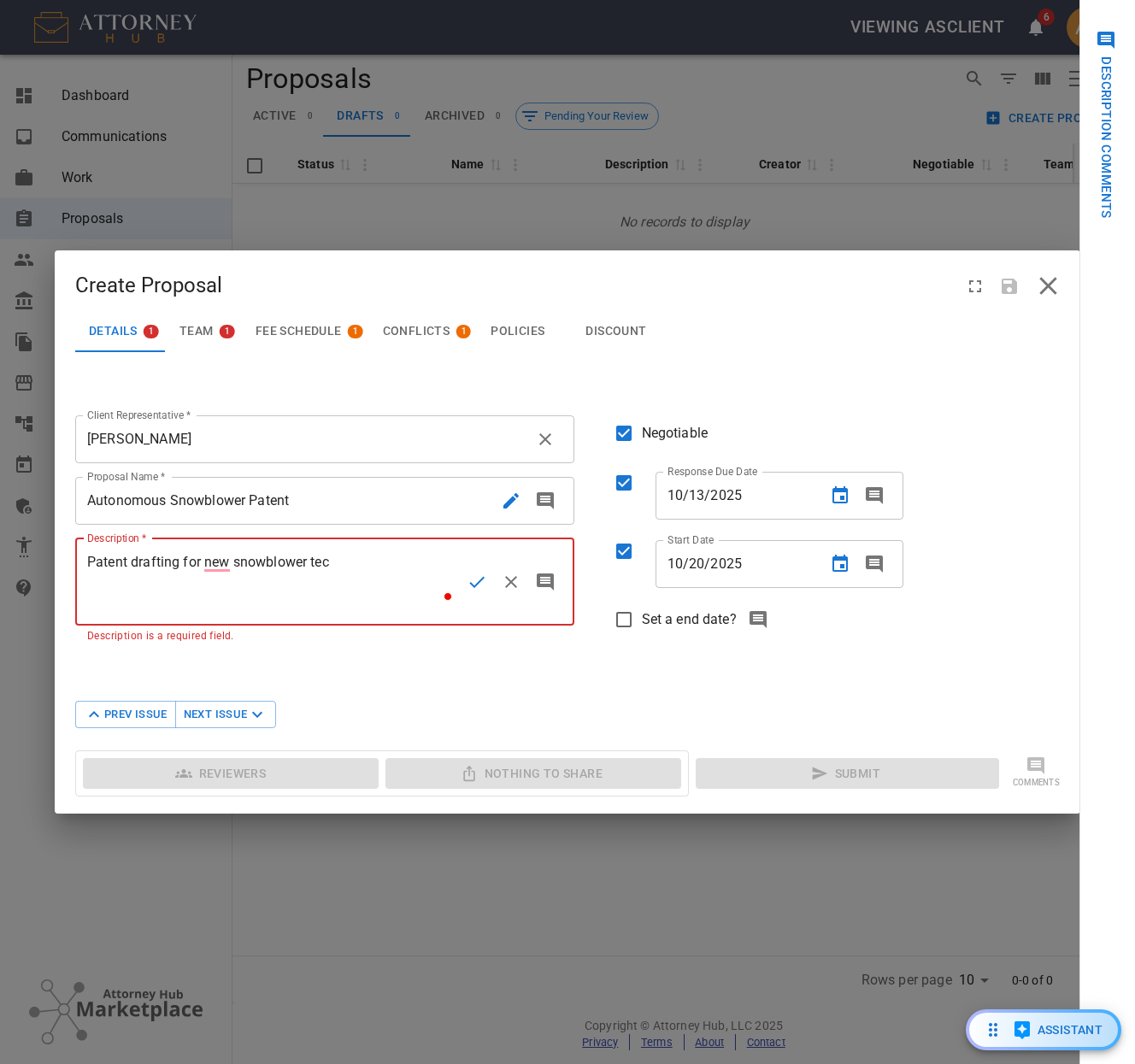
type textarea "Patent drafting for new snowblower tech"
click at [194, 324] on span "Team" at bounding box center [196, 331] width 34 height 16
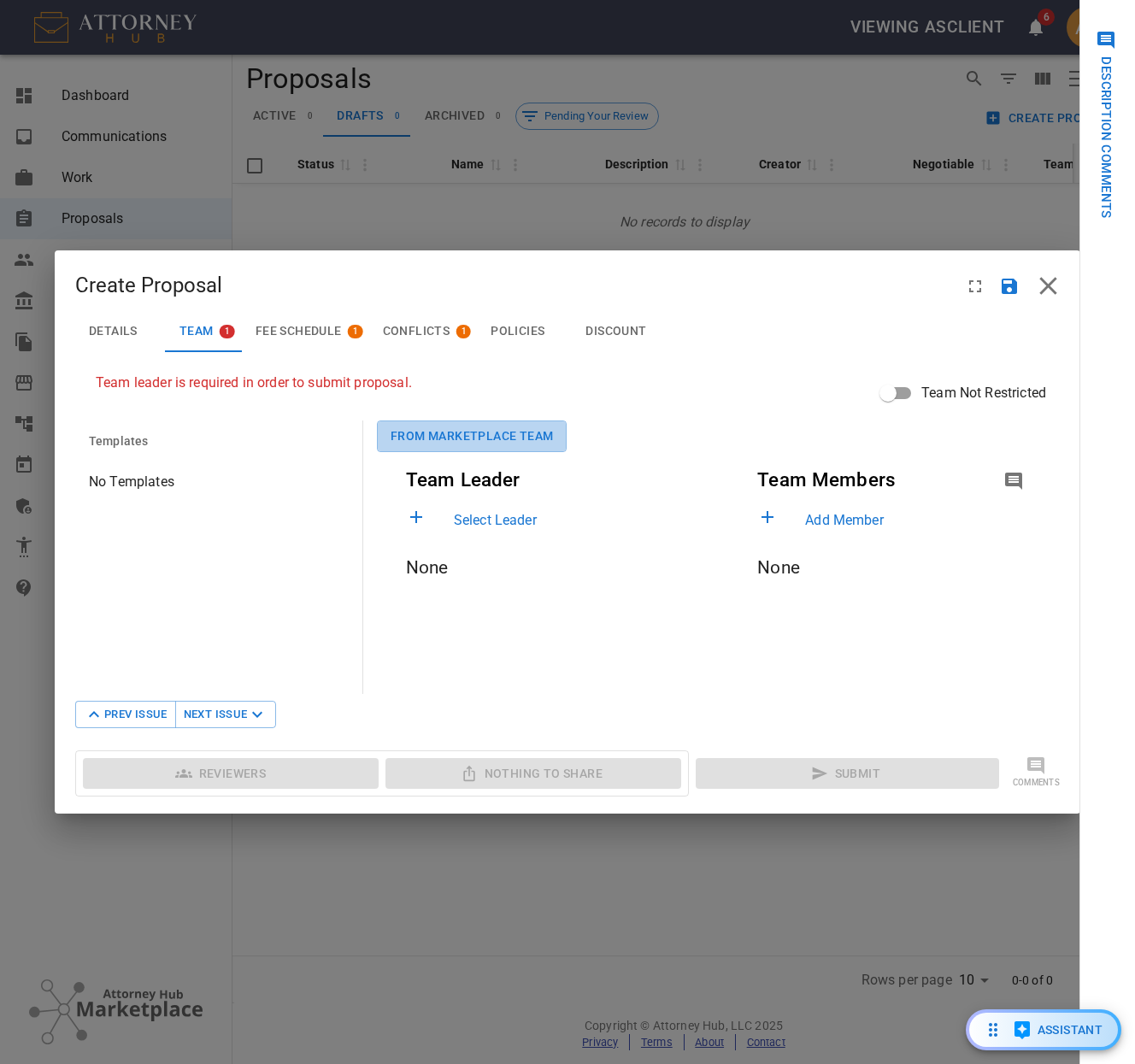
click at [499, 434] on button "From Marketplace Team" at bounding box center [472, 436] width 189 height 31
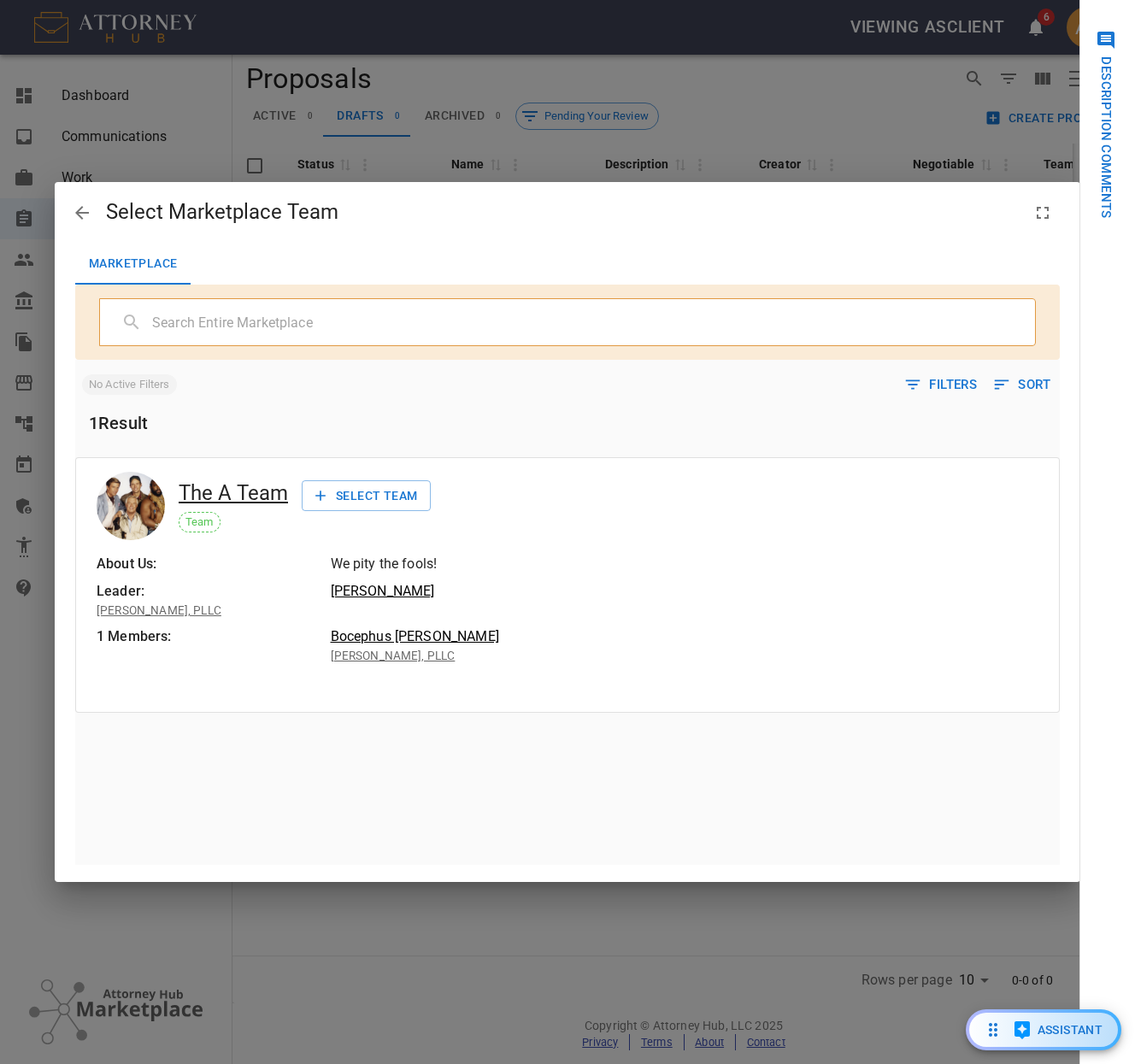
click at [359, 488] on button "Select Team" at bounding box center [366, 496] width 129 height 31
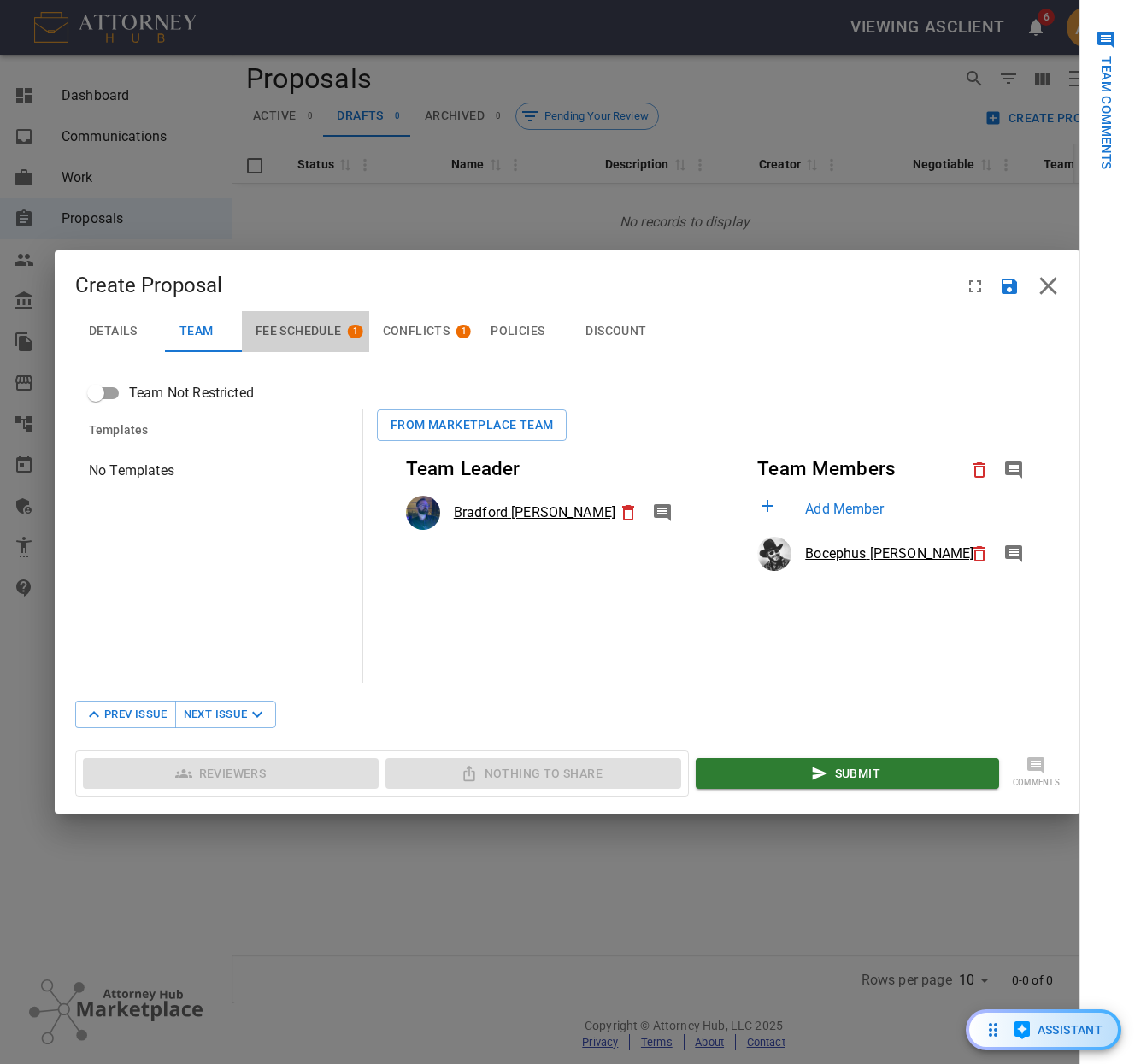
click at [294, 336] on span "Fee Schedule" at bounding box center [299, 331] width 86 height 16
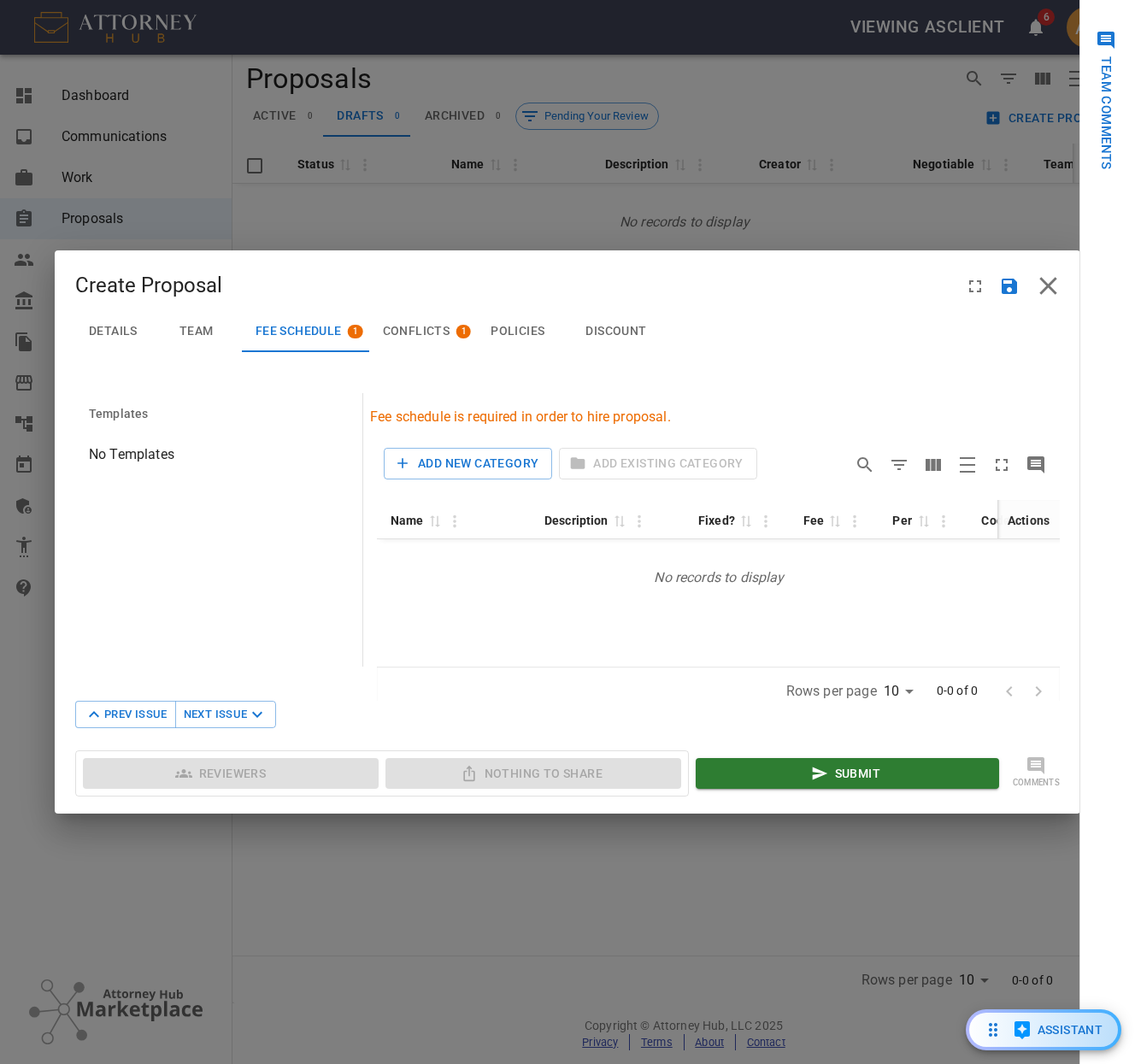
click at [496, 452] on button "Add New Category" at bounding box center [467, 463] width 168 height 31
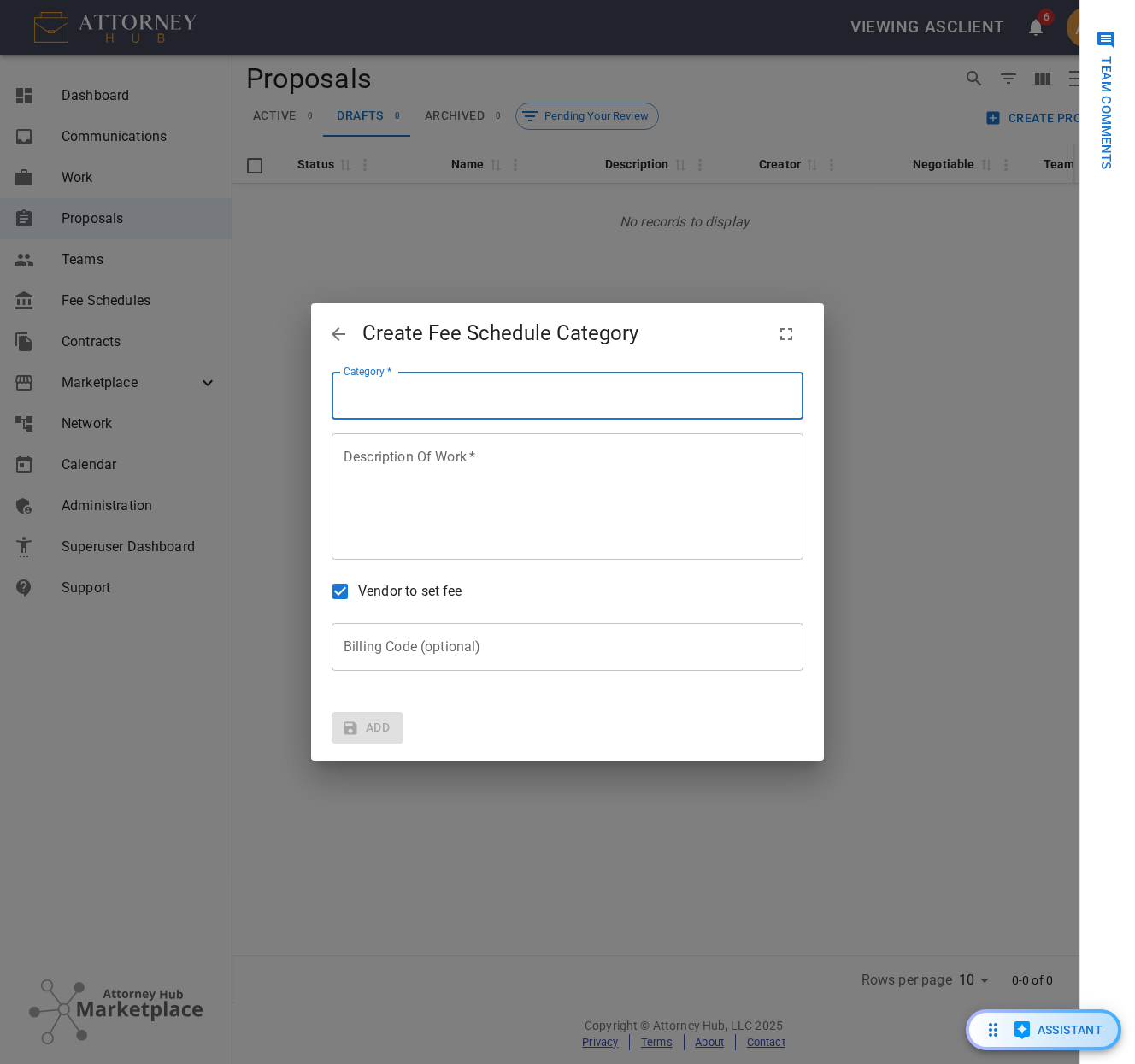
click at [457, 399] on input "Category   *" at bounding box center [568, 395] width 472 height 48
type input "Patent Drafting"
click at [470, 511] on textarea "Description Of Work   *" at bounding box center [568, 497] width 448 height 98
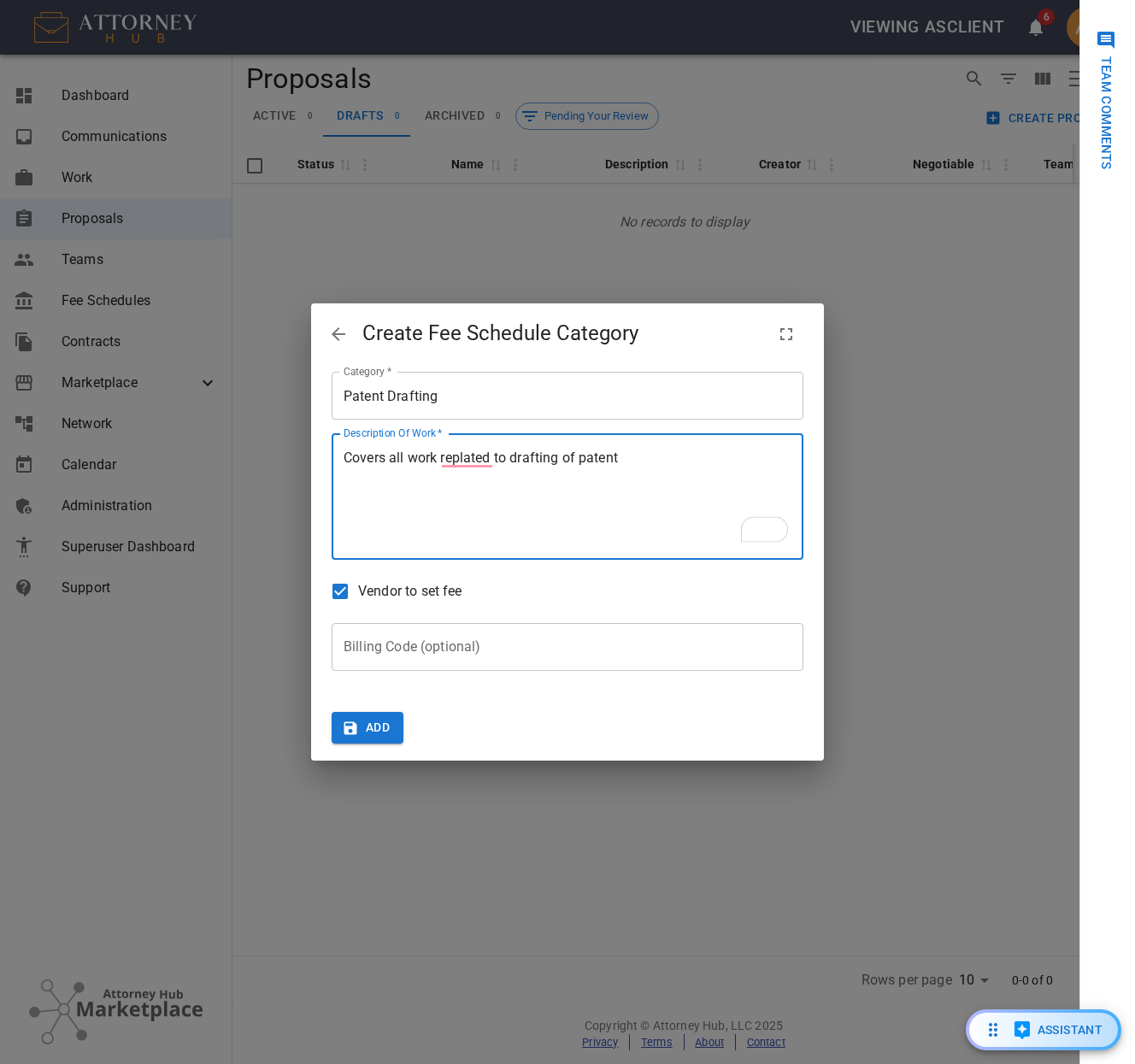
type textarea "Covers all work replated to drafting of patent"
click at [382, 715] on button "Add" at bounding box center [368, 727] width 72 height 31
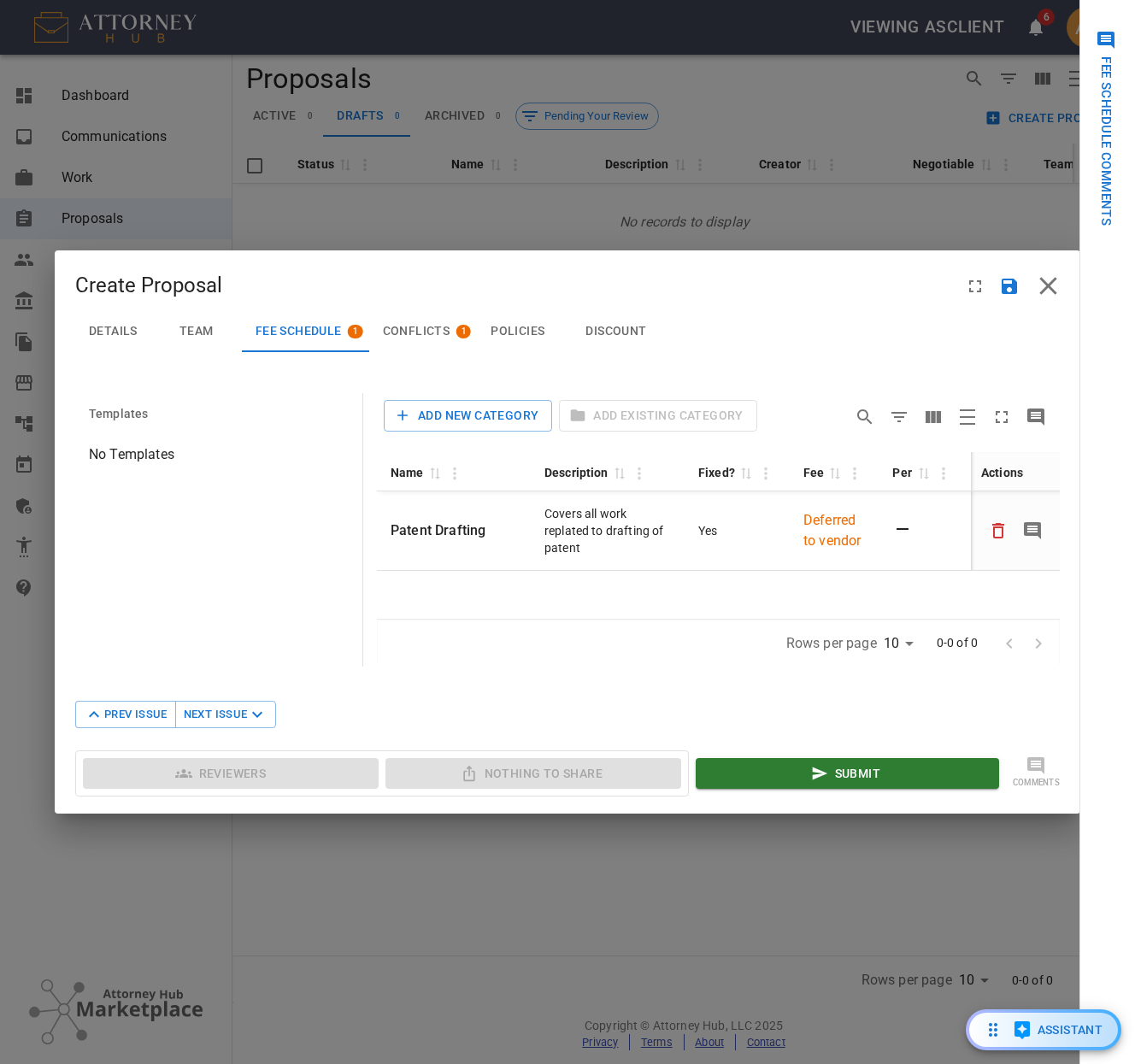
click at [423, 326] on span "Conflicts" at bounding box center [416, 331] width 67 height 16
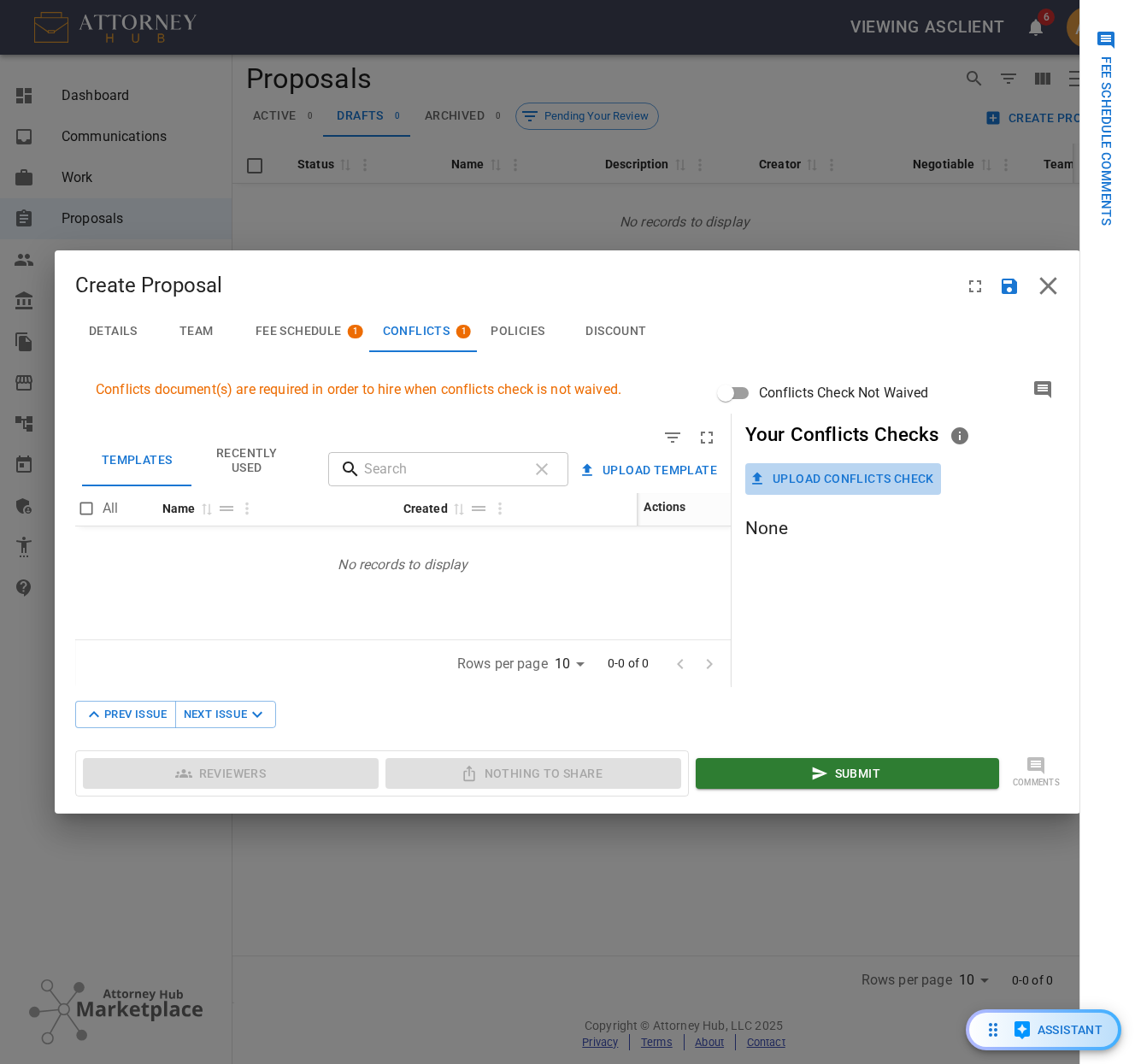
click at [922, 475] on button "Upload Conflicts Check" at bounding box center [843, 479] width 196 height 31
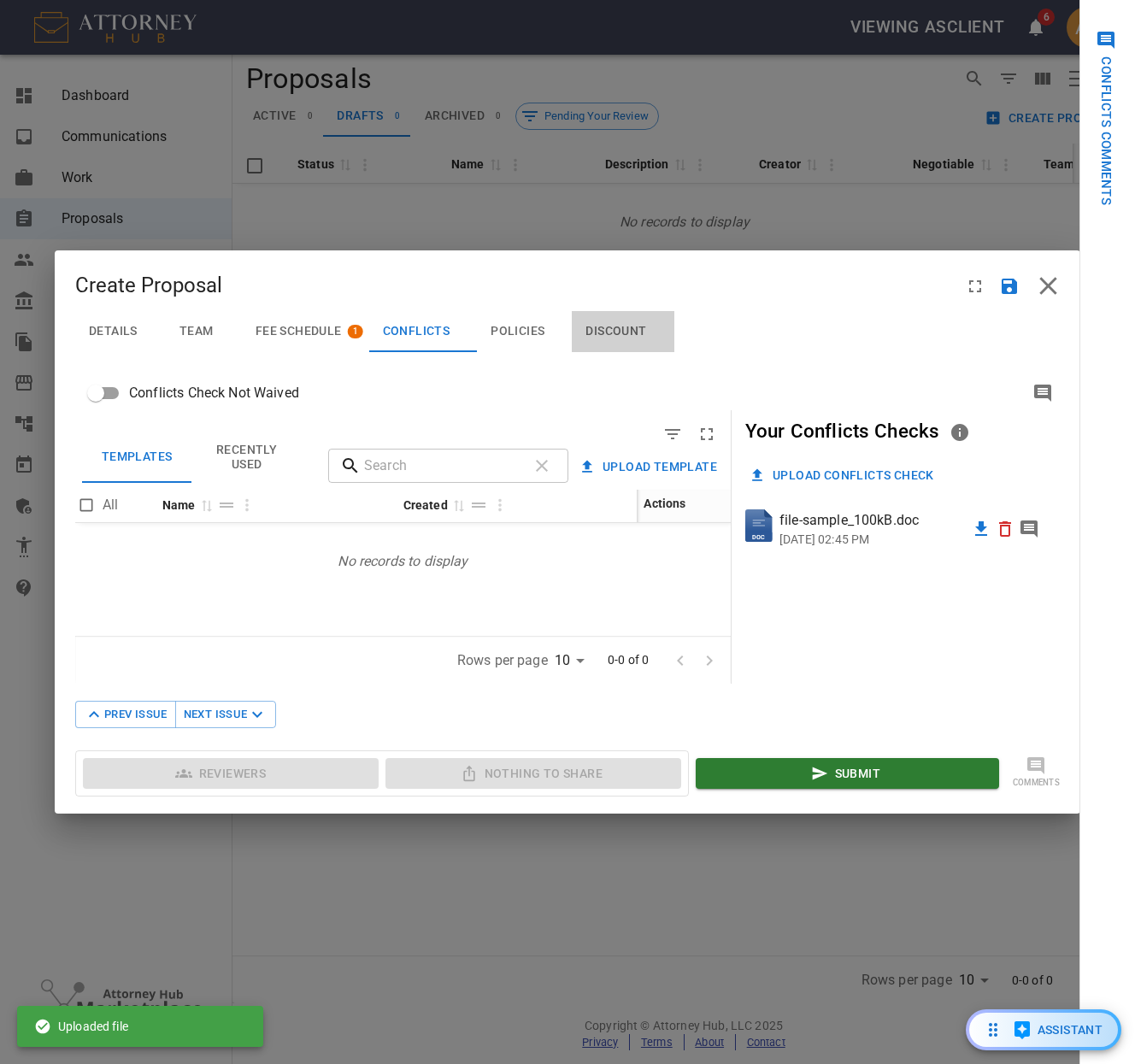
click at [614, 327] on span "Discount" at bounding box center [616, 331] width 61 height 16
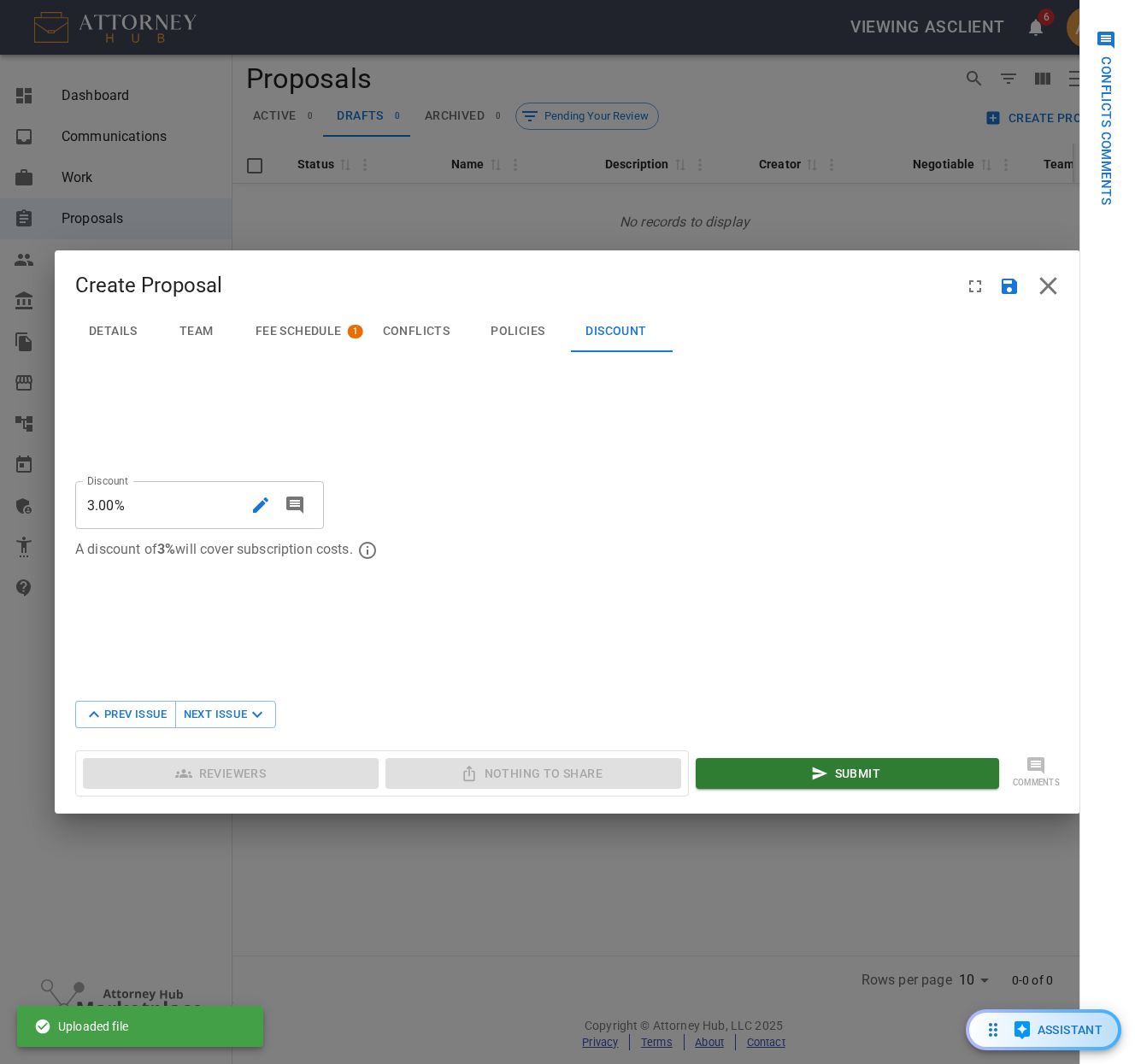
click at [202, 501] on input "3.00%" at bounding box center [159, 505] width 168 height 48
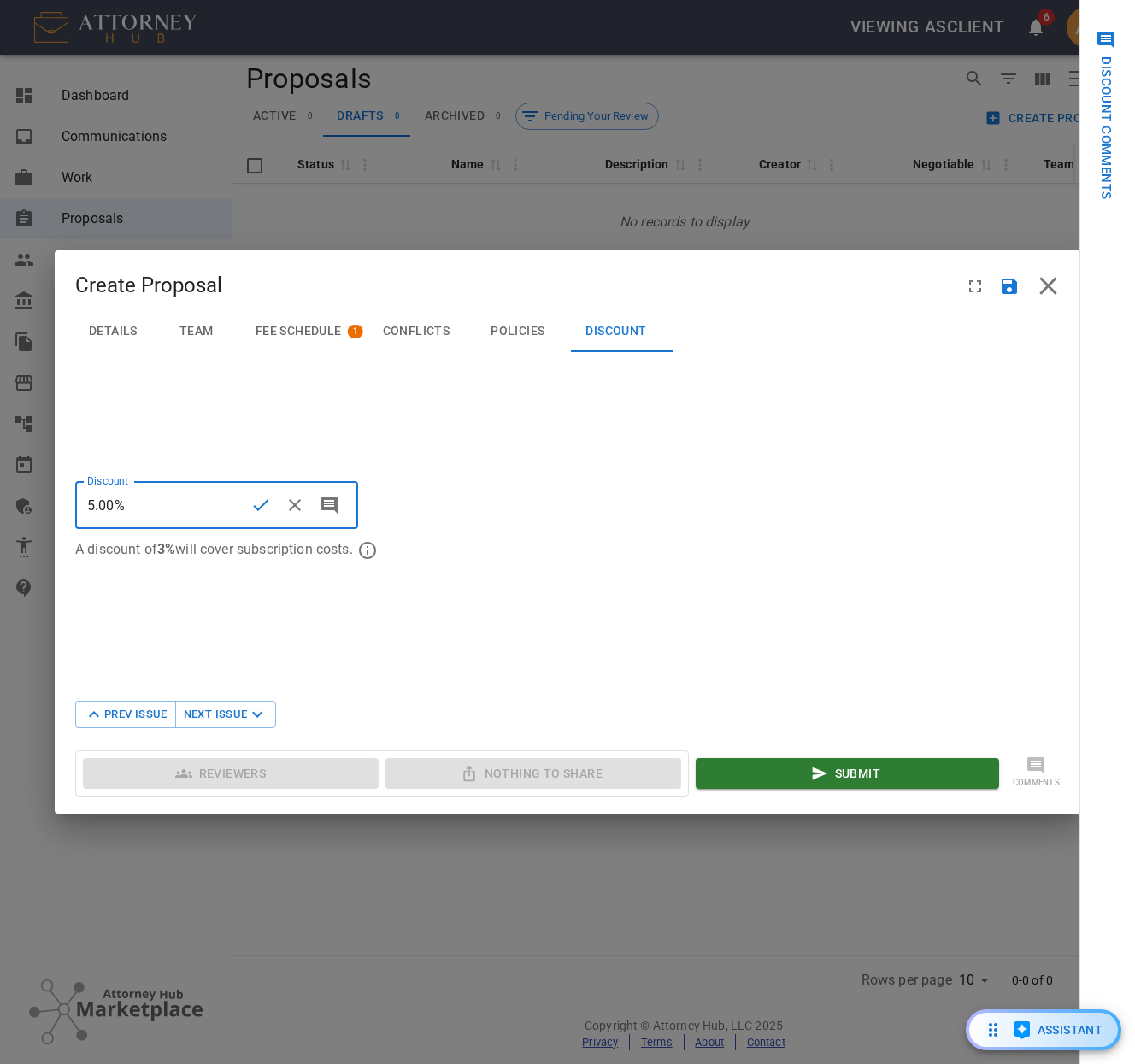
click at [93, 510] on input "5.00%" at bounding box center [159, 505] width 168 height 48
type input "5.75%"
click at [888, 780] on button "Submit" at bounding box center [847, 773] width 304 height 31
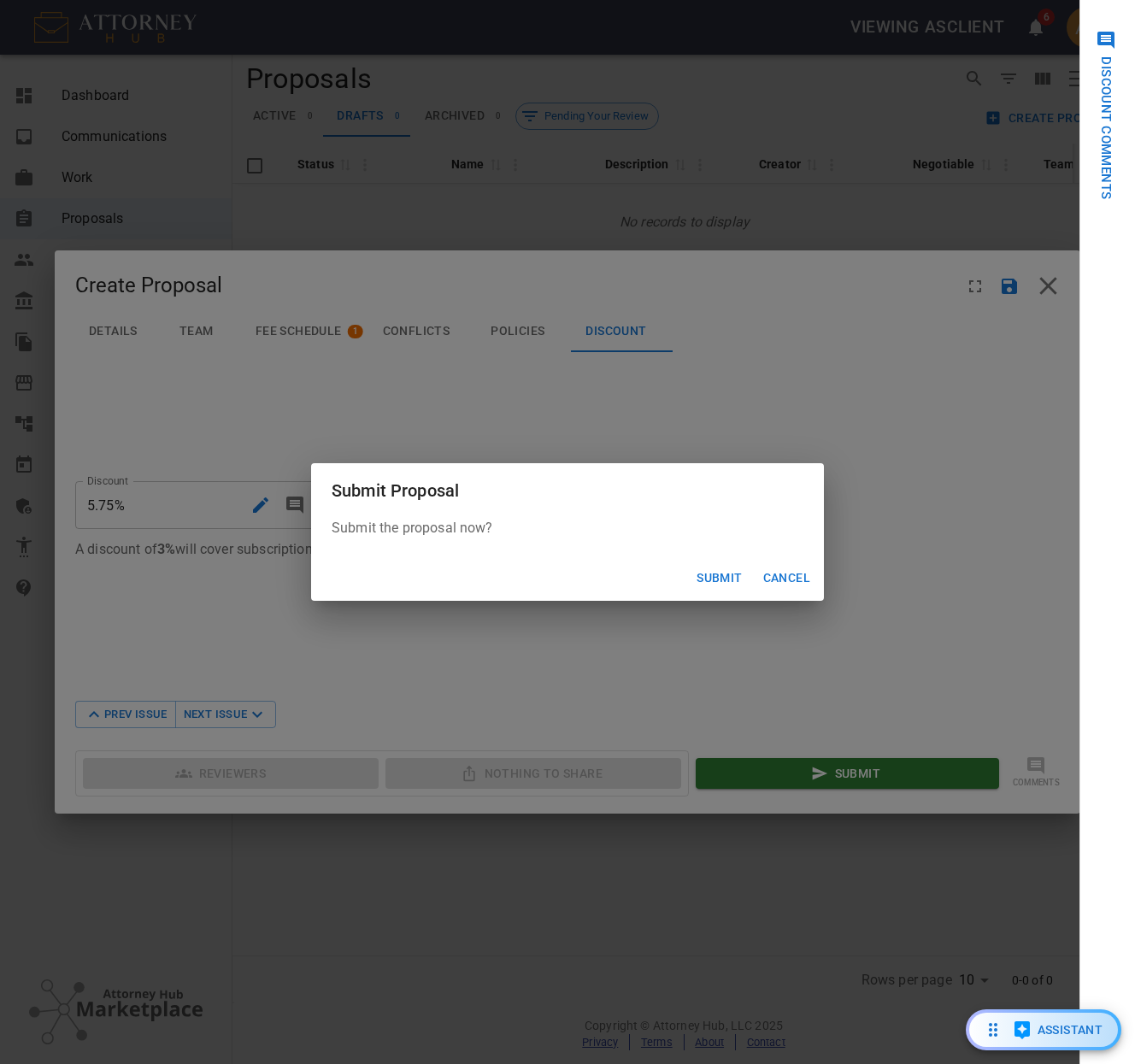
click at [728, 581] on button "Submit" at bounding box center [719, 578] width 59 height 31
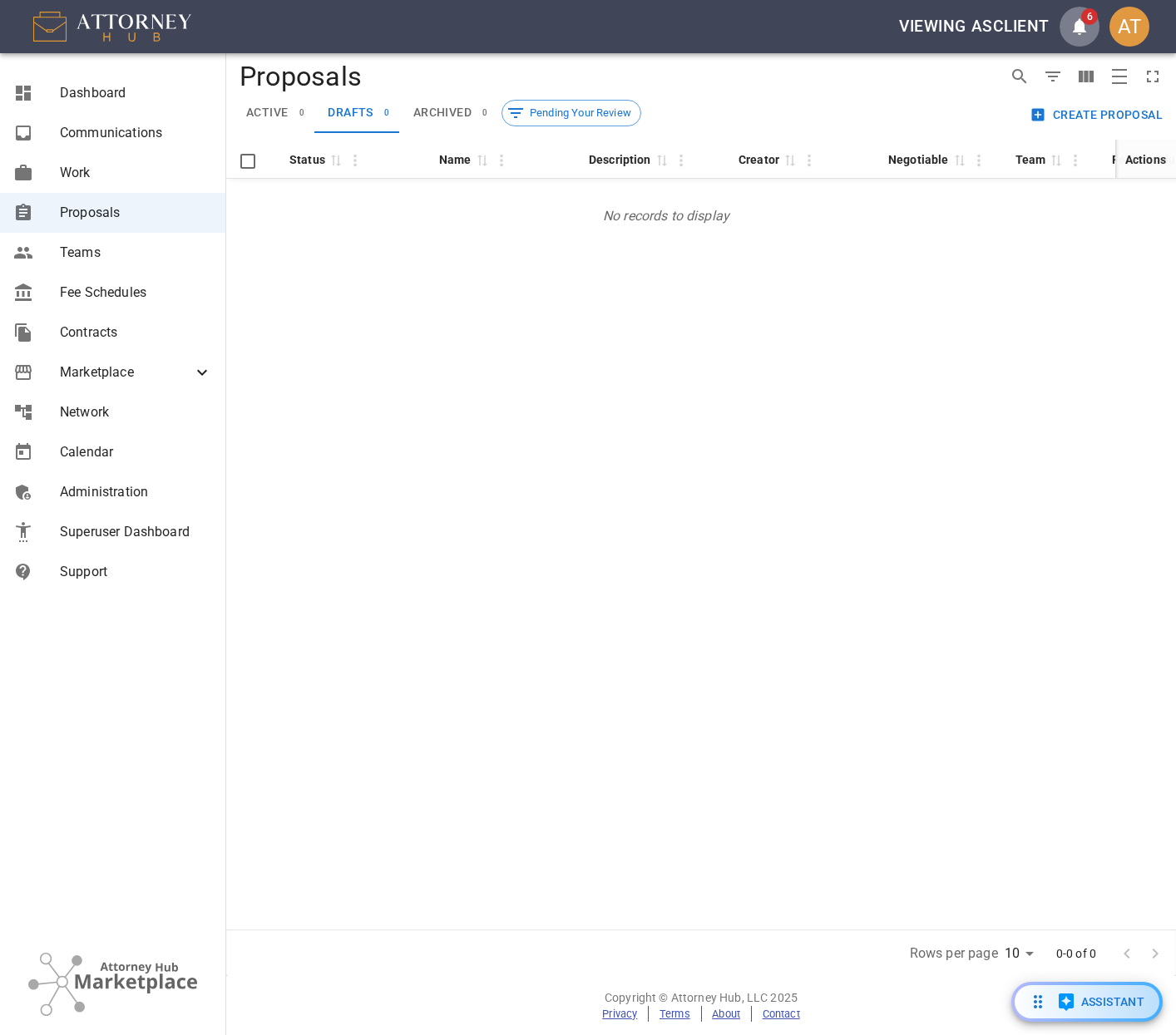
click at [1078, 29] on icon "open notifications menu" at bounding box center [1079, 27] width 13 height 17
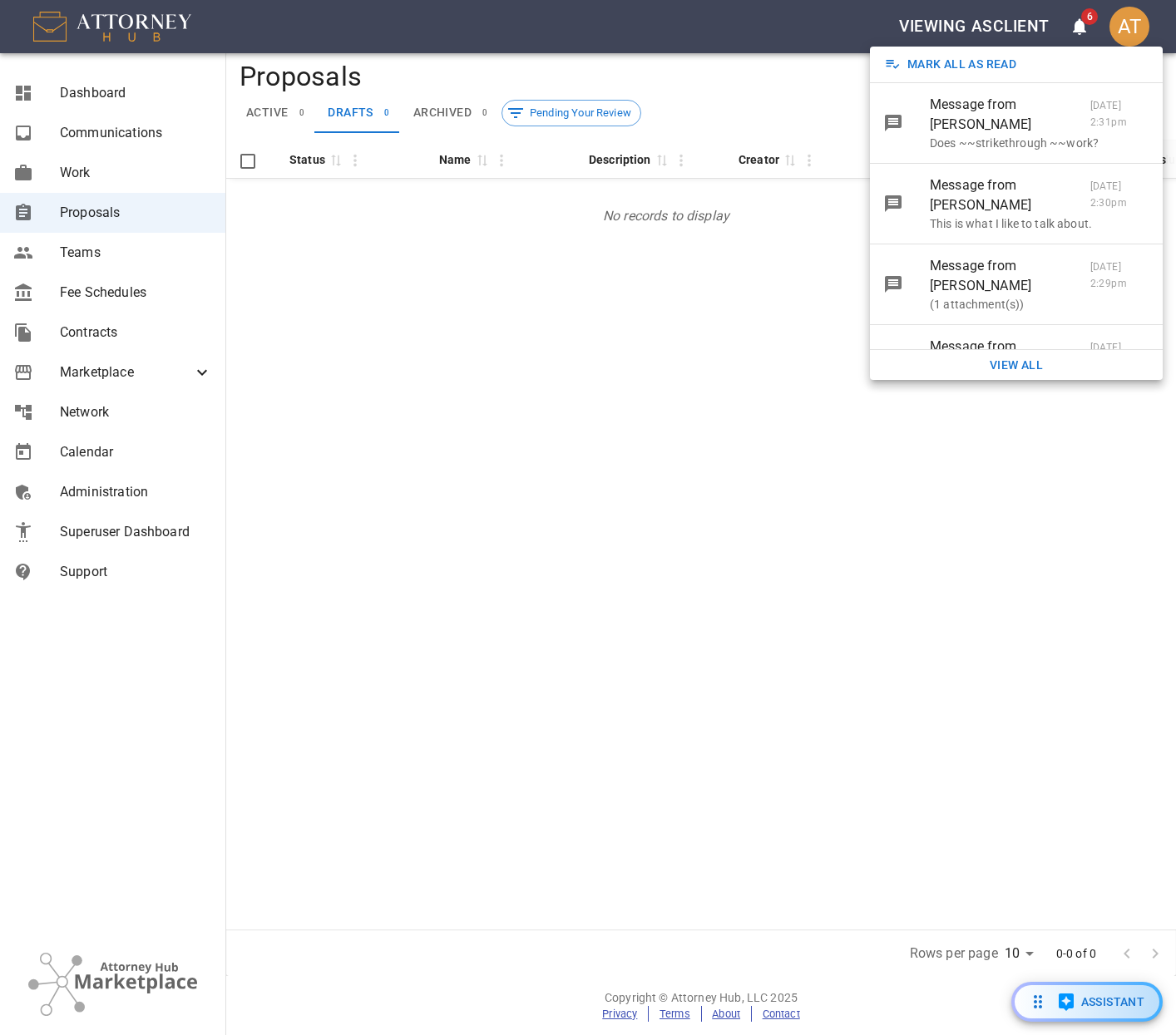
click at [697, 23] on div at bounding box center [588, 517] width 1176 height 1035
